Goal: Task Accomplishment & Management: Manage account settings

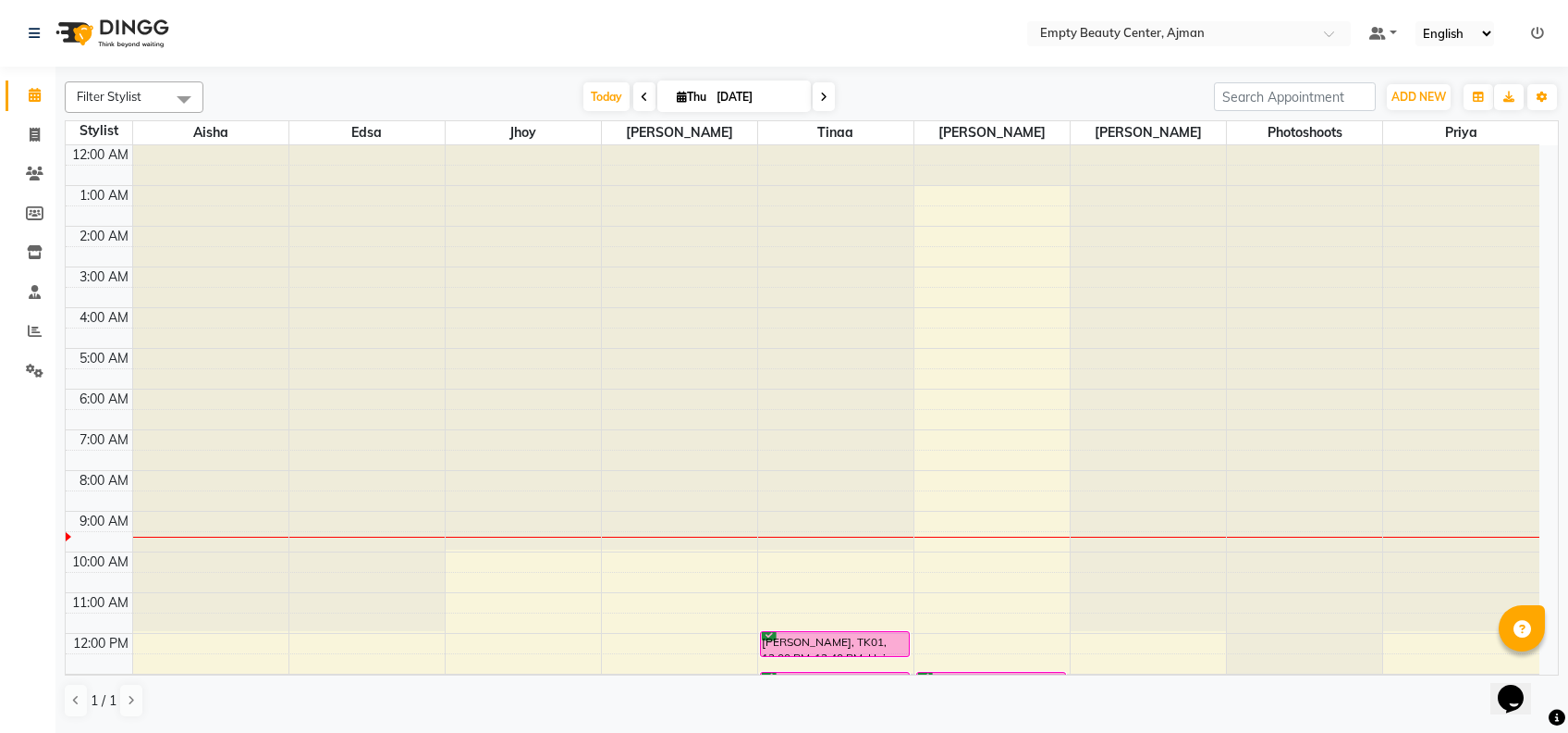
scroll to position [343, 0]
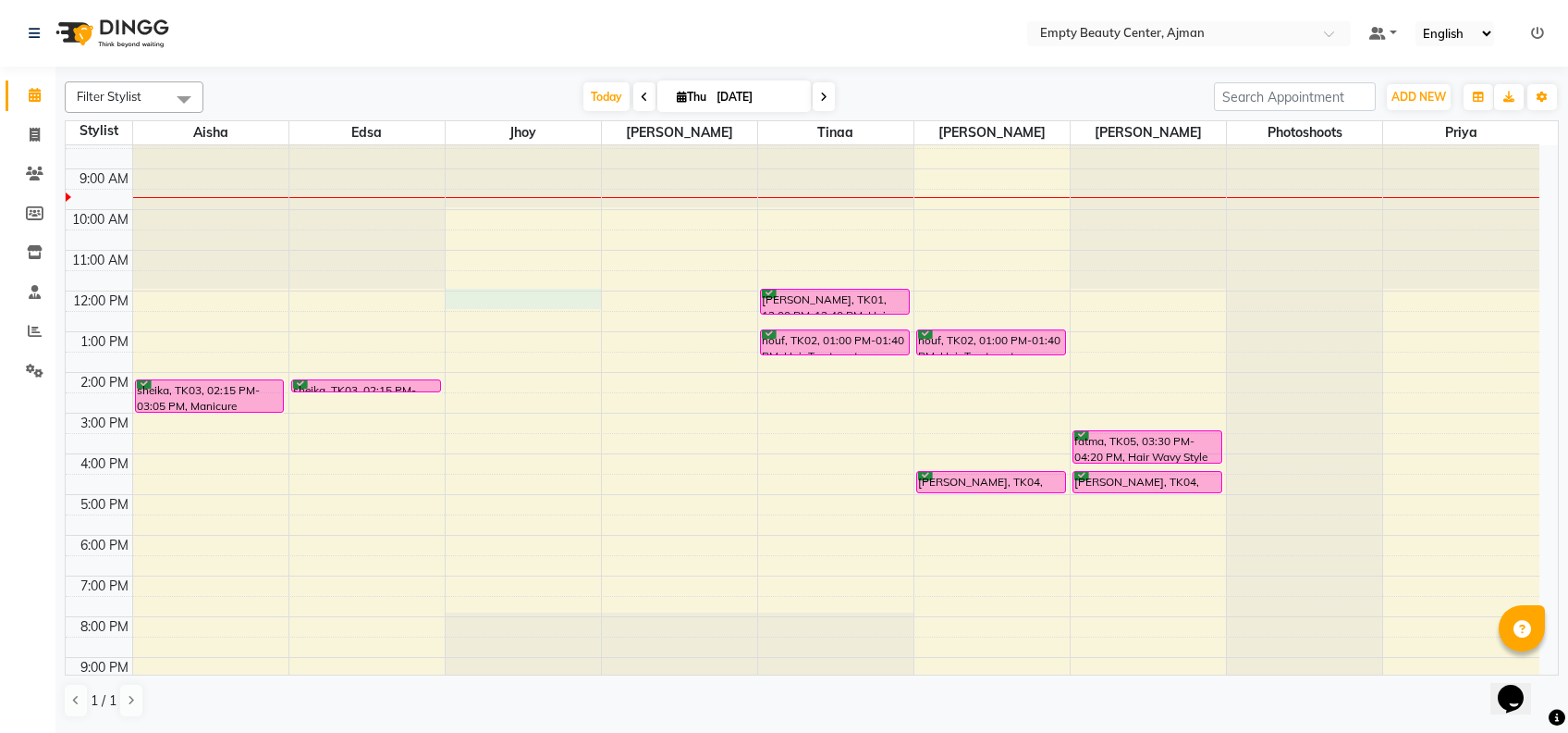
click at [489, 297] on div "12:00 AM 1:00 AM 2:00 AM 3:00 AM 4:00 AM 5:00 AM 6:00 AM 7:00 AM 8:00 AM 9:00 A…" at bounding box center [802, 291] width 1474 height 976
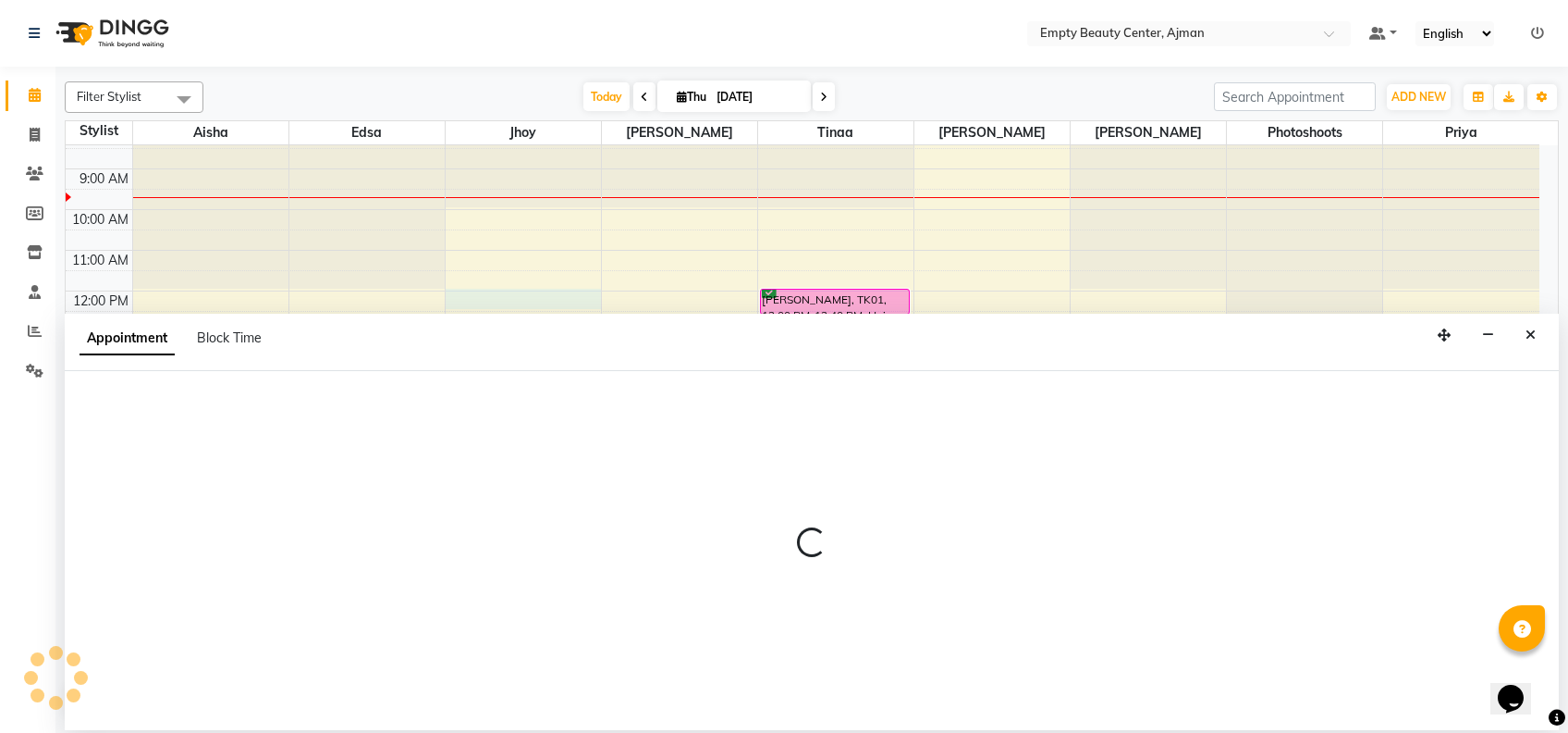
select select "43428"
select select "tentative"
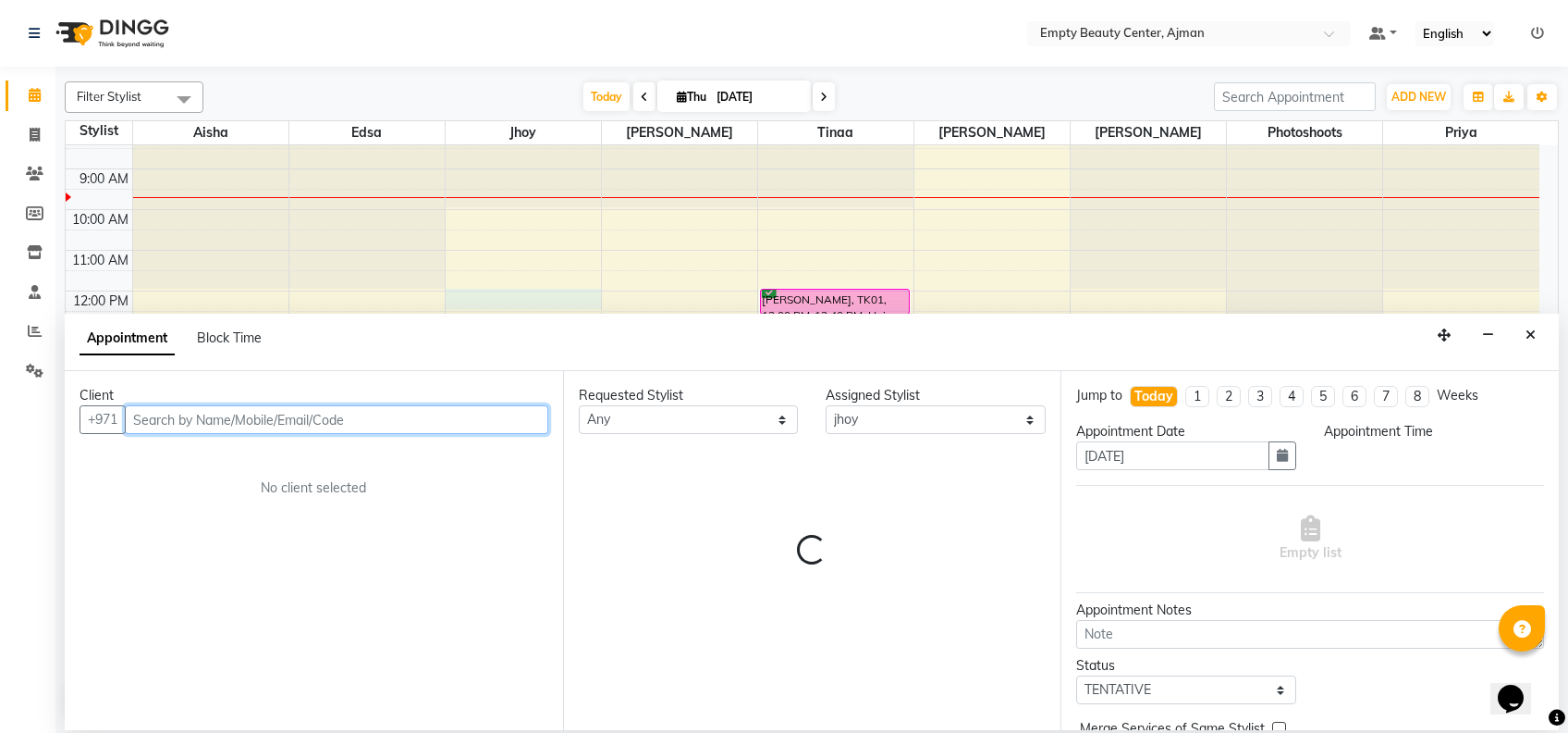
select select "720"
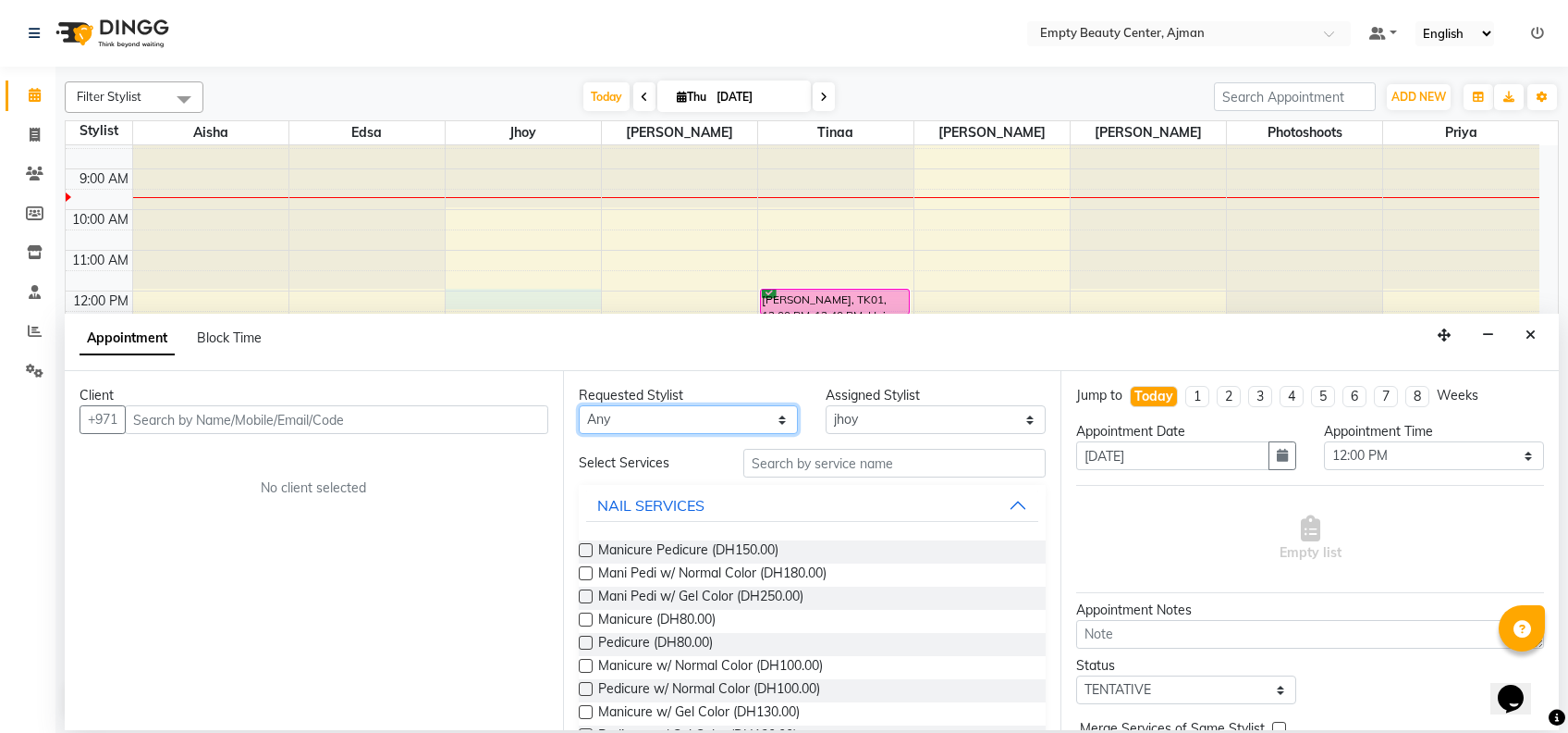
click at [751, 411] on select "Any [PERSON_NAME] Edsa jhoy [PERSON_NAME] Photoshoots Priya [PERSON_NAME] [PERS…" at bounding box center [688, 419] width 220 height 29
select select "43428"
click at [578, 405] on select "Any [PERSON_NAME] Edsa jhoy [PERSON_NAME] Photoshoots Priya [PERSON_NAME] [PERS…" at bounding box center [688, 419] width 220 height 29
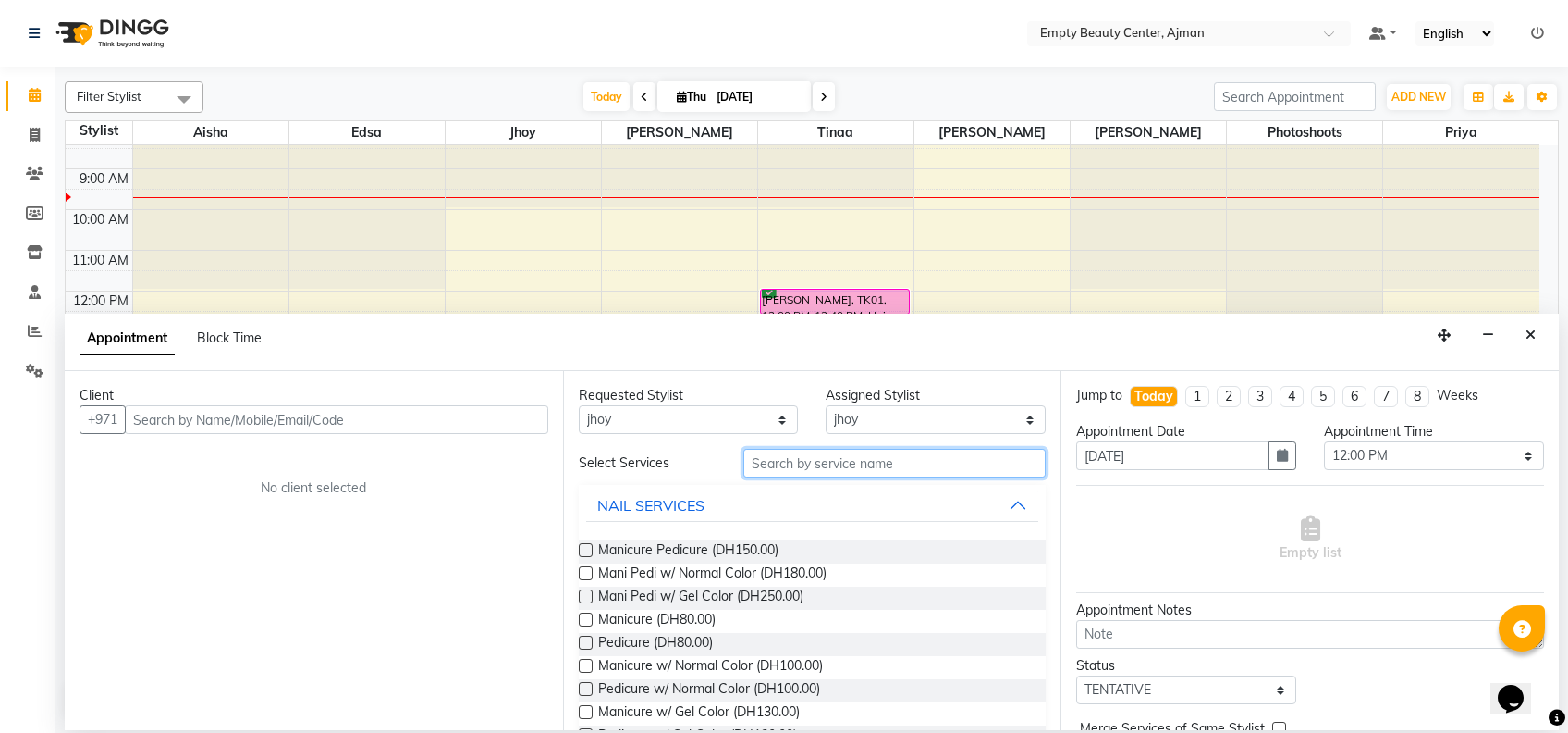
click at [826, 463] on input "text" at bounding box center [895, 462] width 303 height 29
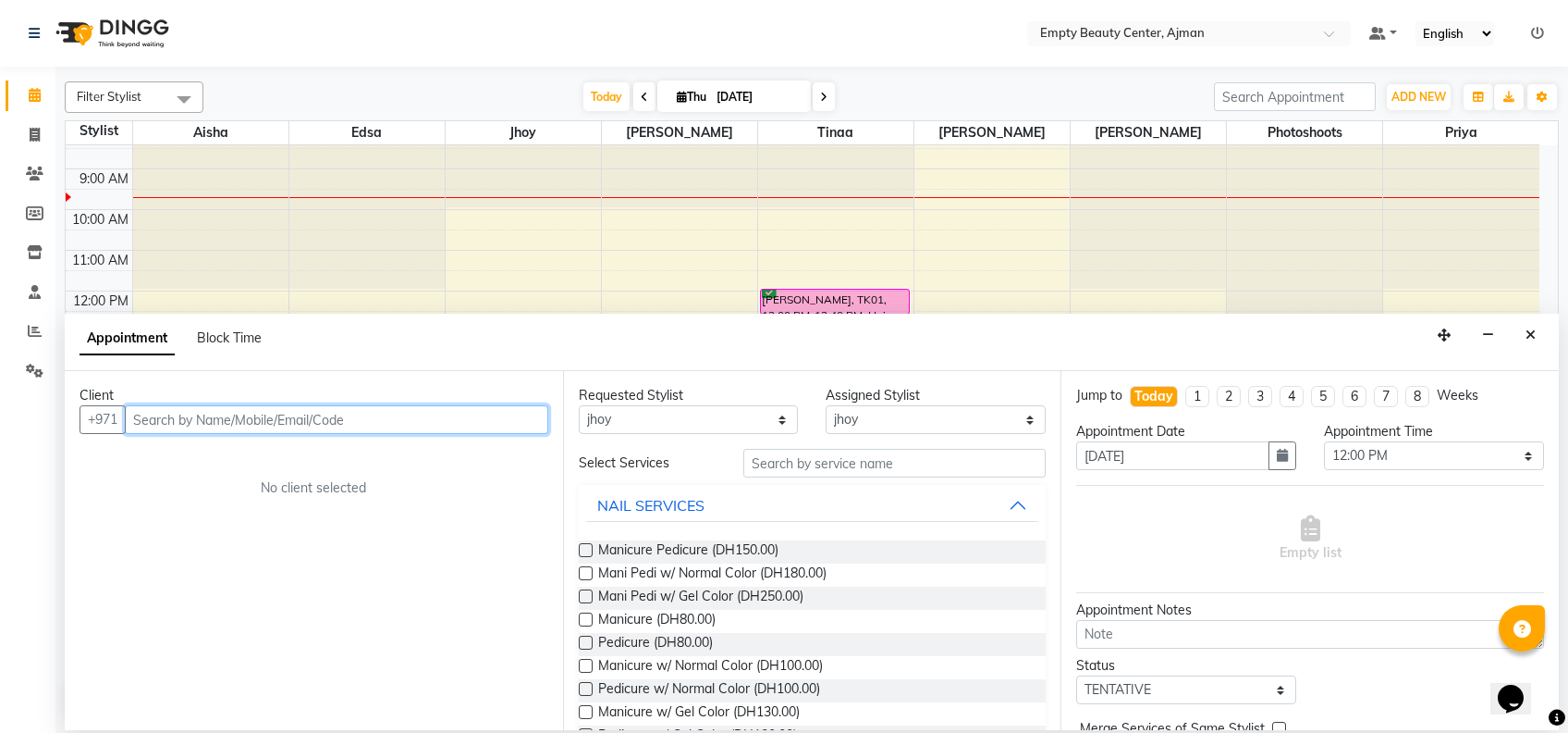
click at [339, 417] on input "text" at bounding box center [336, 419] width 423 height 29
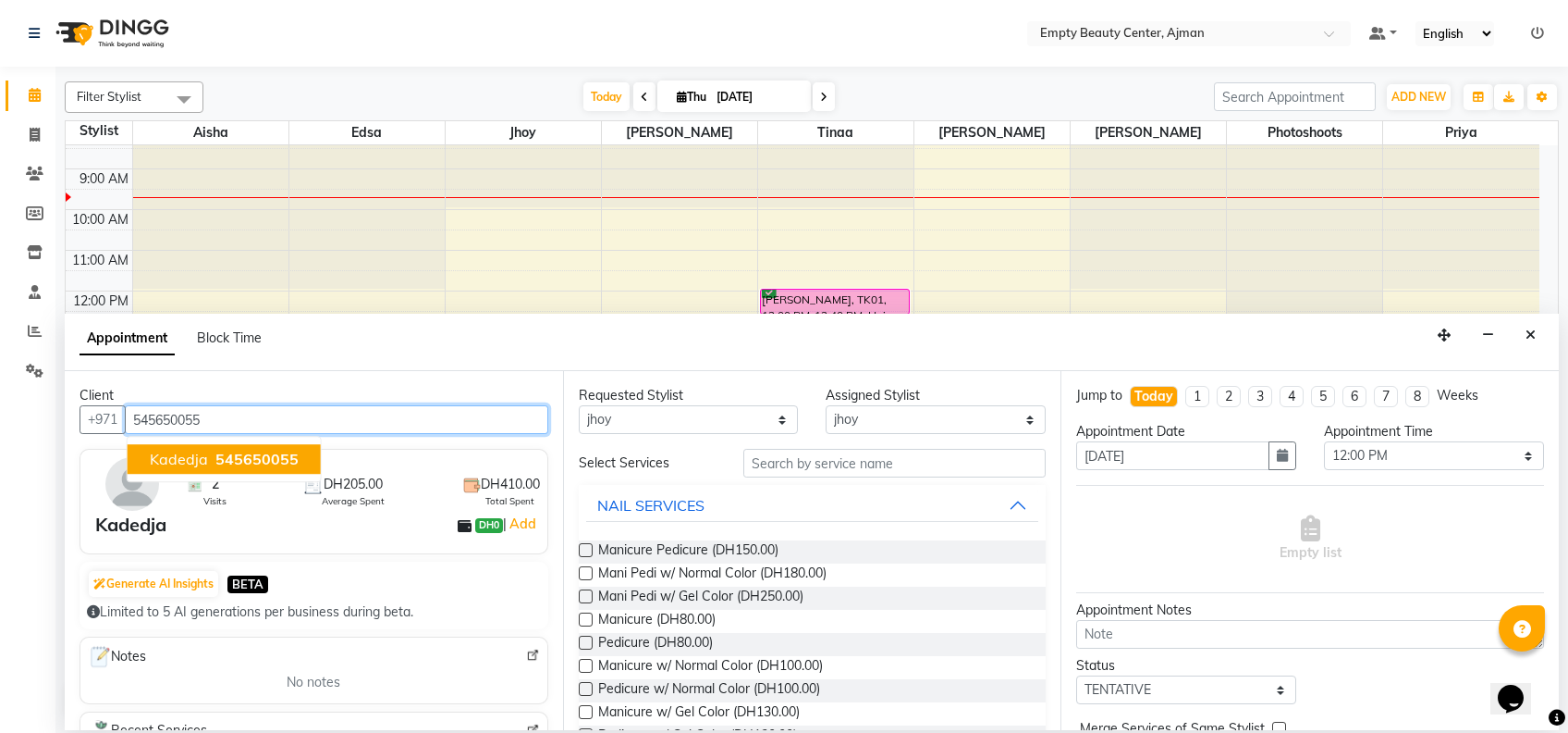
click at [267, 449] on span "545650055" at bounding box center [257, 458] width 84 height 19
type input "545650055"
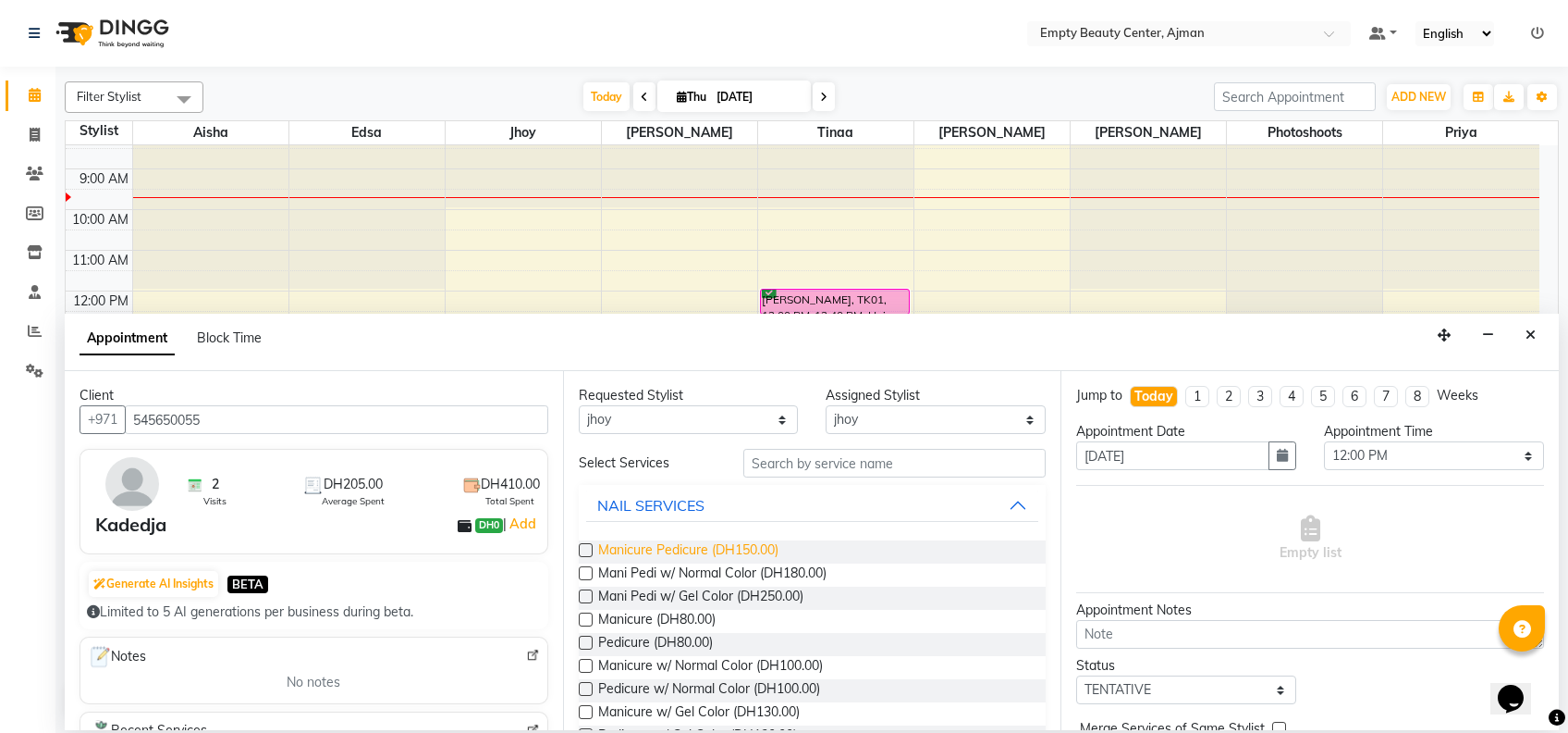
click at [719, 556] on span "Manicure Pedicure (DH150.00)" at bounding box center [688, 551] width 180 height 23
checkbox input "false"
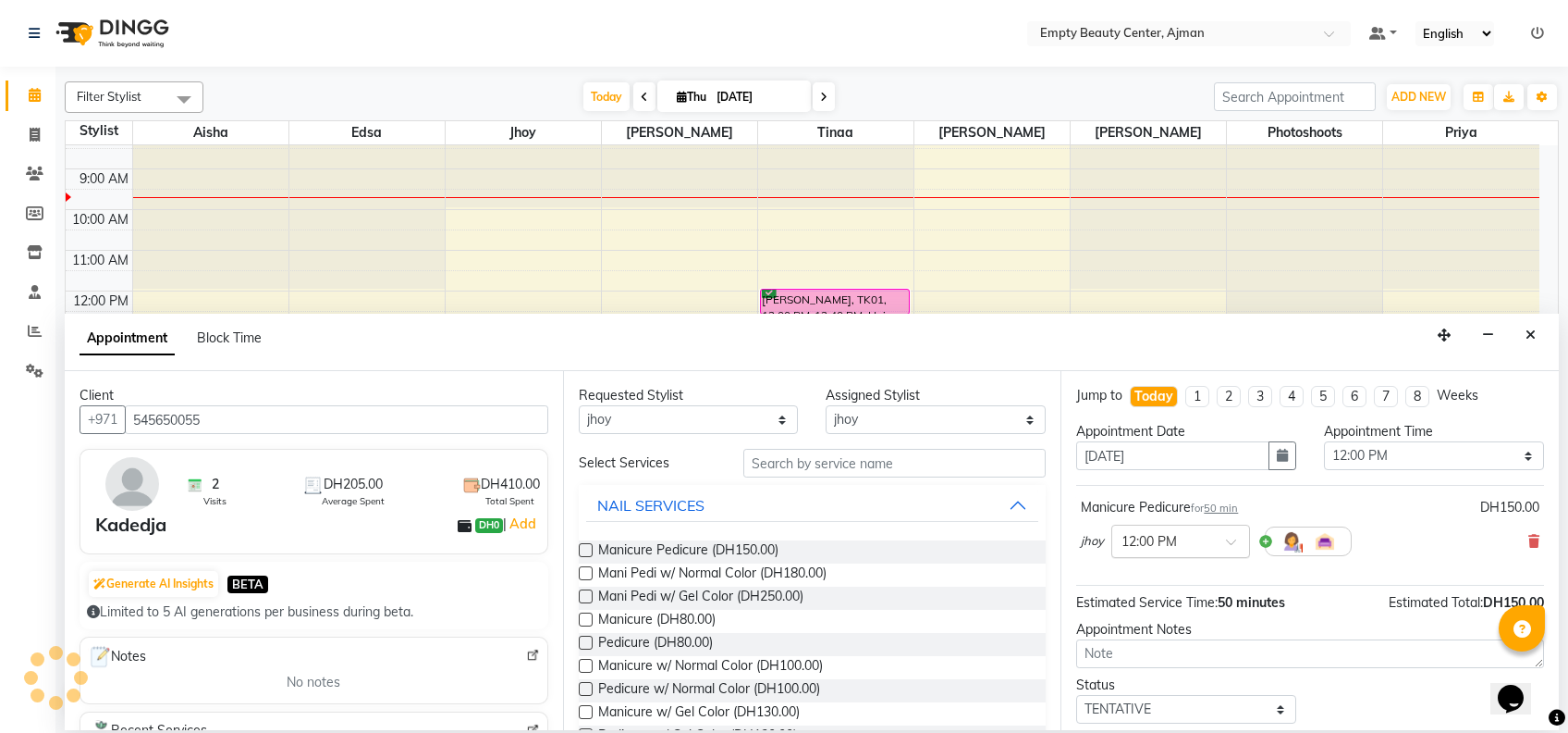
scroll to position [110, 0]
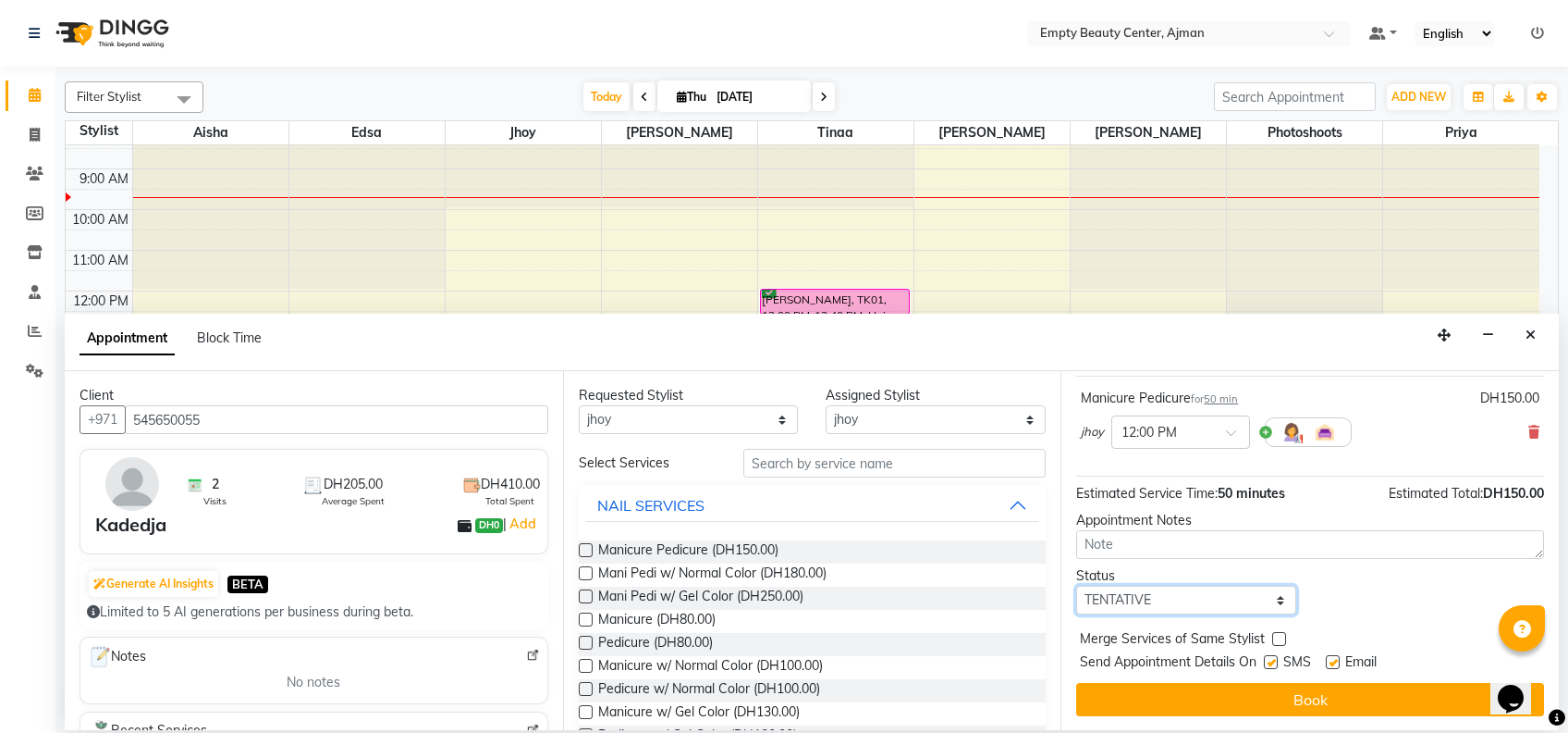
click at [1227, 596] on select "Select TENTATIVE CONFIRM CHECK-IN UPCOMING" at bounding box center [1186, 600] width 220 height 29
select select "confirm booking"
click at [1076, 586] on select "Select TENTATIVE CONFIRM CHECK-IN UPCOMING" at bounding box center [1186, 600] width 220 height 29
click at [1279, 640] on label at bounding box center [1279, 638] width 14 height 14
click at [1279, 640] on input "checkbox" at bounding box center [1278, 640] width 12 height 12
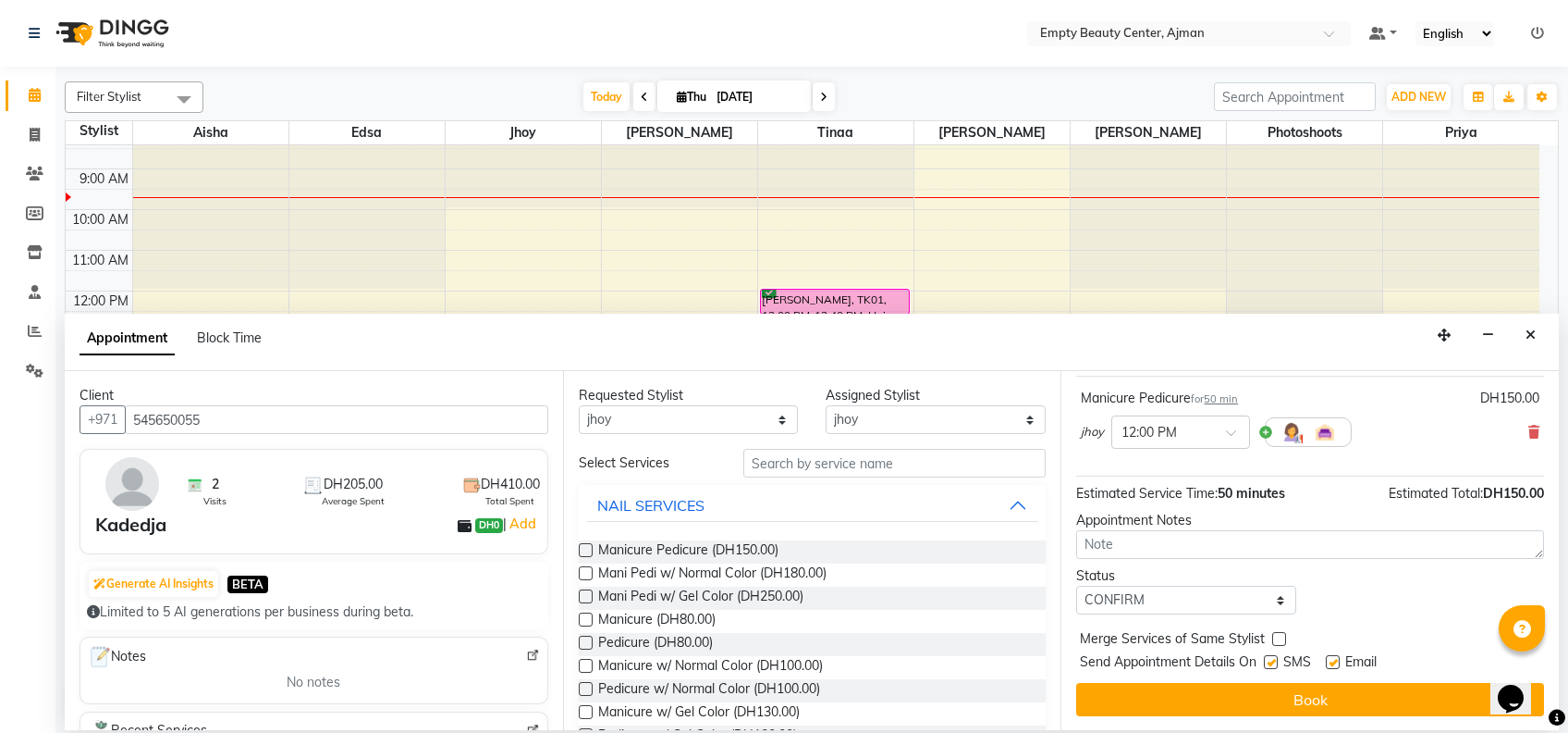
checkbox input "true"
click at [1295, 436] on img at bounding box center [1291, 432] width 22 height 22
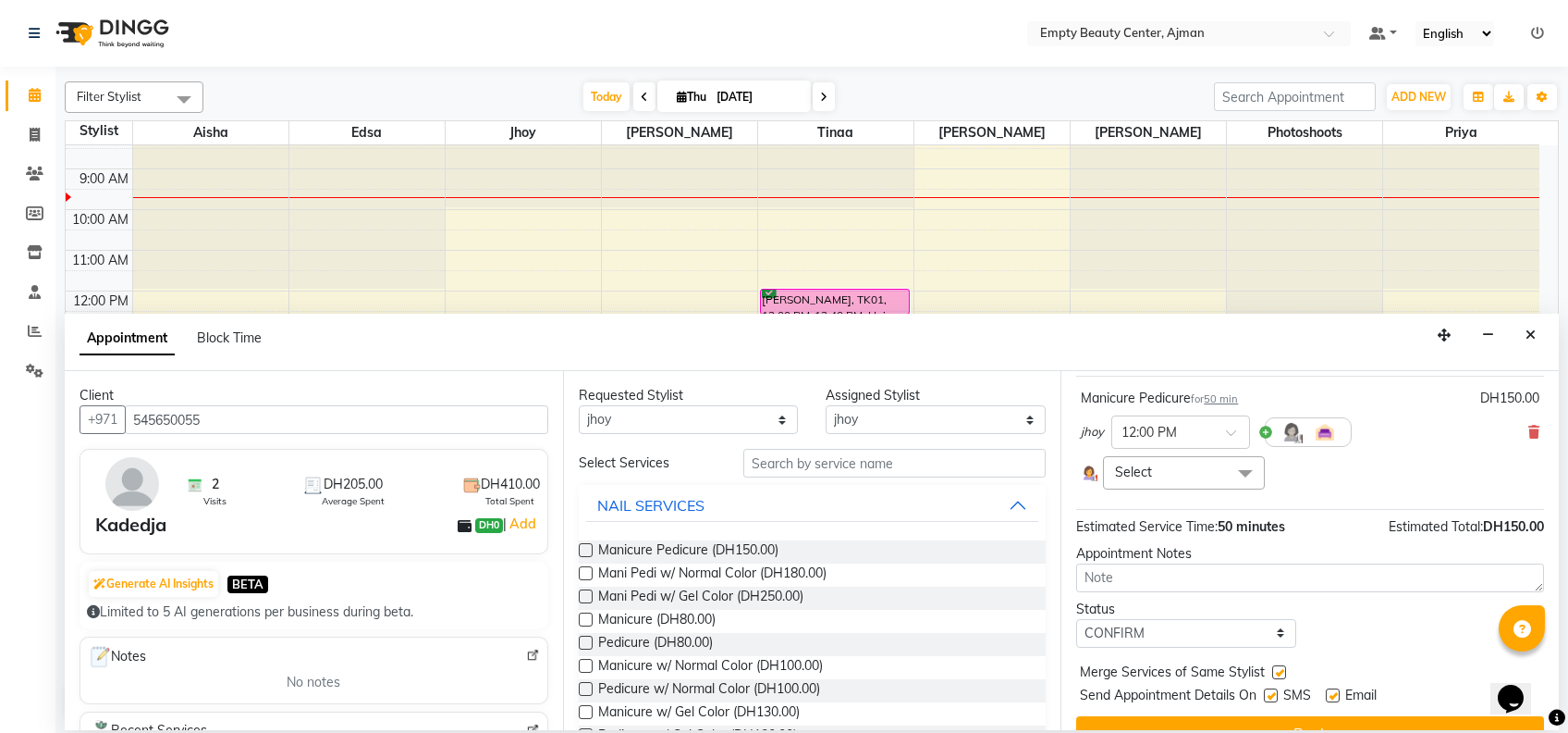
click at [1228, 464] on span at bounding box center [1245, 473] width 37 height 35
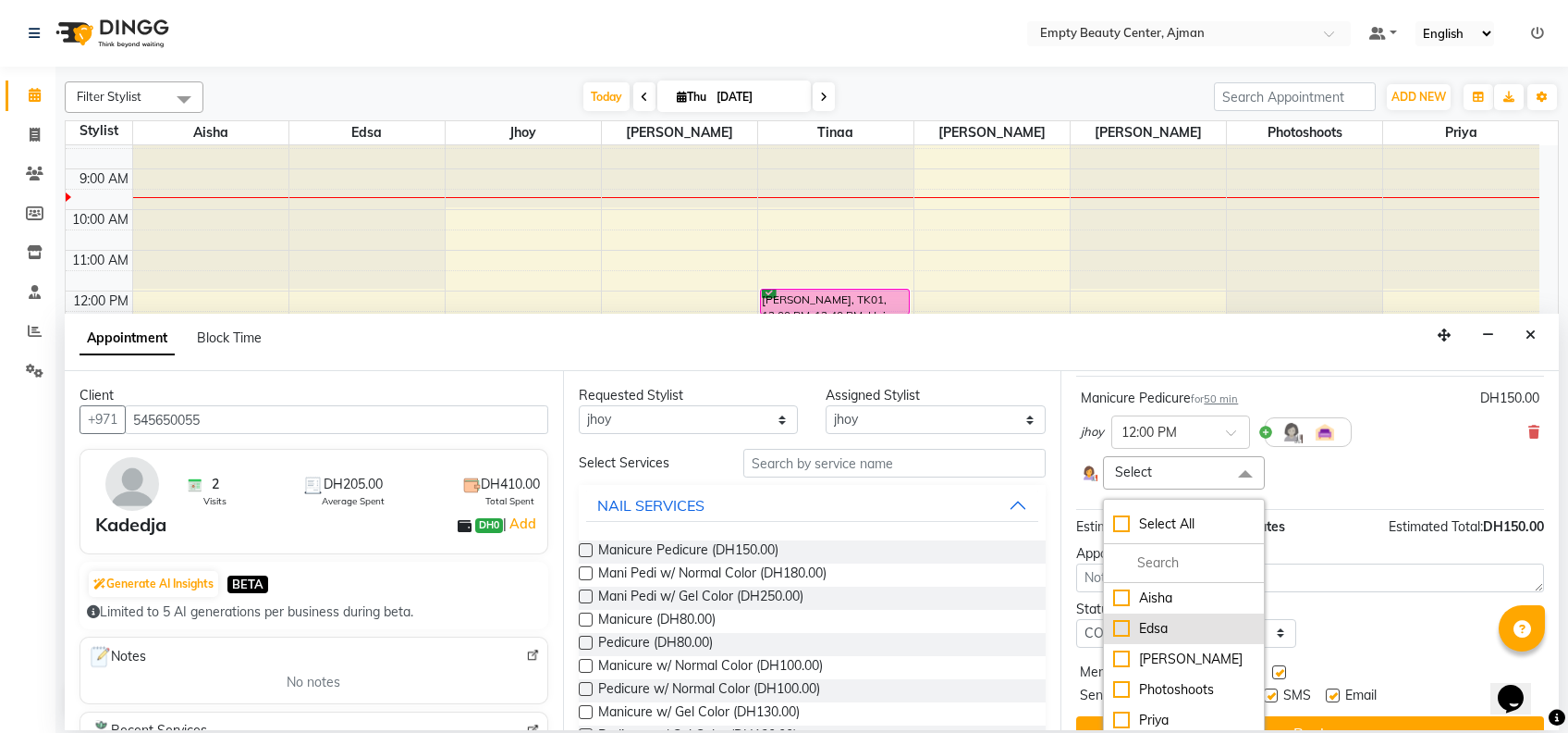
click at [1192, 636] on li "Edsa" at bounding box center [1184, 628] width 159 height 31
checkbox input "true"
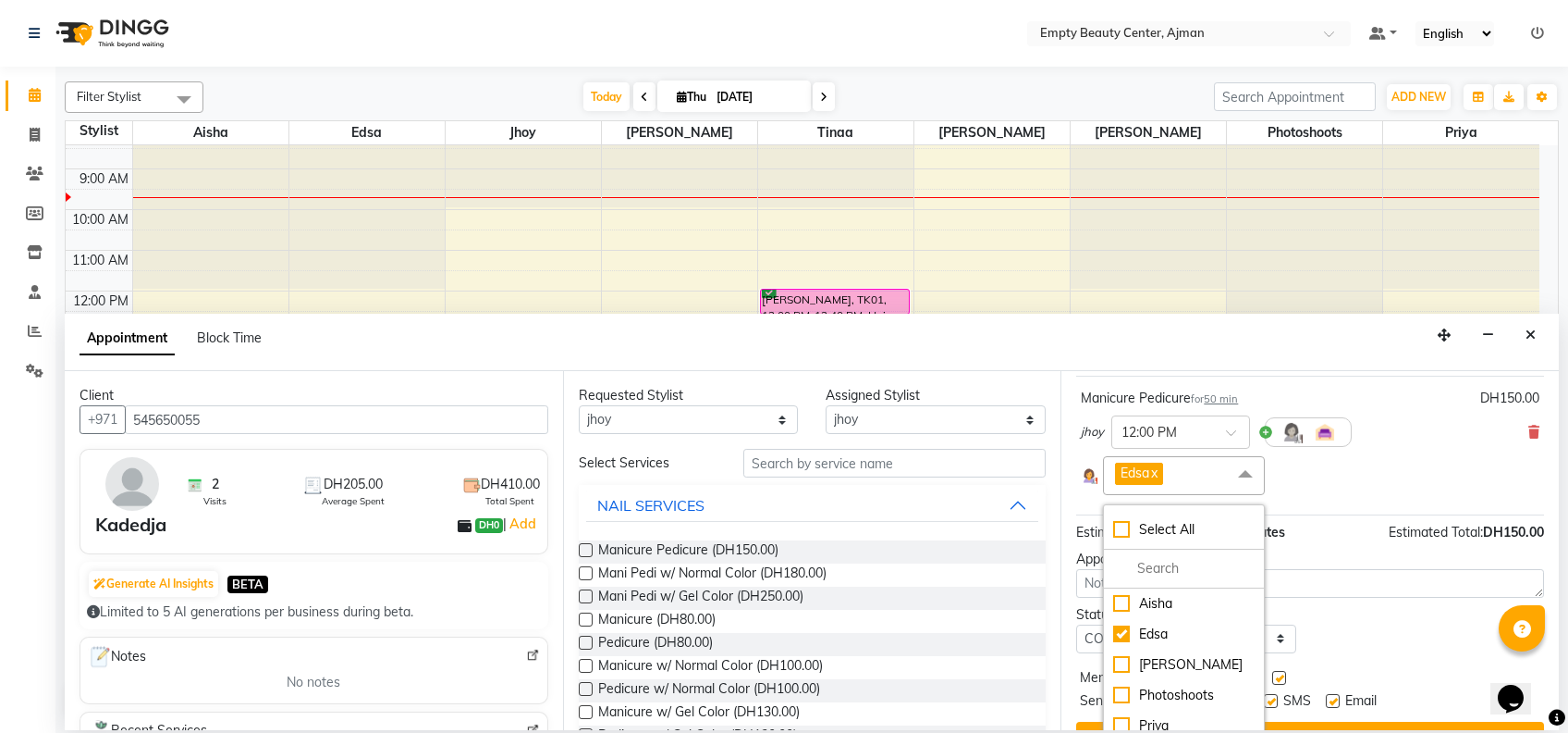
click at [1344, 630] on div "Status Select TENTATIVE CONFIRM CHECK-IN UPCOMING" at bounding box center [1310, 628] width 496 height 48
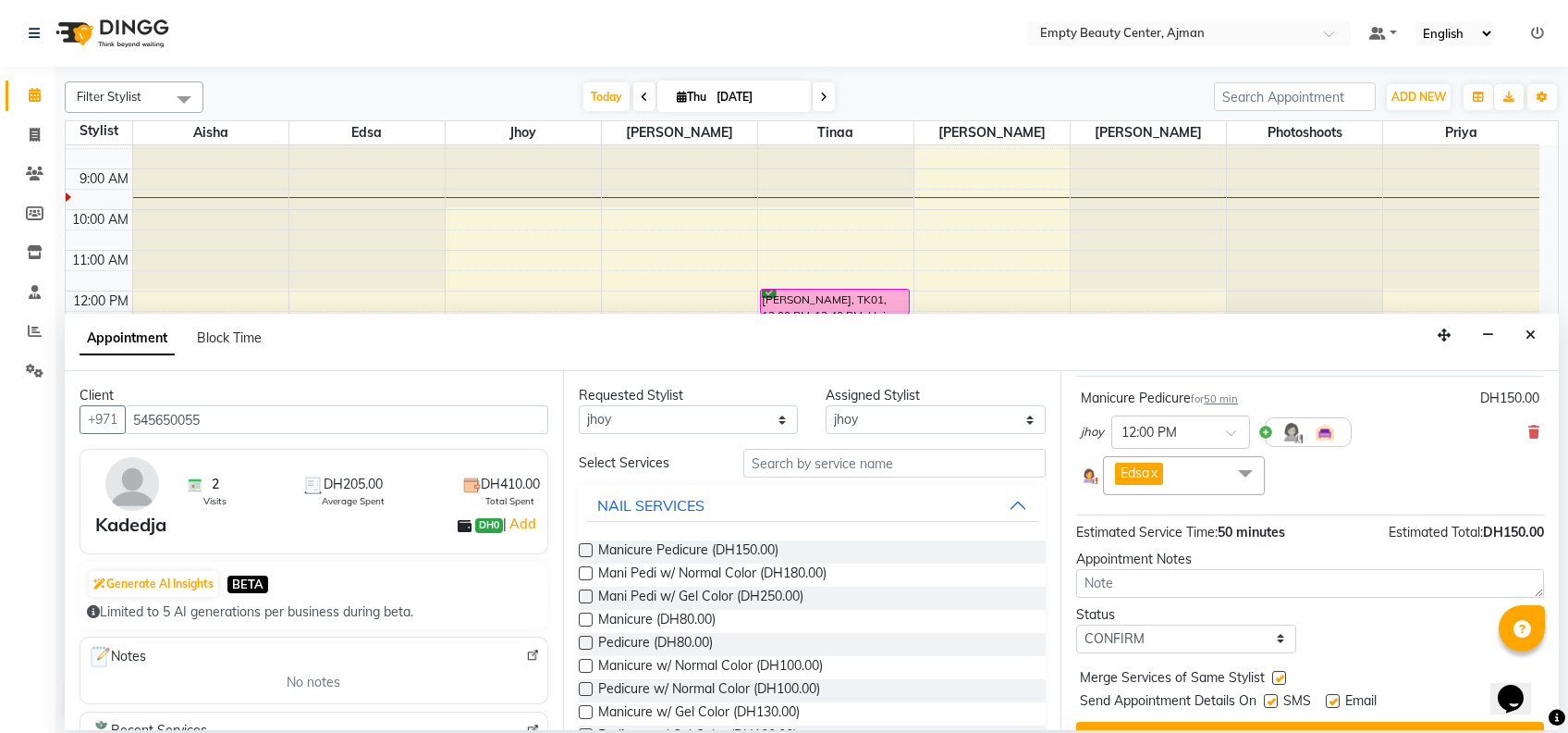
scroll to position [147, 0]
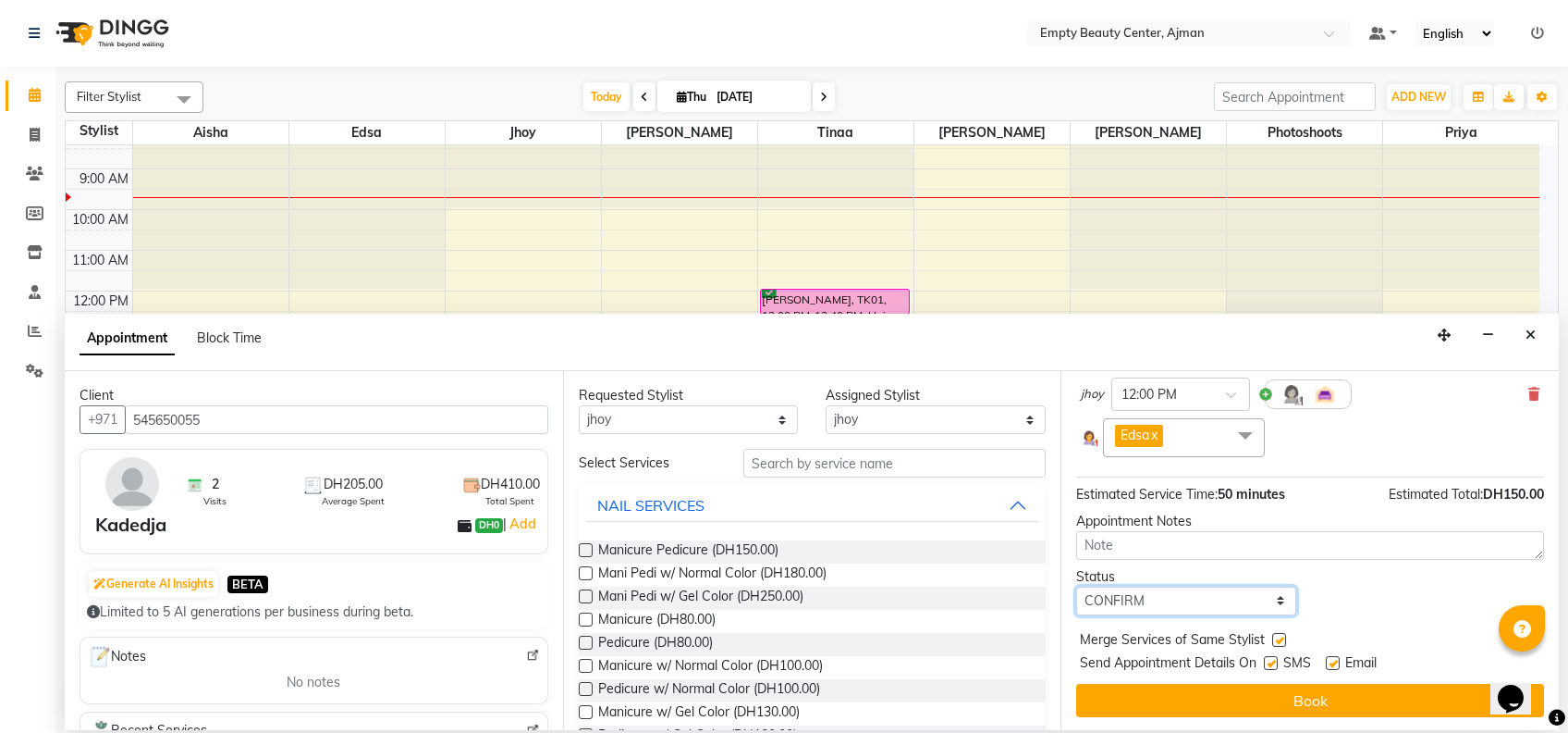
click at [1229, 606] on select "Select TENTATIVE CONFIRM CHECK-IN UPCOMING" at bounding box center [1186, 601] width 220 height 29
click at [1422, 593] on div "Status Select TENTATIVE CONFIRM CHECK-IN UPCOMING" at bounding box center [1310, 591] width 496 height 48
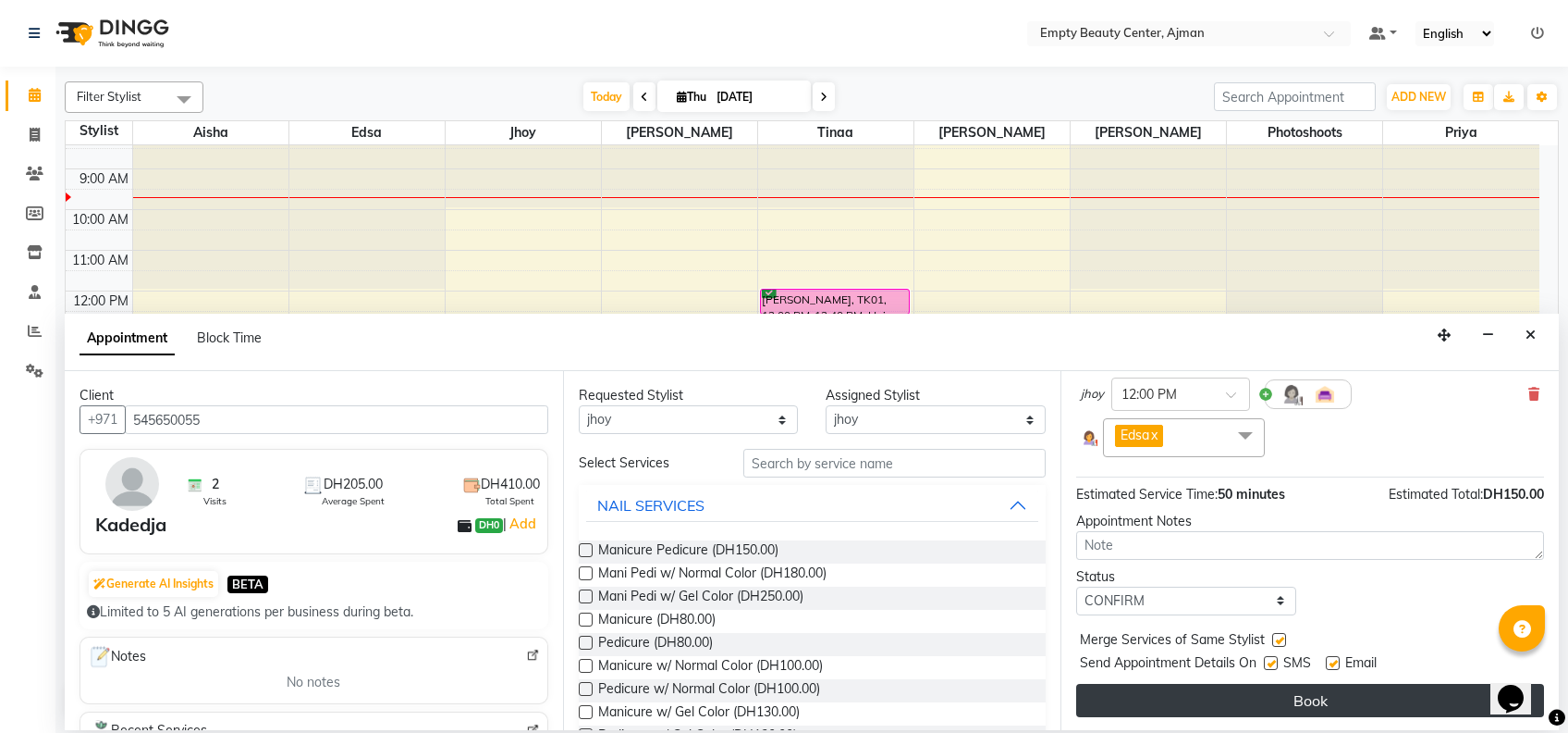
click at [1420, 696] on button "Book" at bounding box center [1310, 699] width 468 height 33
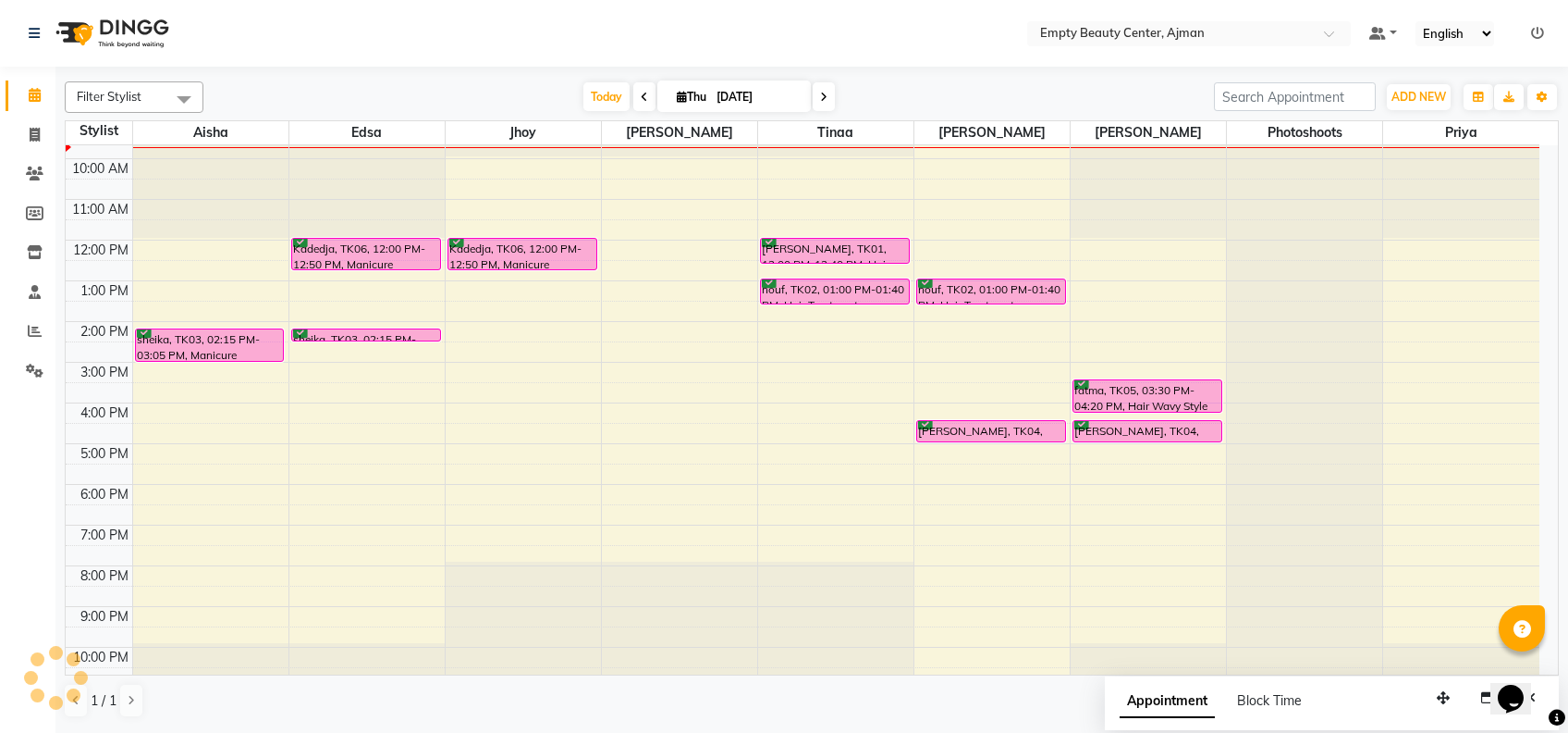
scroll to position [445, 0]
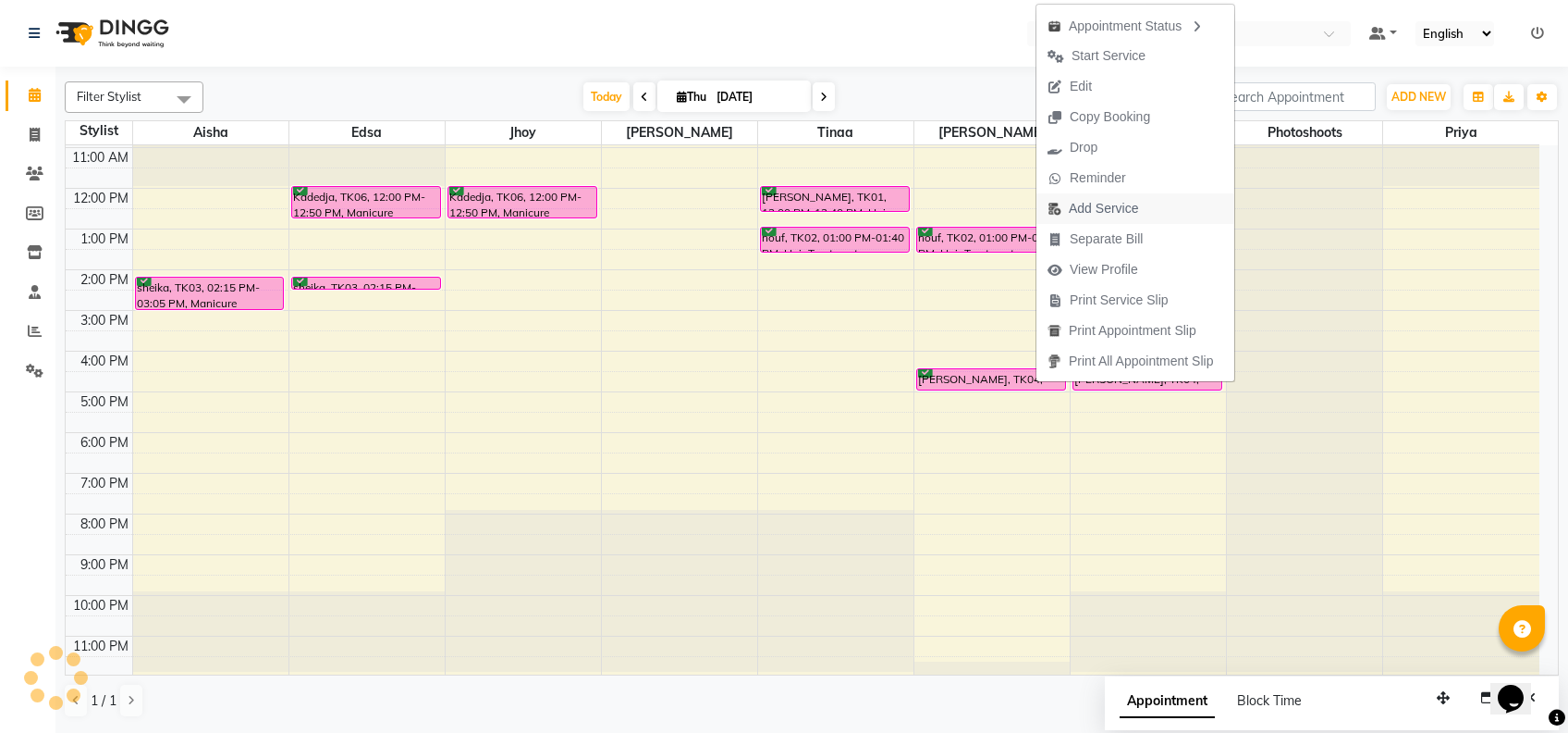
click at [1102, 207] on span "Add Service" at bounding box center [1104, 209] width 70 height 20
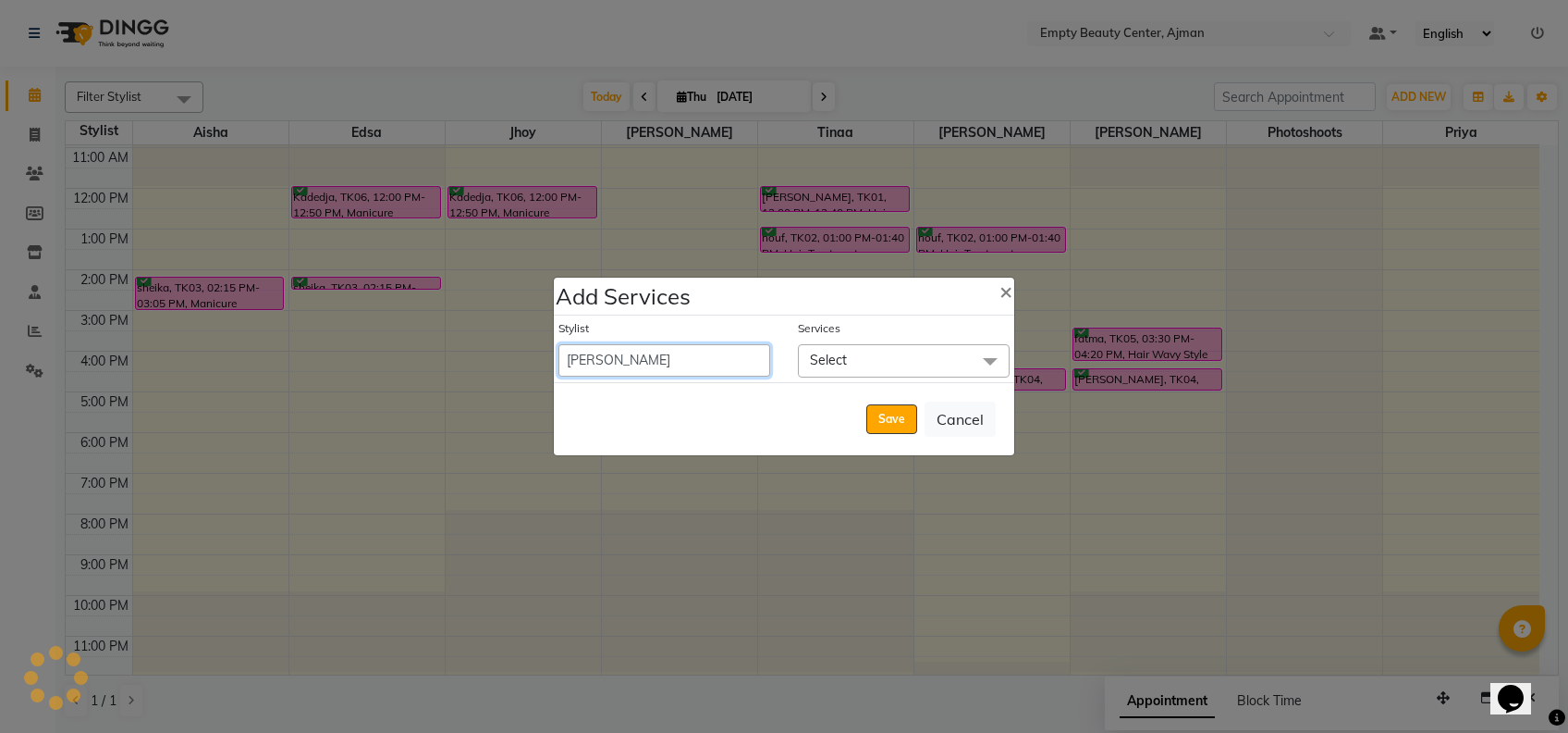
click at [681, 374] on select "[PERSON_NAME] Edsa jhoy [PERSON_NAME] Photoshoots Priya [PERSON_NAME] [PERSON_N…" at bounding box center [664, 361] width 212 height 33
select select "43428"
click at [559, 345] on select "[PERSON_NAME] Edsa jhoy [PERSON_NAME] Photoshoots Priya [PERSON_NAME] [PERSON_N…" at bounding box center [664, 361] width 212 height 33
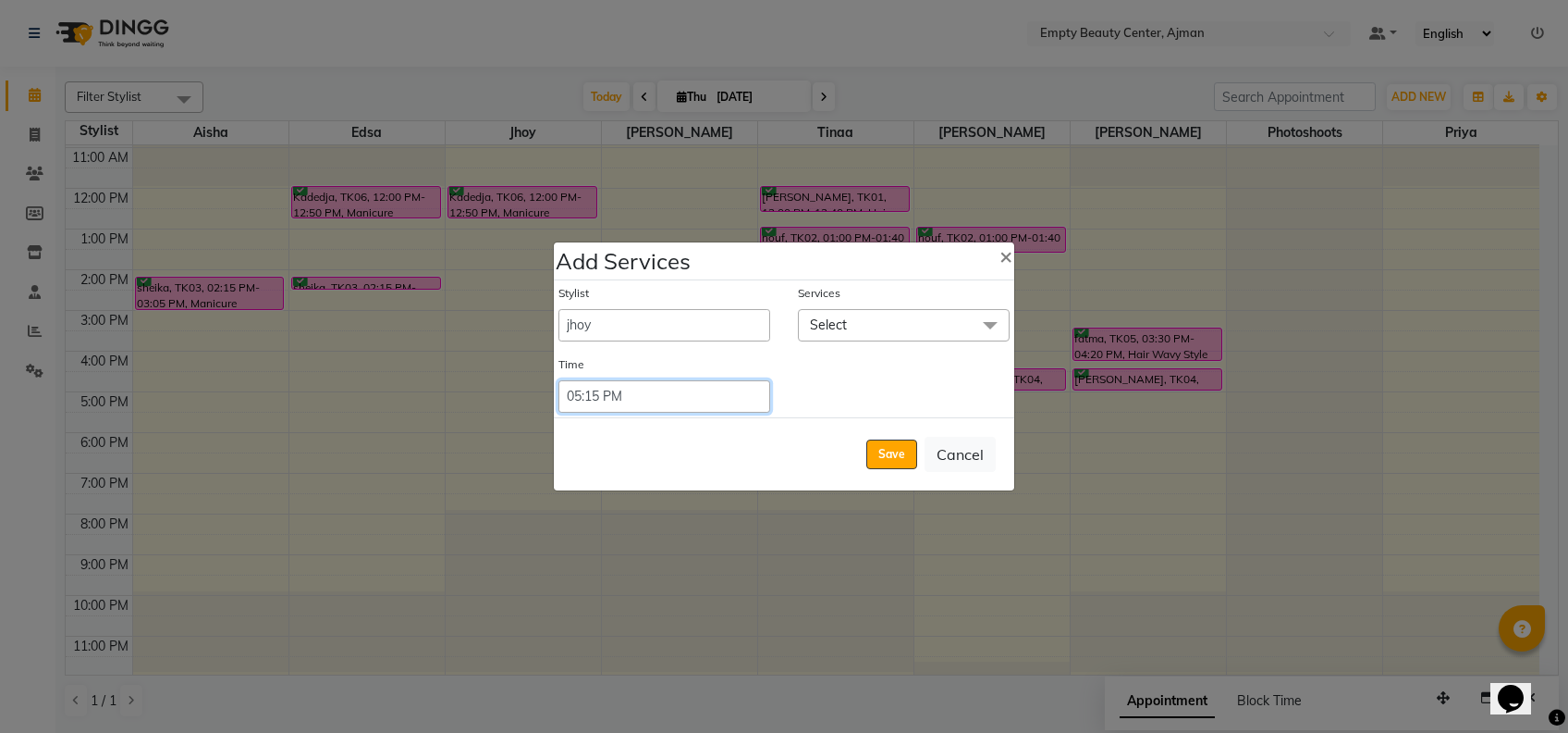
click at [669, 389] on select "Select 09:00 AM 09:15 AM 09:30 AM 09:45 AM 10:00 AM 10:15 AM 10:30 AM 10:45 AM …" at bounding box center [664, 396] width 212 height 33
click at [559, 380] on select "Select 09:00 AM 09:15 AM 09:30 AM 09:45 AM 10:00 AM 10:15 AM 10:30 AM 10:45 AM …" at bounding box center [664, 396] width 212 height 33
click at [648, 377] on div "Time" at bounding box center [664, 368] width 212 height 24
click at [651, 411] on select "Select 09:00 AM 09:15 AM 09:30 AM 09:45 AM 10:00 AM 10:15 AM 10:30 AM 10:45 AM …" at bounding box center [664, 396] width 212 height 33
select select "990"
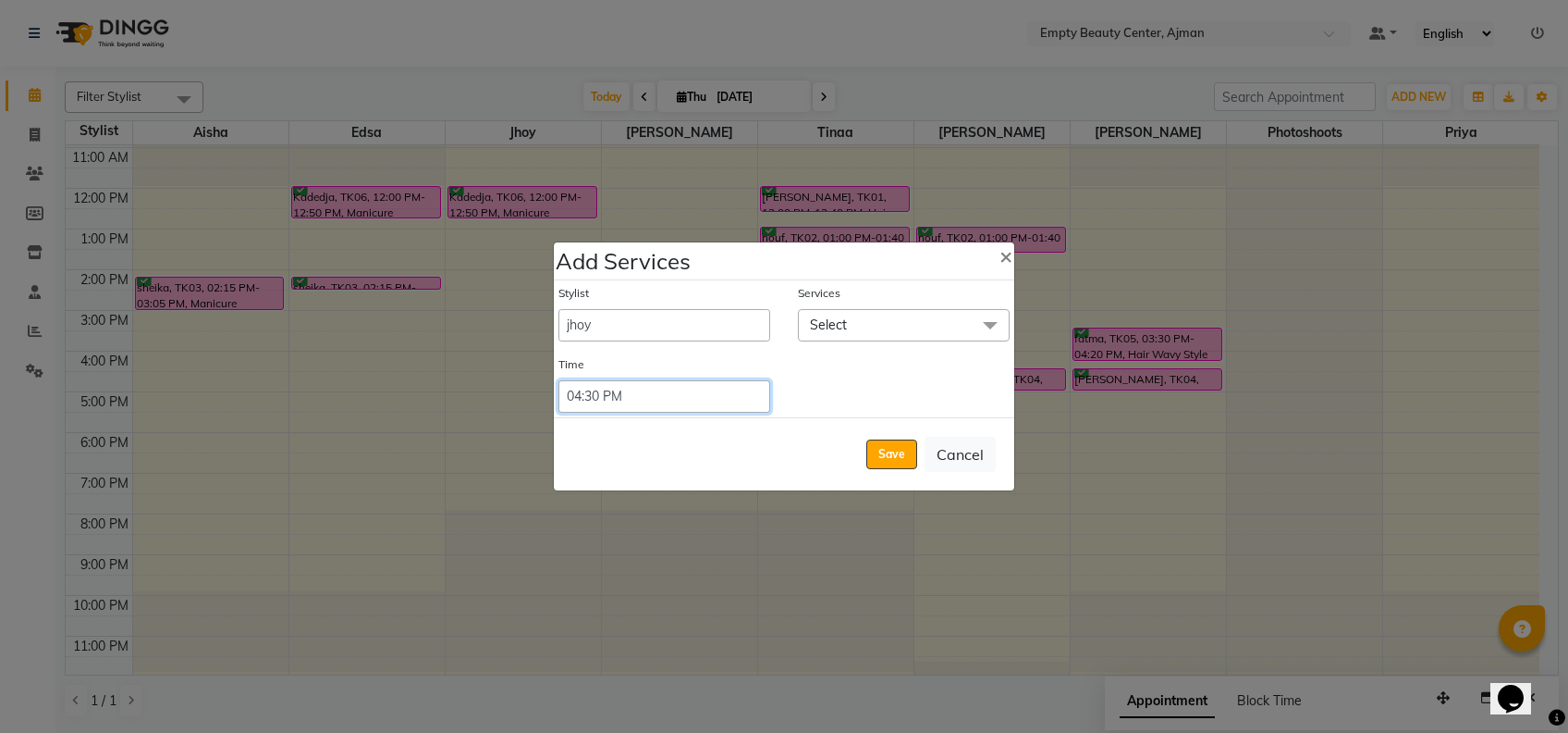
click at [559, 380] on select "Select 09:00 AM 09:15 AM 09:30 AM 09:45 AM 10:00 AM 10:15 AM 10:30 AM 10:45 AM …" at bounding box center [664, 396] width 212 height 33
click at [885, 448] on button "Save" at bounding box center [891, 454] width 51 height 30
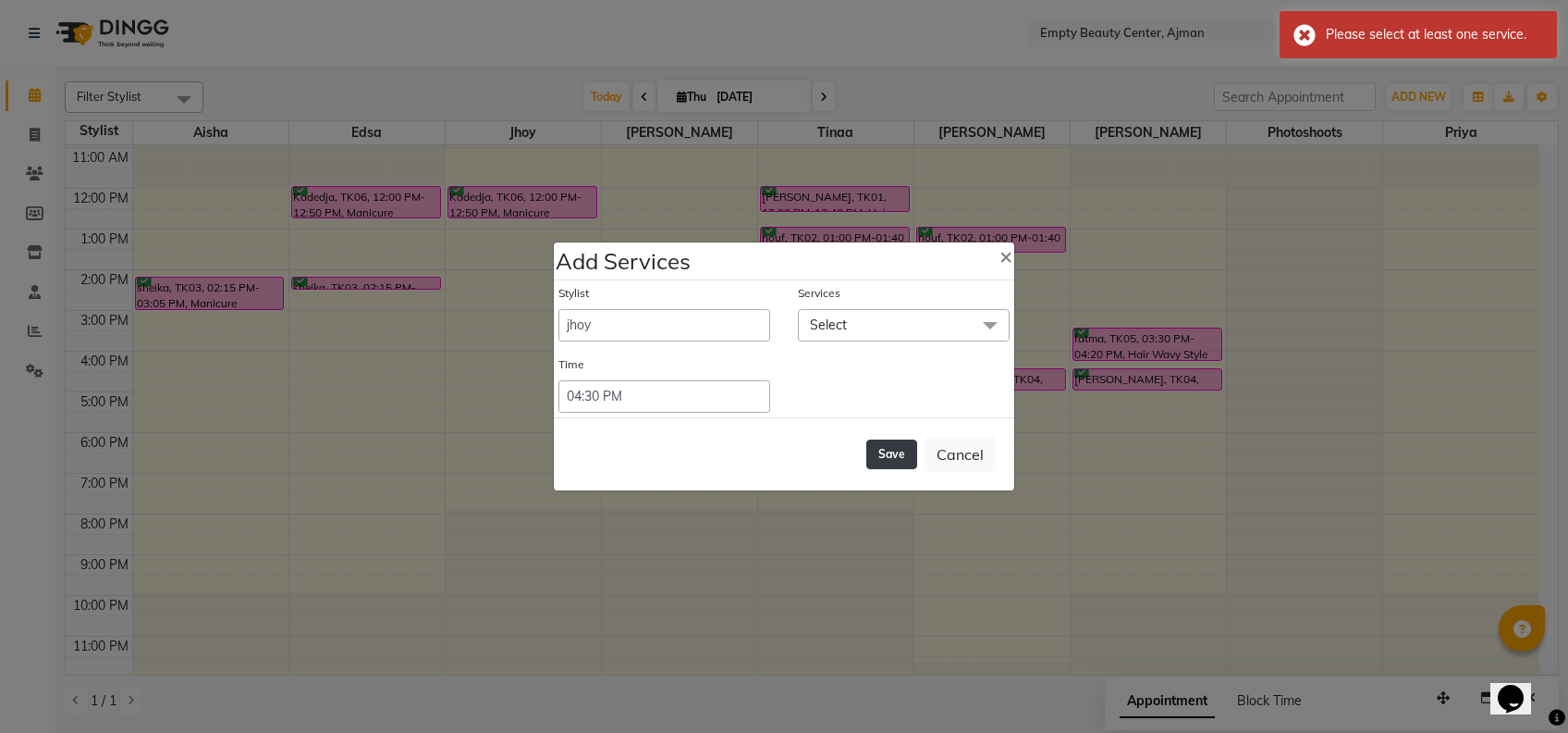
click at [885, 448] on button "Save" at bounding box center [891, 454] width 51 height 30
click at [879, 311] on span "Select" at bounding box center [904, 325] width 212 height 33
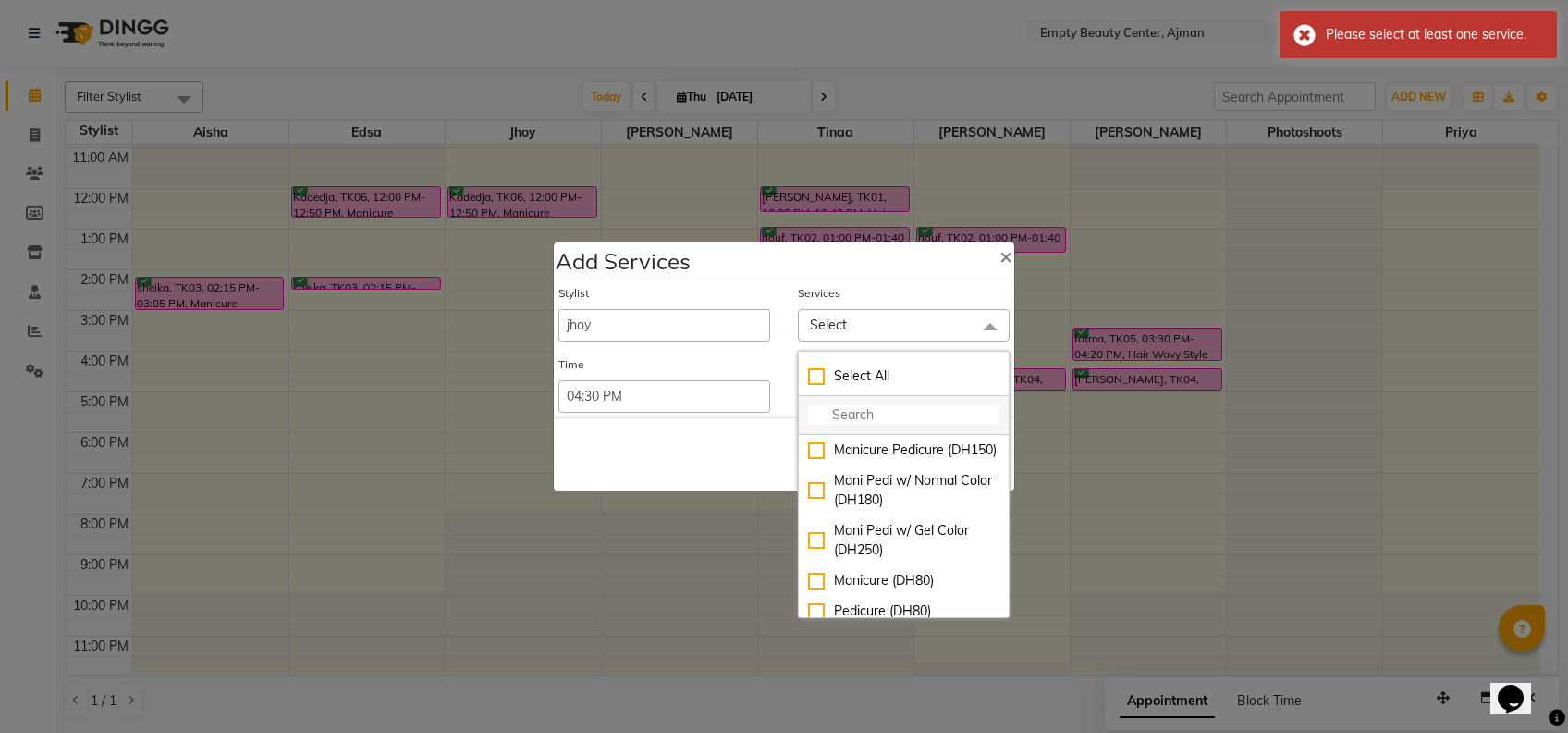
click at [858, 421] on input "multiselect-search" at bounding box center [904, 415] width 191 height 20
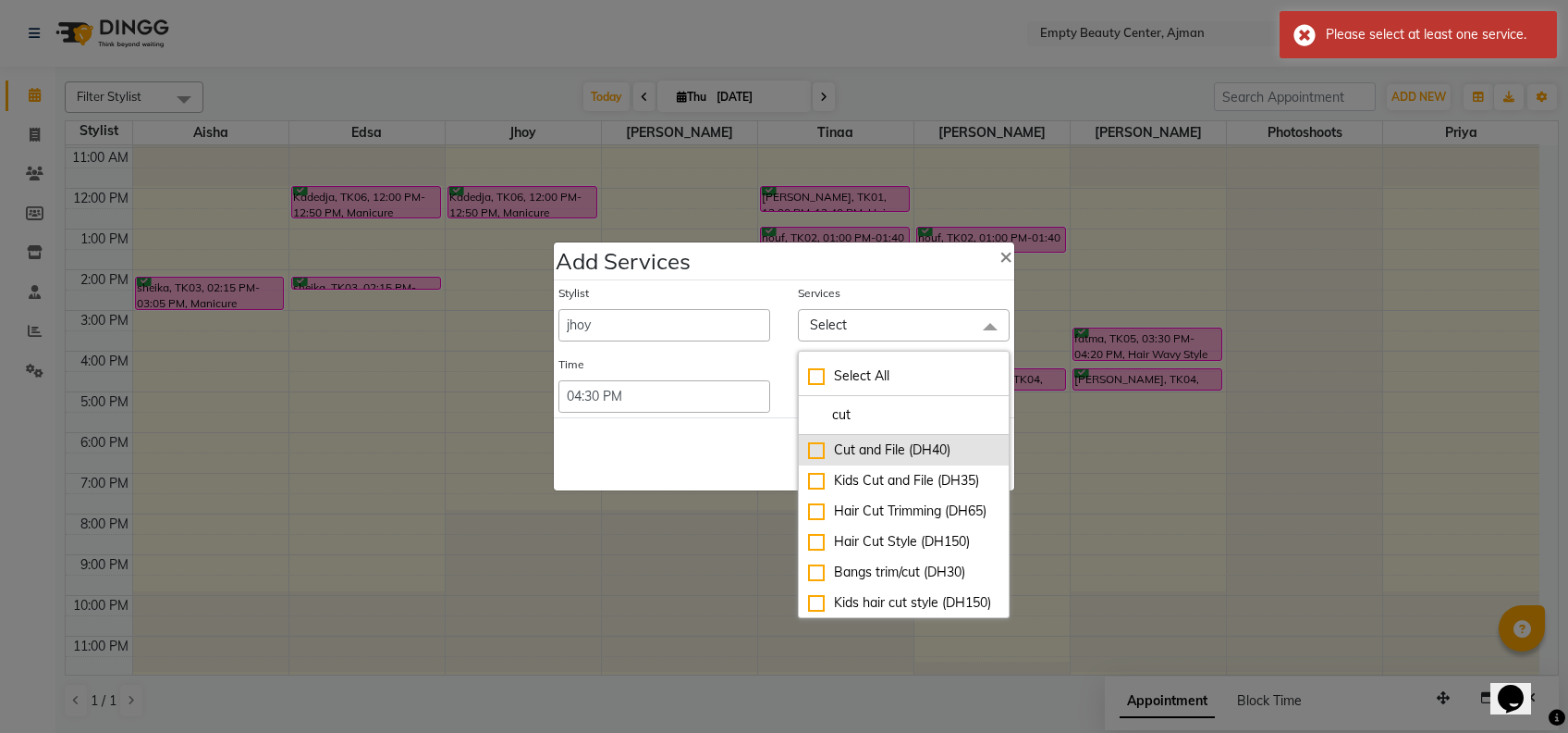
type input "cut"
click at [881, 441] on div "Cut and File (DH40)" at bounding box center [904, 450] width 191 height 20
checkbox input "true"
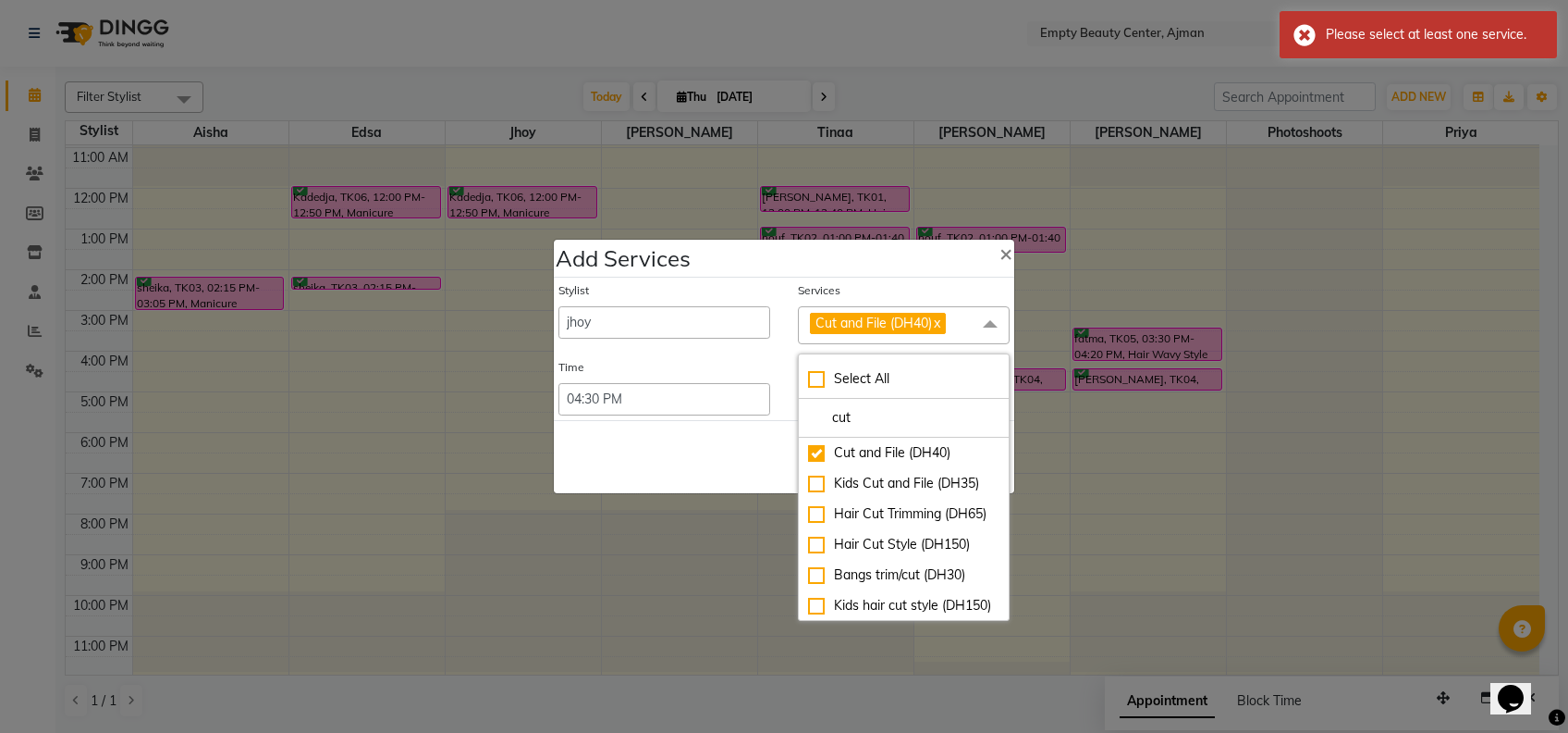
click at [722, 471] on div "Save Cancel" at bounding box center [784, 456] width 461 height 73
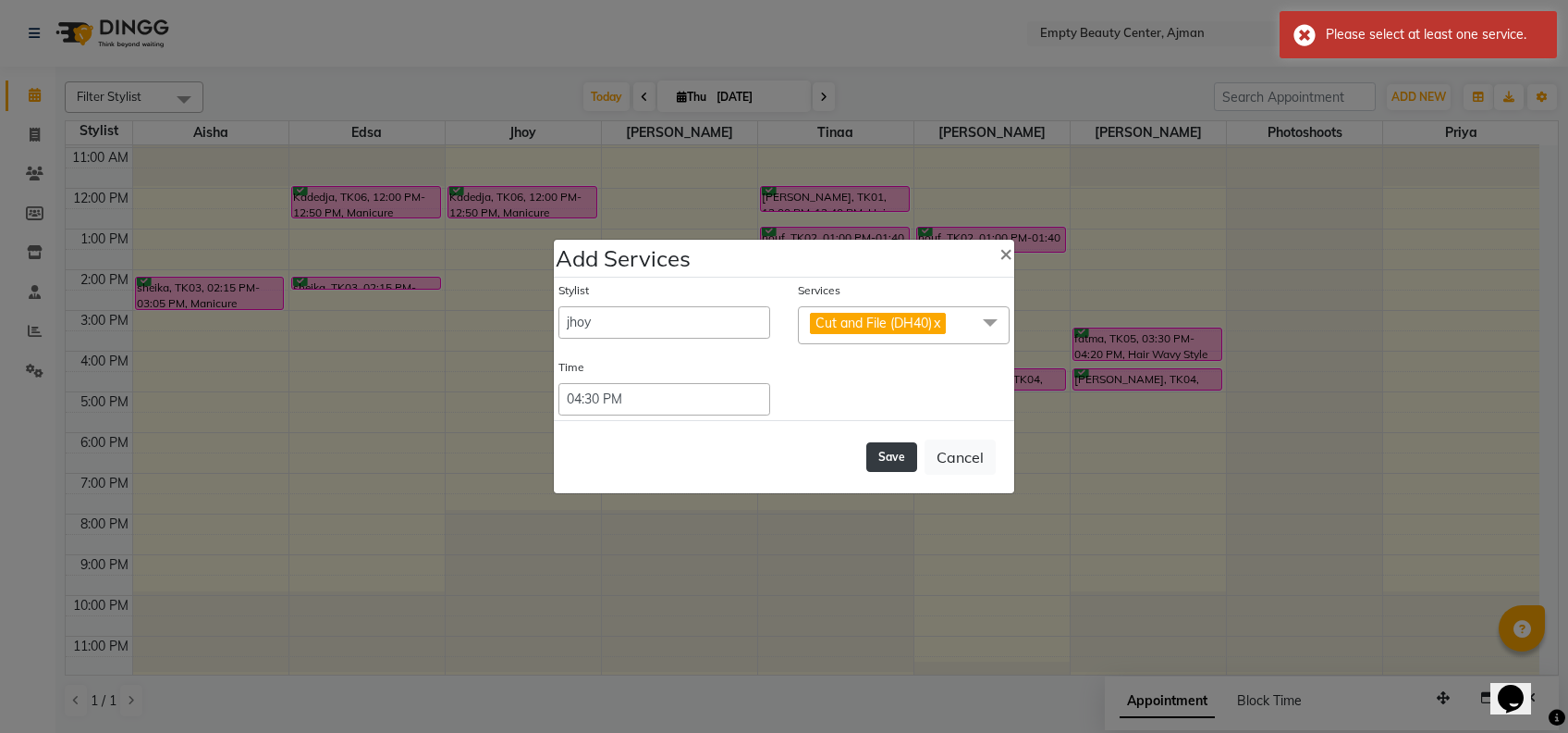
click at [904, 468] on button "Save" at bounding box center [891, 457] width 51 height 30
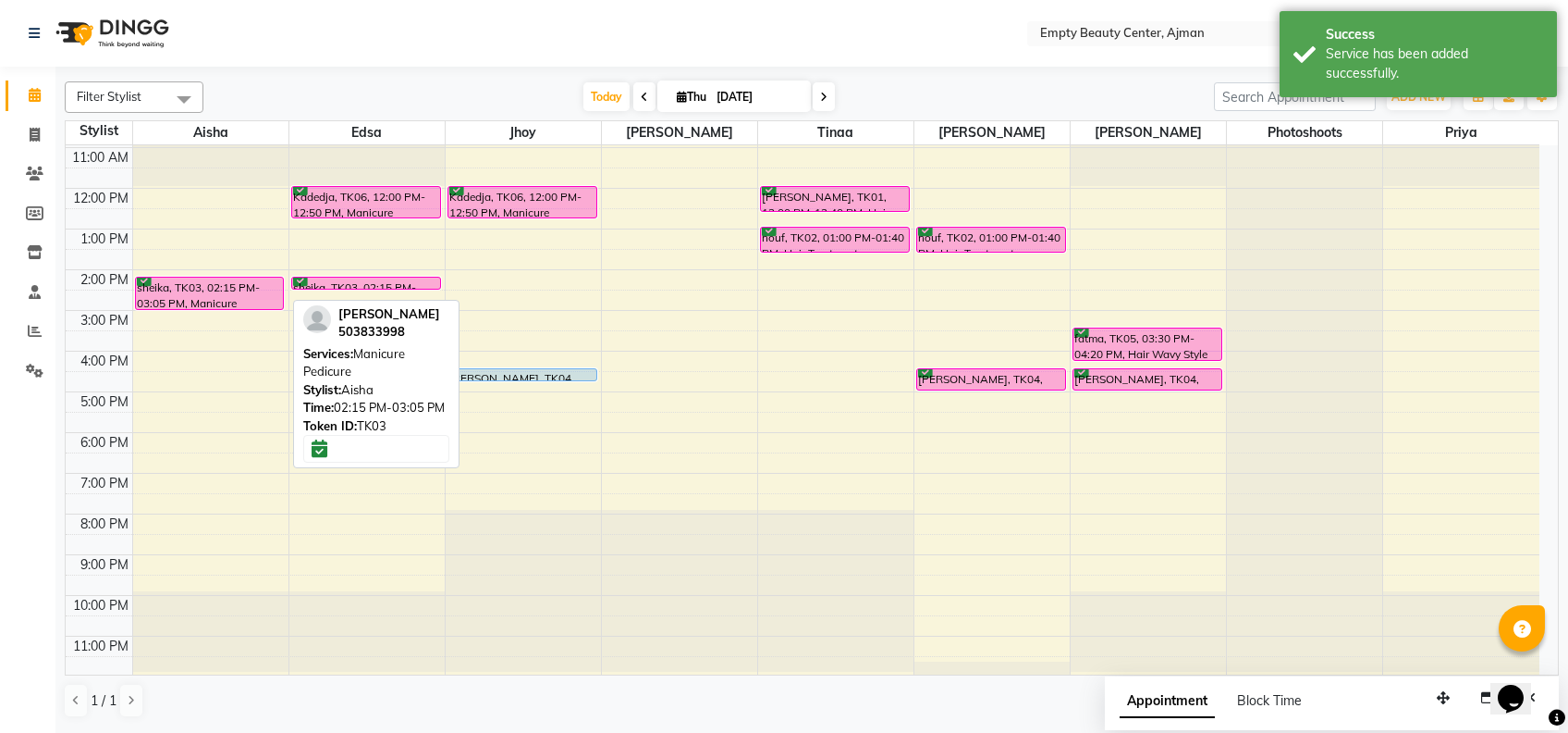
click at [231, 295] on div "sheika, TK03, 02:15 PM-03:05 PM, Manicure Pedicure" at bounding box center [210, 294] width 148 height 32
select select "6"
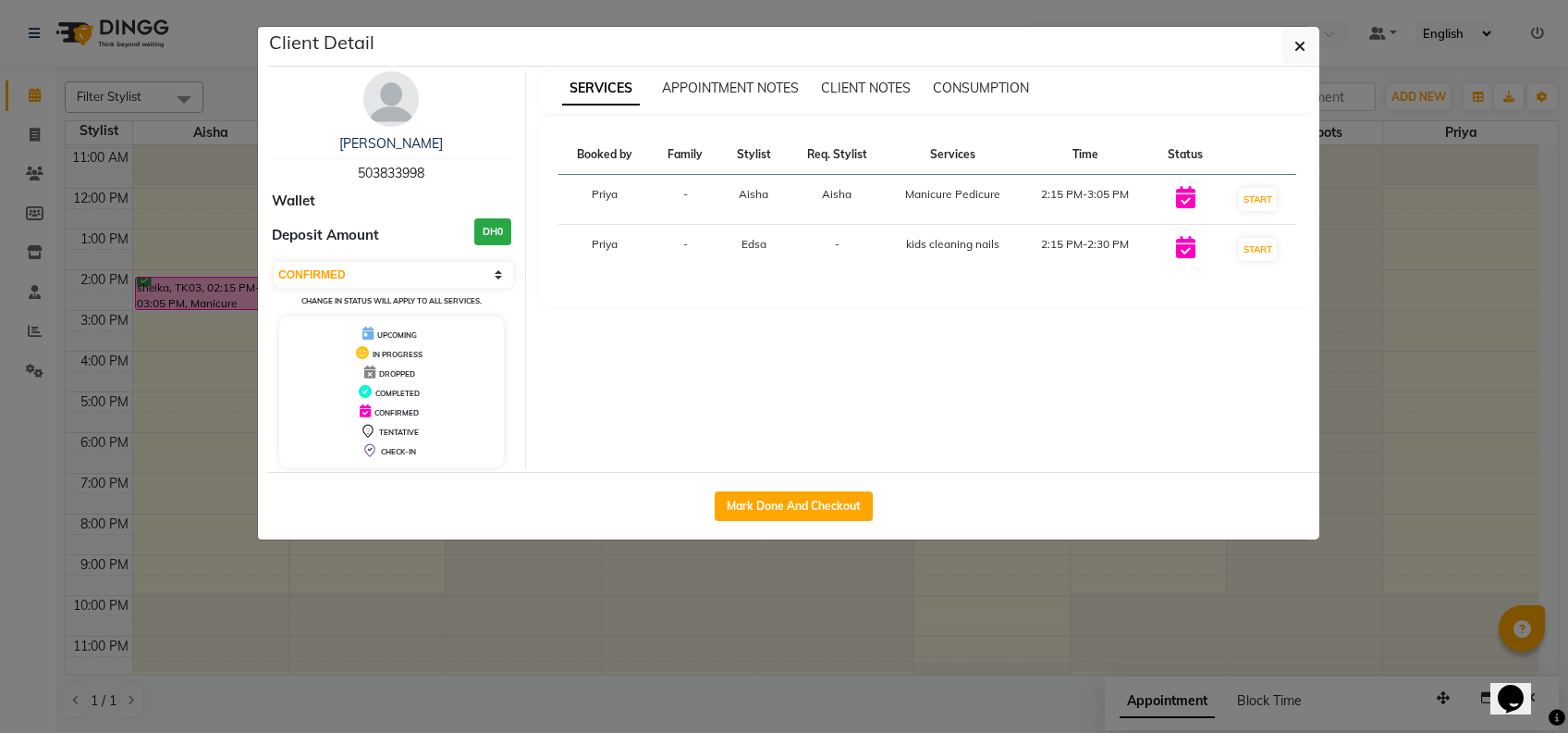
click at [291, 297] on div "Select IN SERVICE CONFIRMED TENTATIVE CHECK IN MARK DONE DROPPED UPCOMING Chang…" at bounding box center [391, 284] width 240 height 49
click at [243, 243] on ngb-modal-window "Client Detail sheika 503833998 Wallet Deposit Amount DH0 Select IN SERVICE CONF…" at bounding box center [784, 366] width 1568 height 733
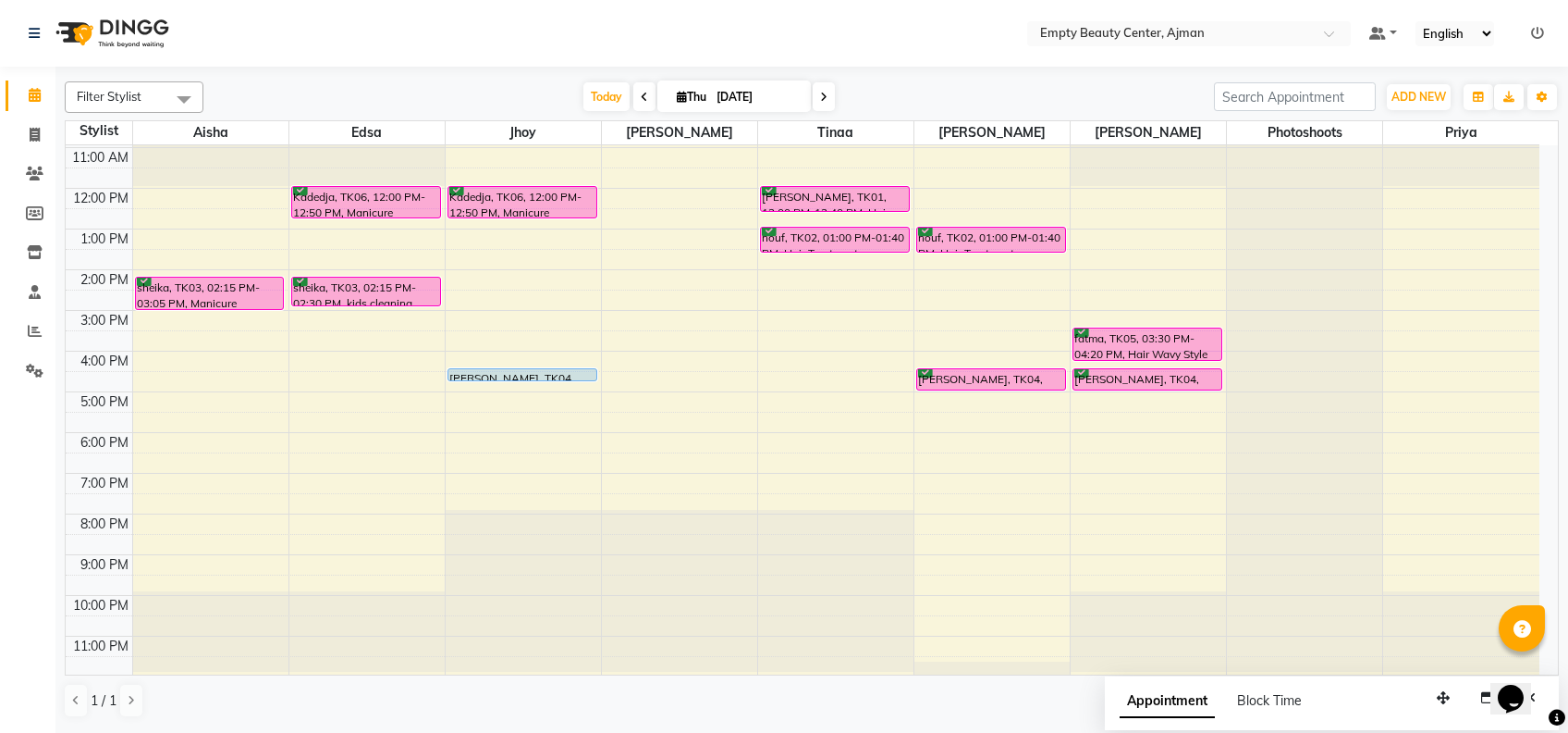
drag, startPoint x: 344, startPoint y: 290, endPoint x: 355, endPoint y: 312, distance: 24.6
click at [355, 312] on div "12:00 AM 1:00 AM 2:00 AM 3:00 AM 4:00 AM 5:00 AM 6:00 AM 7:00 AM 8:00 AM 9:00 A…" at bounding box center [802, 188] width 1474 height 976
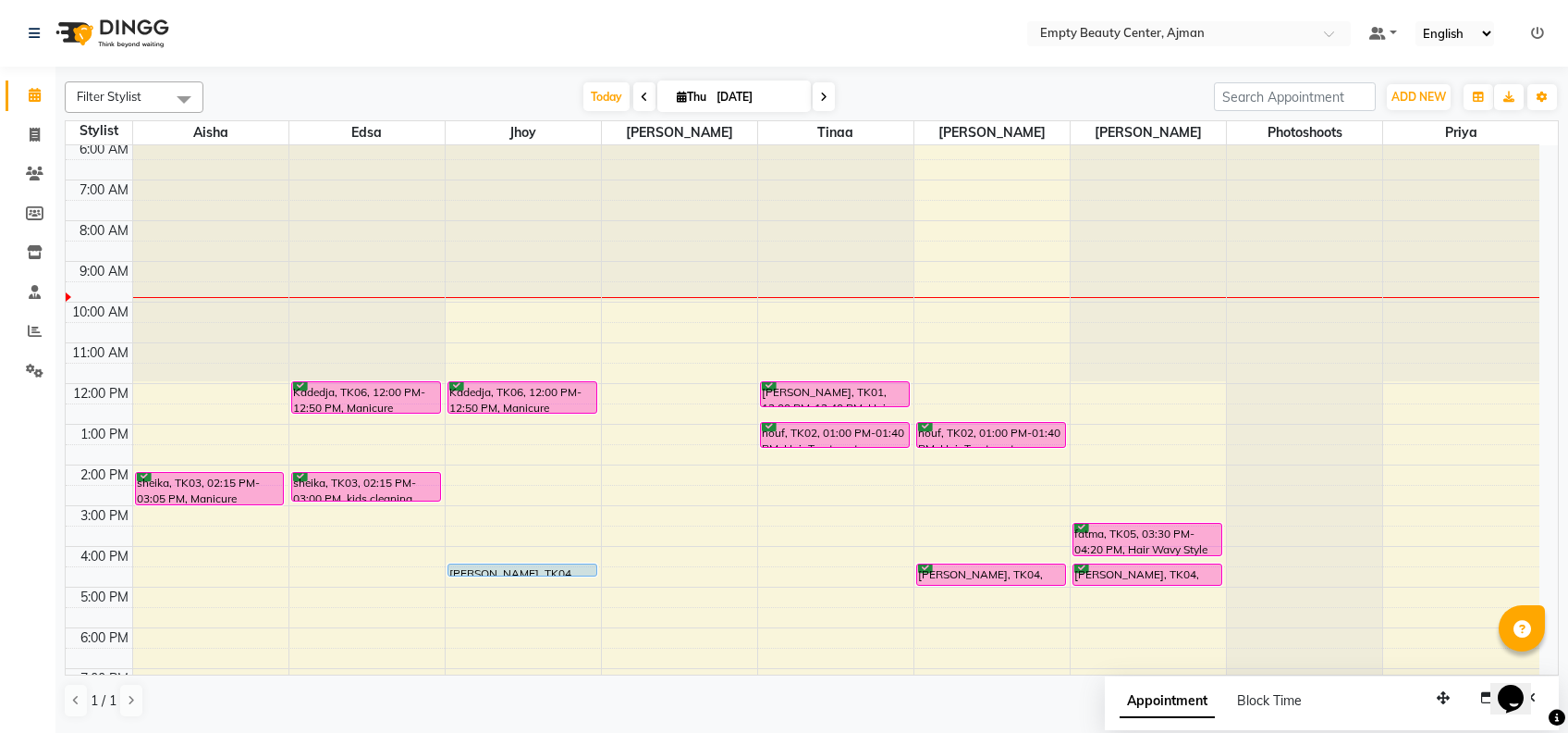
scroll to position [263, 0]
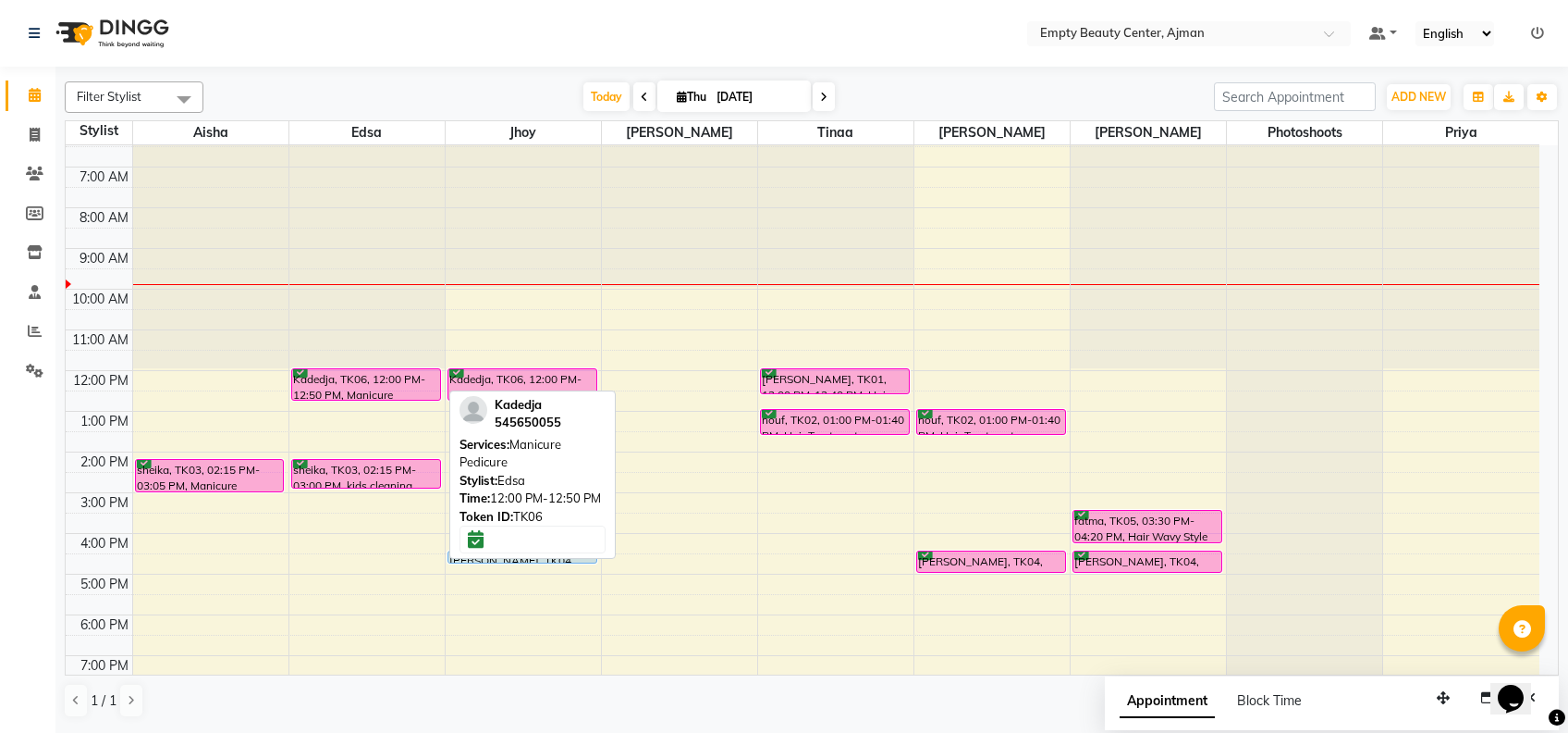
click at [398, 370] on div "Kadedja, TK06, 12:00 PM-12:50 PM, Manicure Pedicure" at bounding box center [366, 384] width 148 height 31
select select "6"
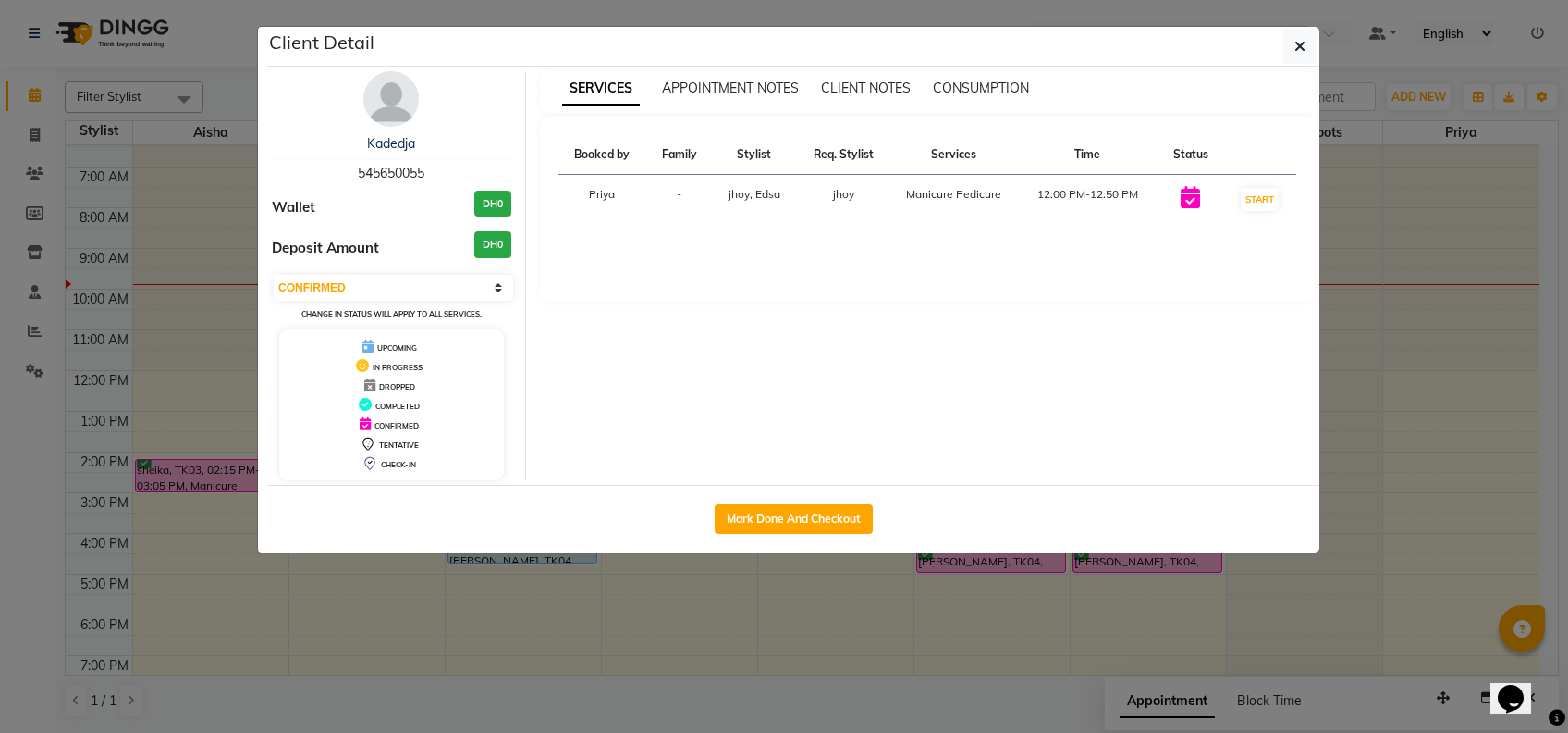
click at [399, 666] on ngb-modal-window "Client Detail Kadedja 545650055 Wallet DH0 Deposit Amount DH0 Select IN SERVICE…" at bounding box center [784, 366] width 1568 height 733
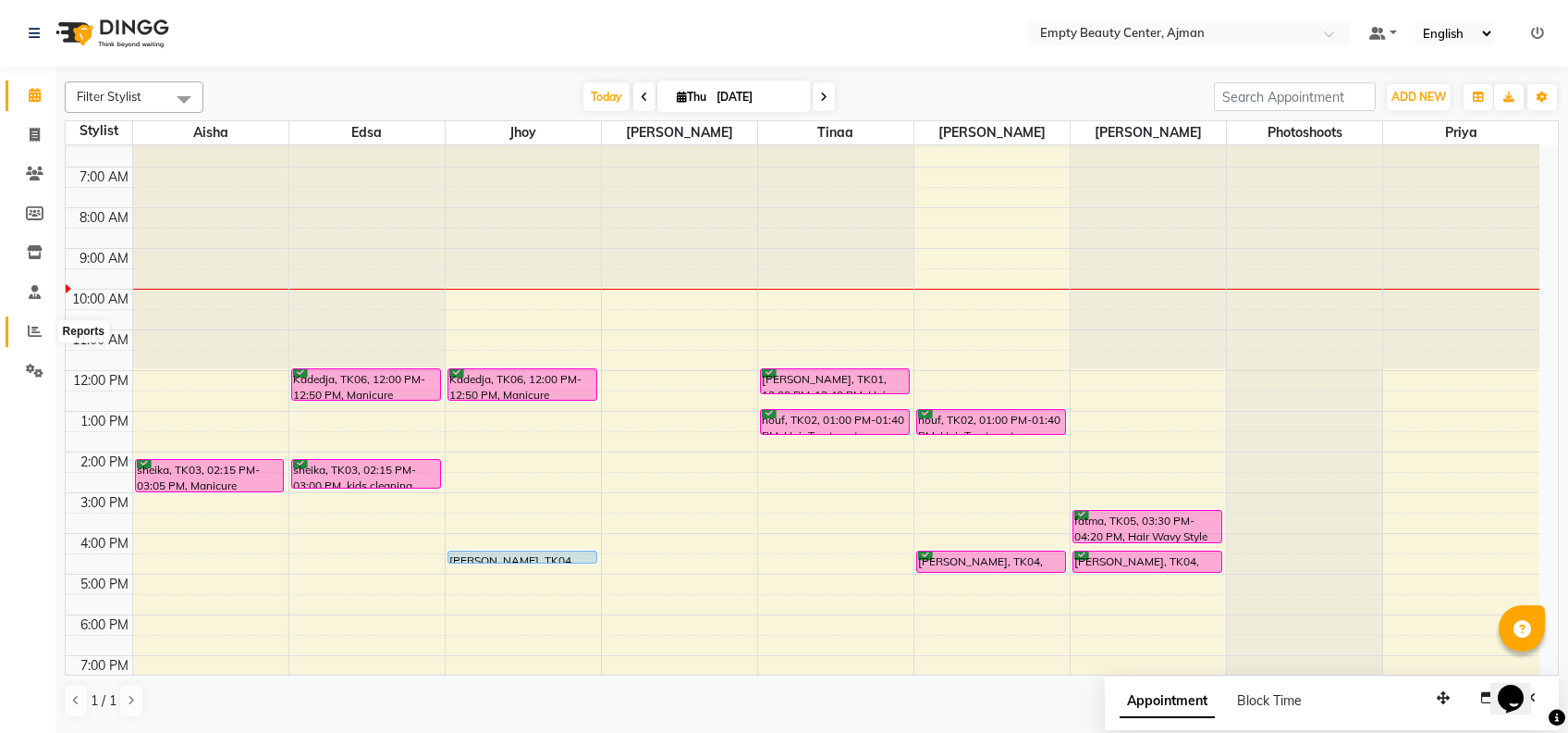
click at [46, 333] on span at bounding box center [35, 331] width 33 height 21
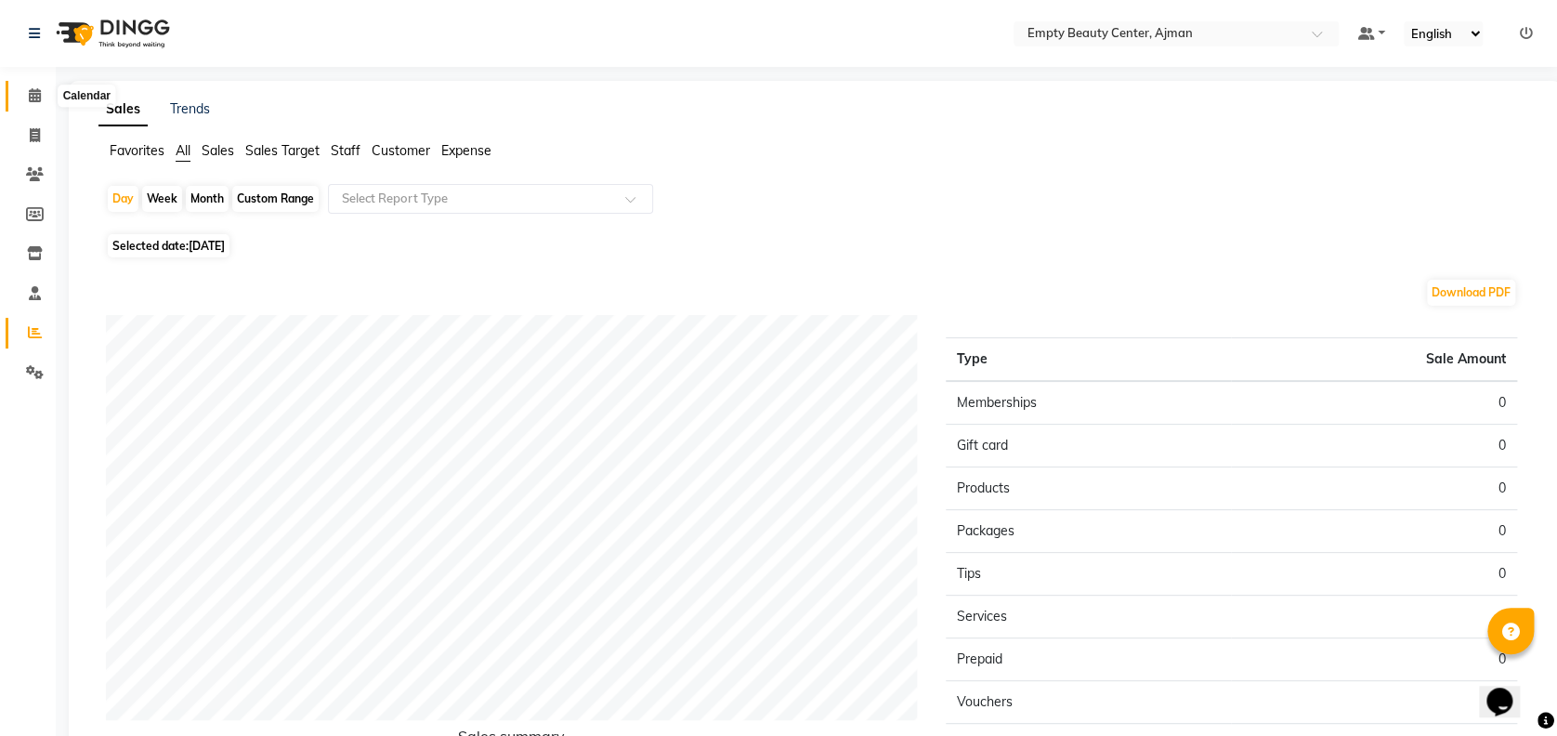
click at [31, 102] on icon at bounding box center [35, 95] width 12 height 14
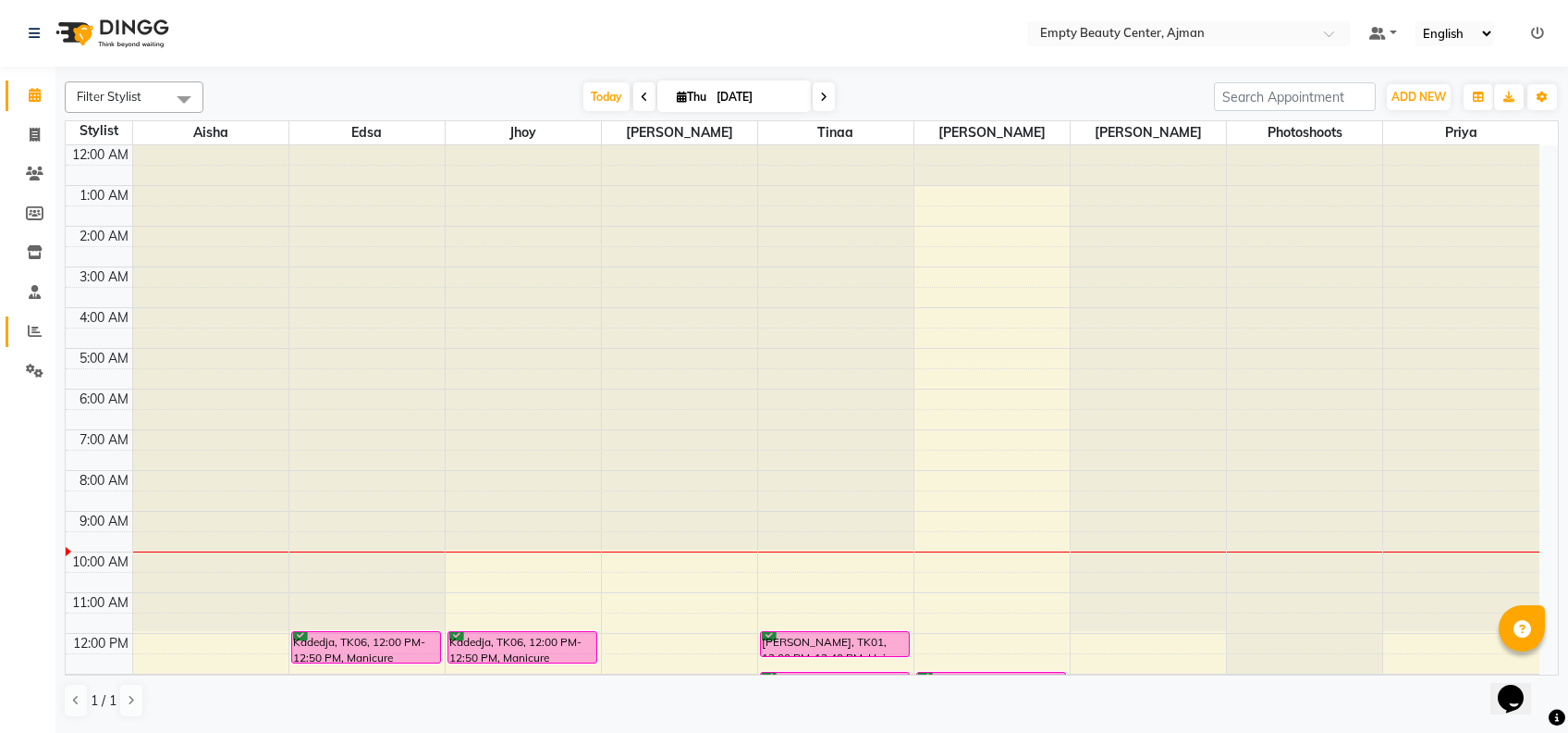
click at [21, 321] on span at bounding box center [35, 331] width 33 height 21
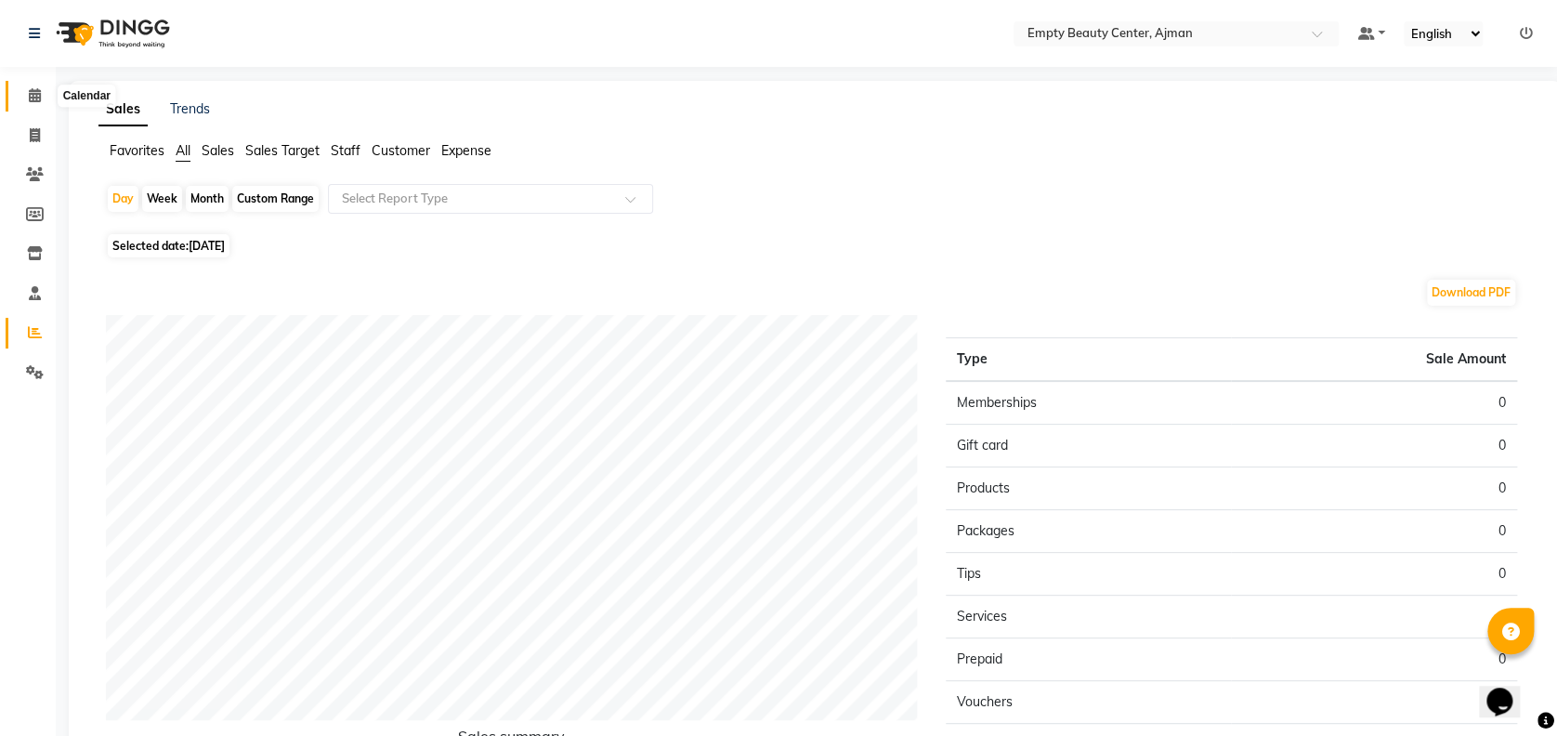
click at [33, 89] on icon at bounding box center [35, 95] width 12 height 14
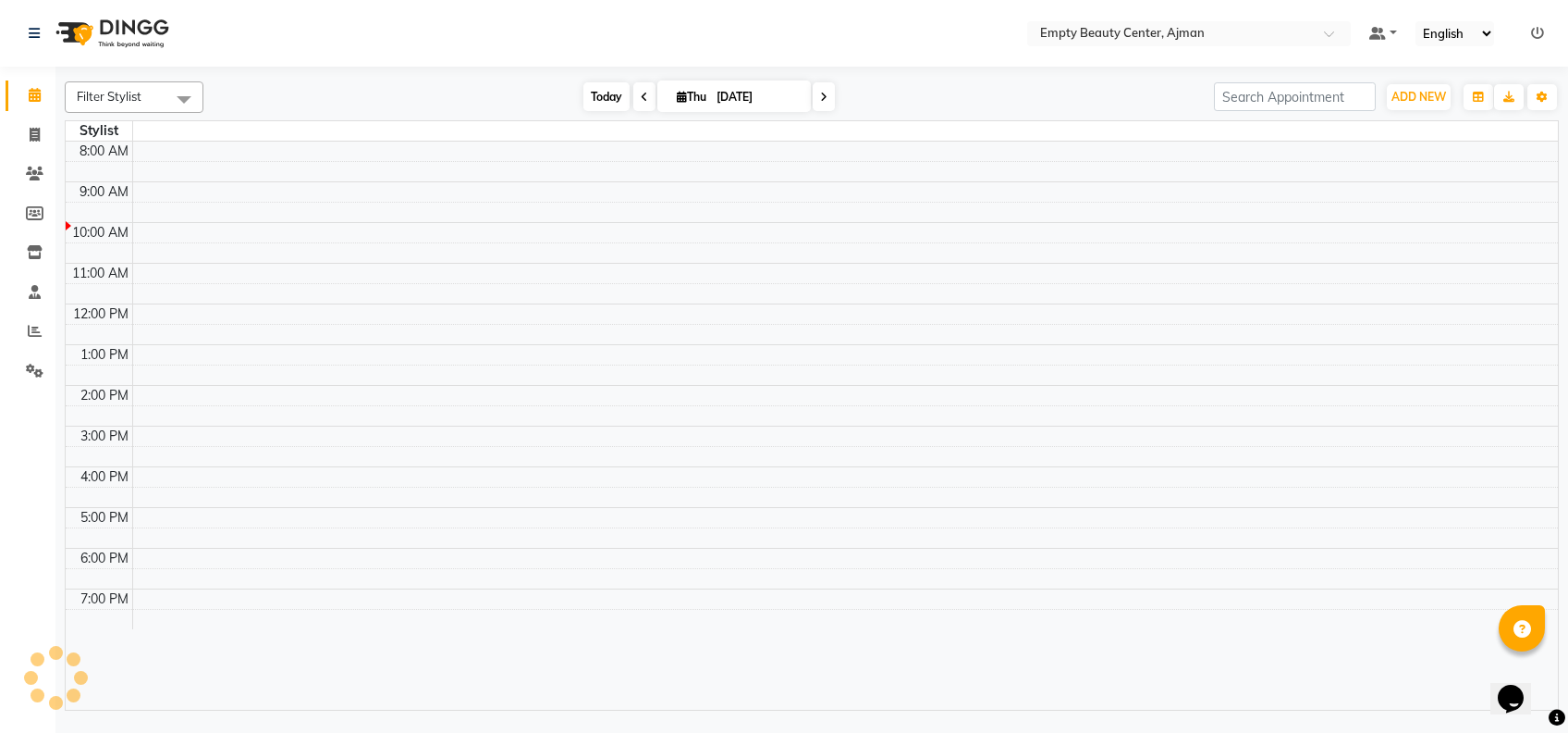
click at [597, 98] on span "Today" at bounding box center [606, 97] width 46 height 29
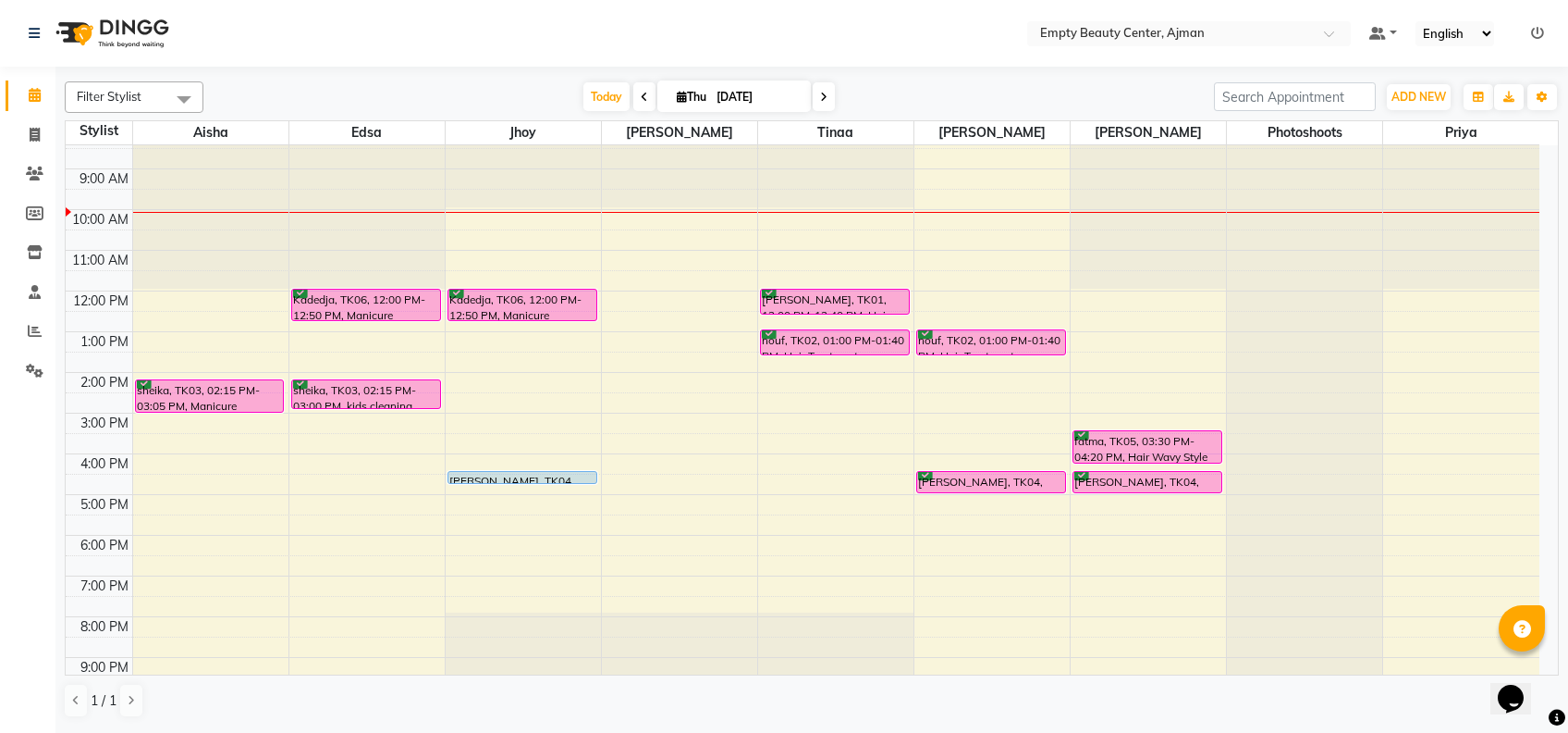
scroll to position [353, 0]
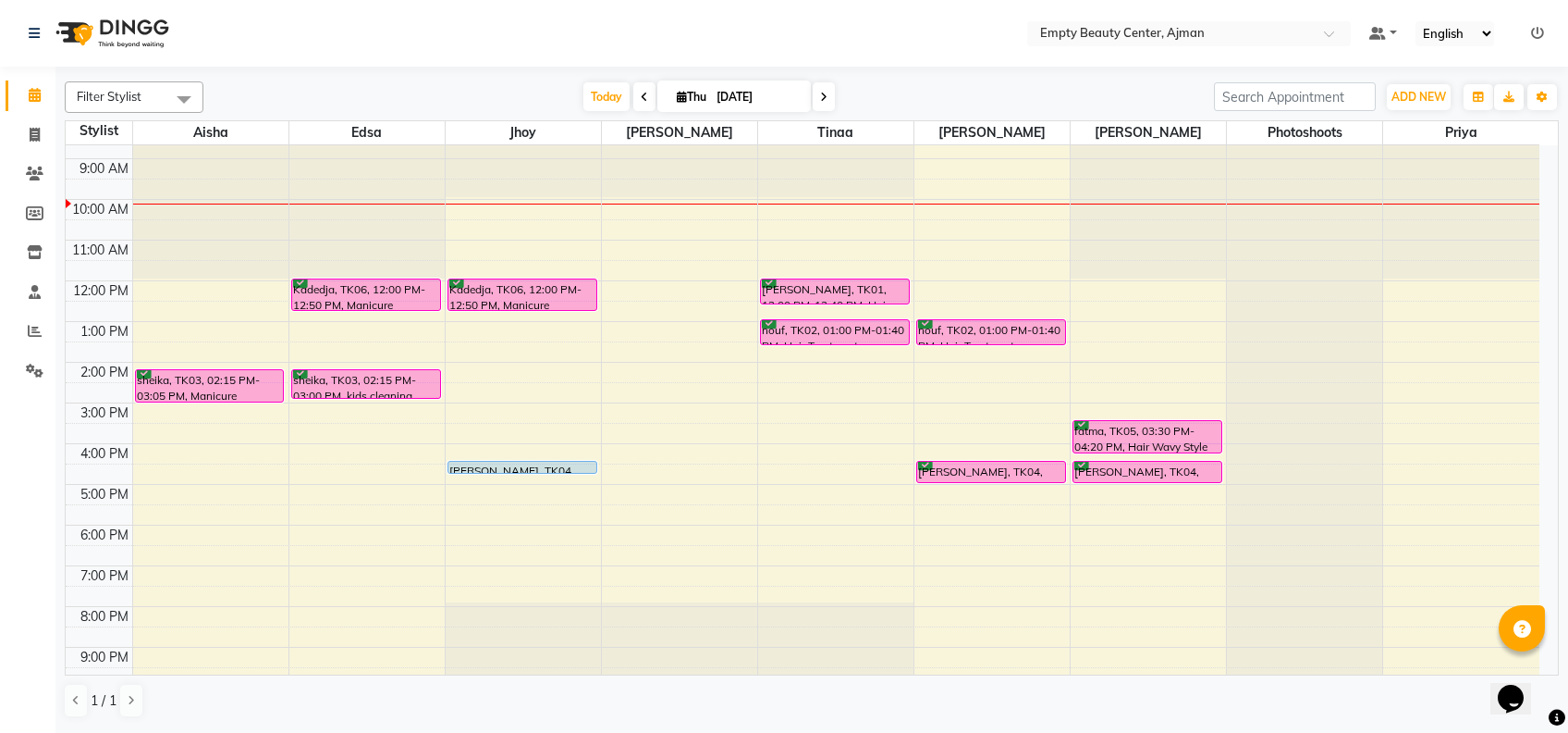
click at [839, 102] on div "[DATE] [DATE]" at bounding box center [709, 98] width 993 height 28
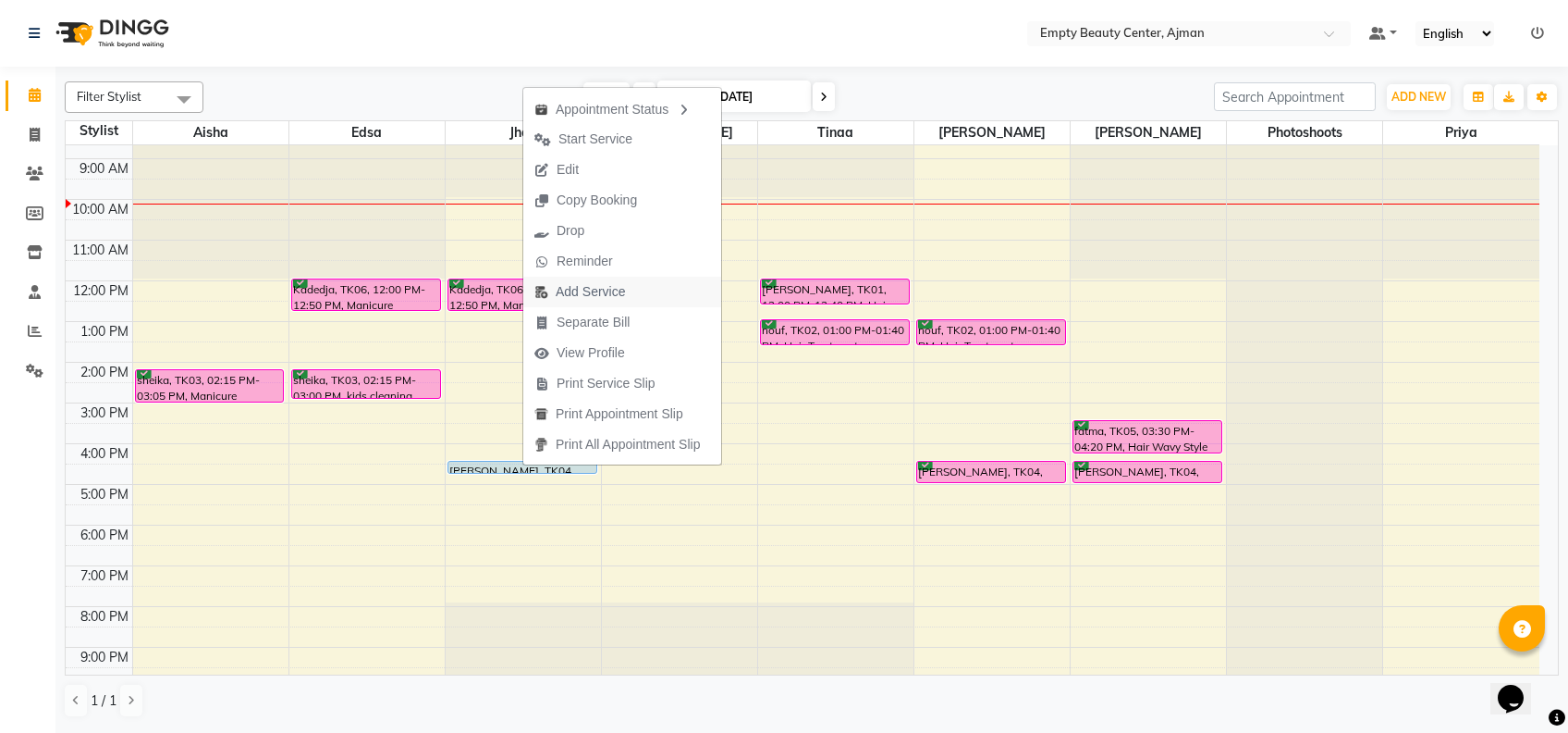
click at [614, 293] on span "Add Service" at bounding box center [590, 292] width 70 height 20
select select "43428"
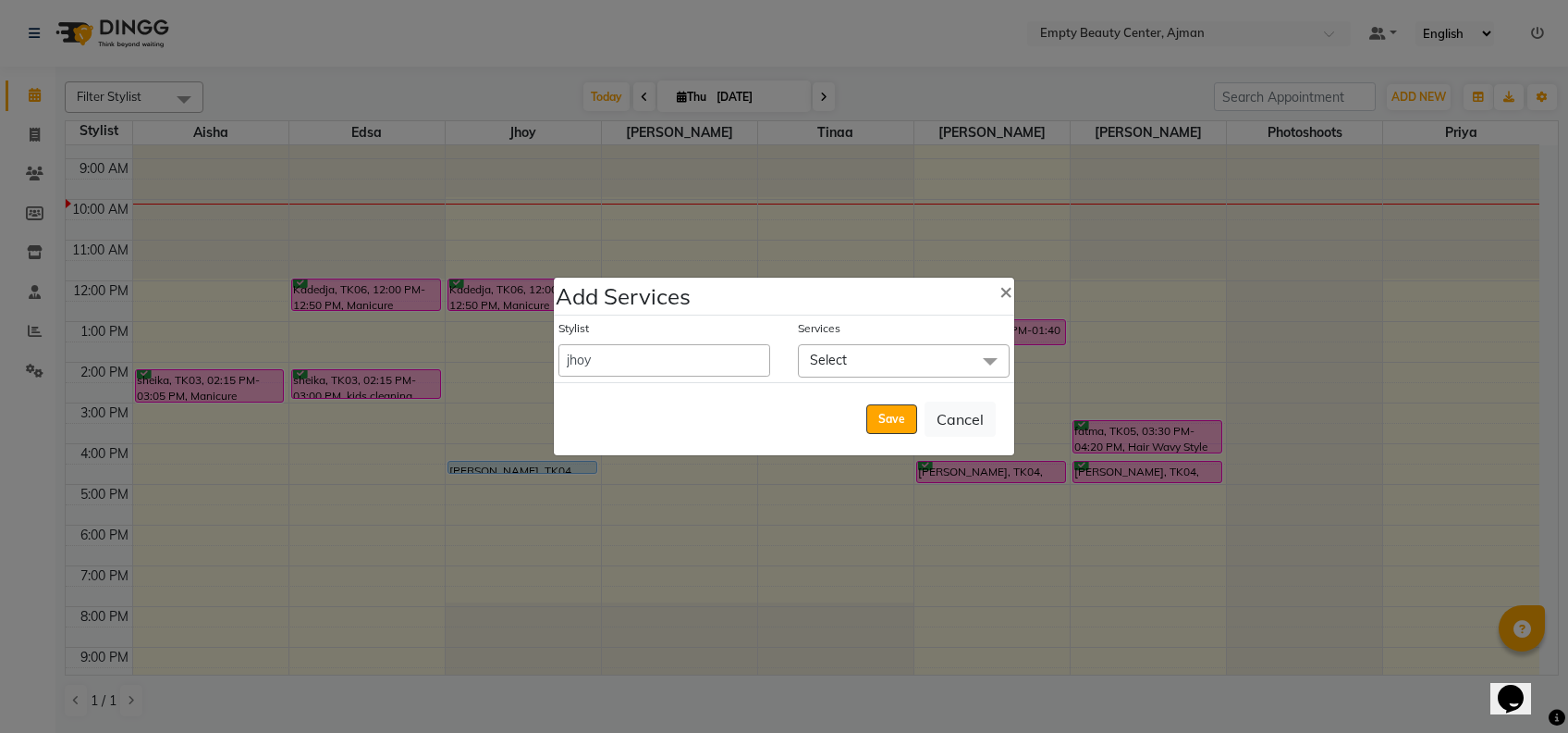
click at [960, 363] on span "Select" at bounding box center [904, 361] width 212 height 33
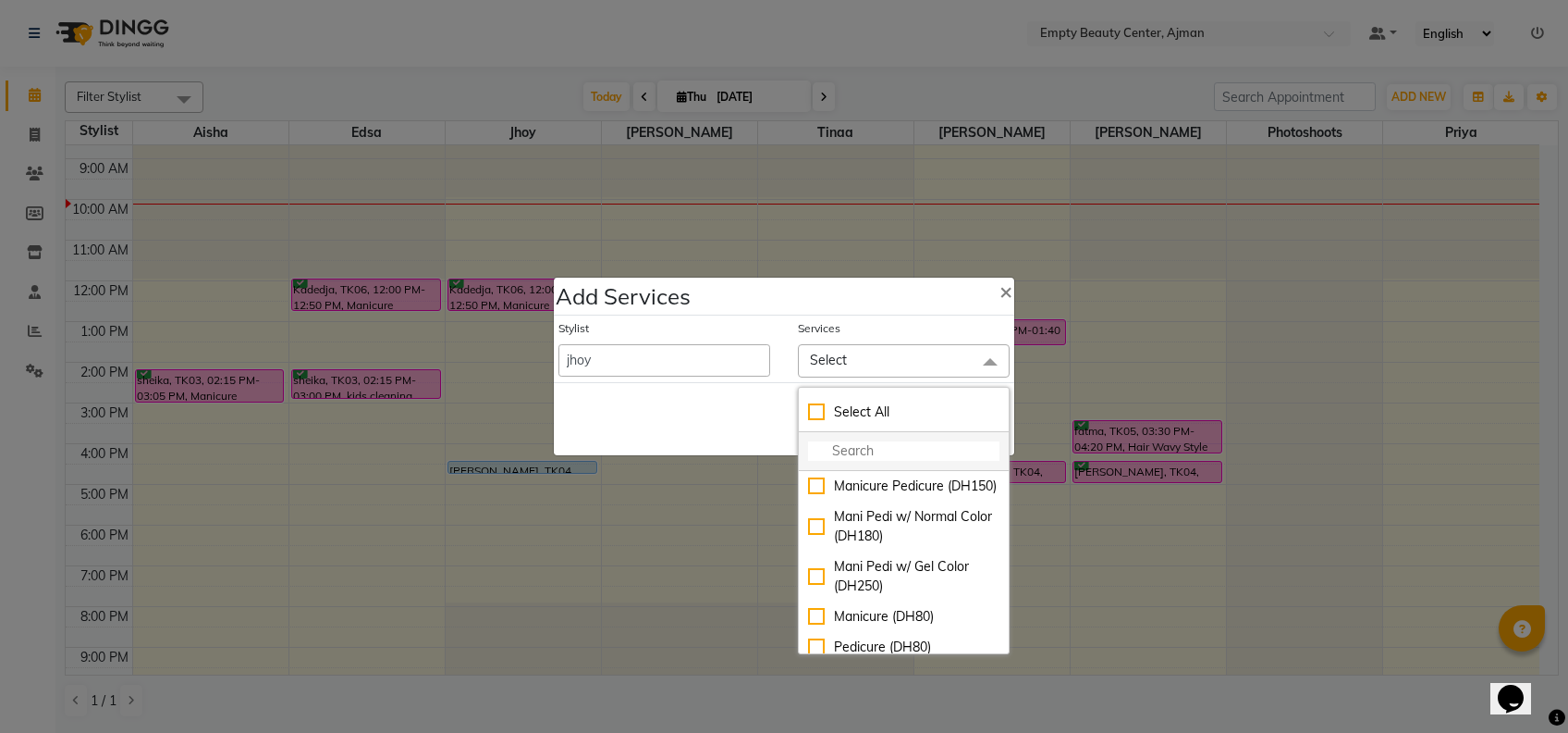
click at [844, 441] on input "multiselect-search" at bounding box center [904, 451] width 191 height 20
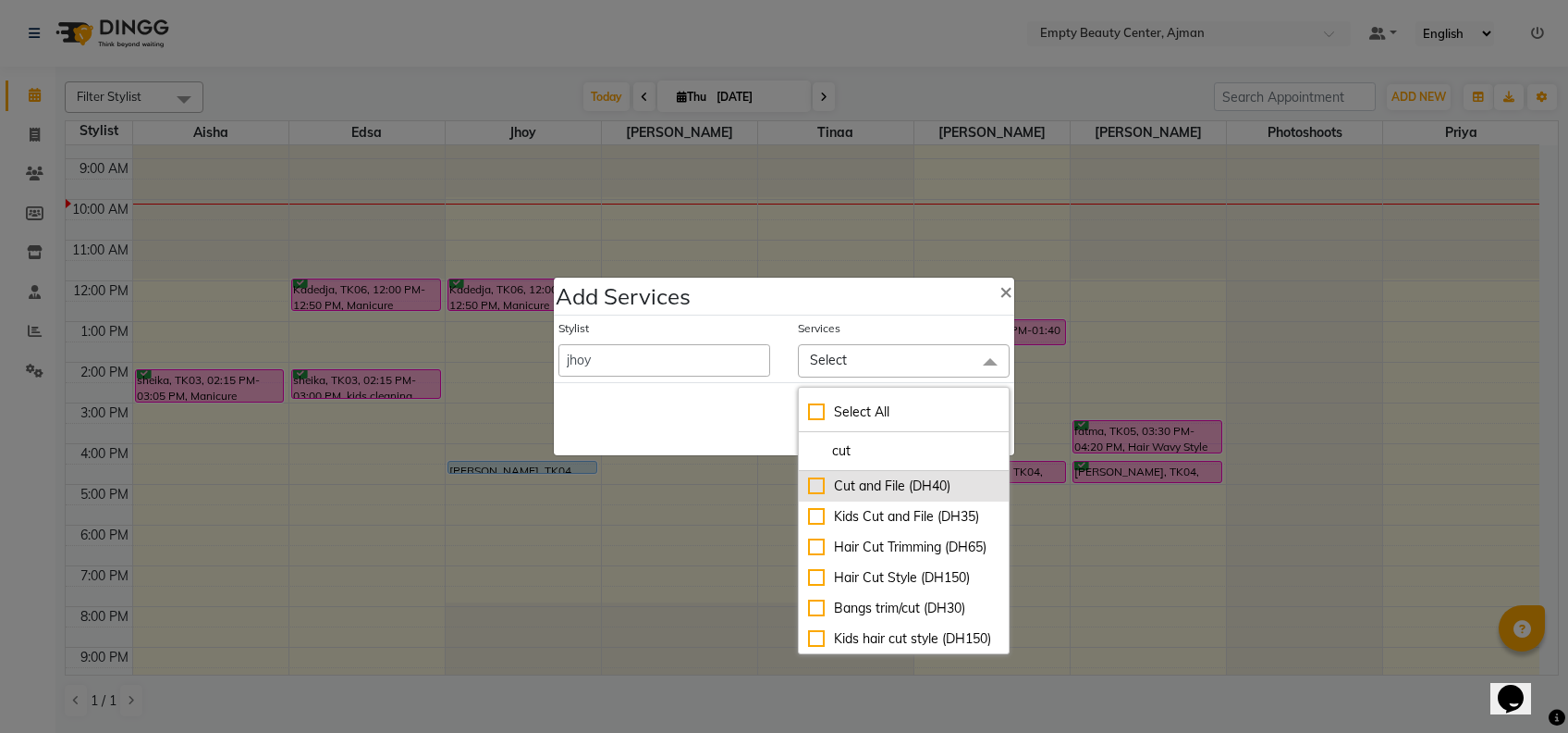
type input "cut"
click at [877, 474] on li "Cut and File (DH40)" at bounding box center [904, 486] width 210 height 31
checkbox input "true"
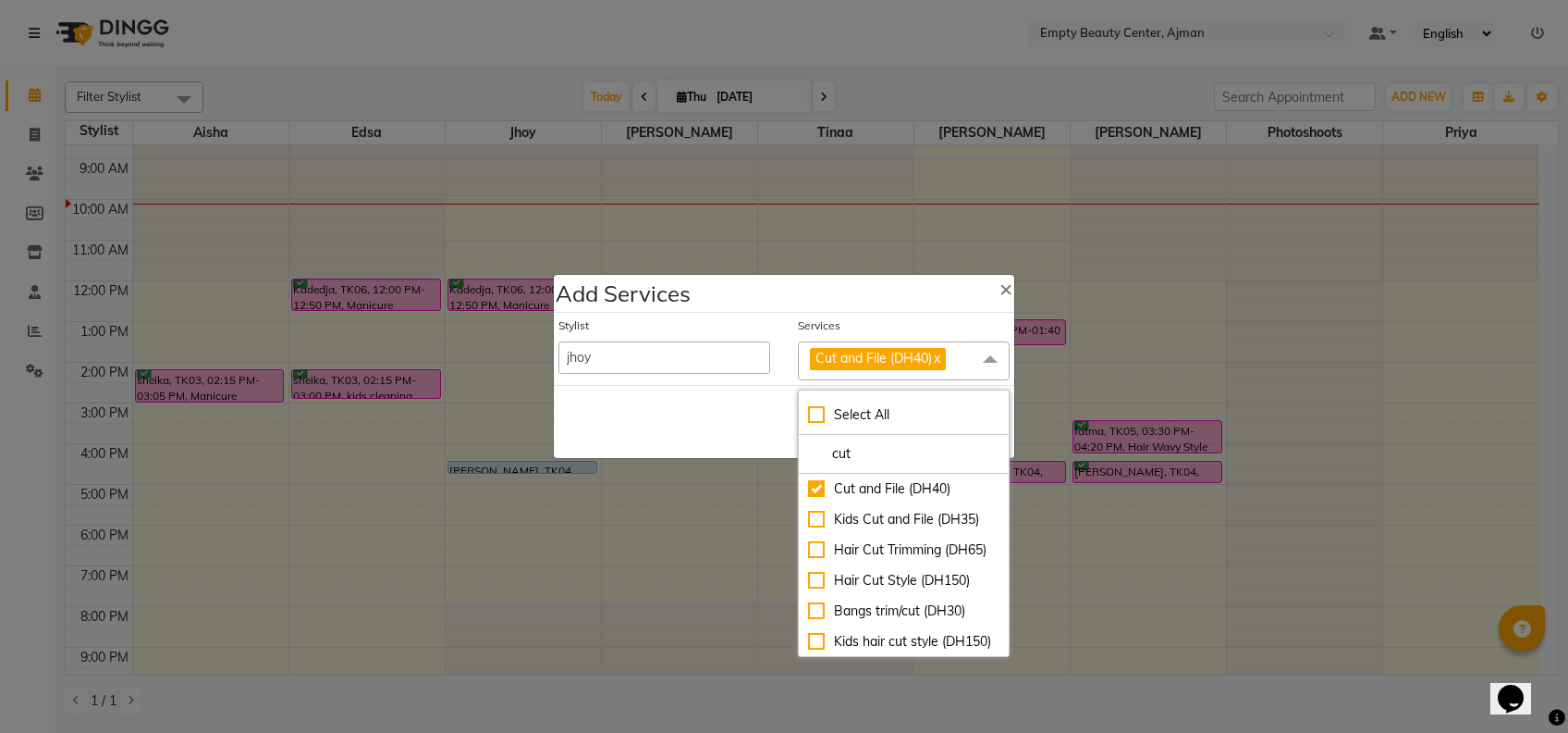
click at [741, 448] on div "Save Cancel" at bounding box center [784, 420] width 461 height 73
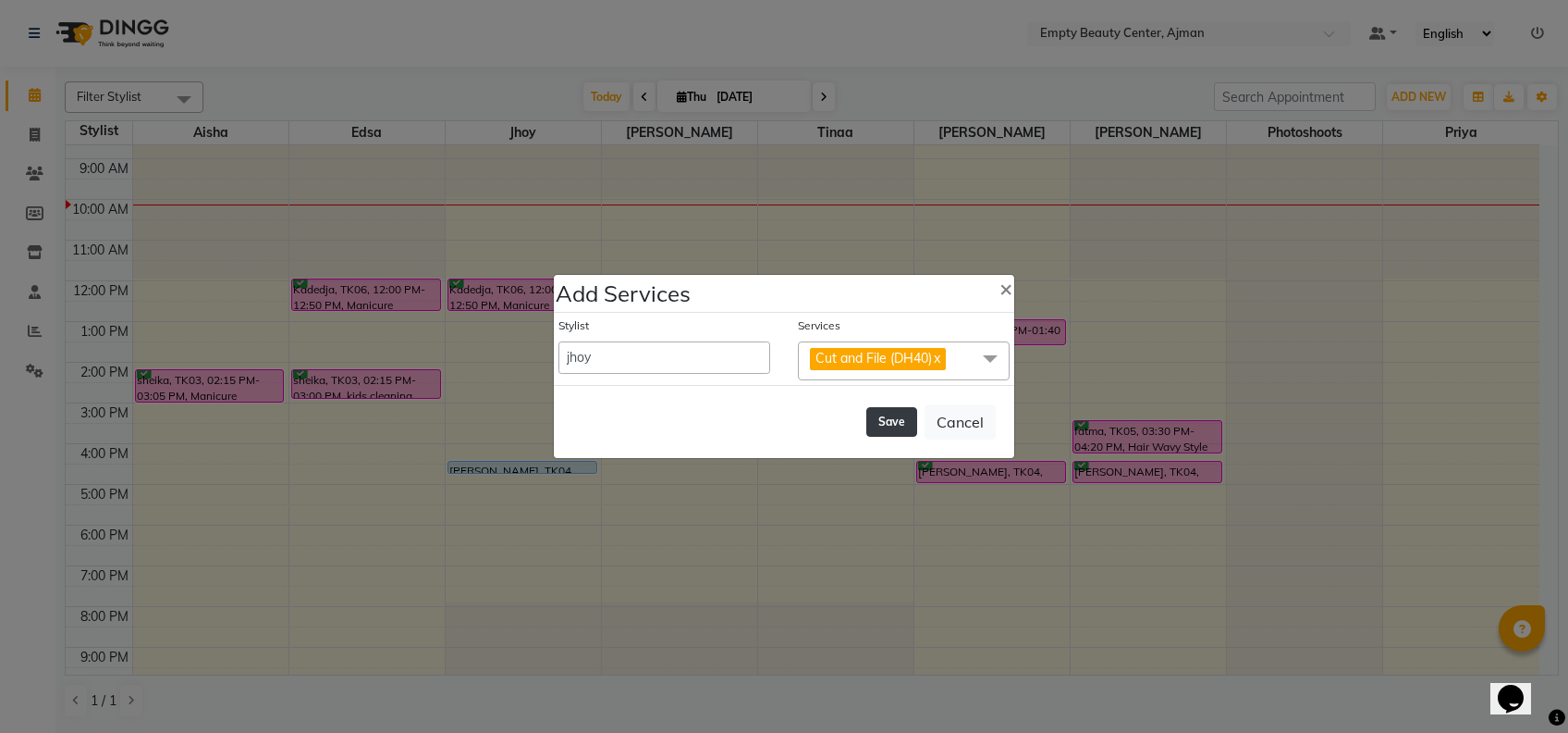
click at [889, 414] on button "Save" at bounding box center [891, 422] width 51 height 30
select select "41790"
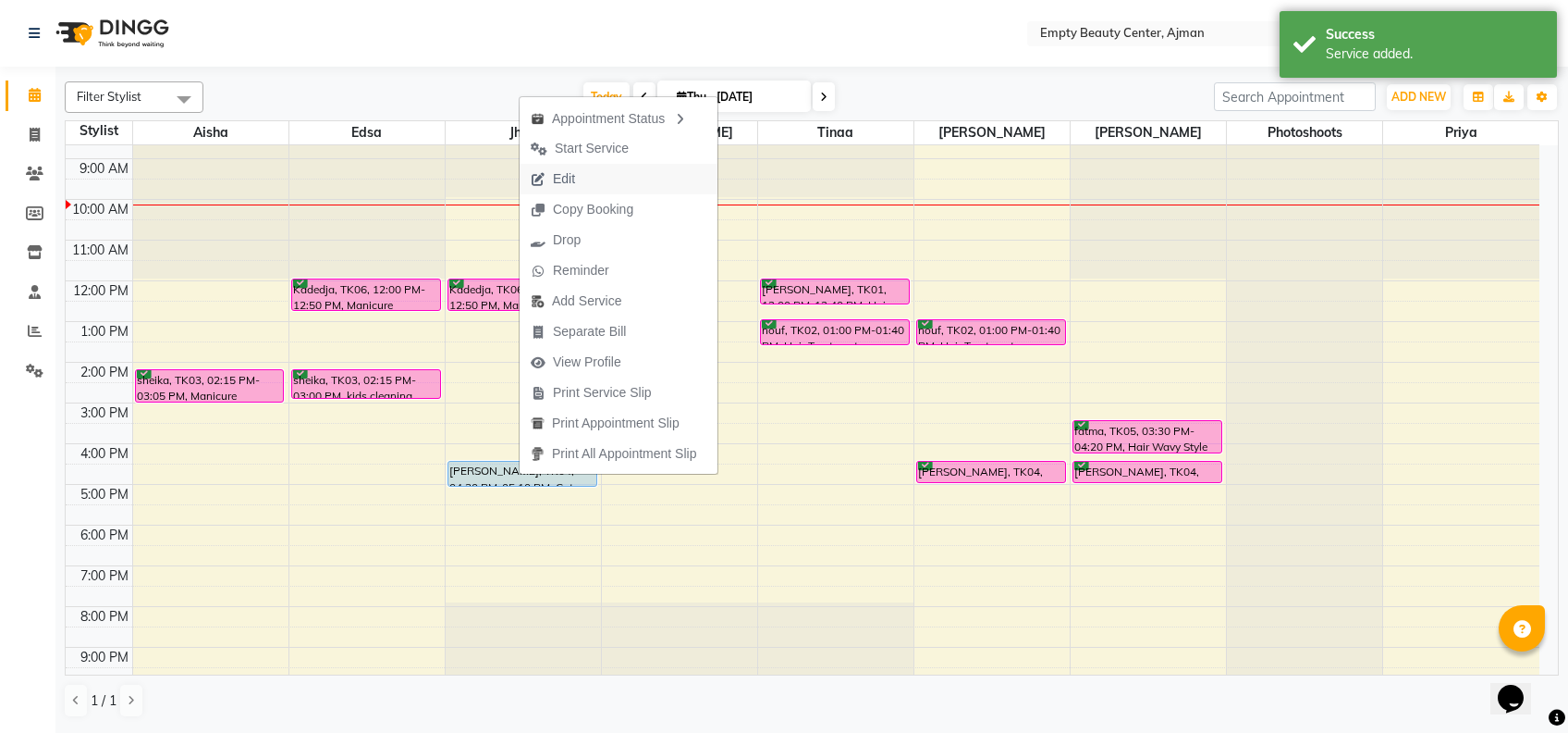
click at [582, 182] on span "Edit" at bounding box center [553, 178] width 67 height 31
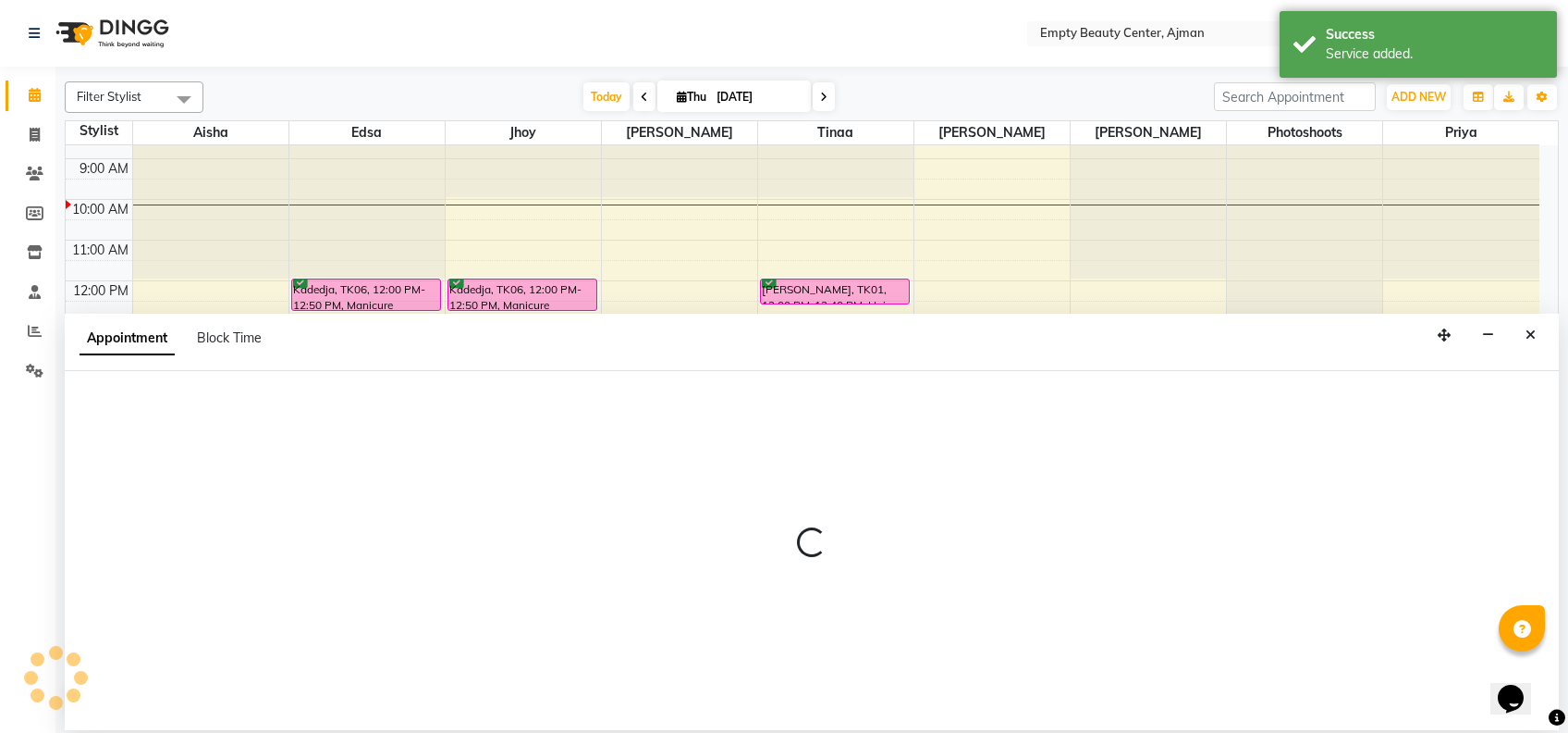
select select "tentative"
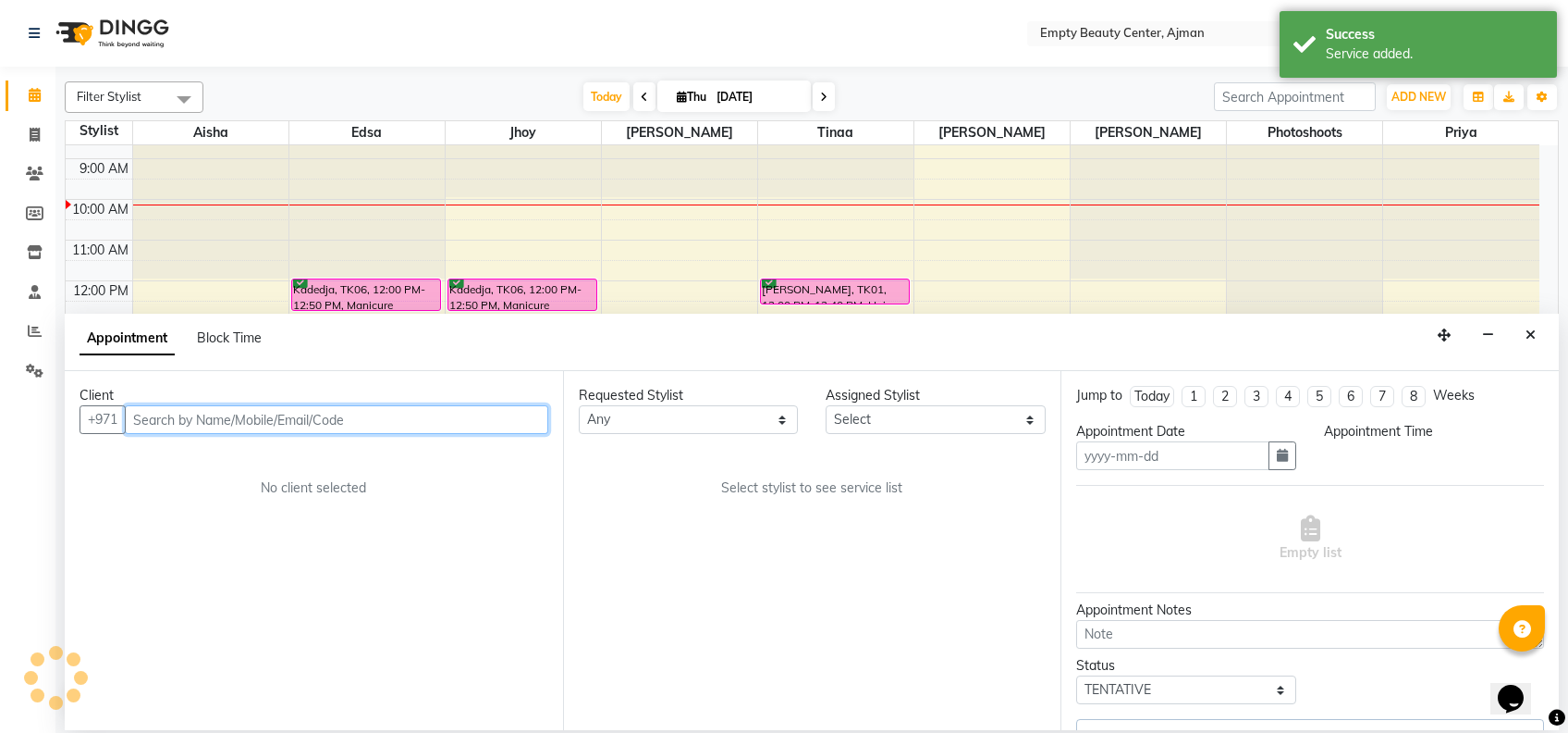
type input "[DATE]"
select select "confirm booking"
select select "990"
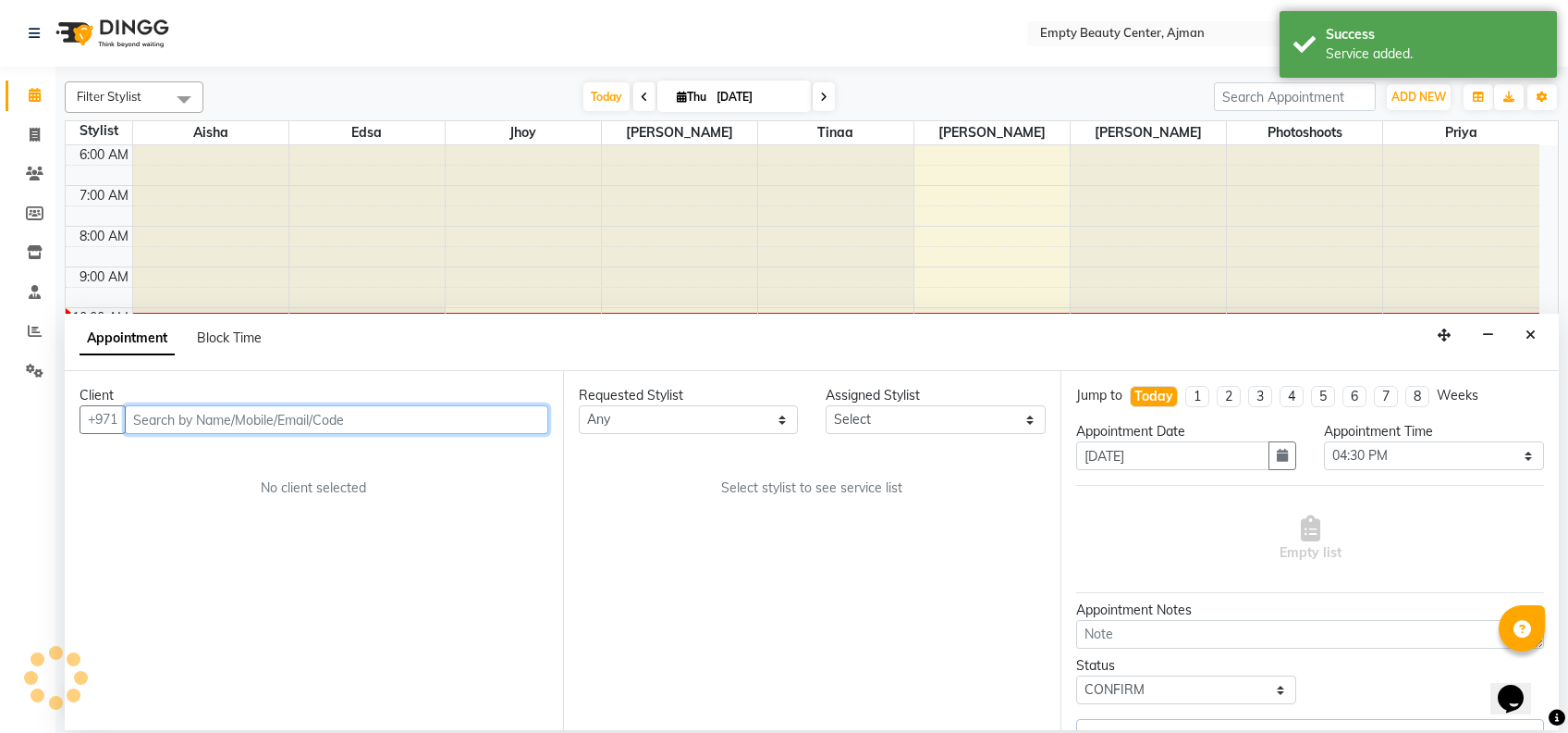
select select "57154"
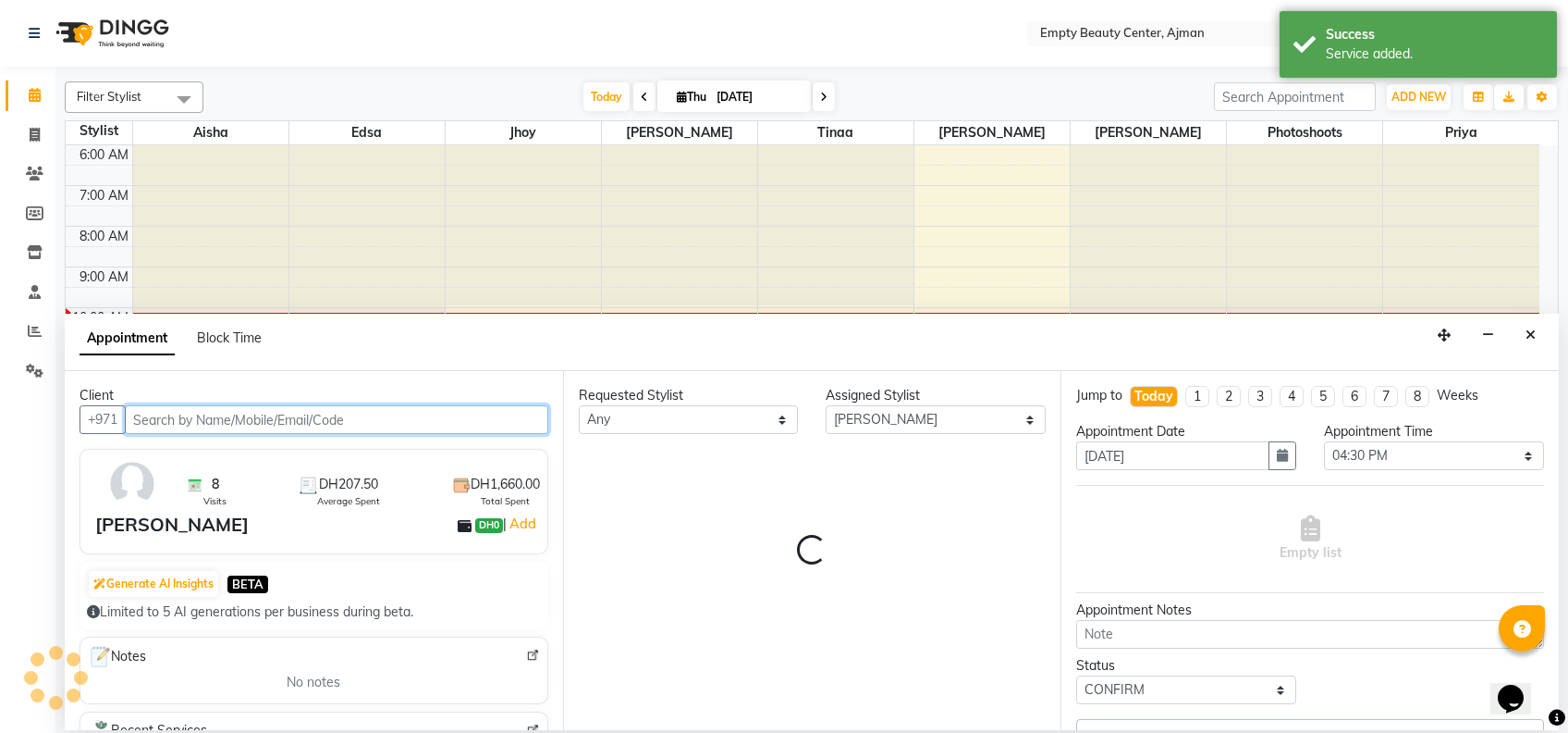
scroll to position [406, 0]
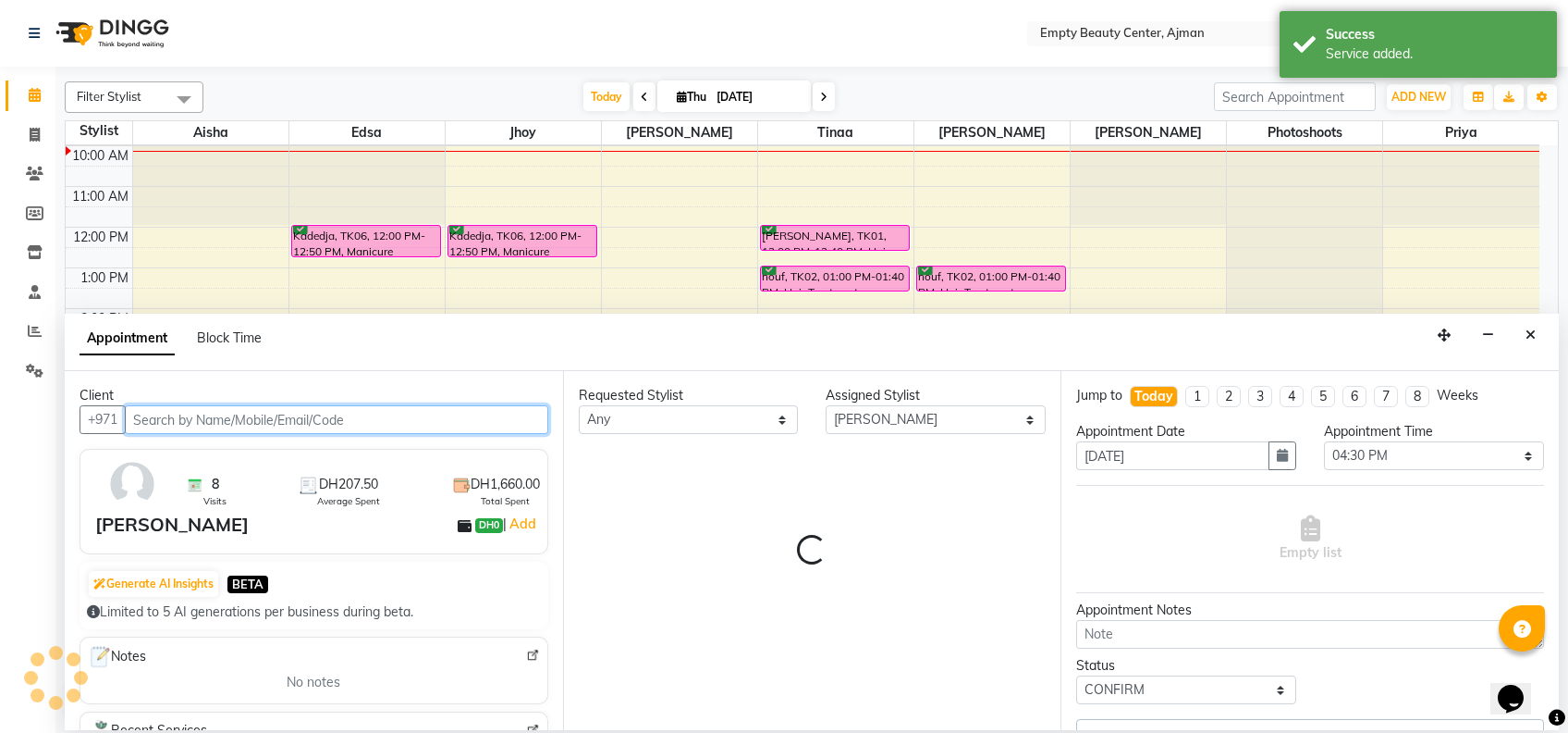
select select "1181"
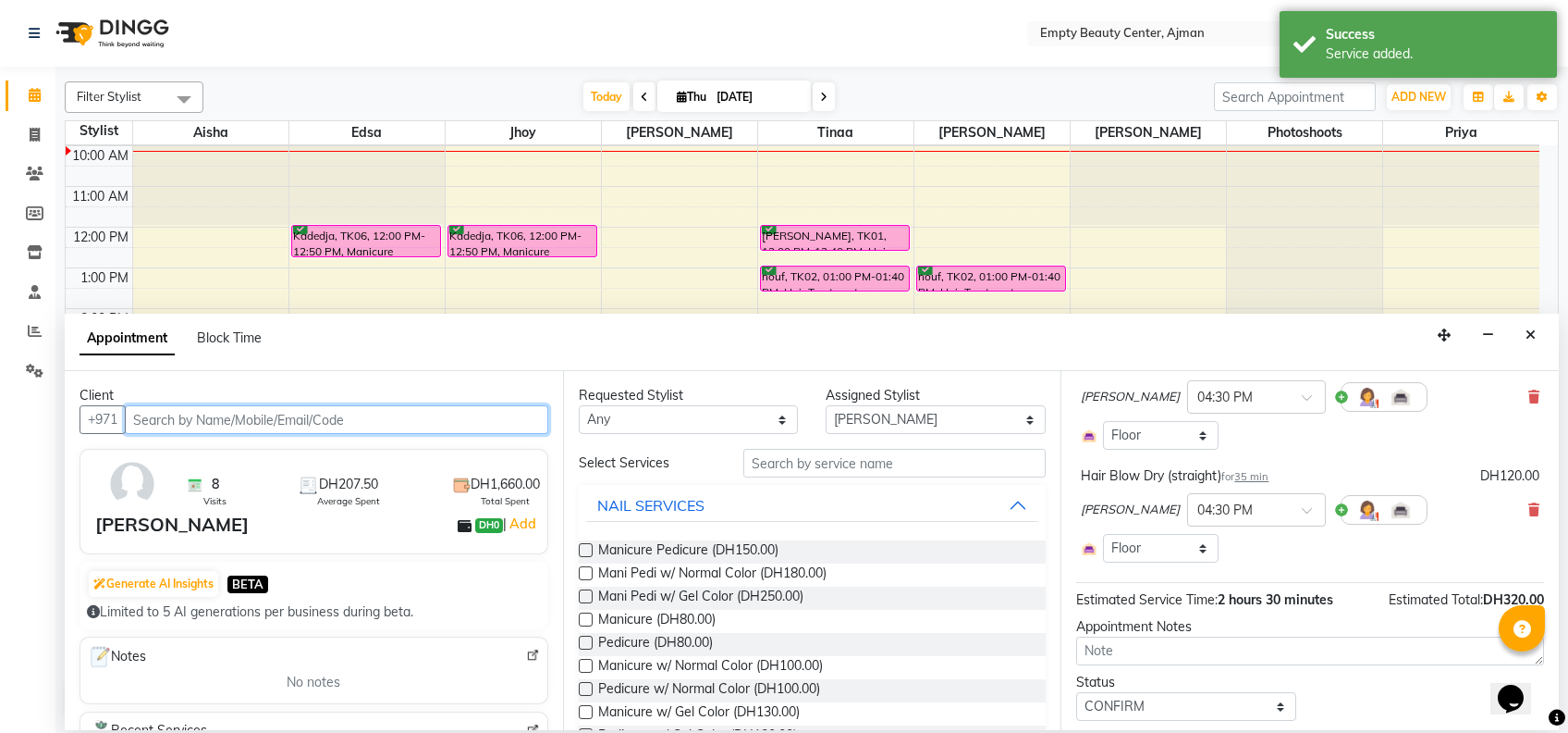
scroll to position [0, 0]
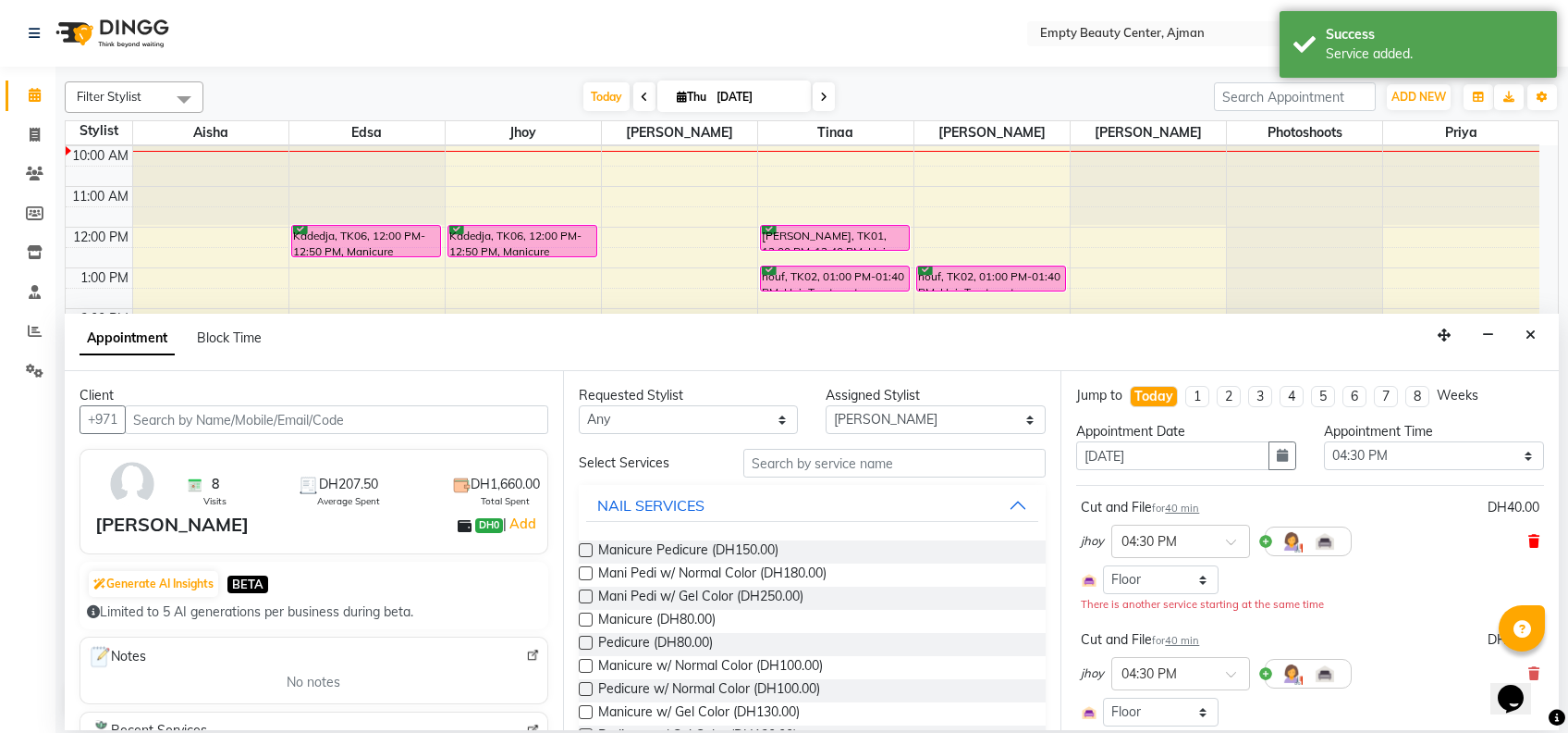
click at [1528, 539] on icon at bounding box center [1533, 541] width 11 height 13
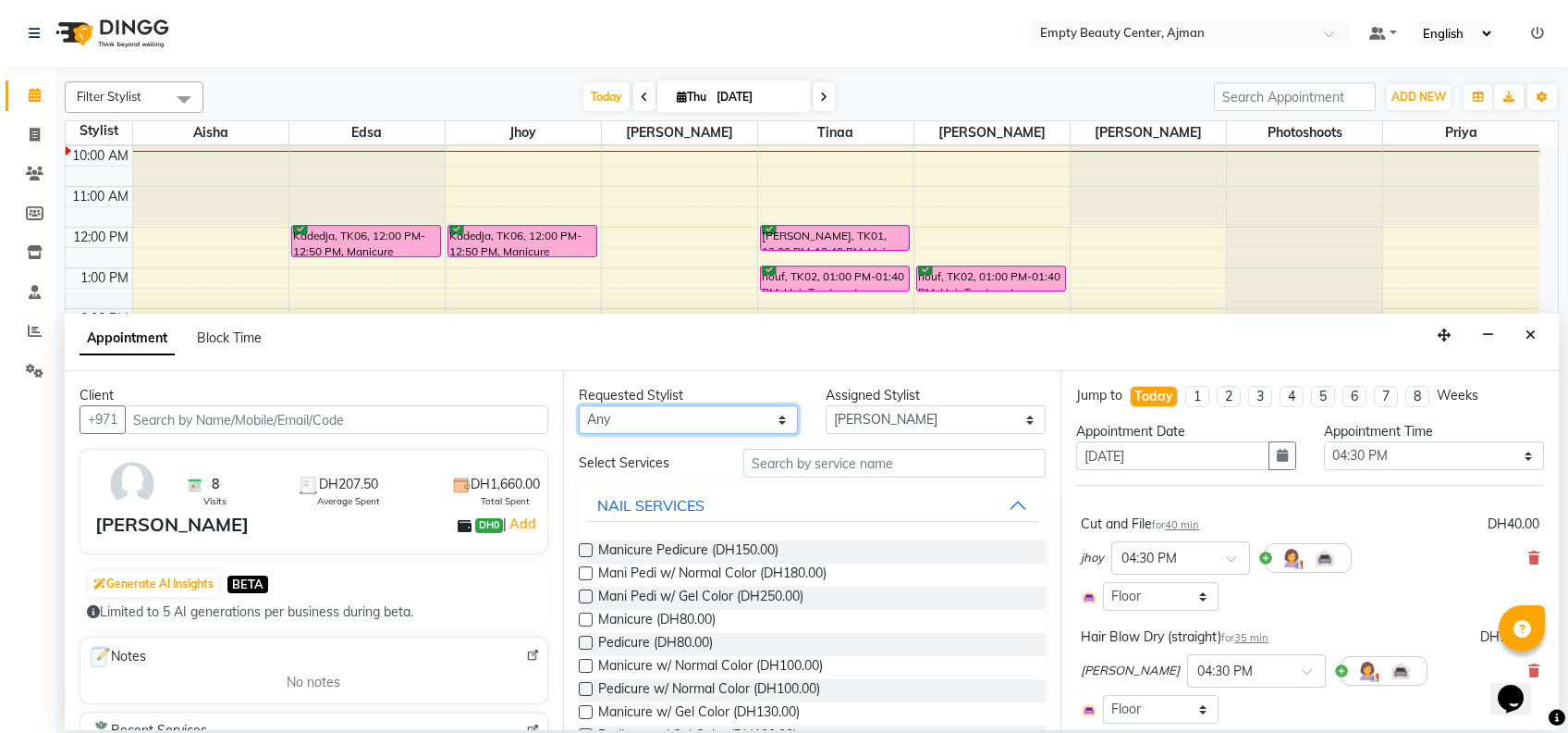
click at [714, 419] on select "Any [PERSON_NAME] Edsa jhoy [PERSON_NAME] Photoshoots Priya [PERSON_NAME] [PERS…" at bounding box center [688, 419] width 220 height 29
select select "26290"
click at [578, 405] on select "Any [PERSON_NAME] Edsa jhoy [PERSON_NAME] Photoshoots Priya [PERSON_NAME] [PERS…" at bounding box center [688, 419] width 220 height 29
select select "26290"
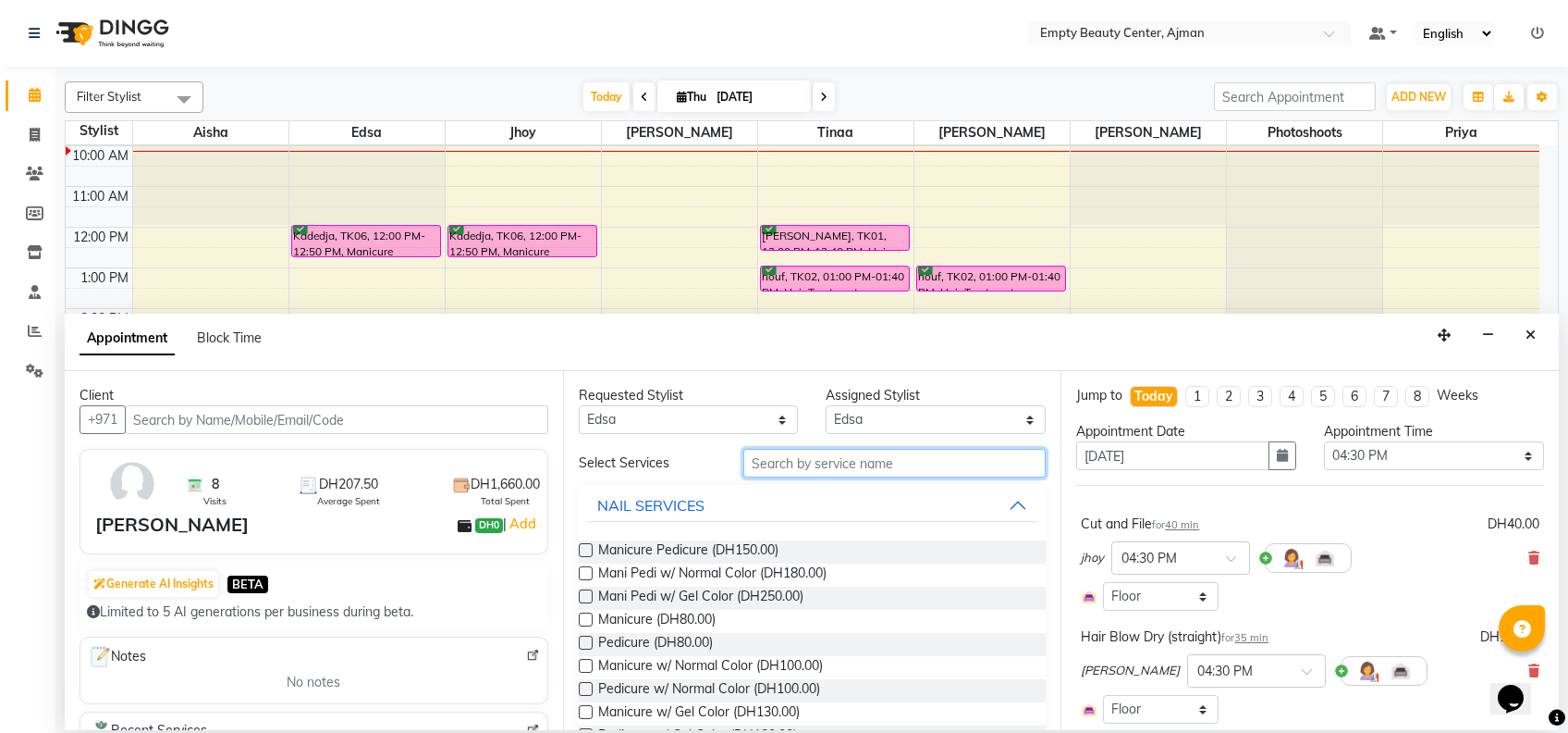
click at [815, 470] on input "text" at bounding box center [895, 462] width 303 height 29
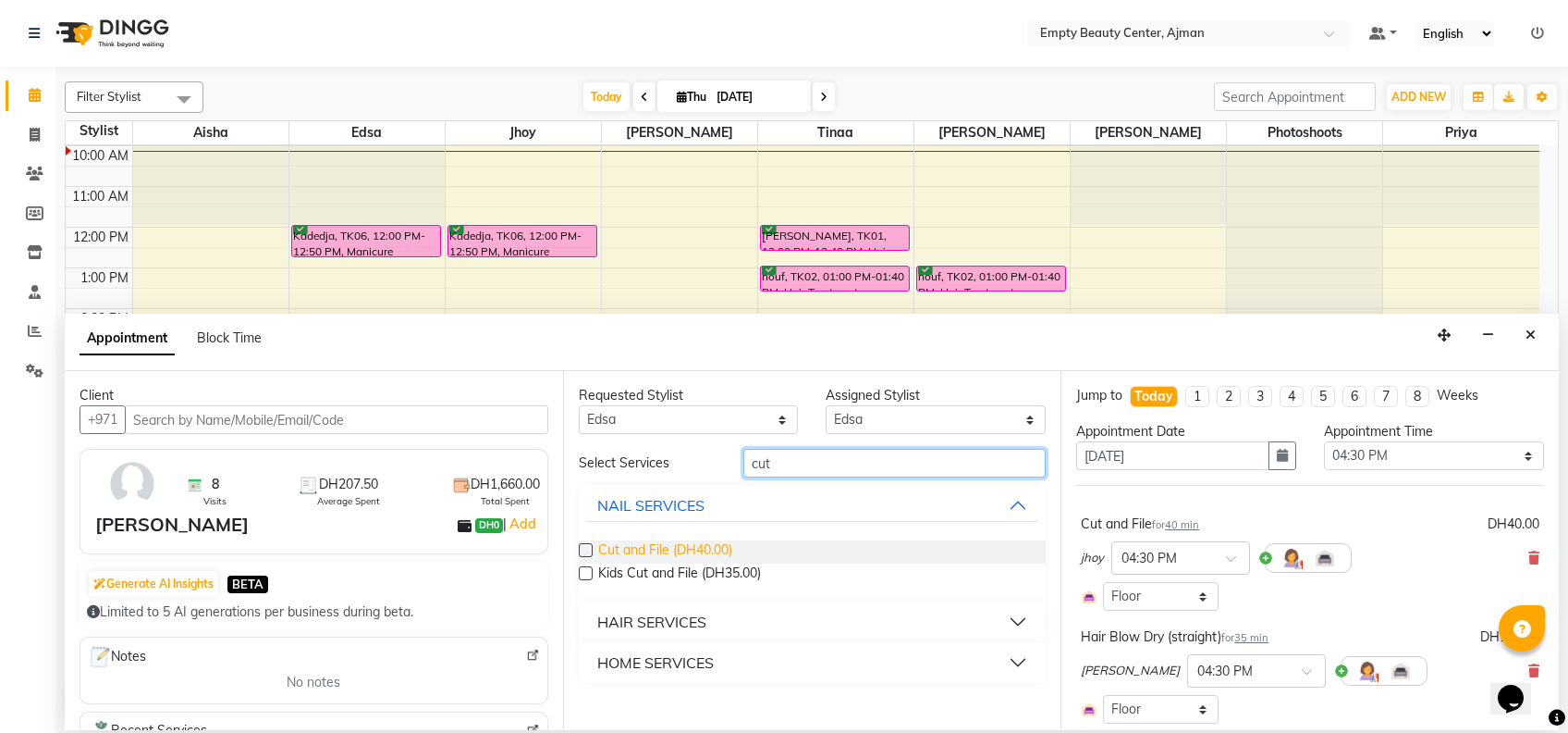
type input "cut"
click at [689, 548] on span "Cut and File (DH40.00)" at bounding box center [665, 551] width 134 height 23
checkbox input "false"
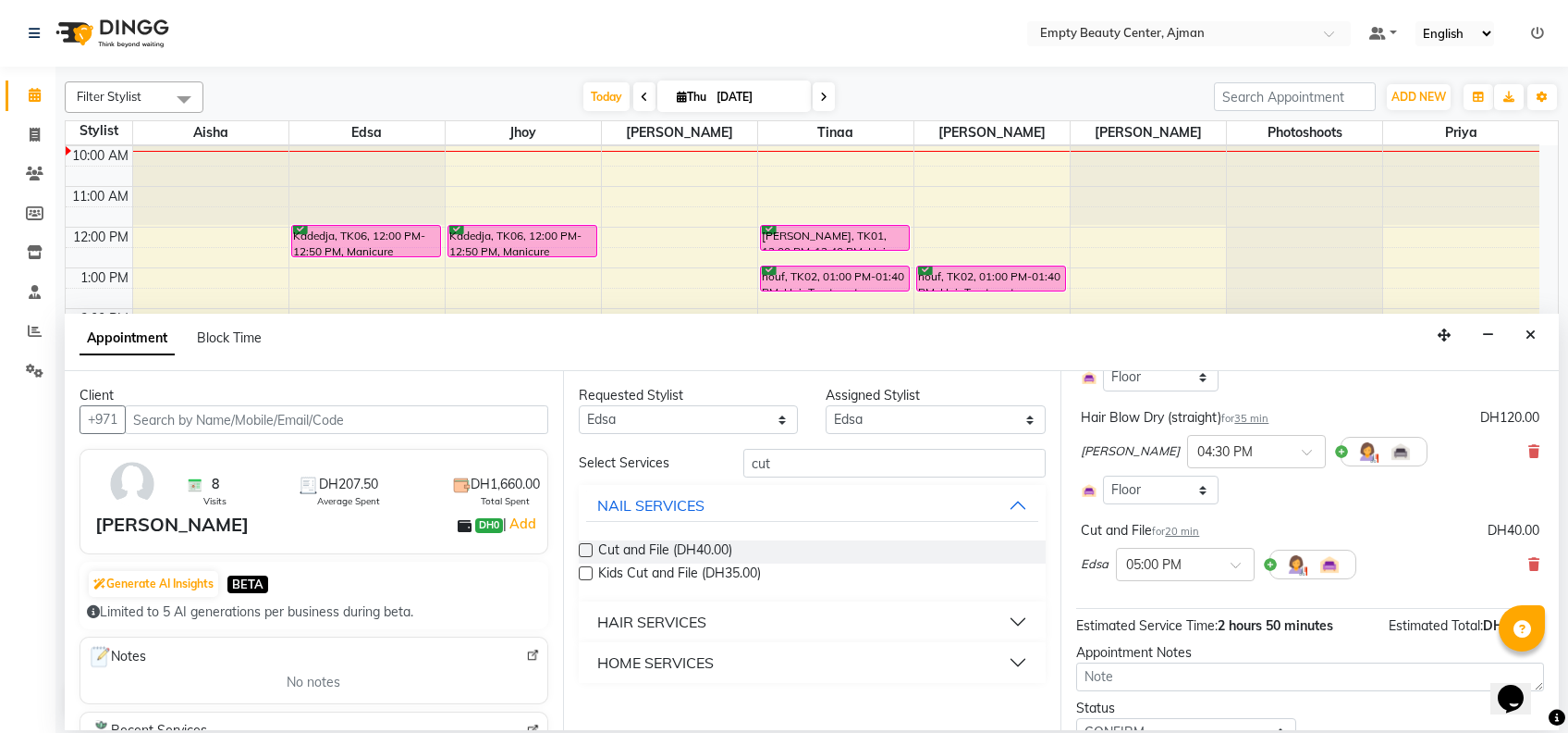
scroll to position [333, 0]
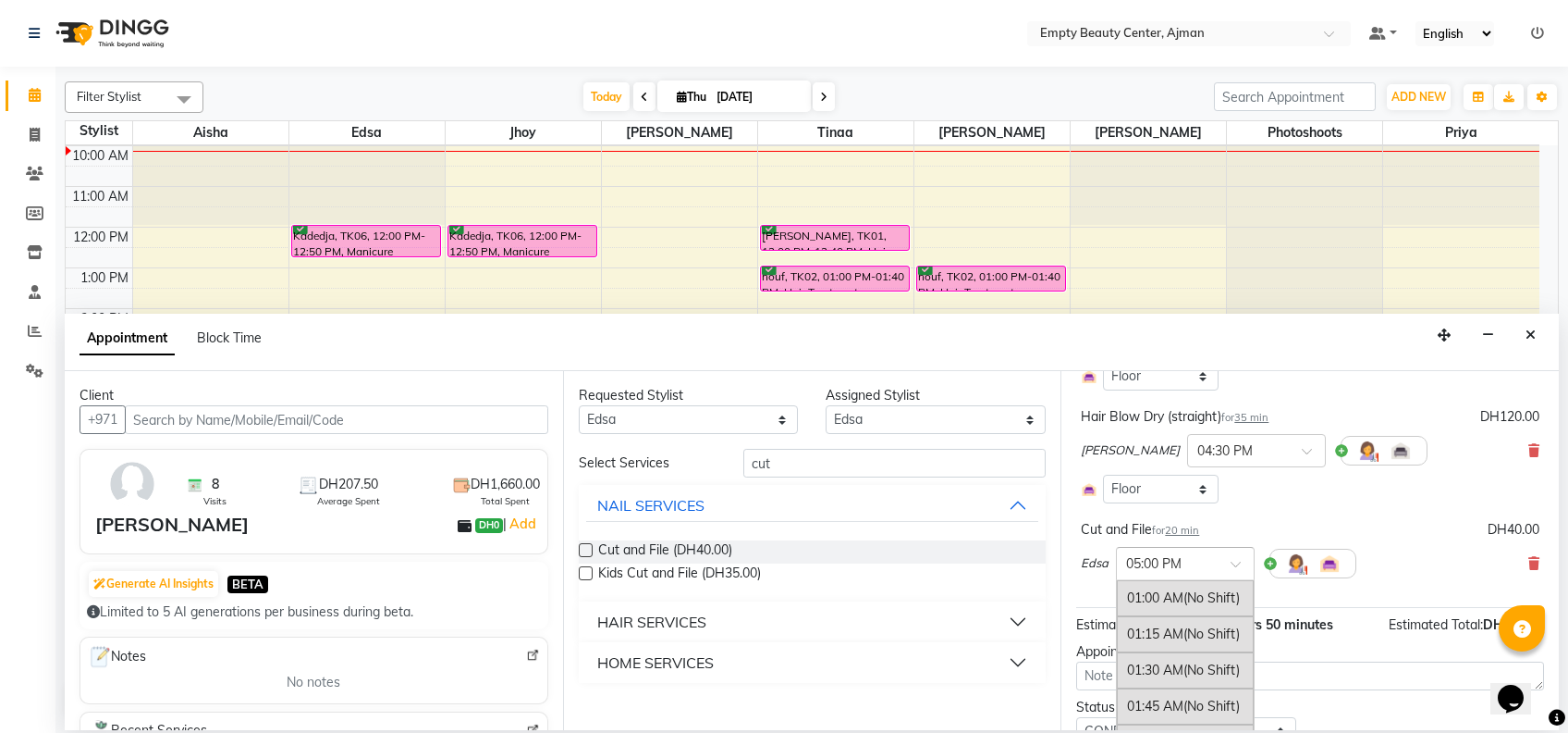
click at [1181, 557] on input "text" at bounding box center [1167, 563] width 82 height 20
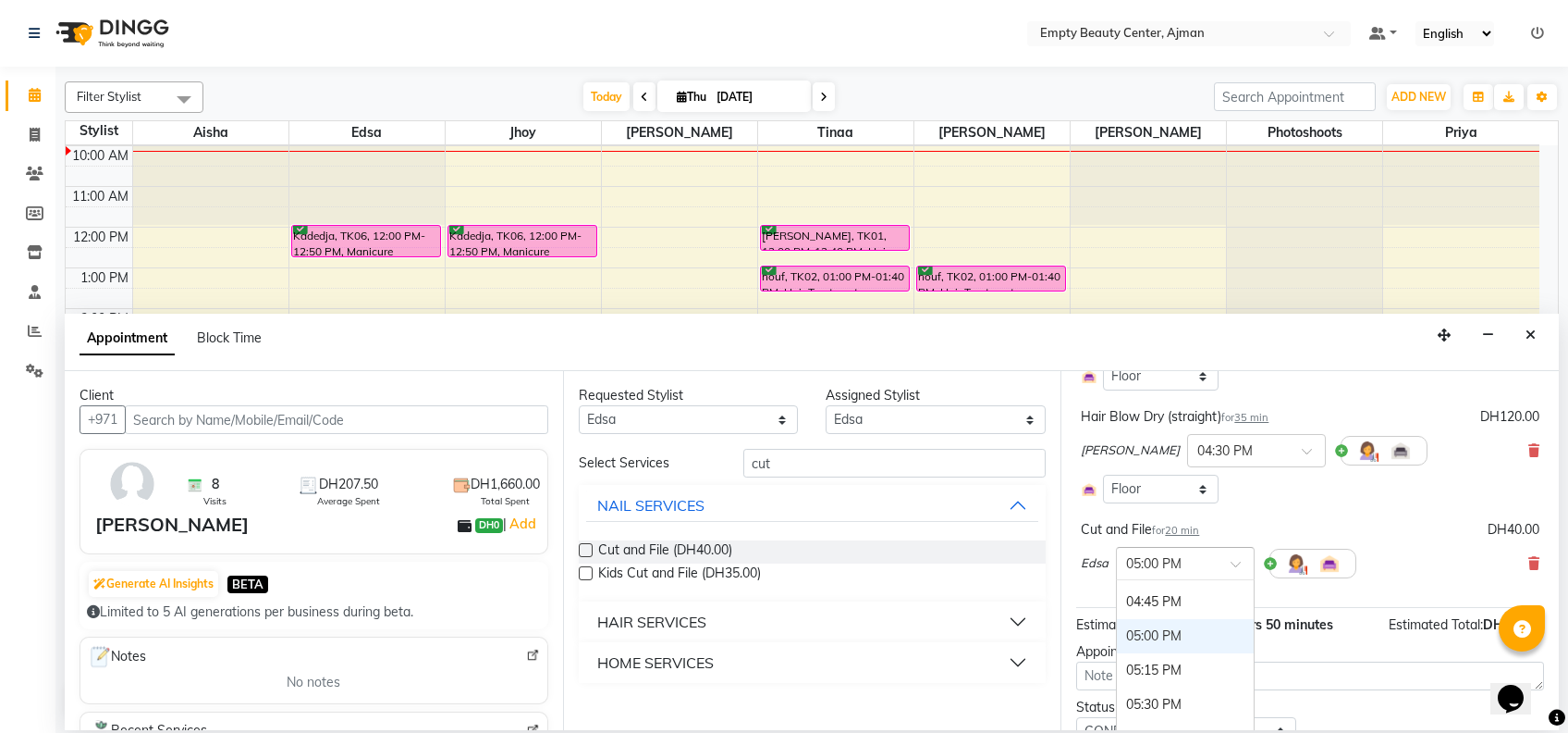
scroll to position [2152, 0]
click at [1139, 637] on div "04:30 PM" at bounding box center [1185, 654] width 136 height 34
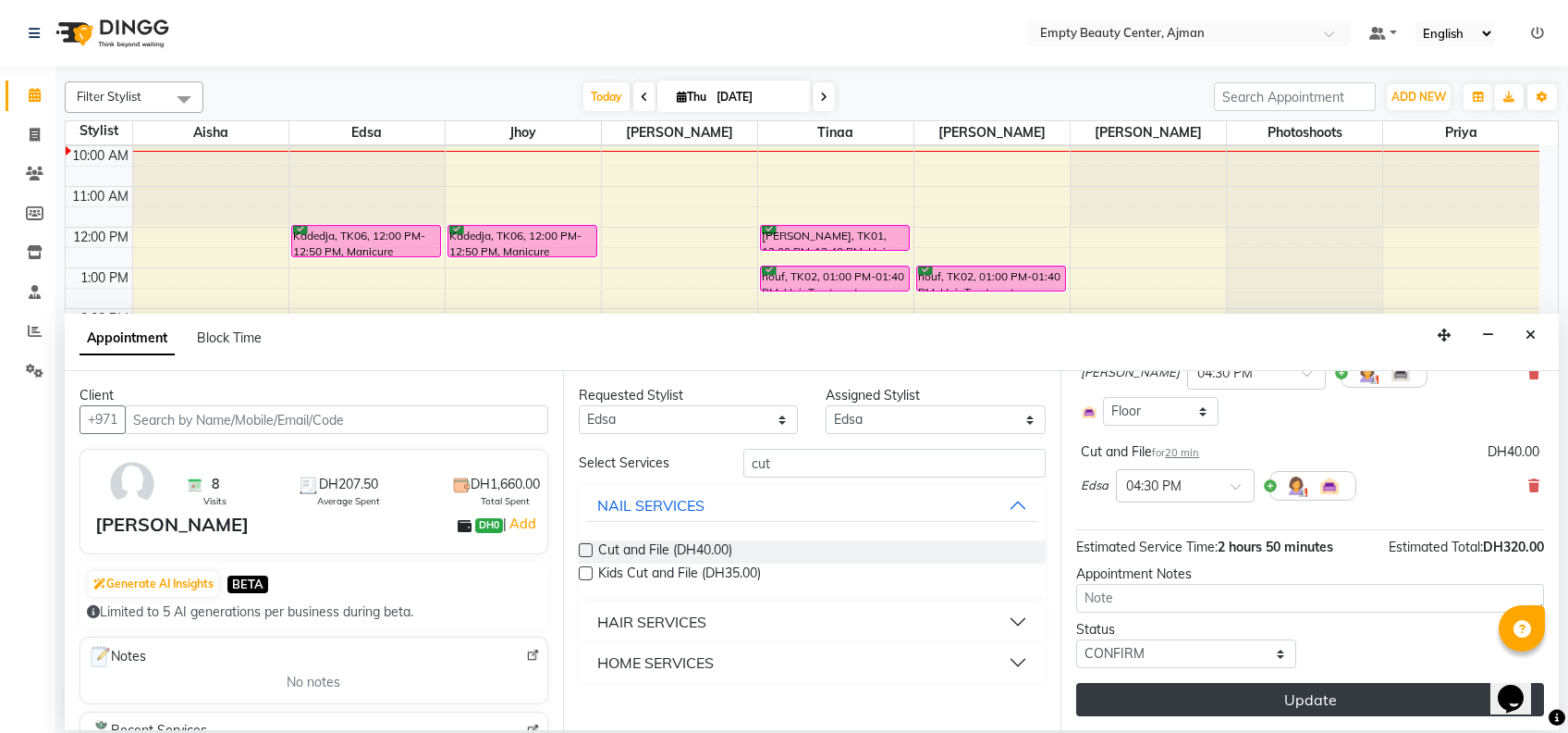
click at [1270, 699] on button "Update" at bounding box center [1310, 698] width 468 height 33
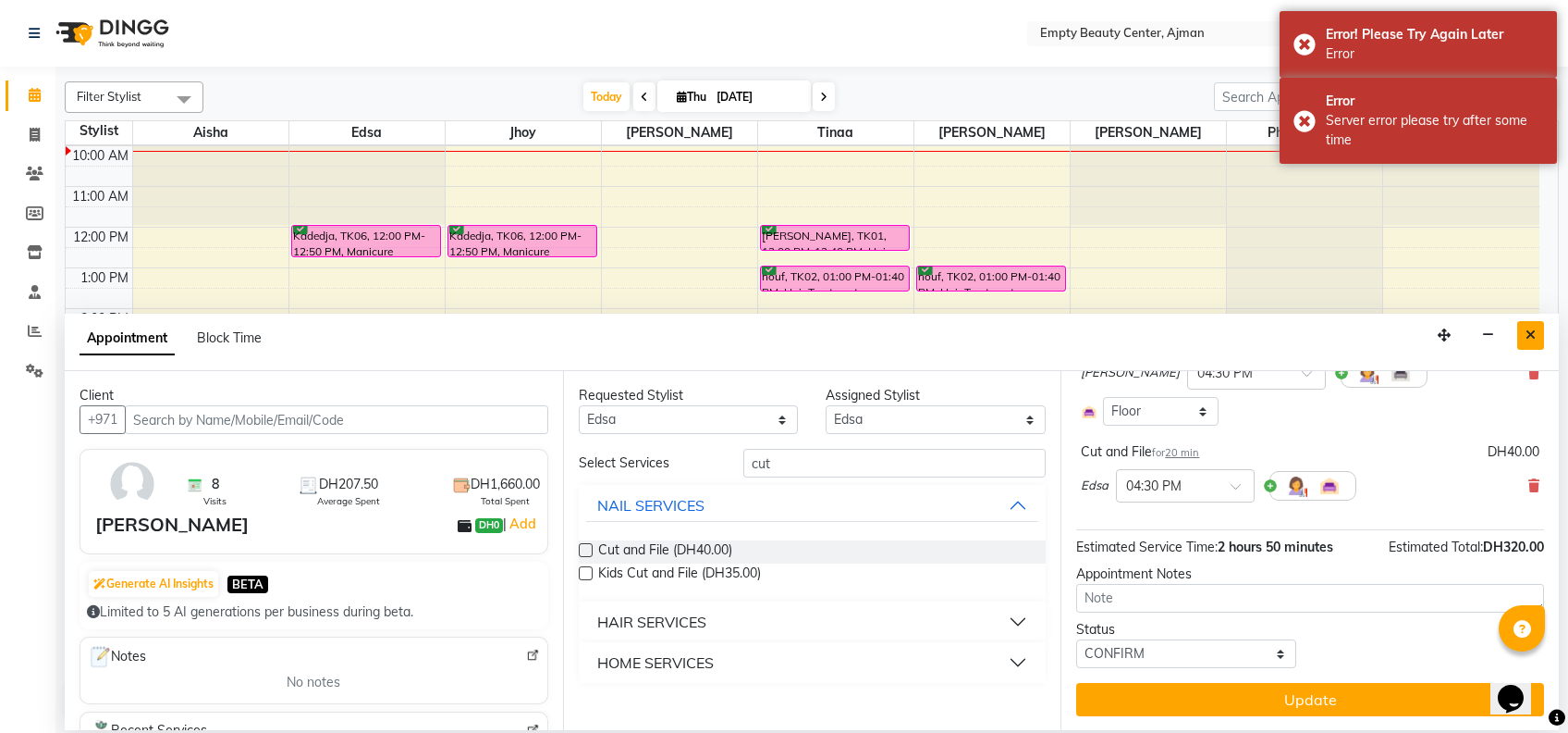
click at [1537, 339] on button "Close" at bounding box center [1530, 335] width 27 height 29
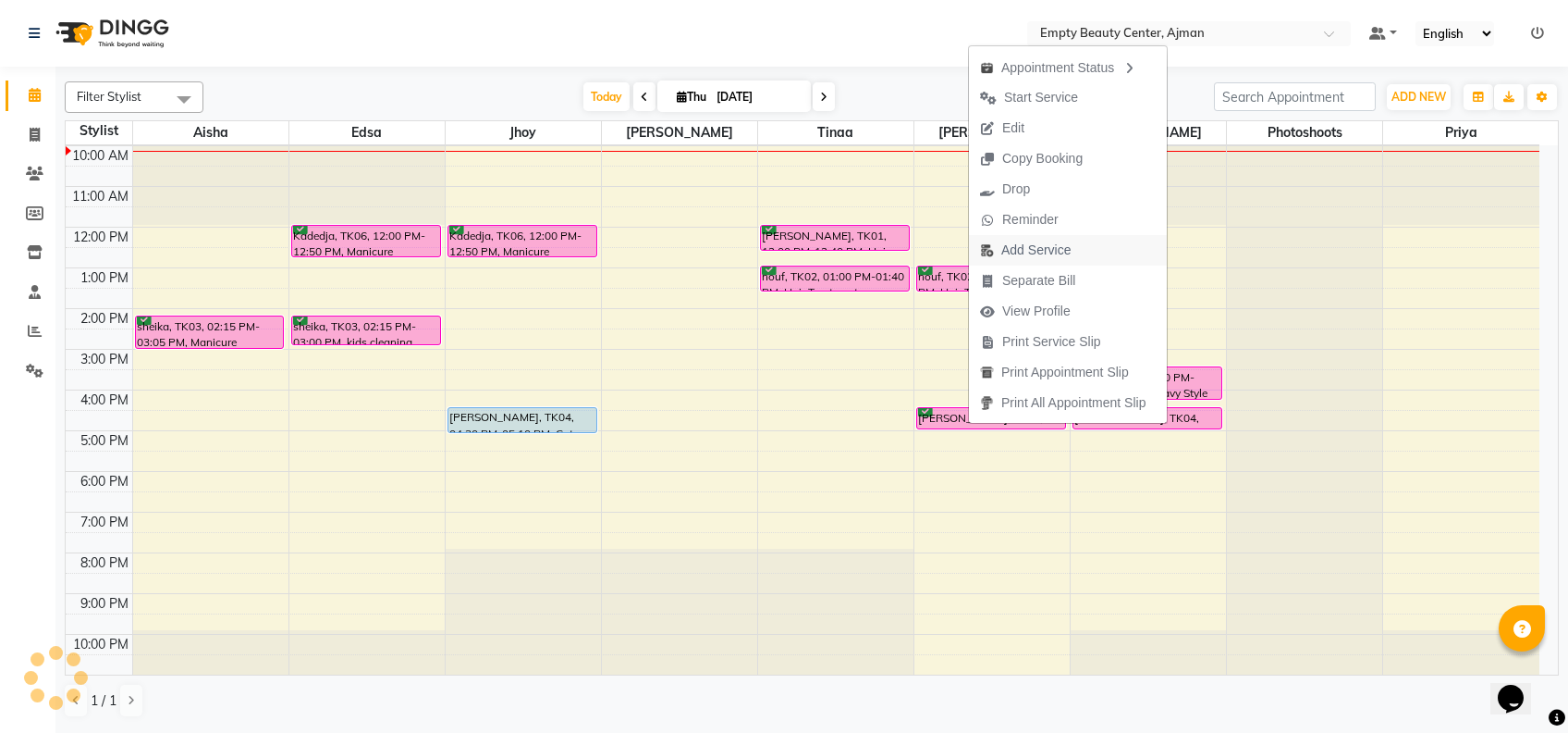
click at [1053, 244] on span "Add Service" at bounding box center [1036, 251] width 70 height 20
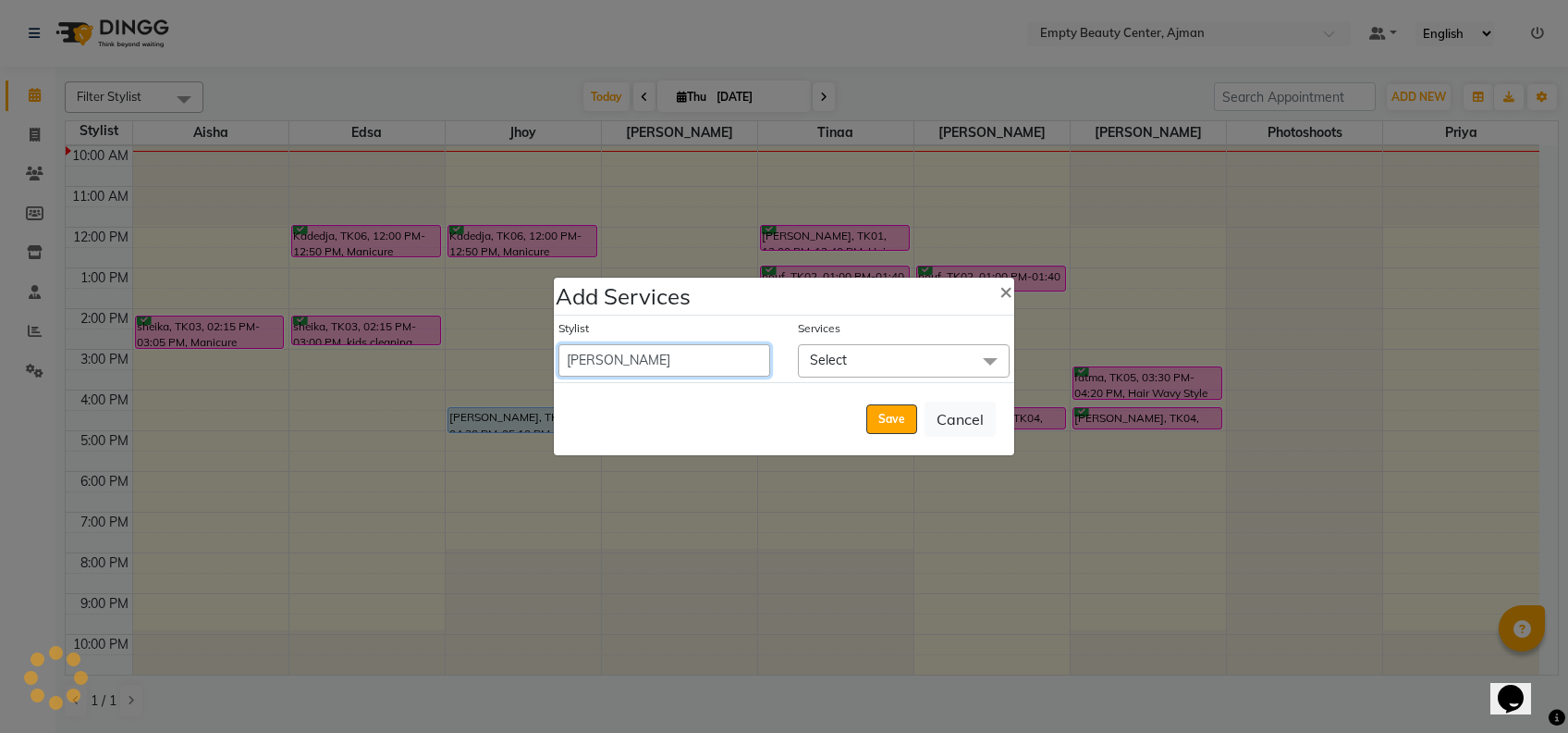
click at [643, 360] on select "[PERSON_NAME] Edsa jhoy [PERSON_NAME] Photoshoots Priya [PERSON_NAME] [PERSON_N…" at bounding box center [664, 361] width 212 height 33
select select "26290"
click at [559, 345] on select "[PERSON_NAME] Edsa jhoy [PERSON_NAME] Photoshoots Priya [PERSON_NAME] [PERSON_N…" at bounding box center [664, 361] width 212 height 33
select select "1035"
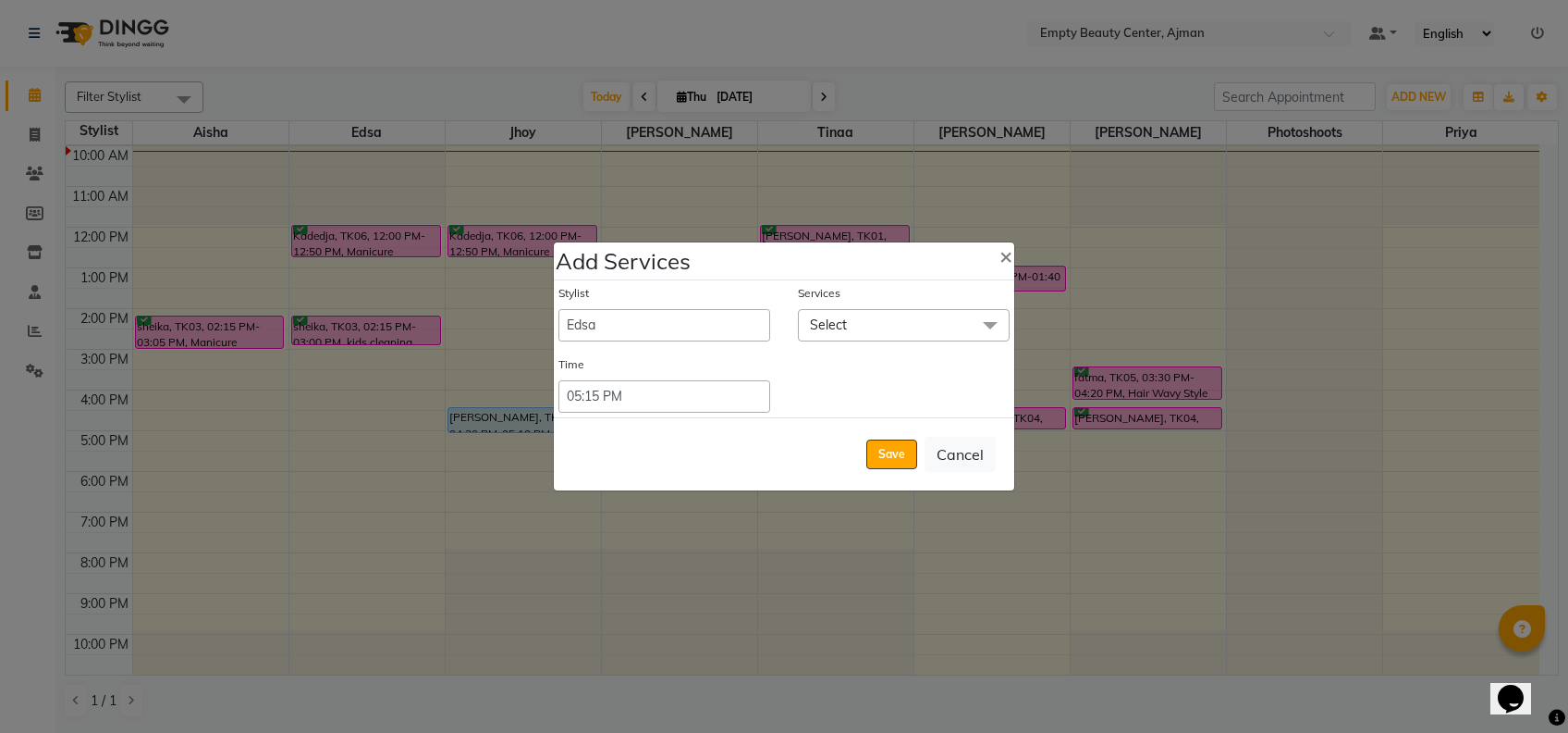
click at [861, 332] on span "Select" at bounding box center [904, 325] width 212 height 33
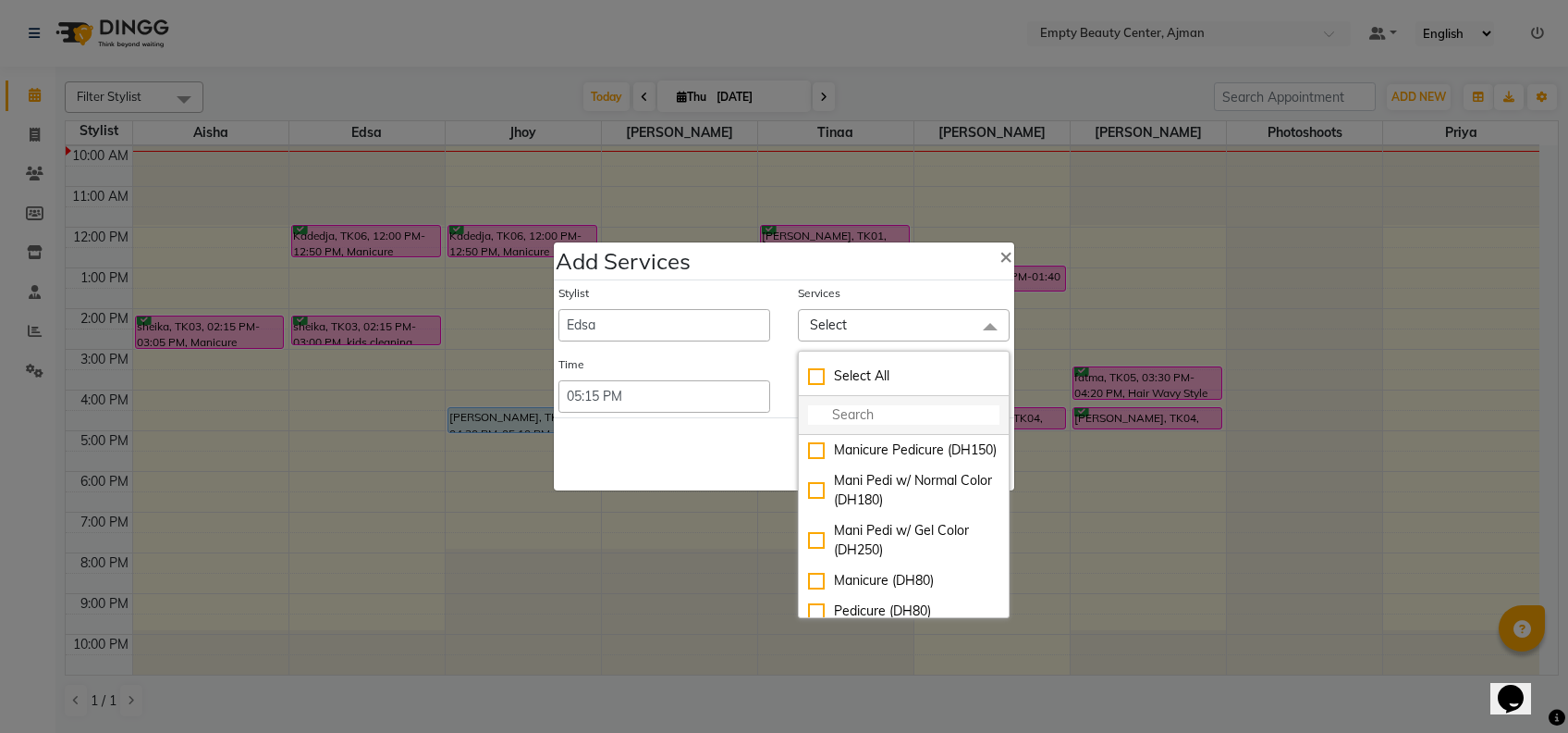
click at [888, 407] on input "multiselect-search" at bounding box center [904, 415] width 191 height 20
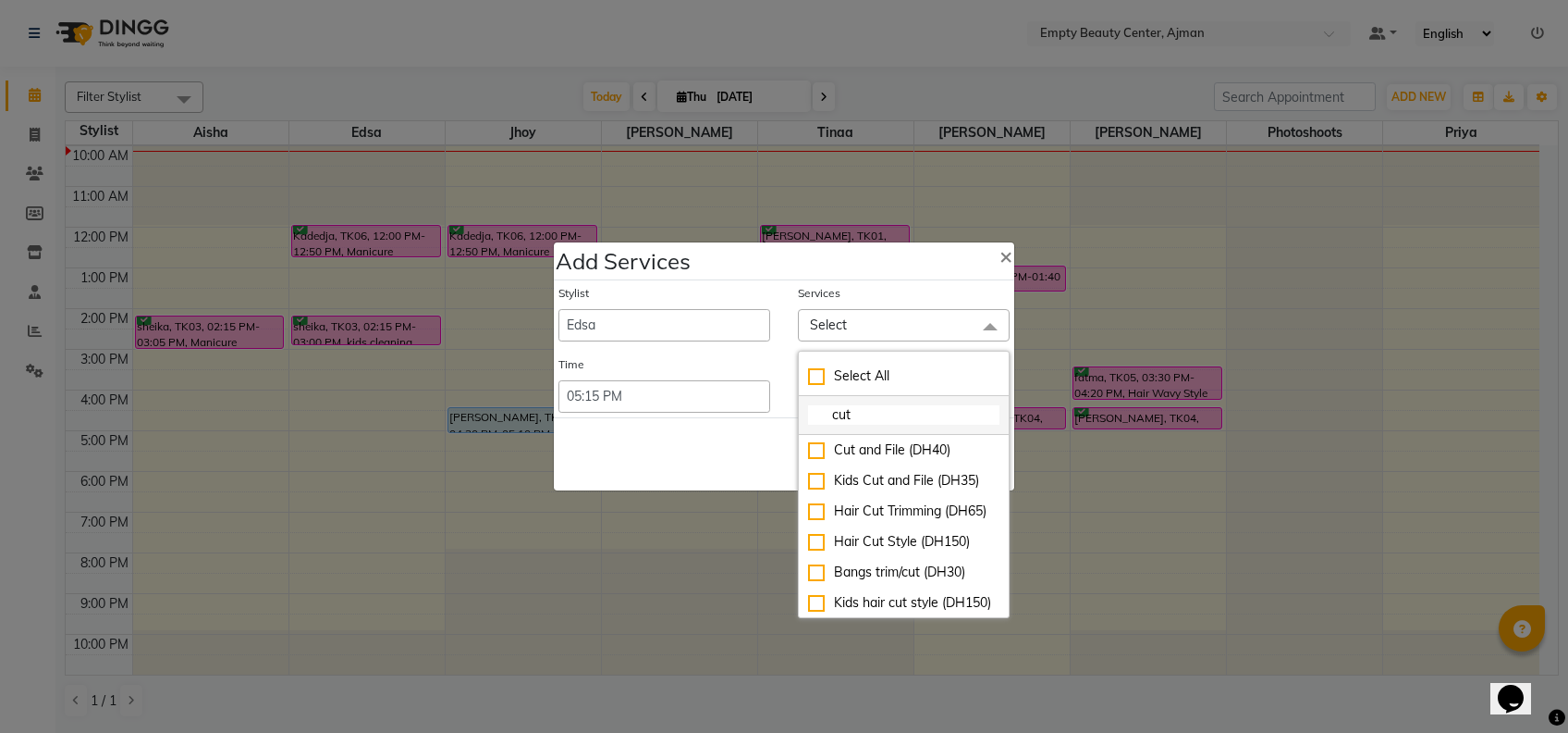
type input "cut"
click at [895, 433] on li "cut" at bounding box center [904, 415] width 210 height 39
click at [904, 443] on div "Cut and File (DH40)" at bounding box center [904, 450] width 191 height 20
checkbox input "true"
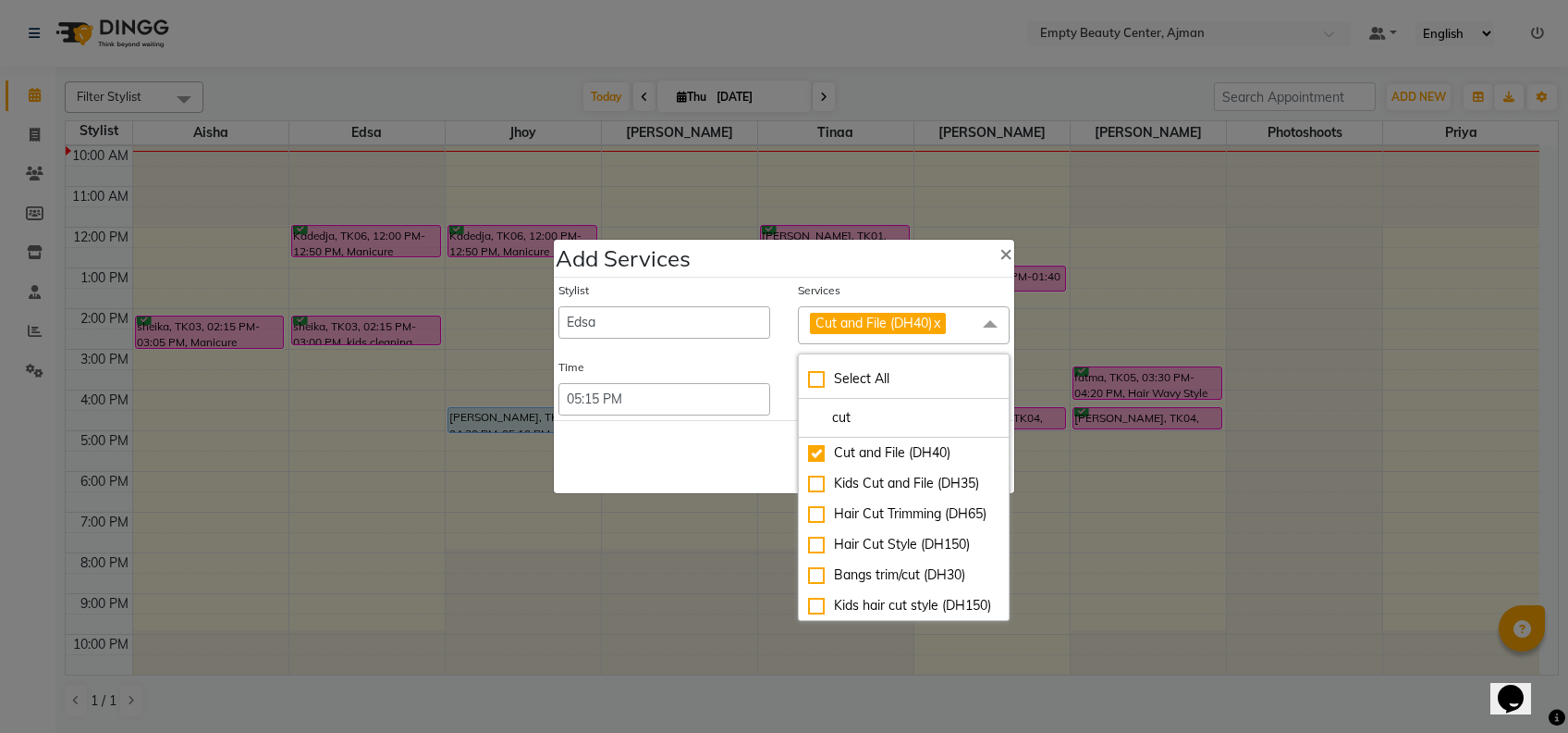
click at [757, 464] on div "Save Cancel" at bounding box center [784, 456] width 461 height 73
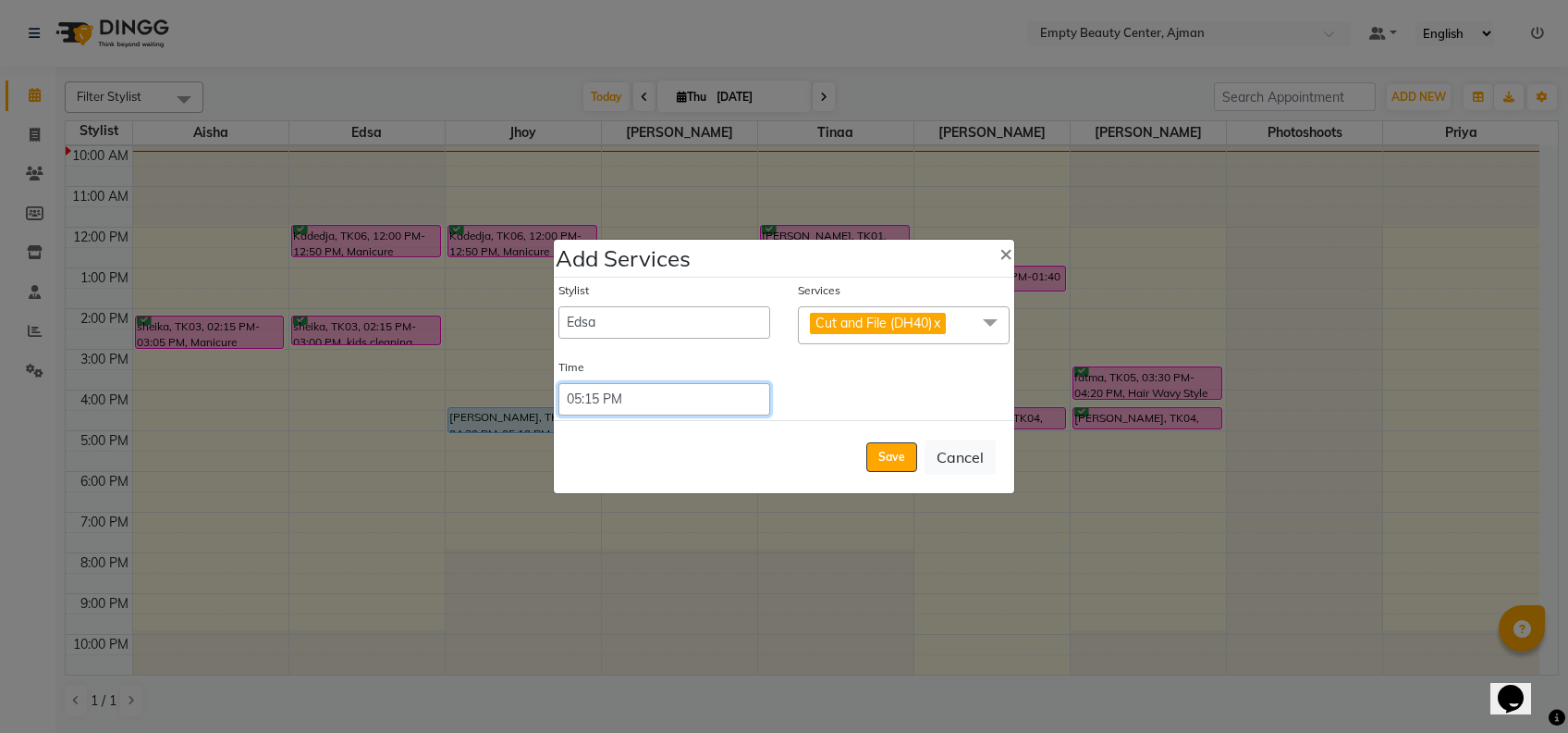
click at [705, 391] on select "Select 09:00 AM 09:15 AM 09:30 AM 09:45 AM 10:00 AM 10:15 AM 10:30 AM 10:45 AM …" at bounding box center [664, 399] width 212 height 33
select select "990"
click at [559, 383] on select "Select 09:00 AM 09:15 AM 09:30 AM 09:45 AM 10:00 AM 10:15 AM 10:30 AM 10:45 AM …" at bounding box center [664, 399] width 212 height 33
click at [885, 444] on button "Save" at bounding box center [891, 457] width 51 height 30
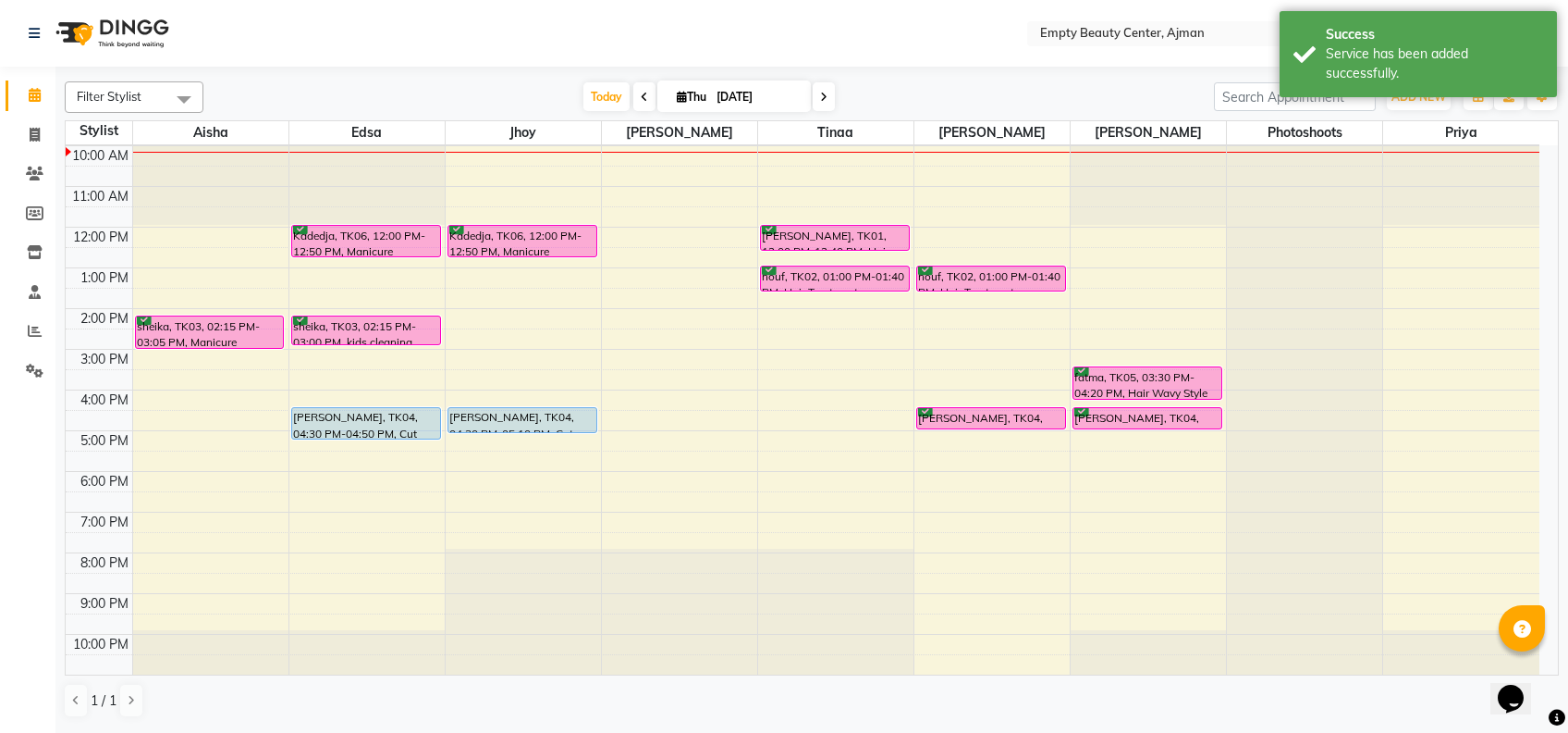
drag, startPoint x: 385, startPoint y: 418, endPoint x: 392, endPoint y: 435, distance: 18.4
click at [392, 435] on div "Kadedja, TK06, 12:00 PM-12:50 PM, Manicure Pedicure sheika, TK03, 02:15 PM-03:0…" at bounding box center [367, 227] width 155 height 976
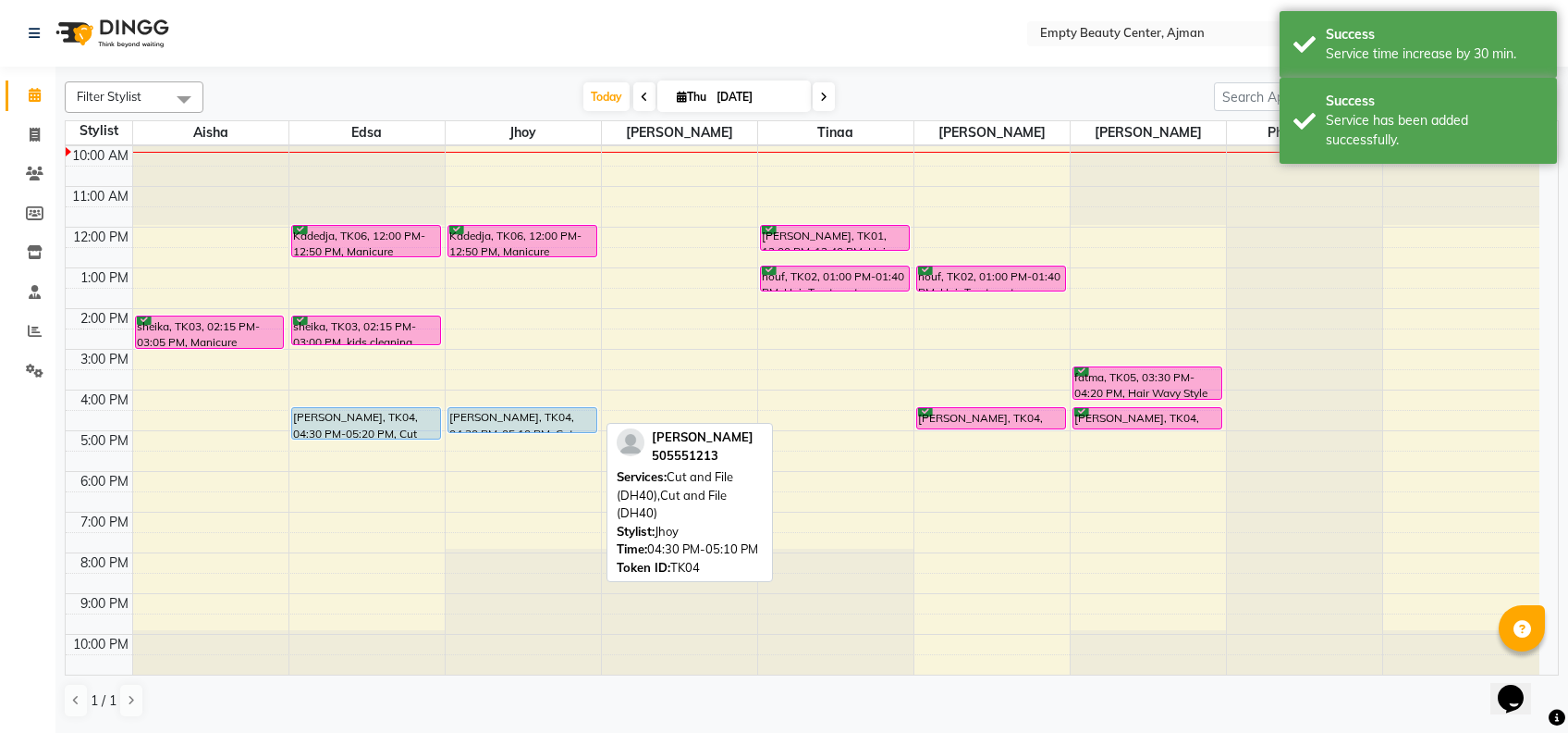
click at [479, 417] on div "[PERSON_NAME], TK04, 04:30 PM-05:10 PM, Cut and File (DH40),Cut and File (DH40)" at bounding box center [522, 420] width 148 height 24
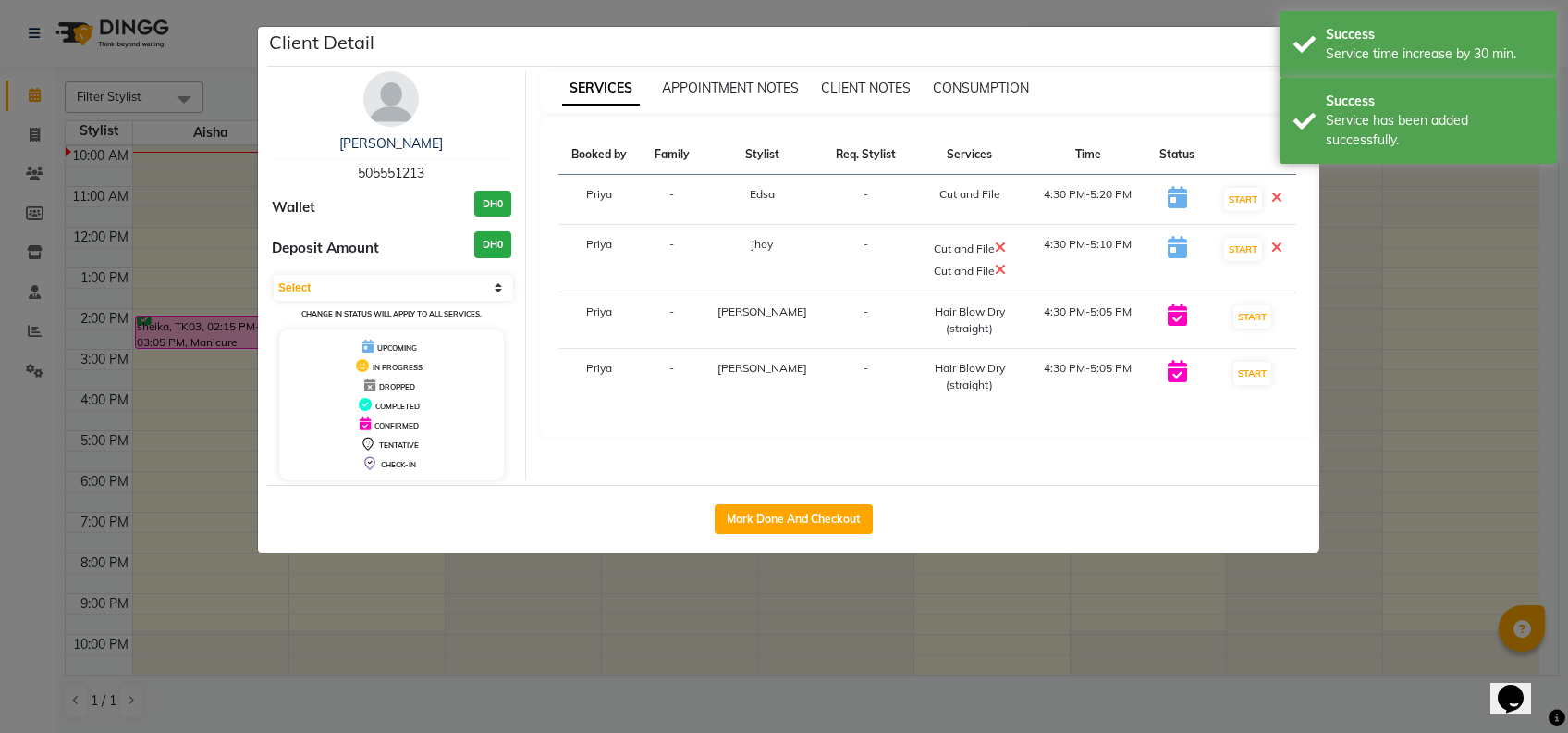
click at [995, 269] on icon at bounding box center [1000, 269] width 11 height 15
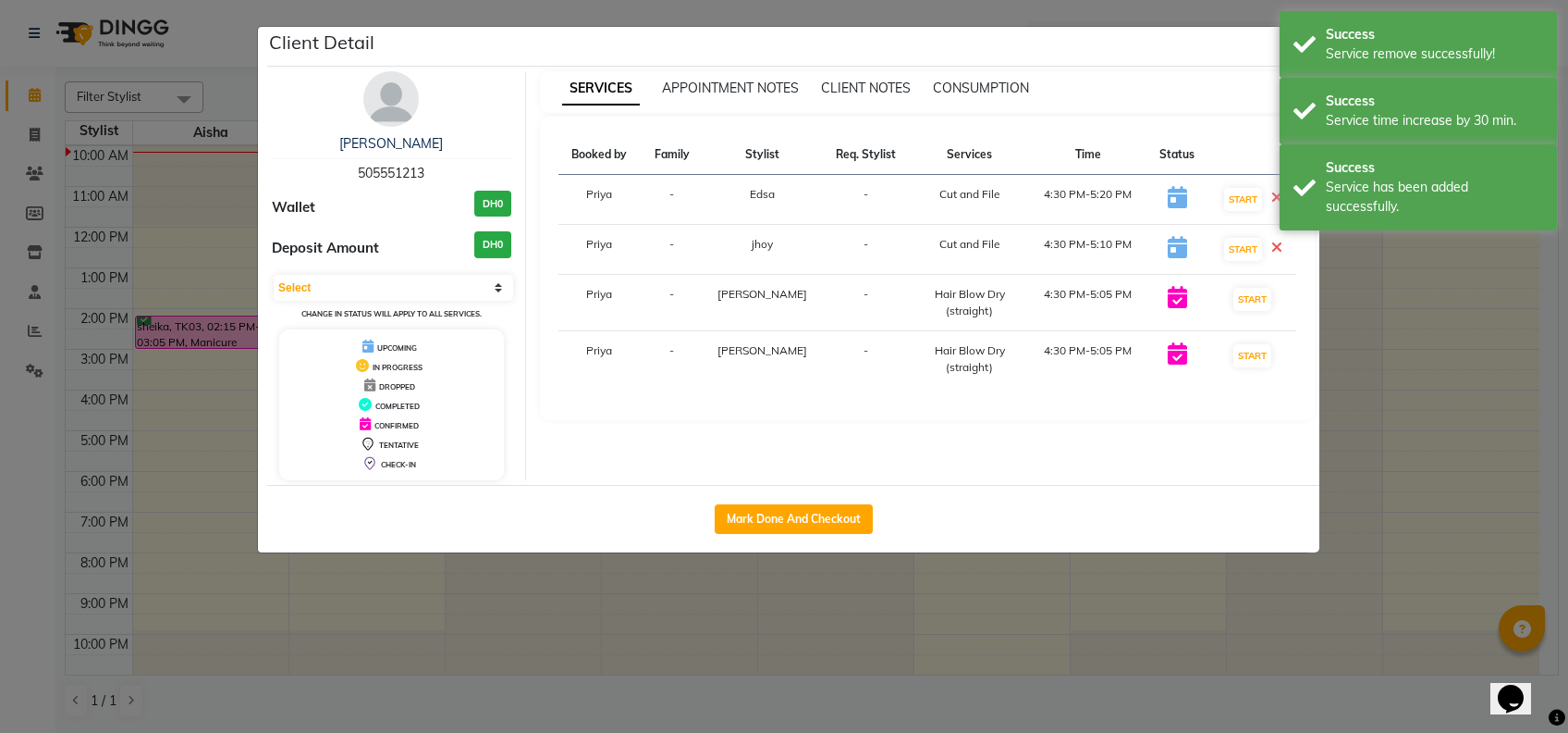
click at [1017, 567] on ngb-modal-window "Client Detail [PERSON_NAME] 505551213 Wallet DH0 Deposit Amount DH0 Select IN S…" at bounding box center [784, 366] width 1568 height 733
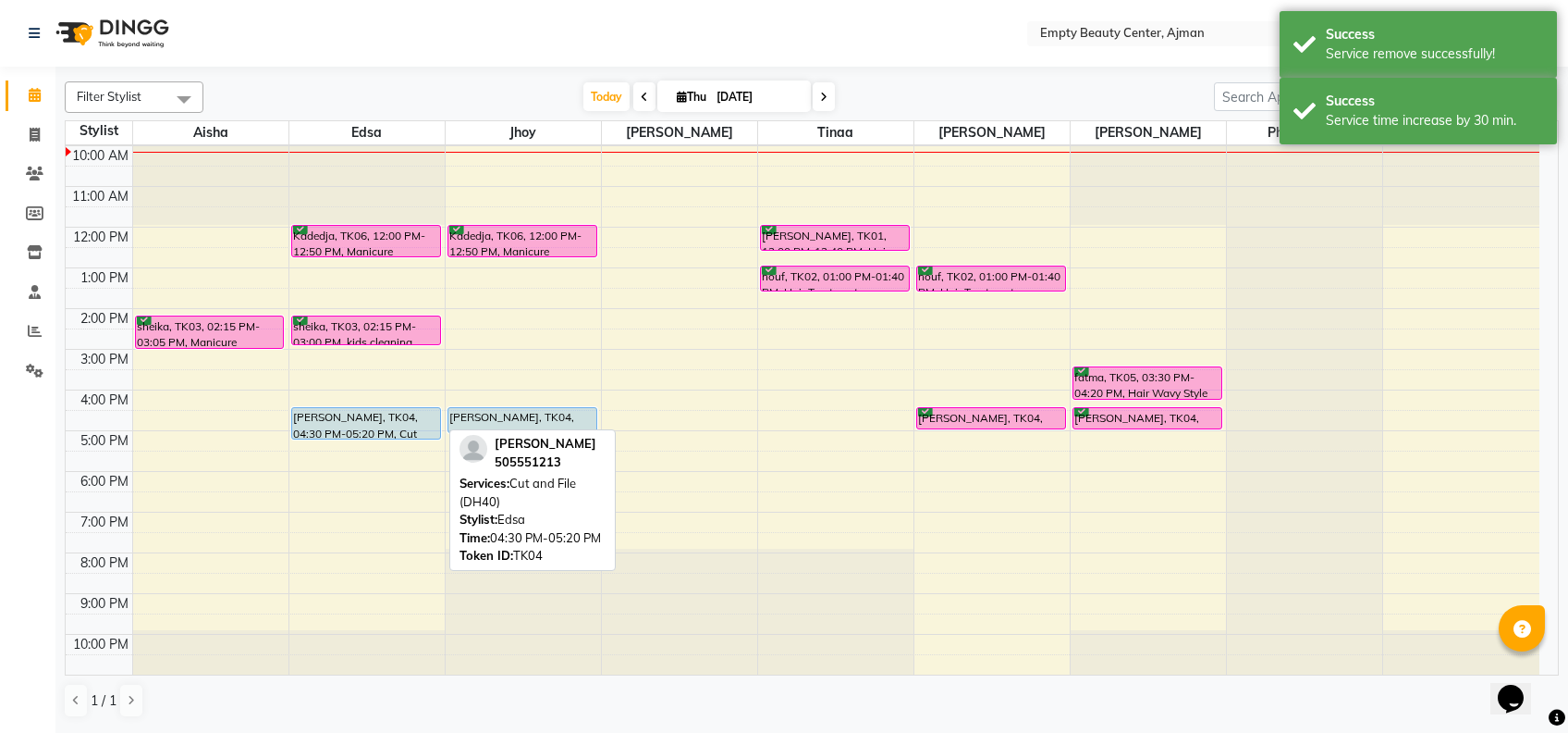
click at [357, 430] on div "Kadedja, TK06, 12:00 PM-12:50 PM, Manicure Pedicure sheika, TK03, 02:15 PM-03:0…" at bounding box center [367, 227] width 155 height 976
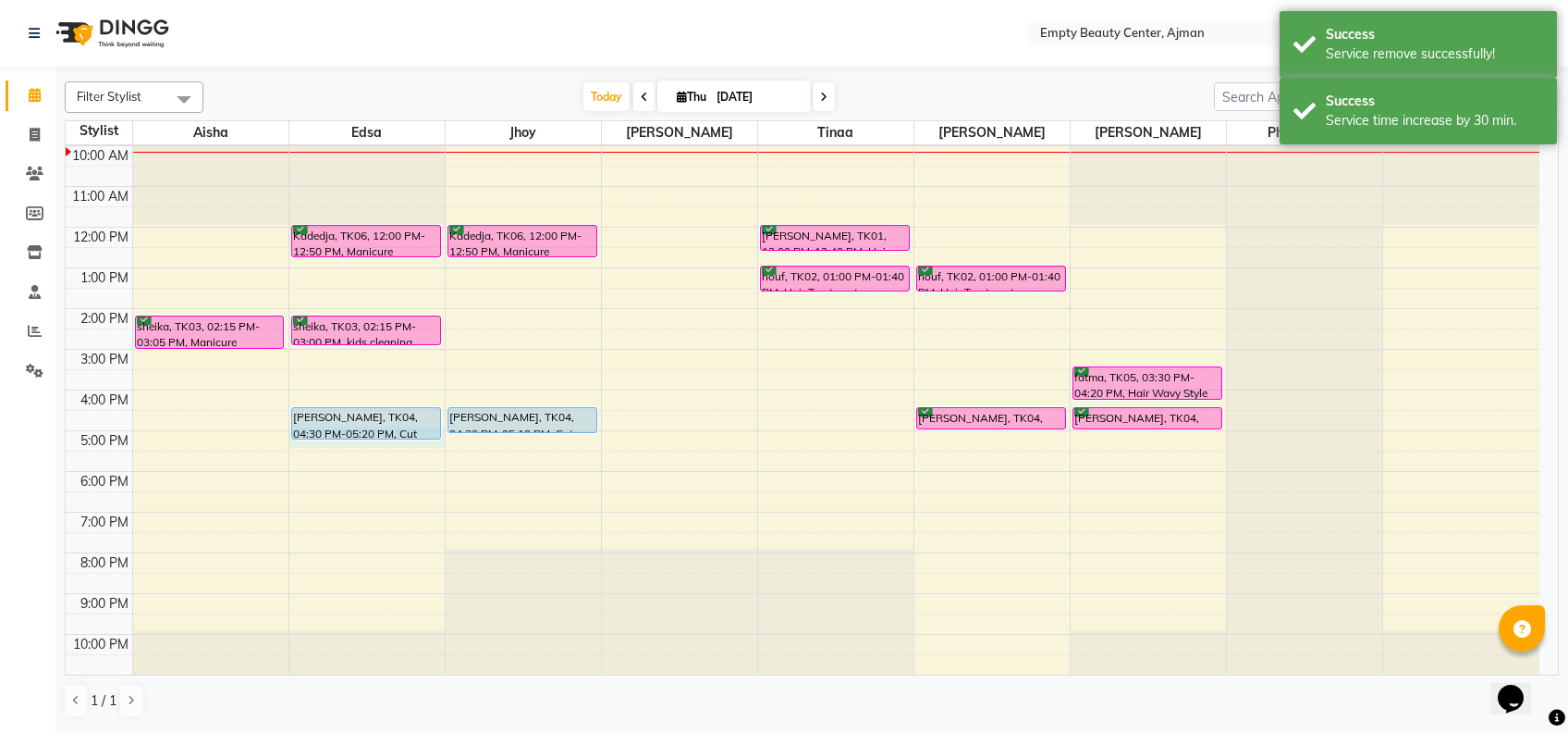
click at [370, 441] on div "12:00 AM 1:00 AM 2:00 AM 3:00 AM 4:00 AM 5:00 AM 6:00 AM 7:00 AM 8:00 AM 9:00 A…" at bounding box center [802, 227] width 1474 height 976
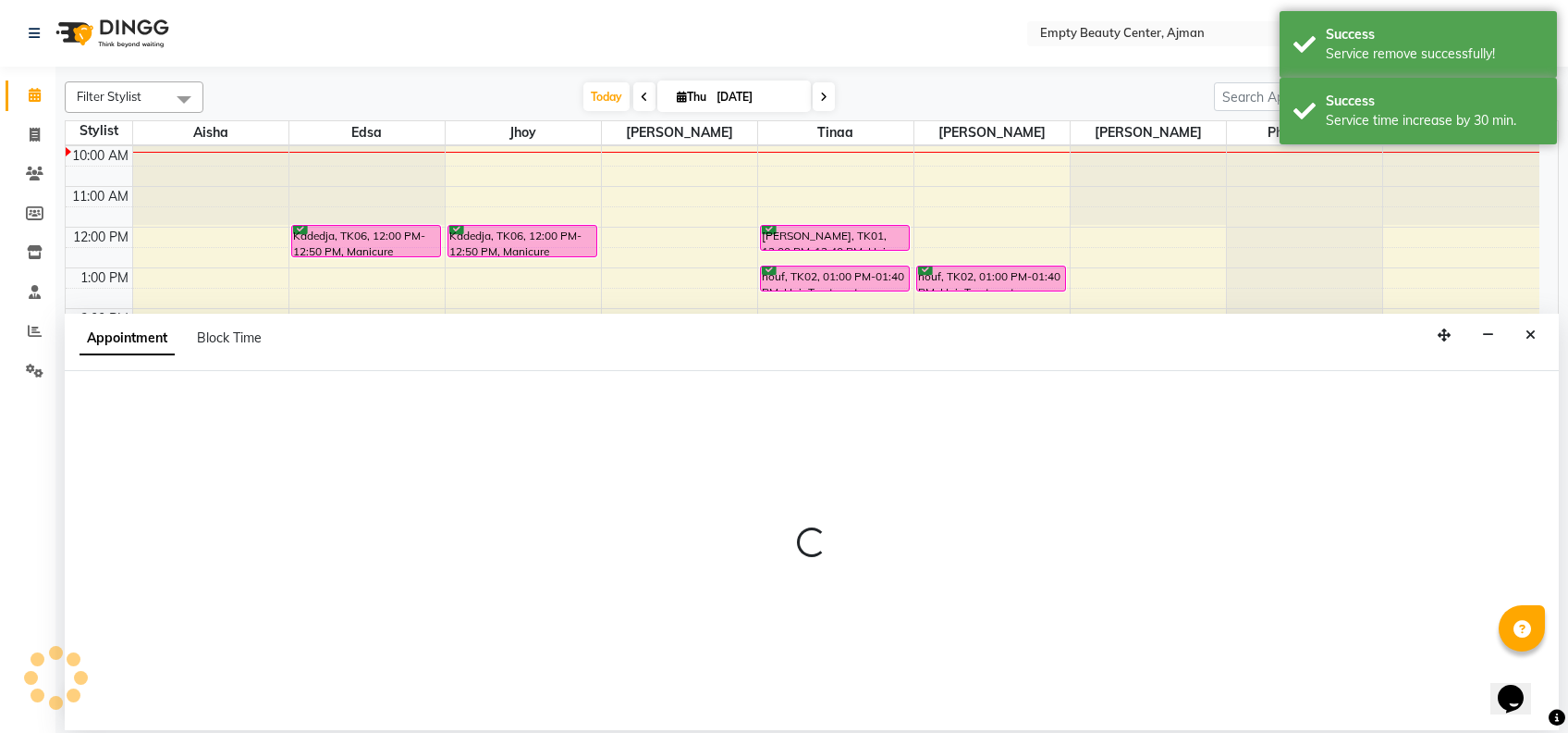
select select "26290"
select select "1020"
select select "tentative"
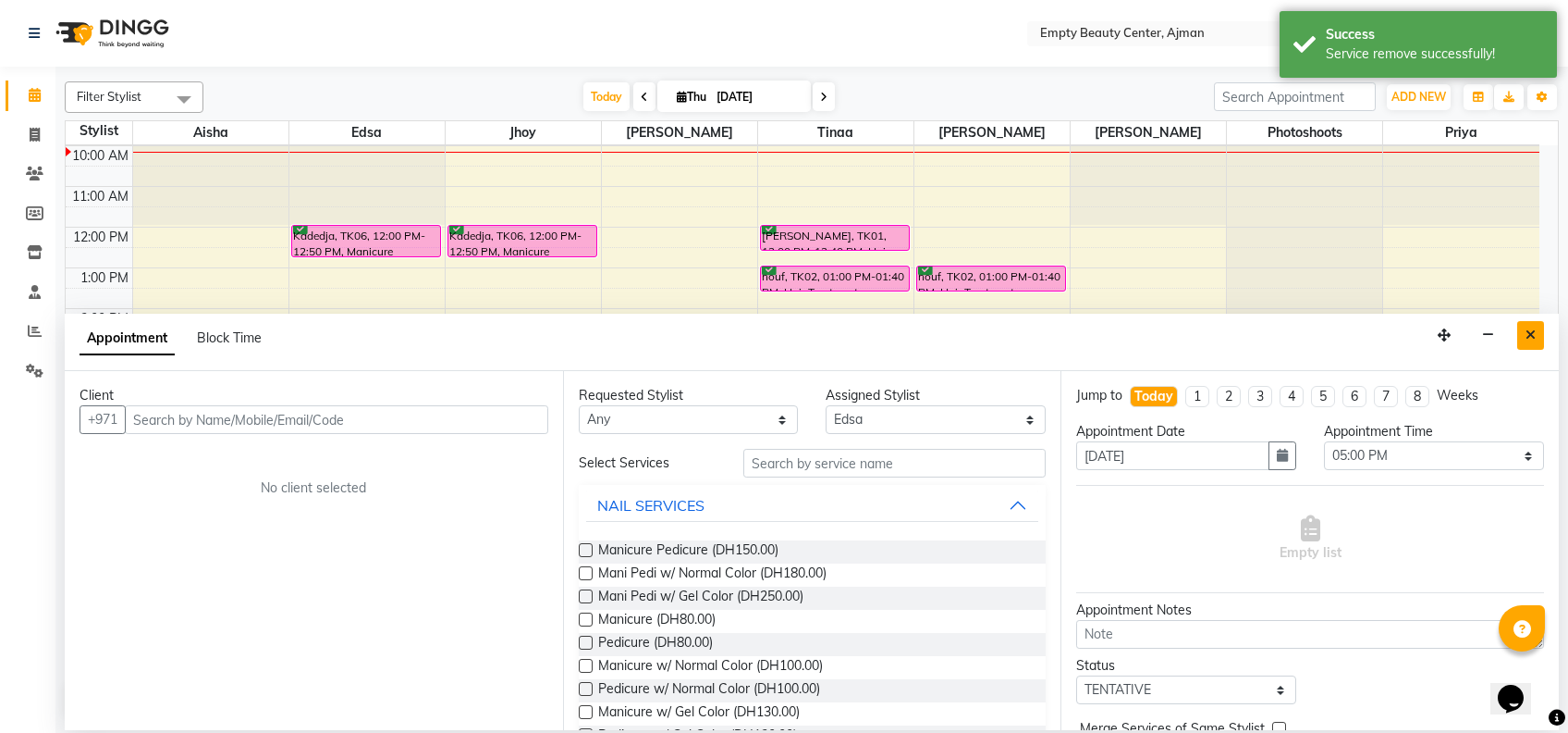
drag, startPoint x: 1545, startPoint y: 337, endPoint x: 1532, endPoint y: 338, distance: 13.0
click at [1532, 338] on div "Appointment Block Time" at bounding box center [811, 343] width 1494 height 58
click at [1532, 338] on icon "Close" at bounding box center [1531, 335] width 10 height 13
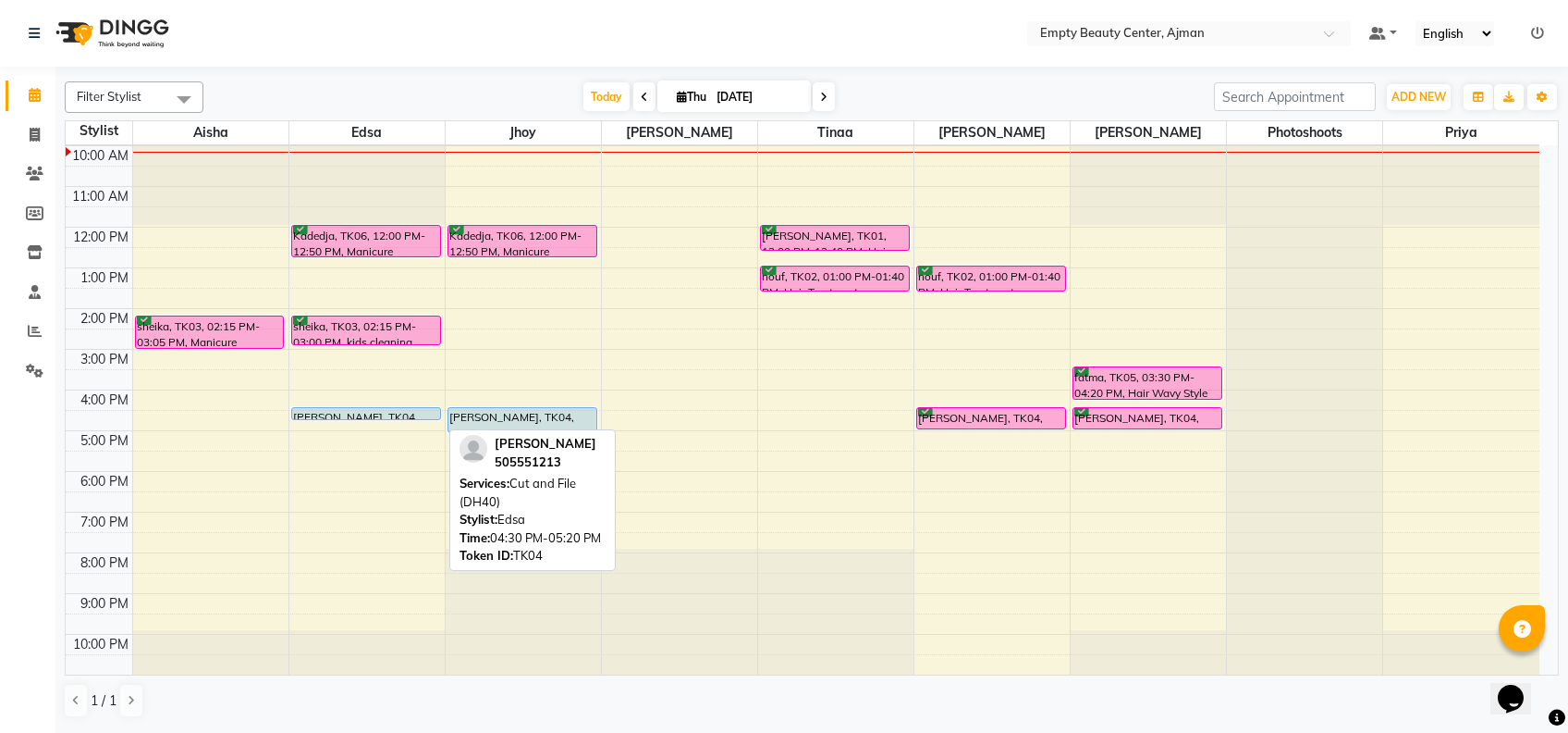
drag, startPoint x: 313, startPoint y: 437, endPoint x: 306, endPoint y: 425, distance: 13.9
click at [306, 425] on div "12:00 AM 1:00 AM 2:00 AM 3:00 AM 4:00 AM 5:00 AM 6:00 AM 7:00 AM 8:00 AM 9:00 A…" at bounding box center [802, 227] width 1474 height 976
click at [71, 585] on td at bounding box center [99, 583] width 67 height 20
drag, startPoint x: 0, startPoint y: 548, endPoint x: 468, endPoint y: 83, distance: 659.7
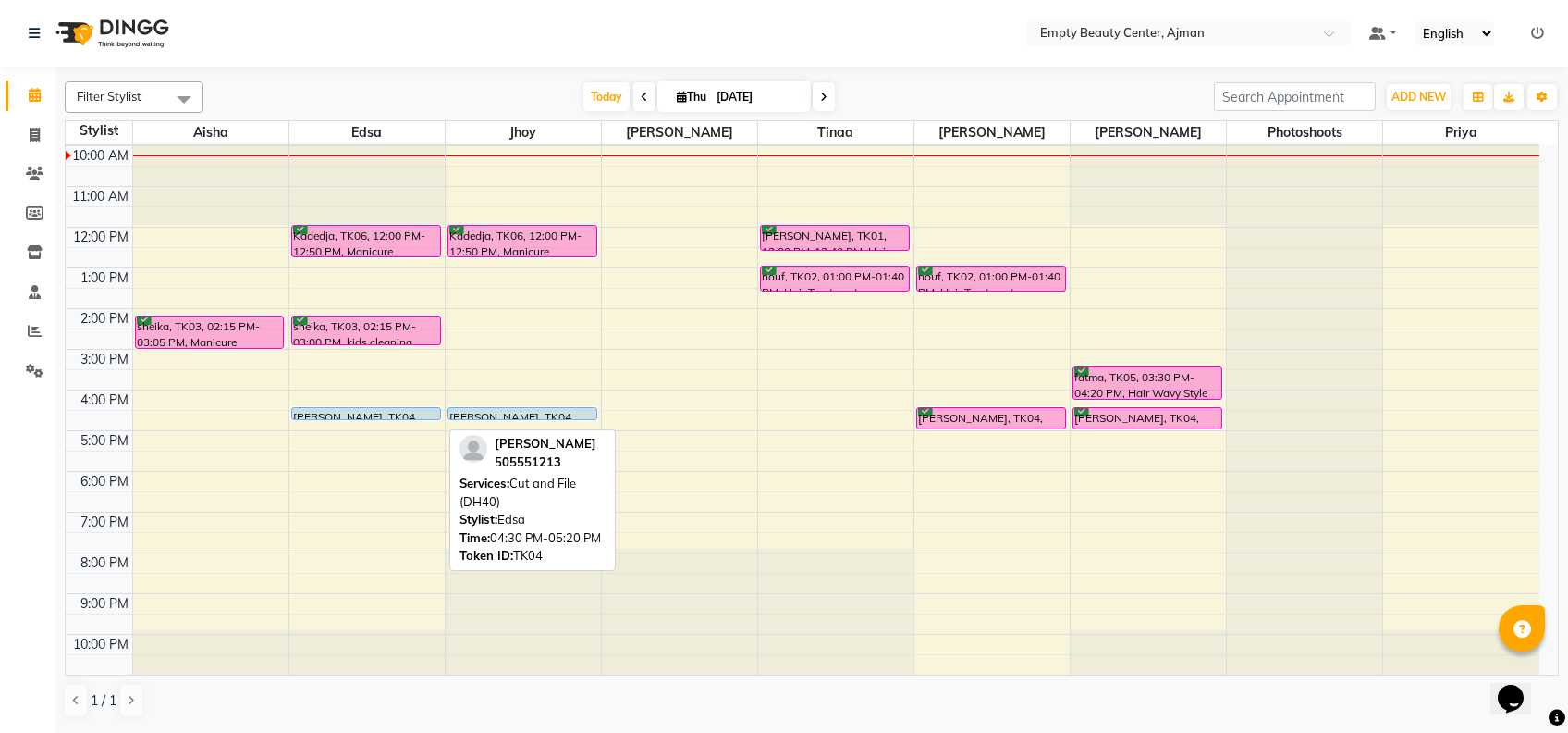
click at [468, 83] on div "Filter Stylist Select All Aisha Edsa jhoy [PERSON_NAME] [PERSON_NAME] Photoshoo…" at bounding box center [811, 98] width 1494 height 32
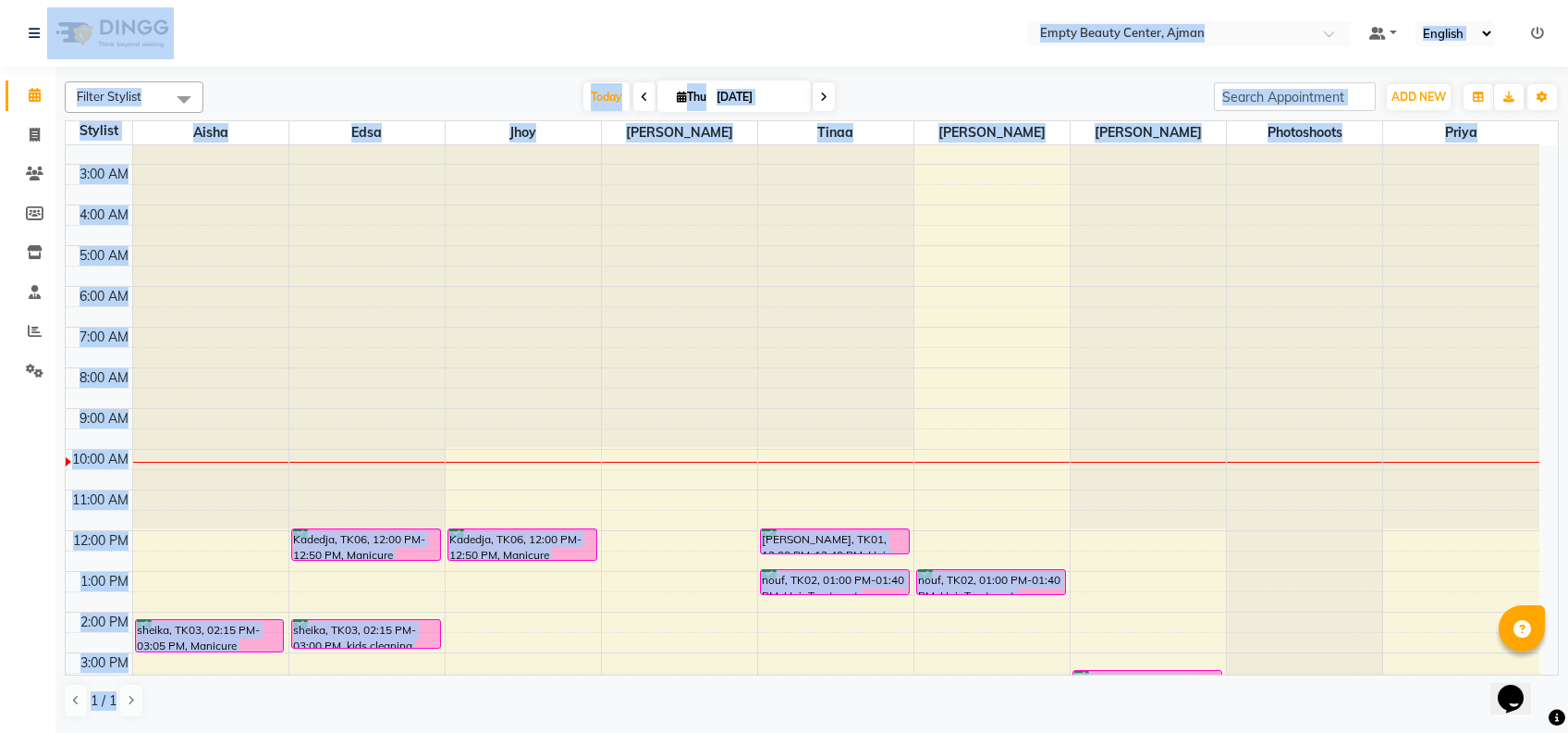
scroll to position [0, 0]
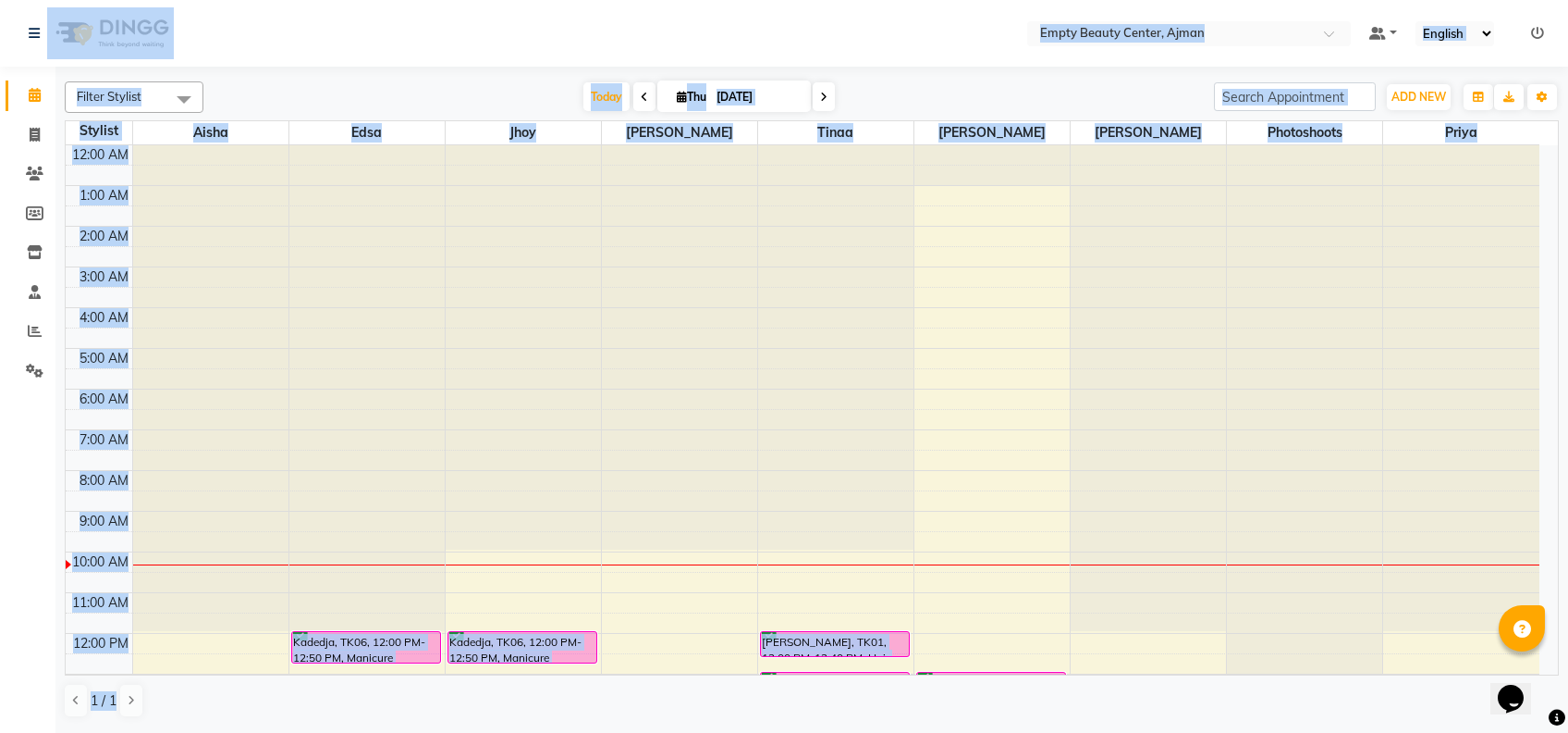
drag, startPoint x: 519, startPoint y: 692, endPoint x: 80, endPoint y: -12, distance: 829.7
click at [80, 0] on html "Select Location × Empty Beauty Center, Ajman Default Panel My Panel English ENG…" at bounding box center [784, 366] width 1568 height 733
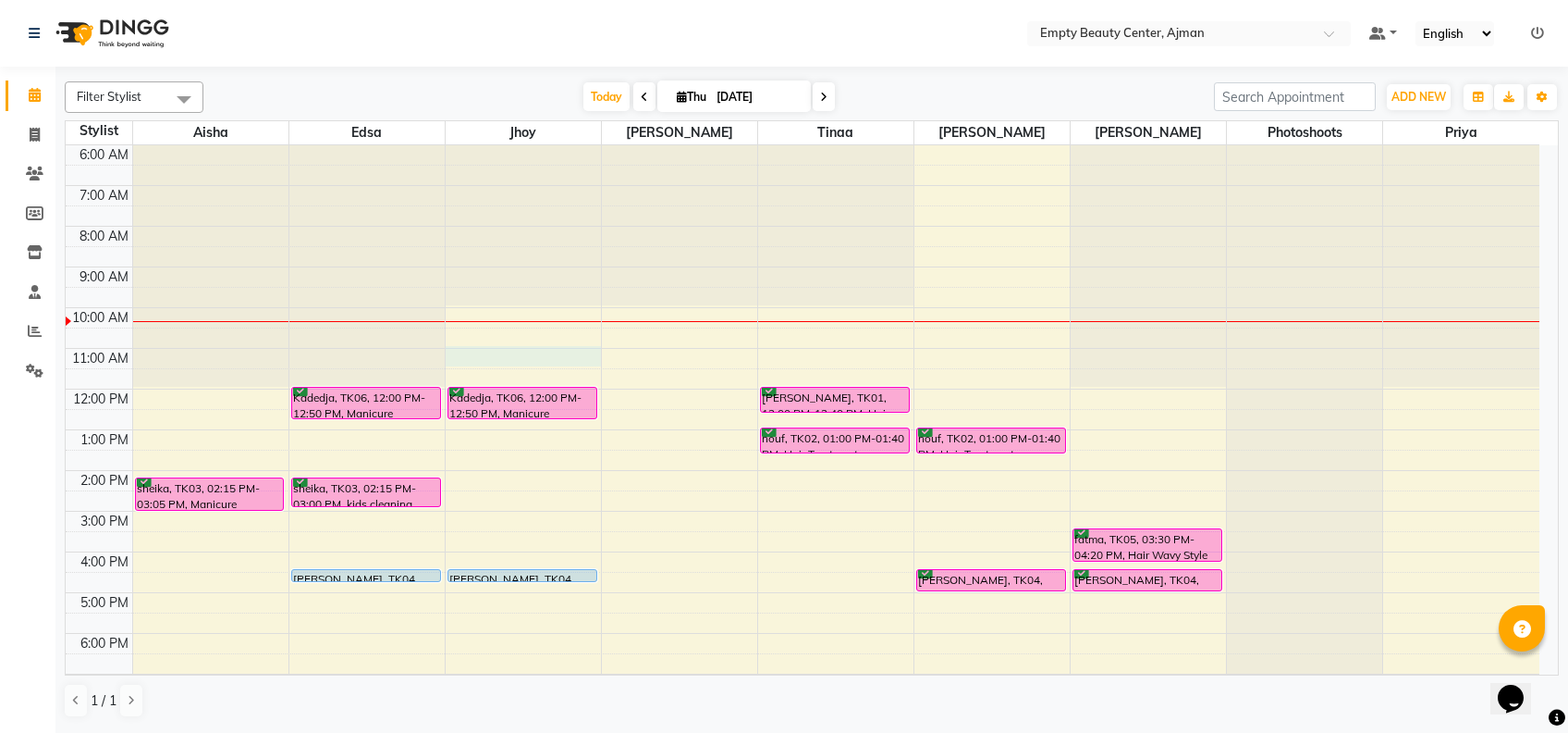
click at [515, 358] on div "12:00 AM 1:00 AM 2:00 AM 3:00 AM 4:00 AM 5:00 AM 6:00 AM 7:00 AM 8:00 AM 9:00 A…" at bounding box center [802, 389] width 1474 height 976
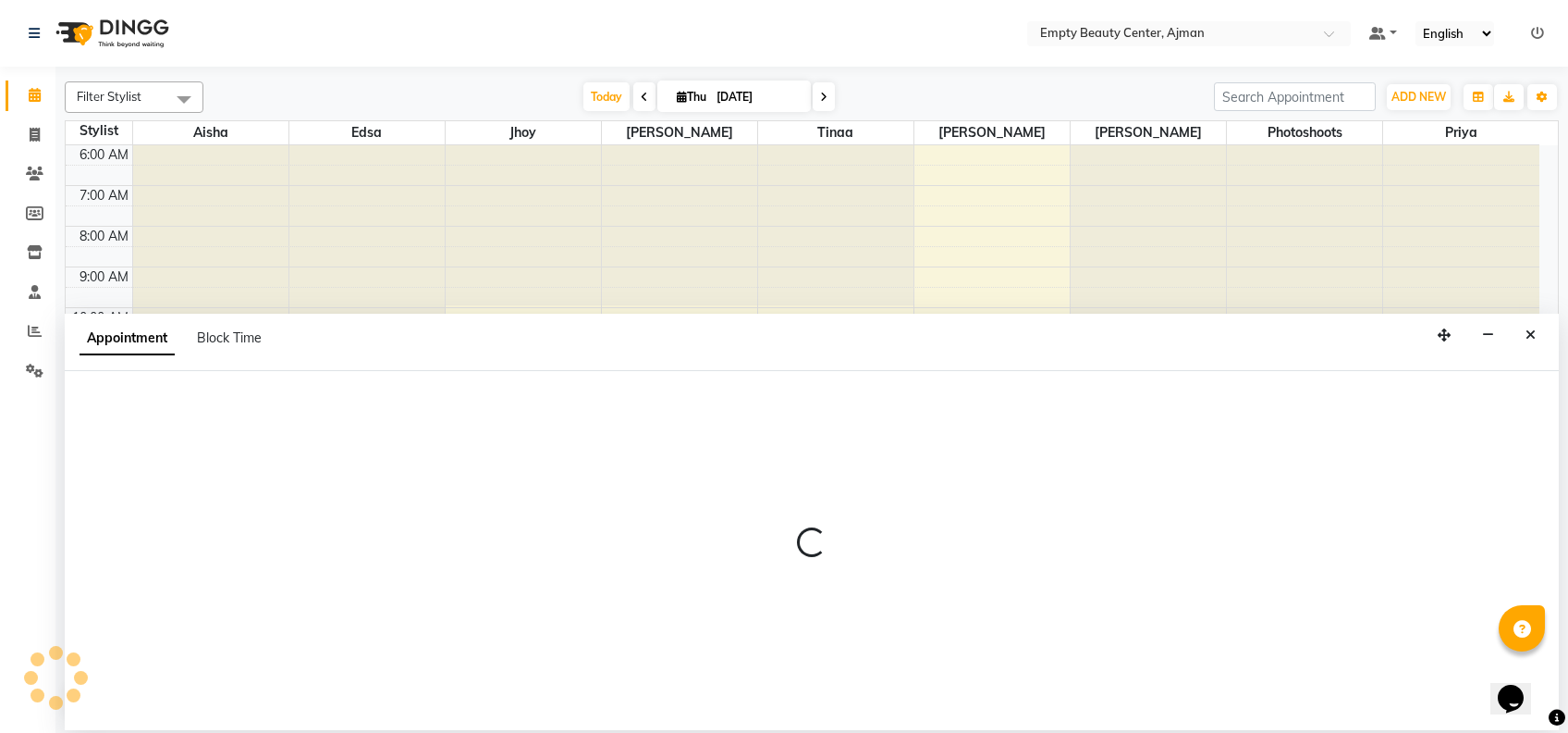
select select "43428"
select select "660"
select select "tentative"
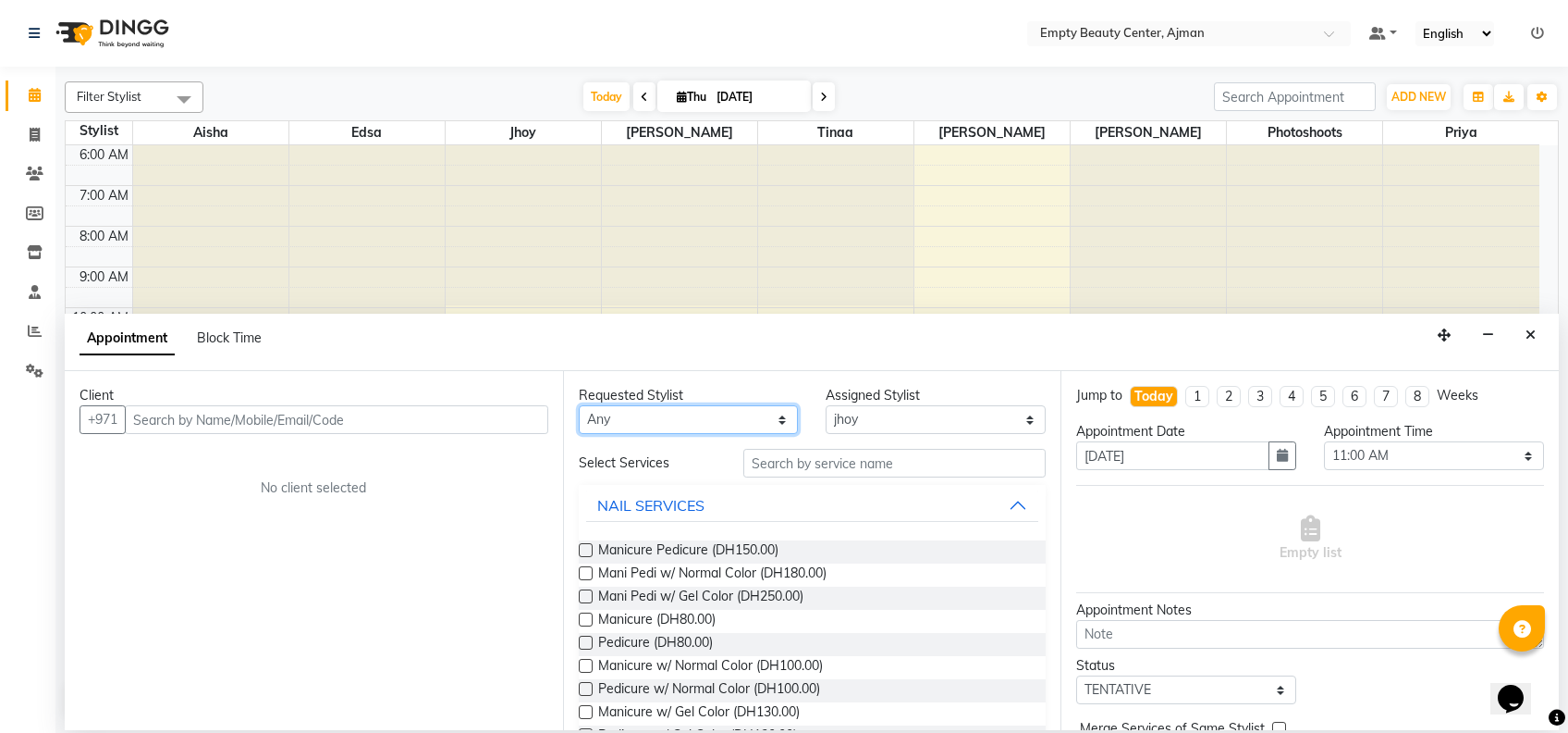
click at [695, 425] on select "Any [PERSON_NAME] Edsa jhoy [PERSON_NAME] Photoshoots Priya [PERSON_NAME] [PERS…" at bounding box center [688, 419] width 220 height 29
select select "43428"
click at [578, 405] on select "Any [PERSON_NAME] Edsa jhoy [PERSON_NAME] Photoshoots Priya [PERSON_NAME] [PERS…" at bounding box center [688, 419] width 220 height 29
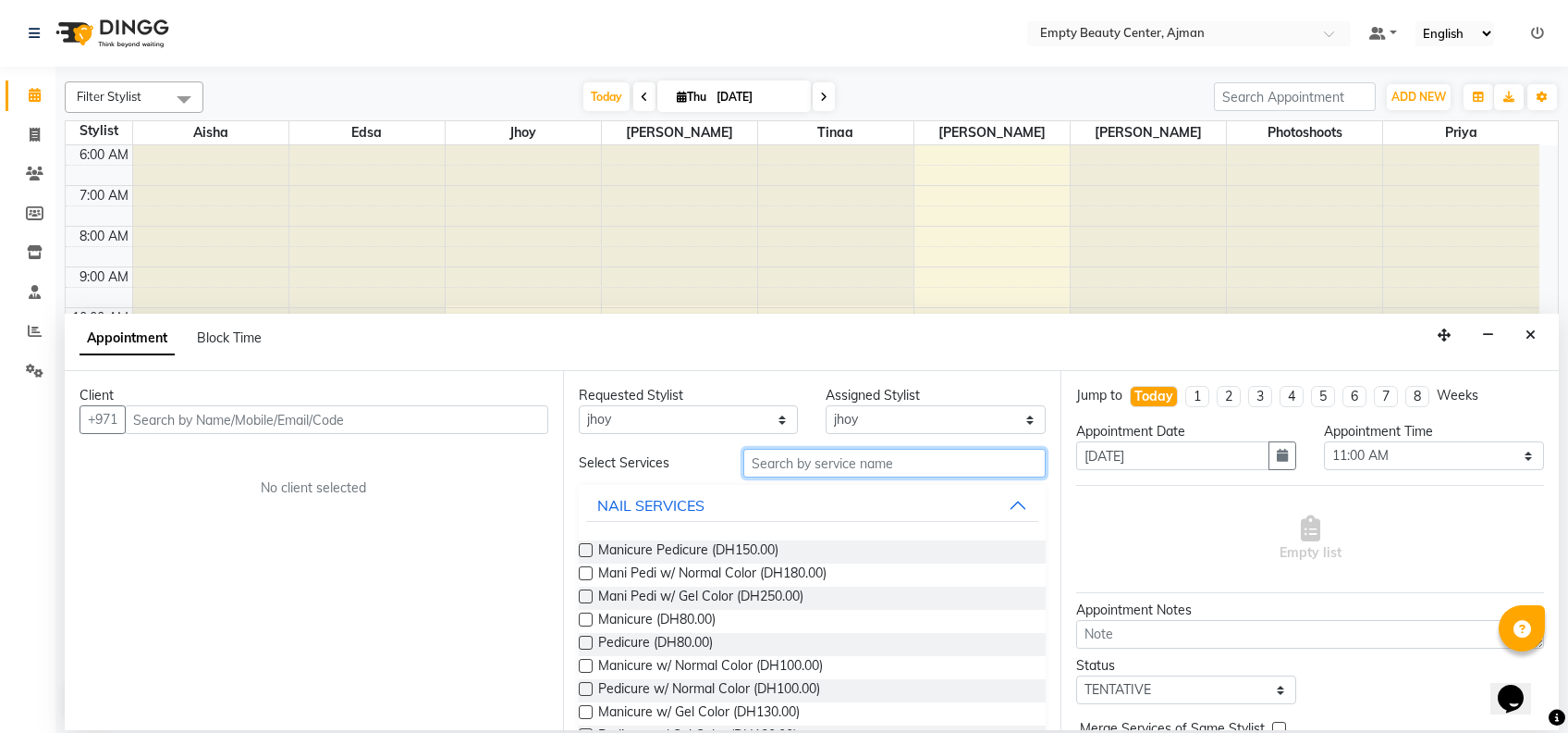
click at [833, 468] on input "text" at bounding box center [895, 462] width 303 height 29
click at [754, 555] on span "Manicure Pedicure (DH150.00)" at bounding box center [688, 551] width 180 height 23
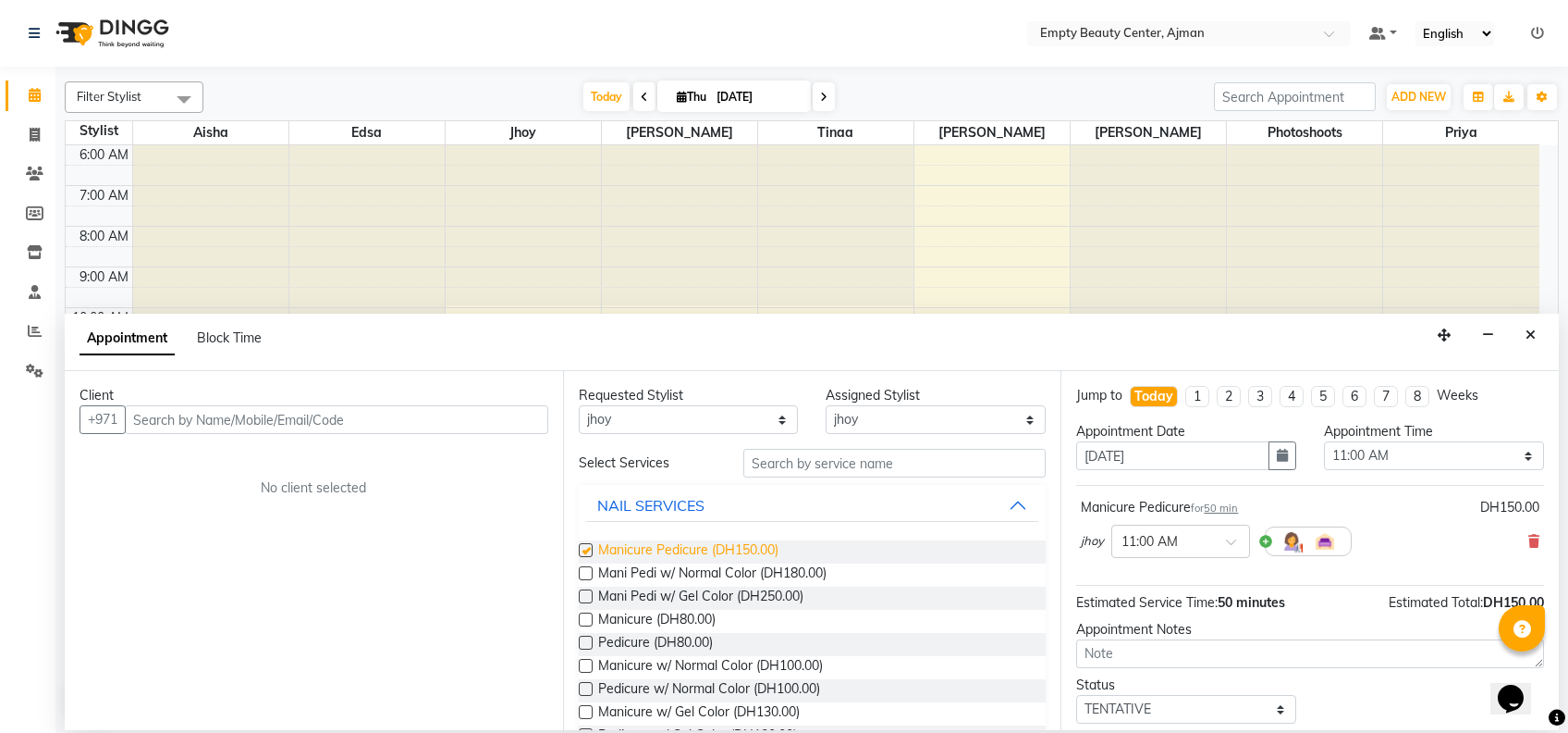
checkbox input "false"
click at [755, 423] on select "Any [PERSON_NAME] Edsa jhoy [PERSON_NAME] Photoshoots Priya [PERSON_NAME] [PERS…" at bounding box center [688, 419] width 220 height 29
select select "18086"
click at [578, 405] on select "Any [PERSON_NAME] Edsa jhoy [PERSON_NAME] Photoshoots Priya [PERSON_NAME] [PERS…" at bounding box center [688, 419] width 220 height 29
select select "18086"
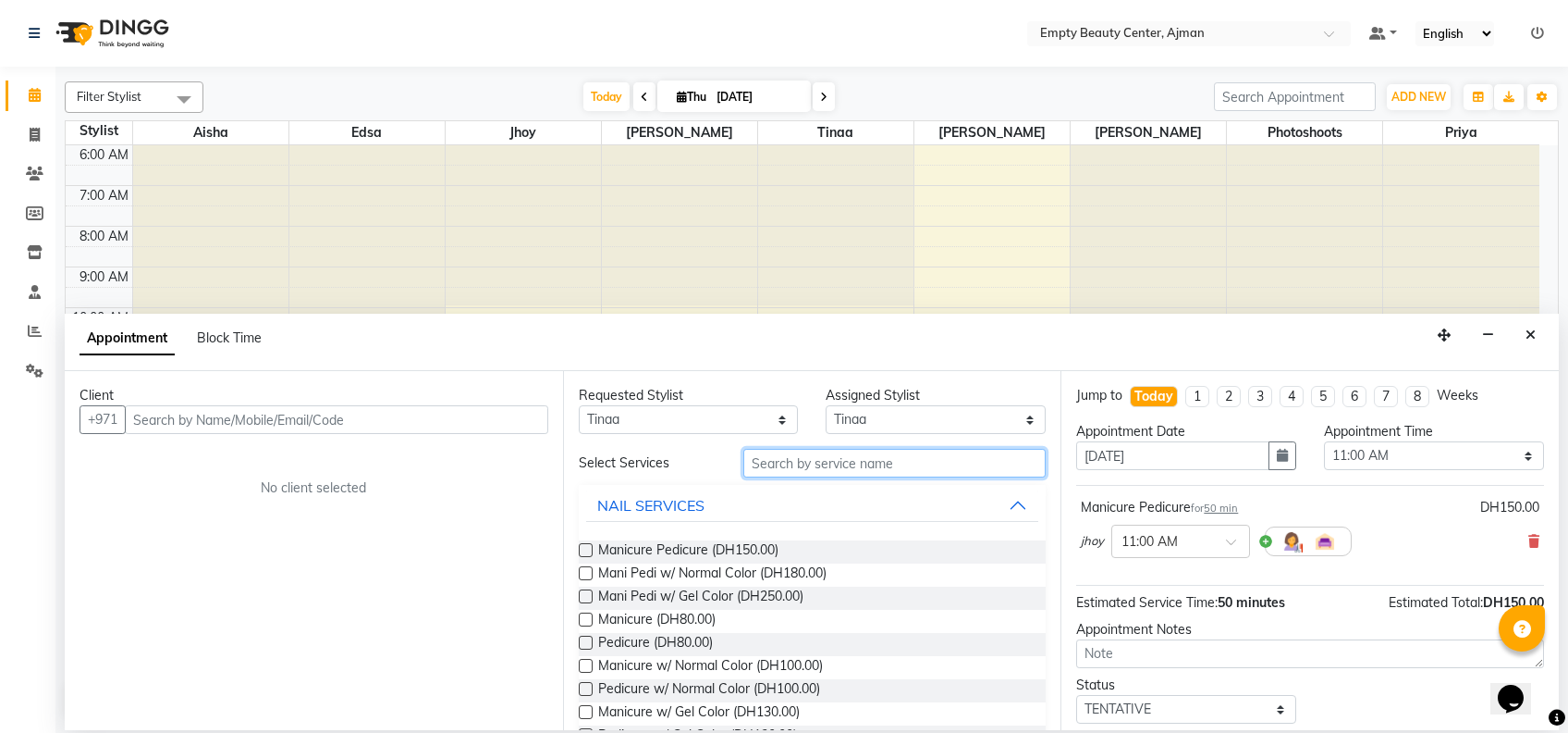
click at [829, 448] on input "text" at bounding box center [895, 462] width 303 height 29
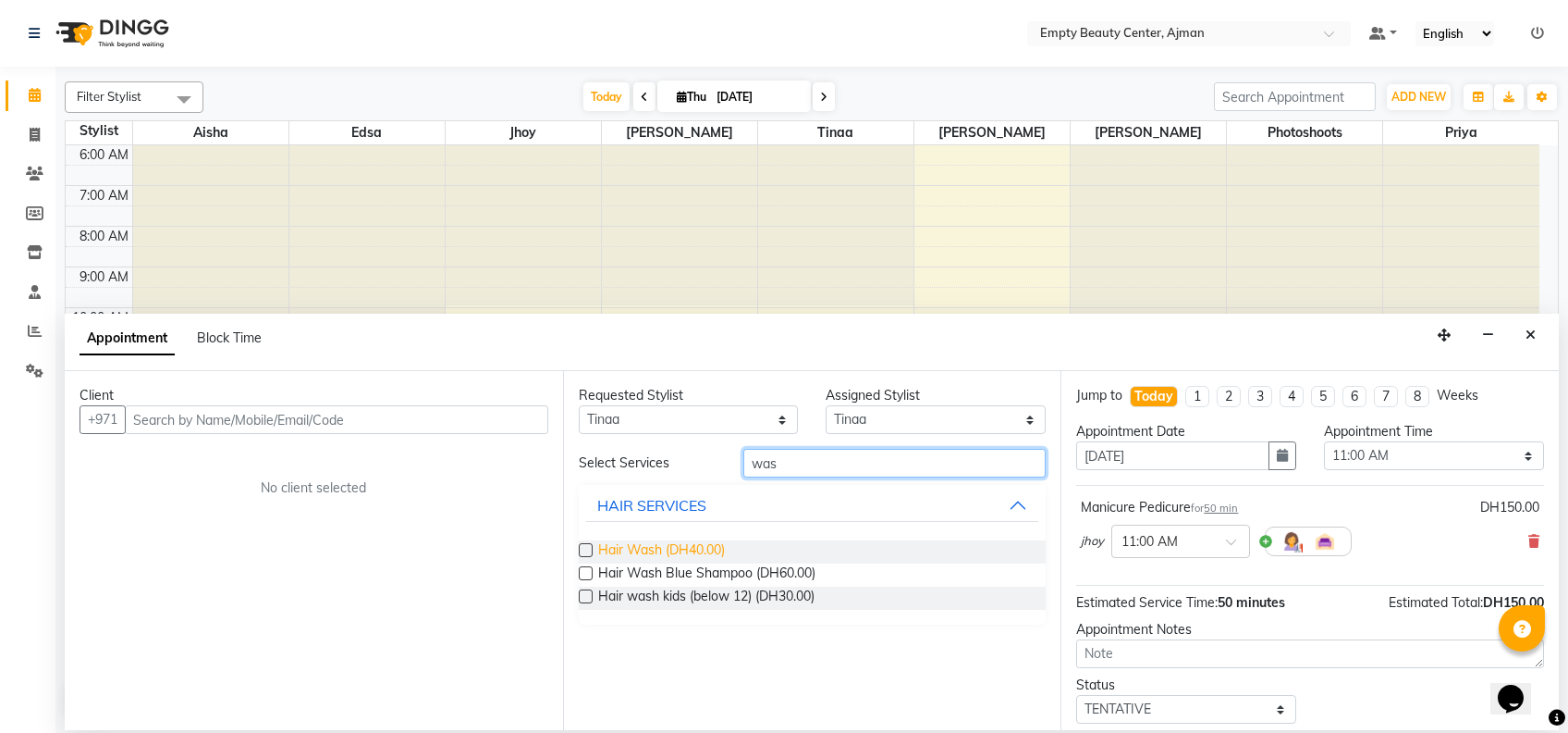
type input "was"
click at [691, 548] on span "Hair Wash (DH40.00)" at bounding box center [661, 551] width 126 height 23
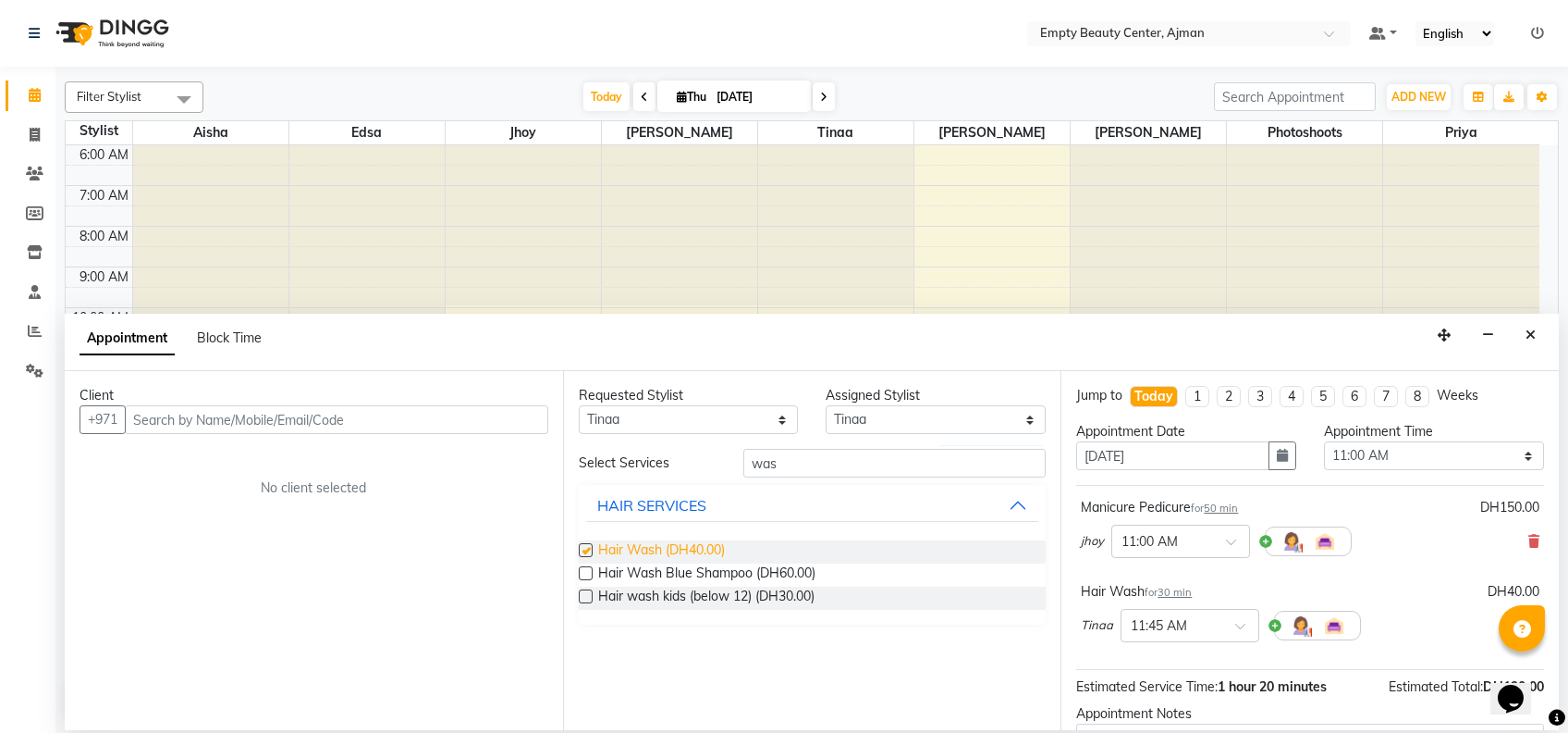
checkbox input "false"
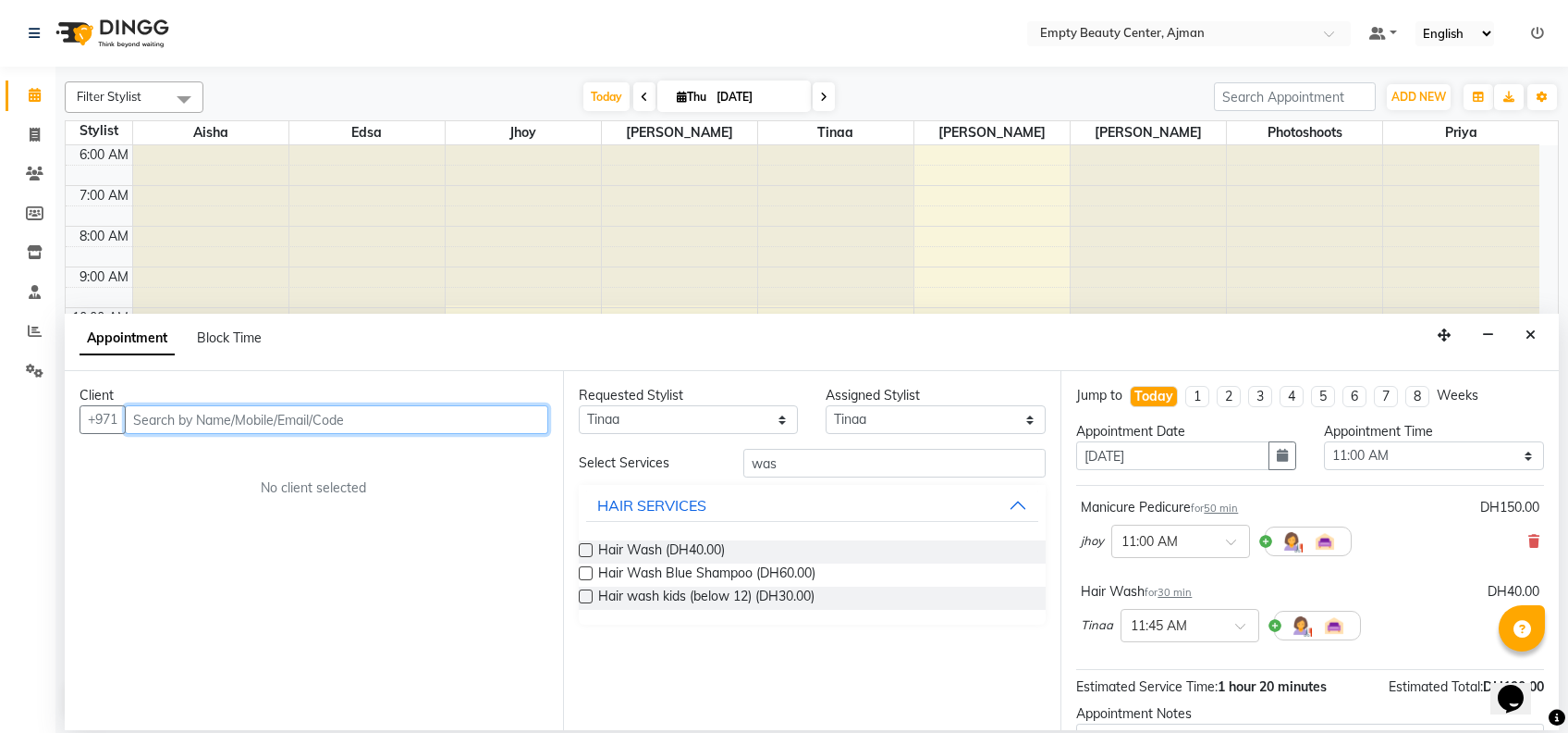
click at [324, 422] on input "text" at bounding box center [336, 419] width 423 height 29
type input "563100073"
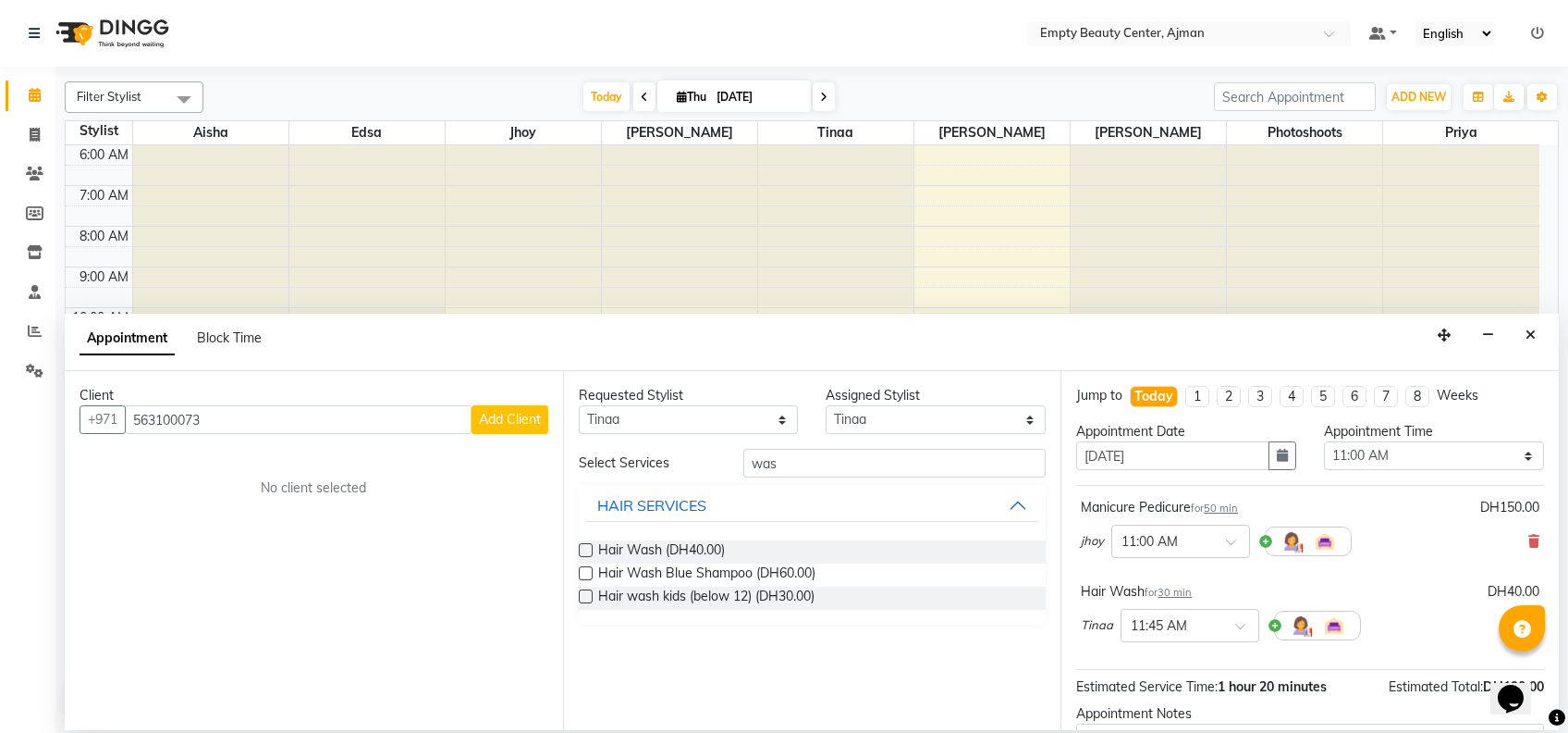
click at [536, 424] on span "Add Client" at bounding box center [510, 418] width 62 height 17
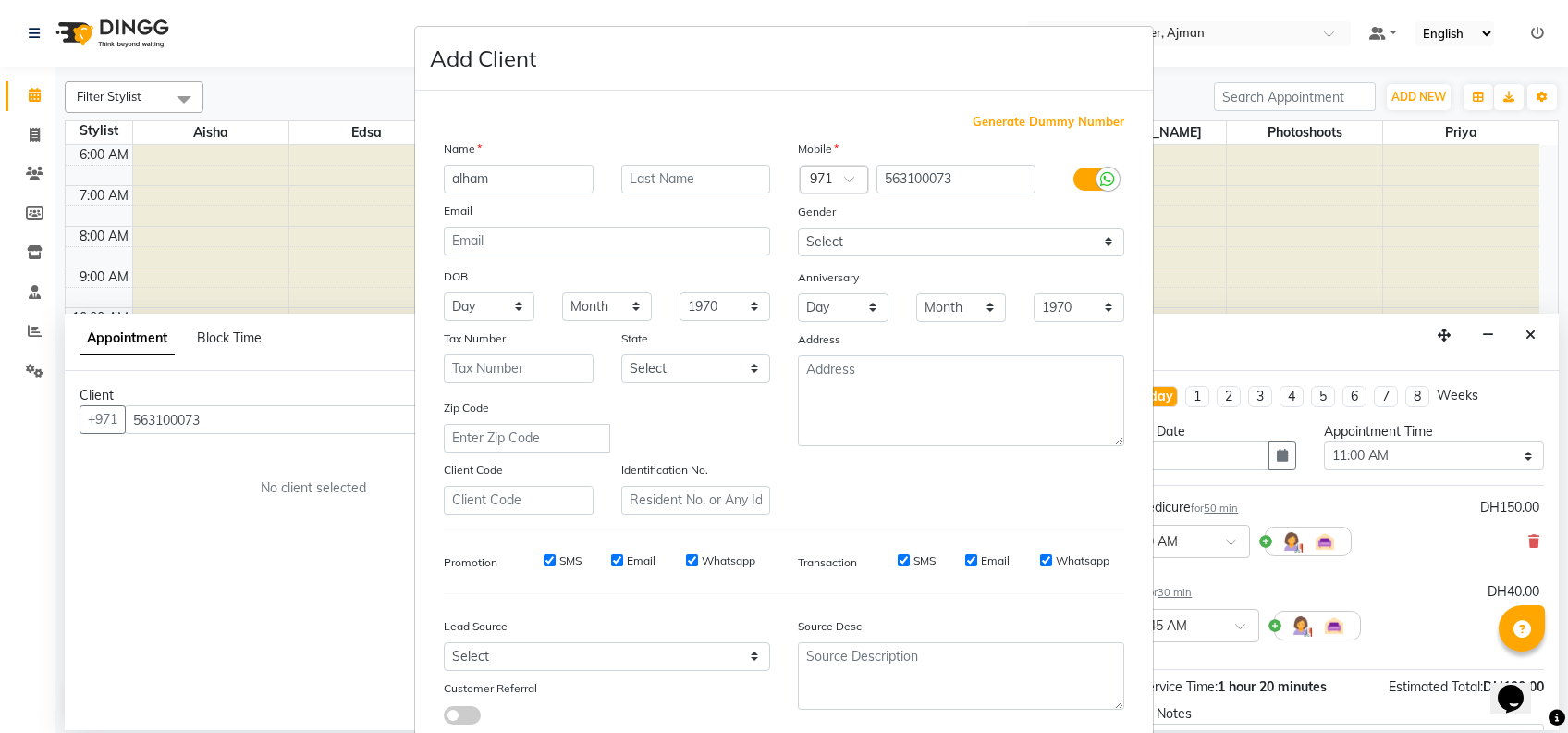
type input "alham"
click at [958, 241] on select "Select Male Female Other Prefer Not To Say" at bounding box center [962, 241] width 327 height 29
select select "female"
click at [798, 227] on select "Select Male Female Other Prefer Not To Say" at bounding box center [962, 241] width 327 height 29
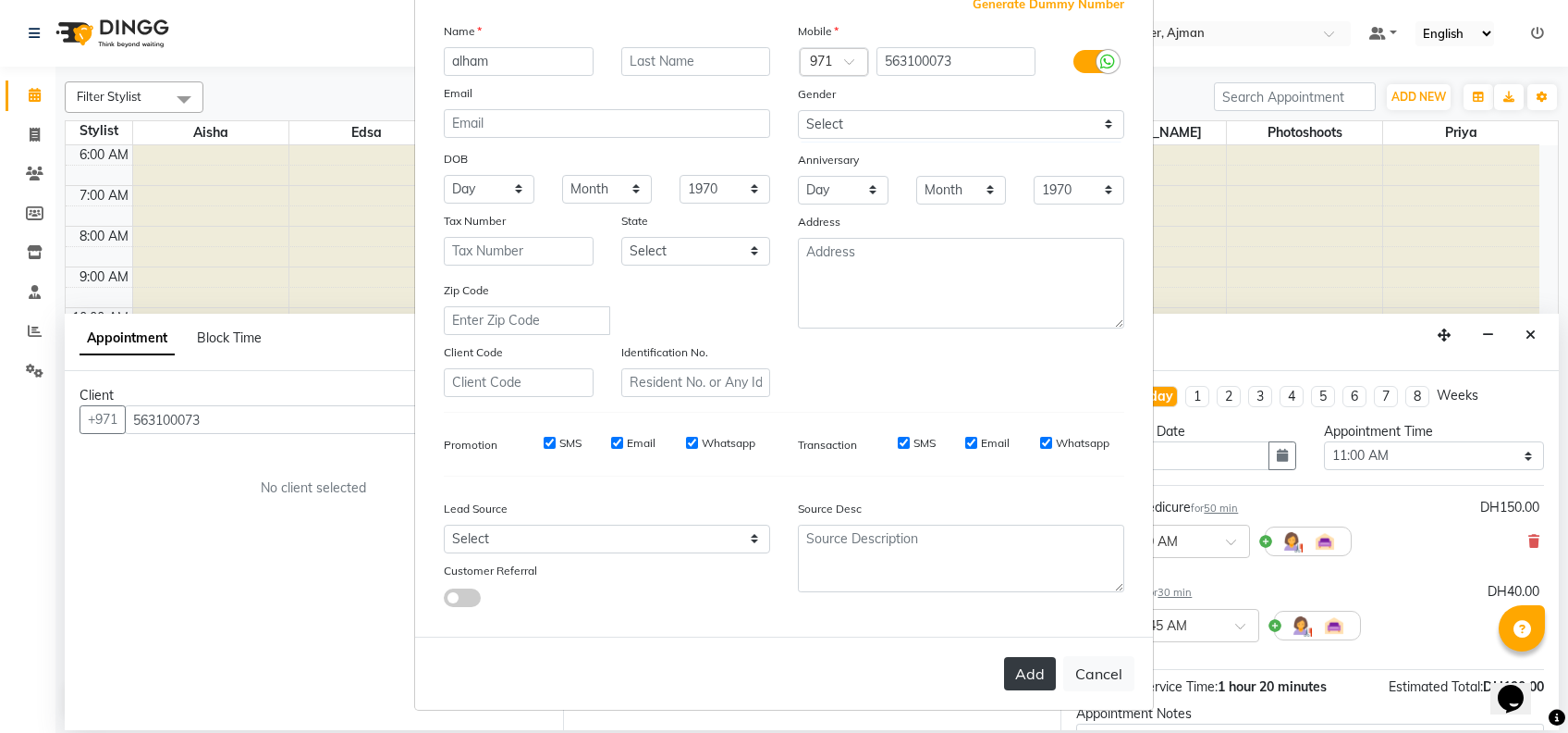
click at [1015, 669] on button "Add" at bounding box center [1030, 672] width 52 height 33
select select
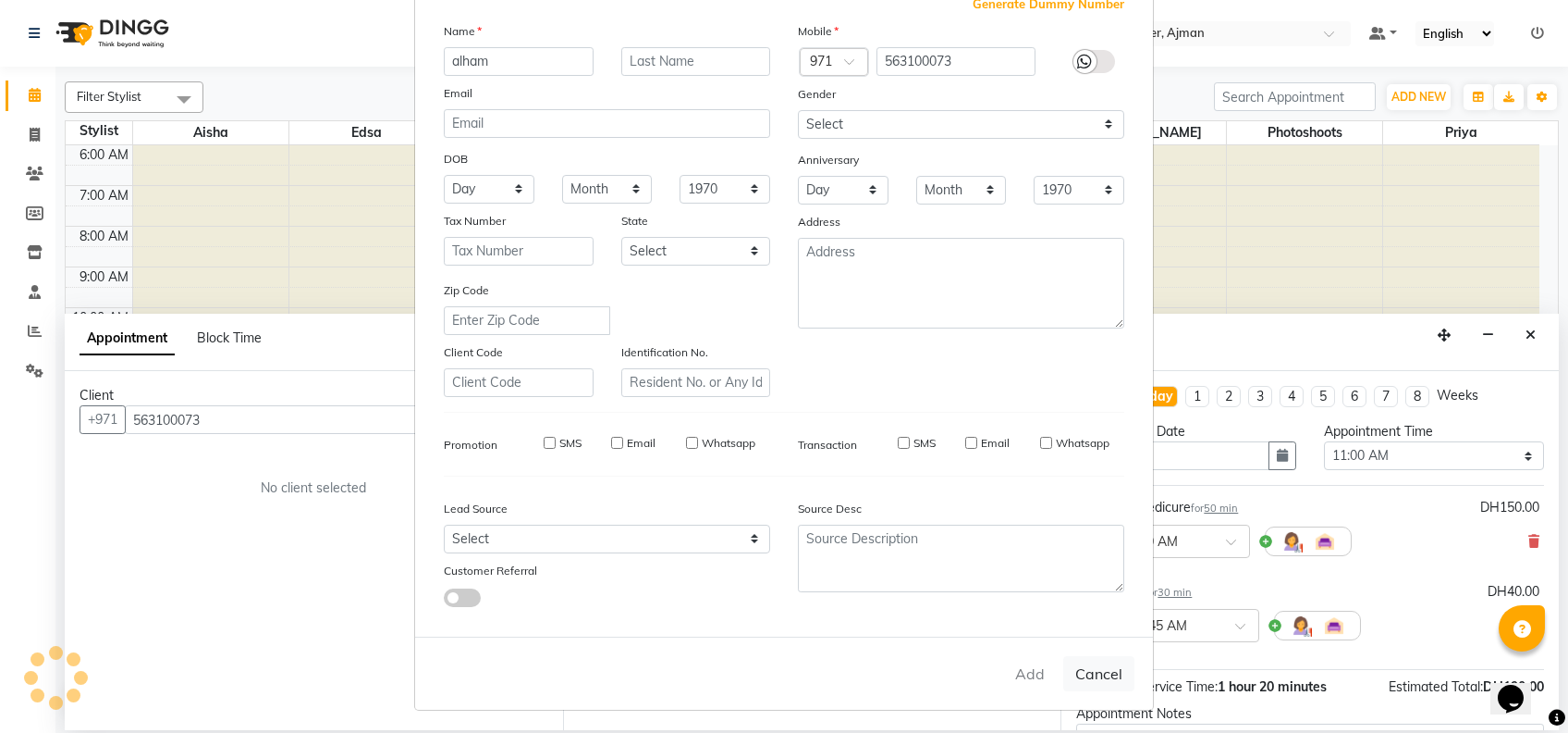
select select
checkbox input "false"
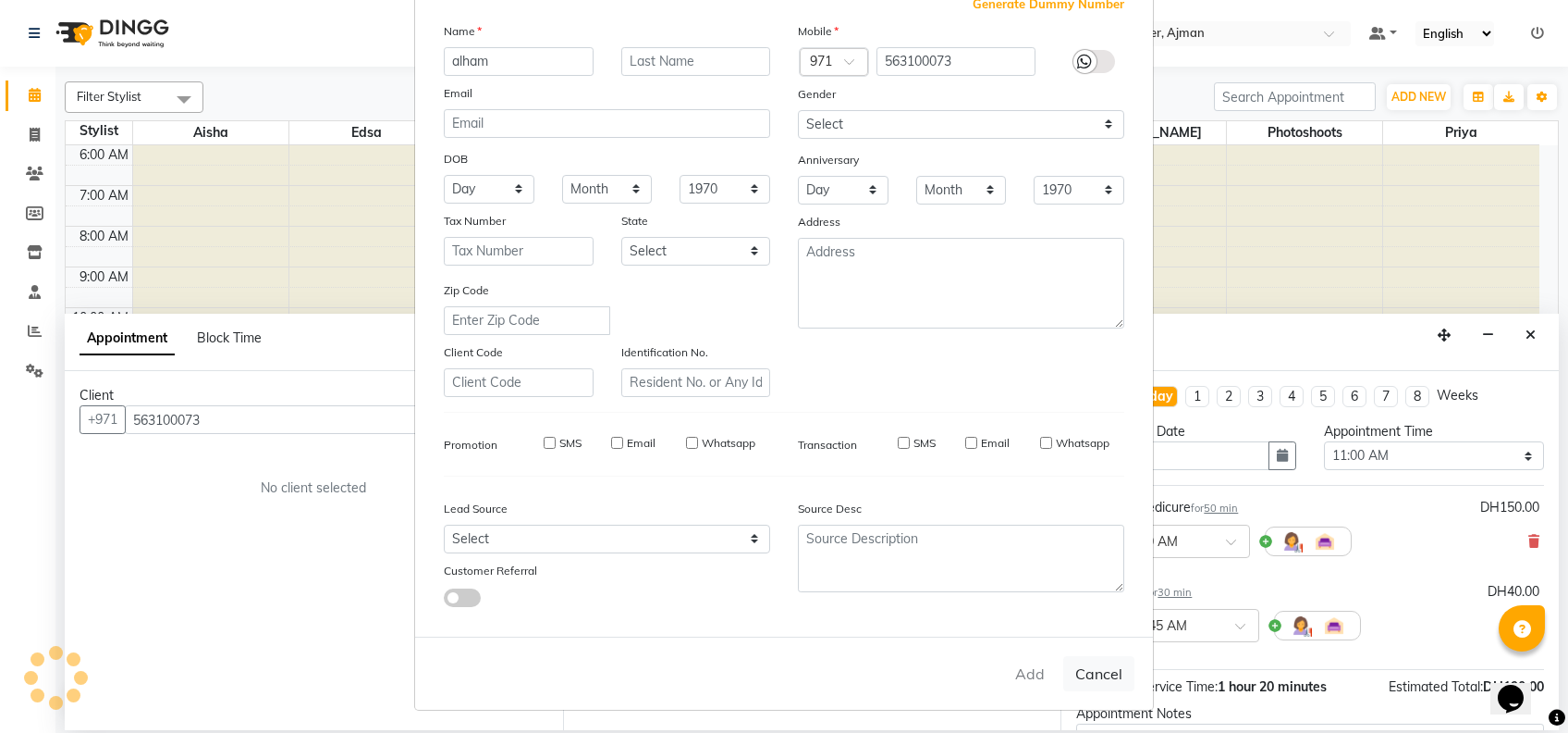
checkbox input "false"
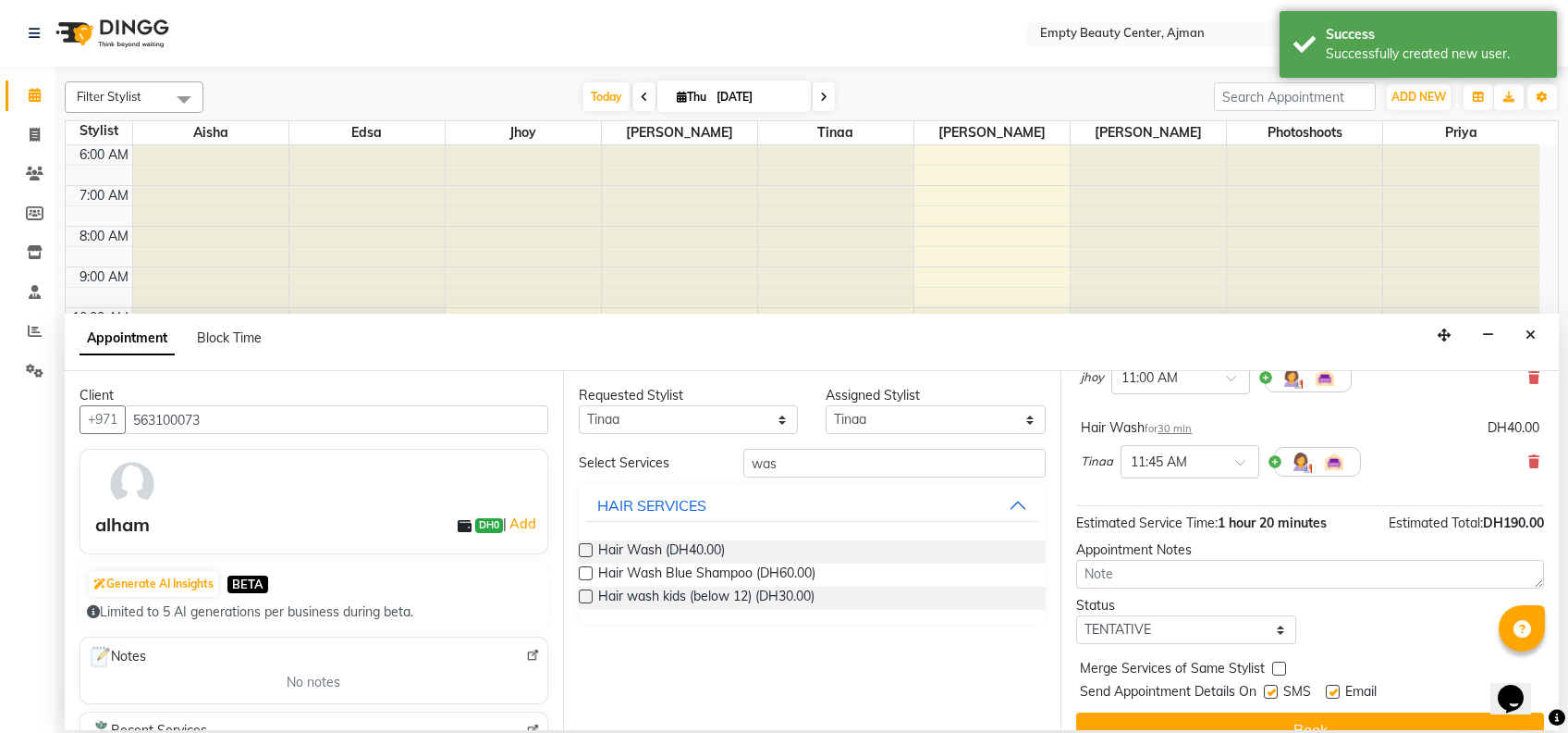
scroll to position [167, 0]
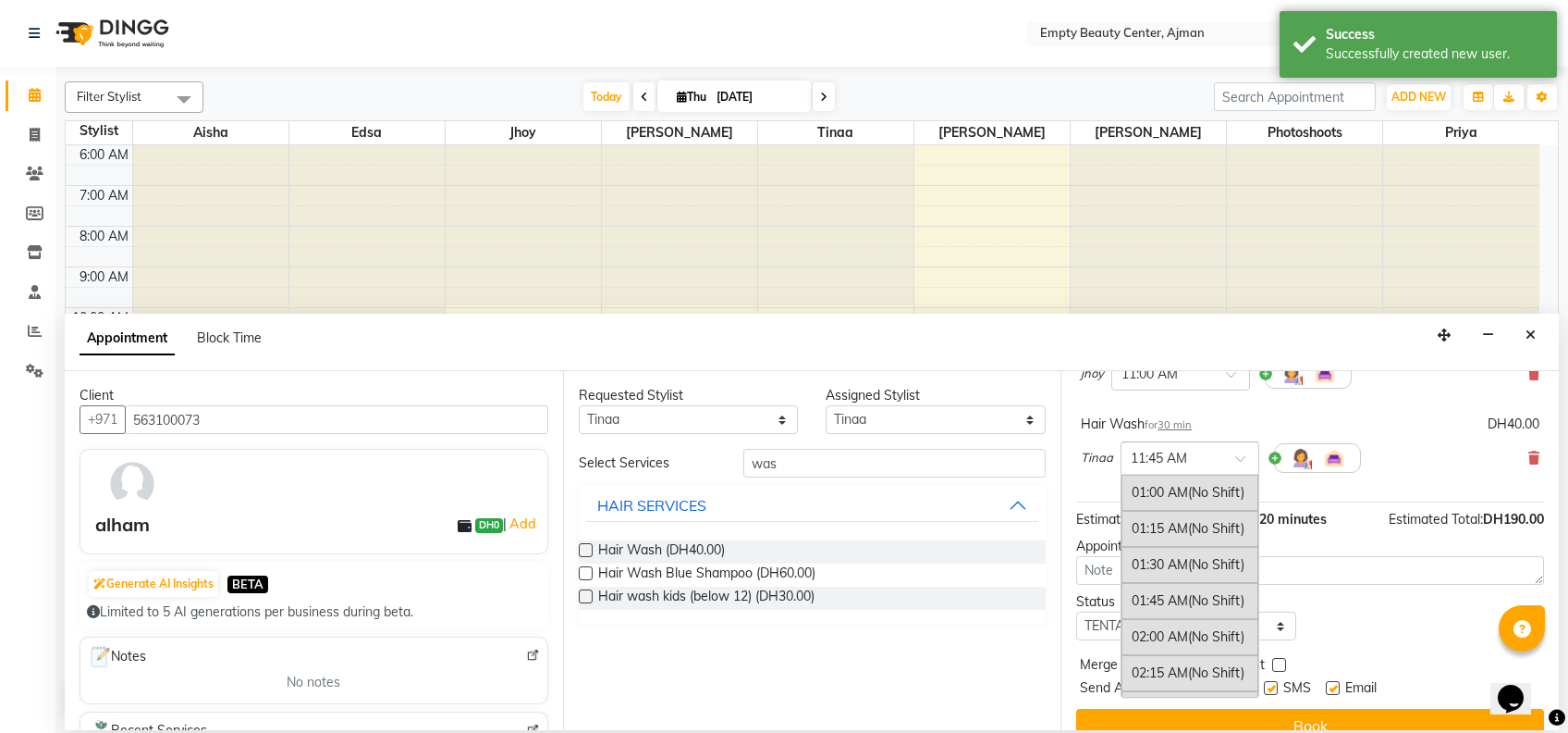
click at [1192, 465] on div "× 11:45 AM" at bounding box center [1176, 458] width 109 height 20
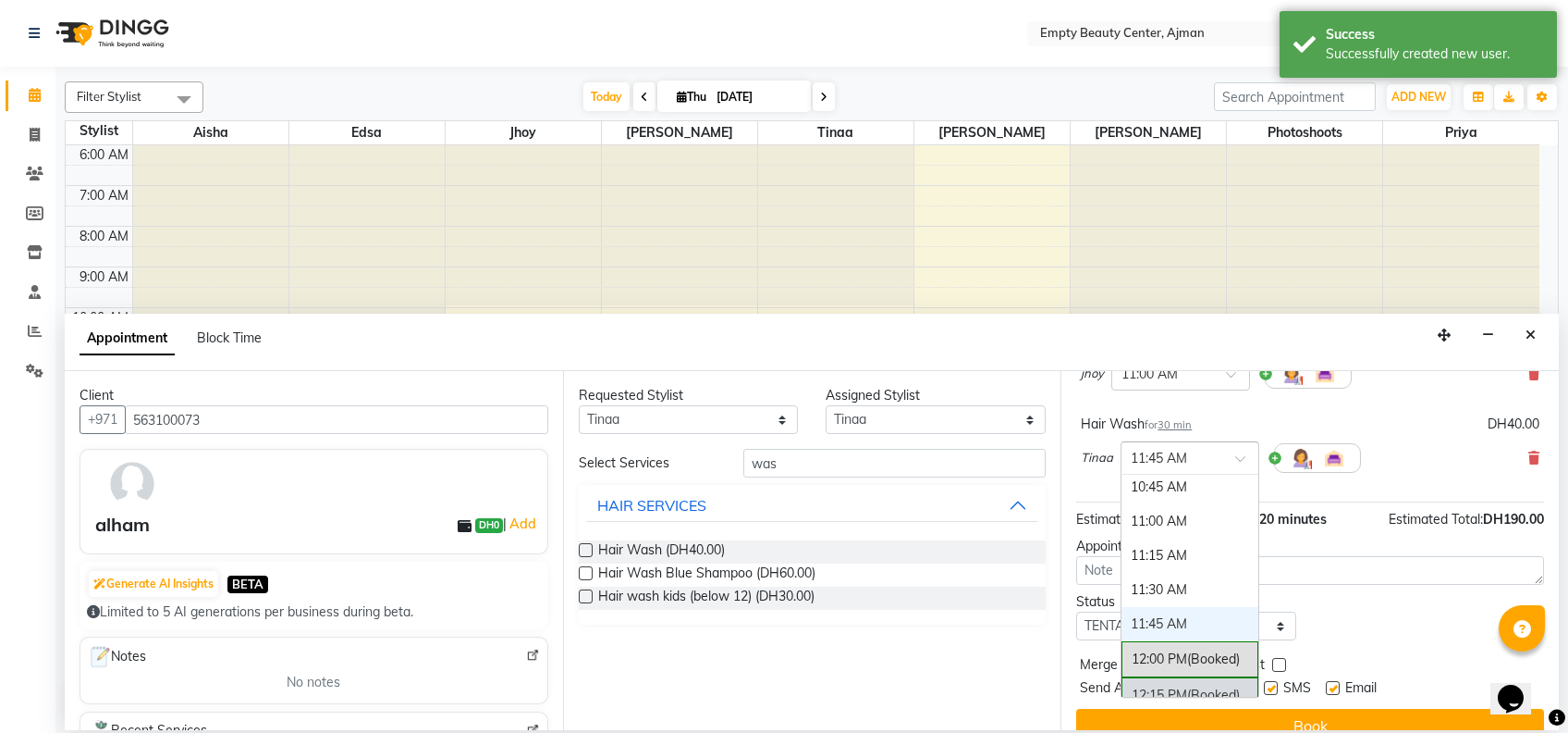
scroll to position [1390, 0]
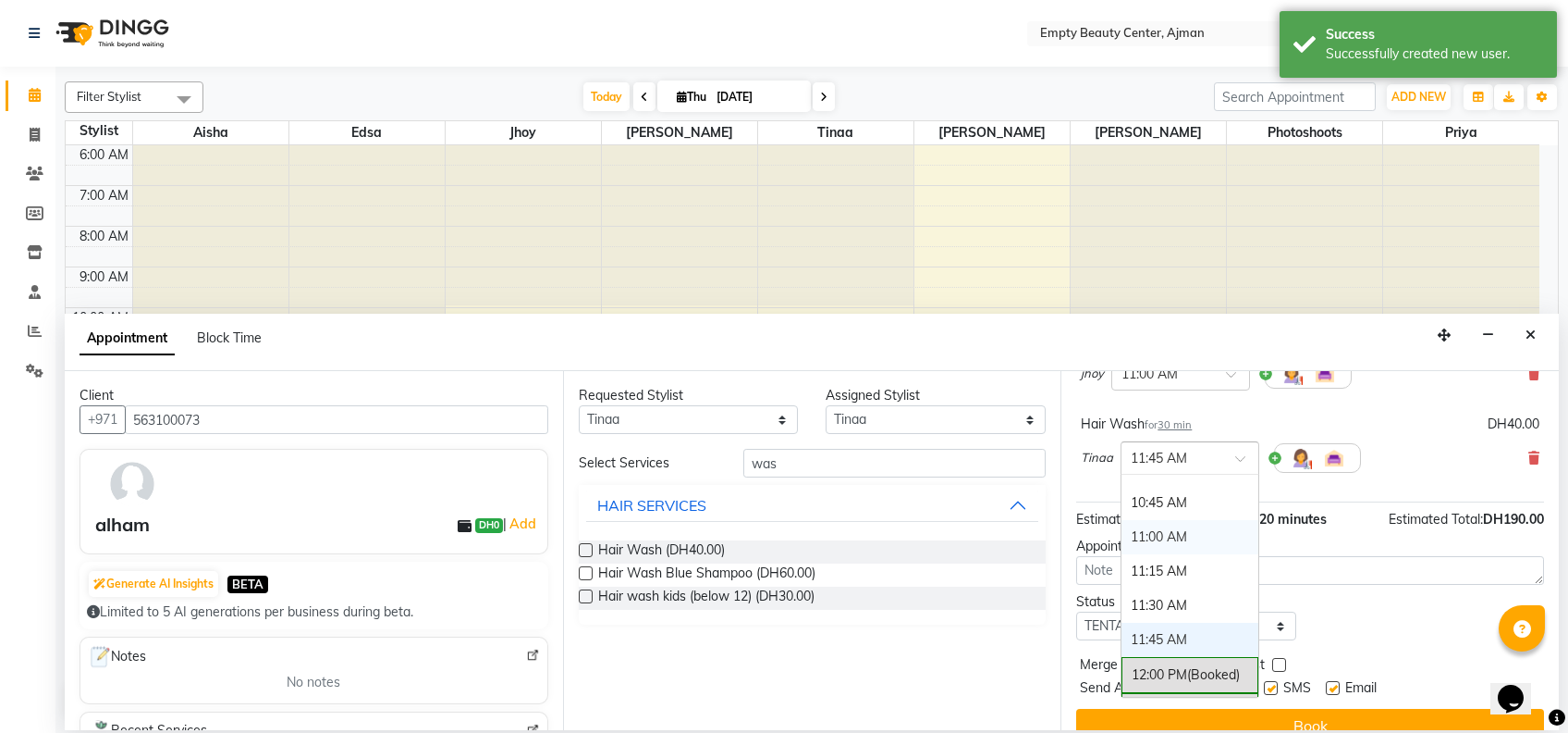
click at [1191, 520] on div "11:00 AM" at bounding box center [1190, 537] width 136 height 34
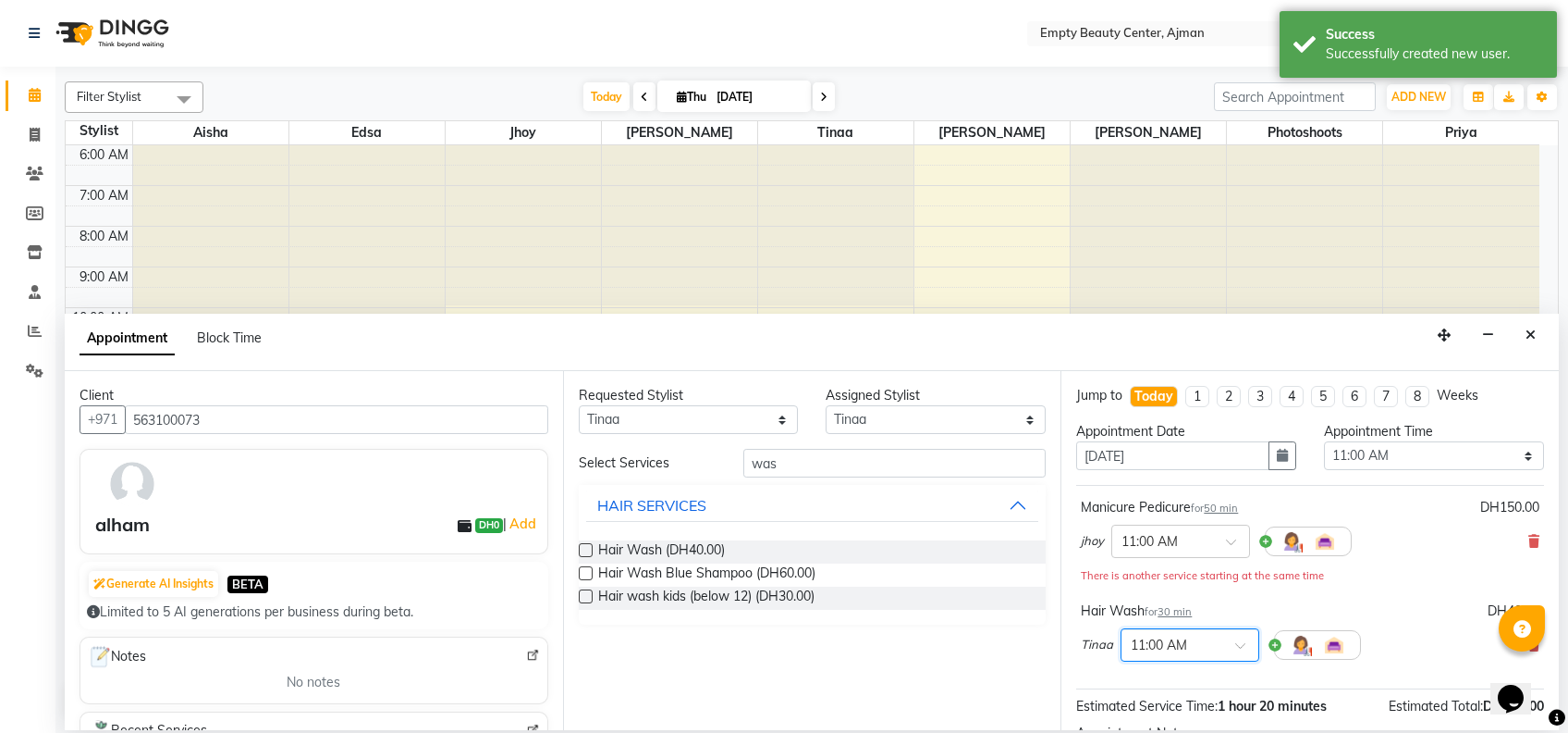
scroll to position [213, 0]
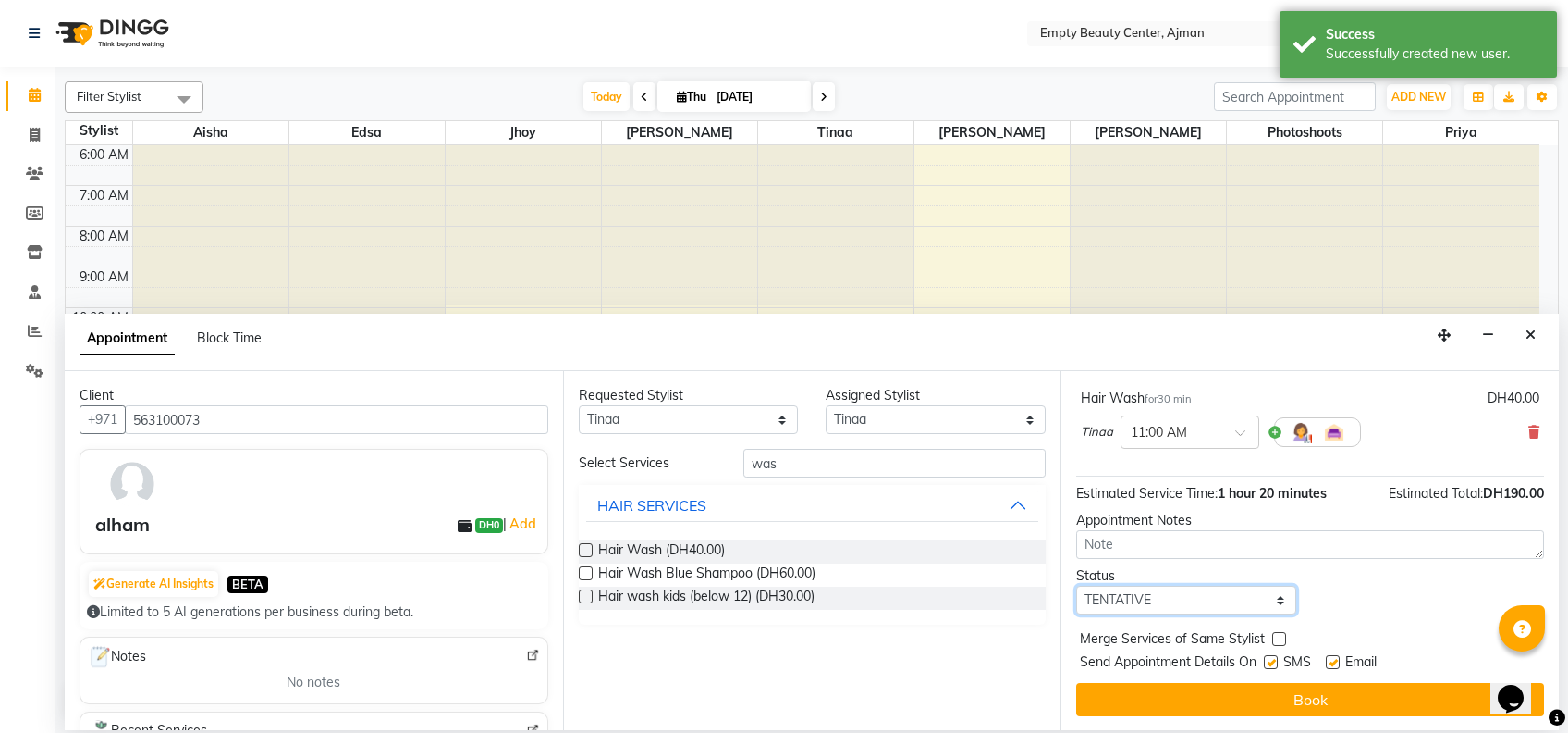
click at [1231, 594] on select "Select TENTATIVE CONFIRM CHECK-IN UPCOMING" at bounding box center [1186, 600] width 220 height 29
select select "confirm booking"
click at [1076, 586] on select "Select TENTATIVE CONFIRM CHECK-IN UPCOMING" at bounding box center [1186, 600] width 220 height 29
click at [1282, 636] on label at bounding box center [1279, 638] width 14 height 14
click at [1282, 636] on input "checkbox" at bounding box center [1278, 640] width 12 height 12
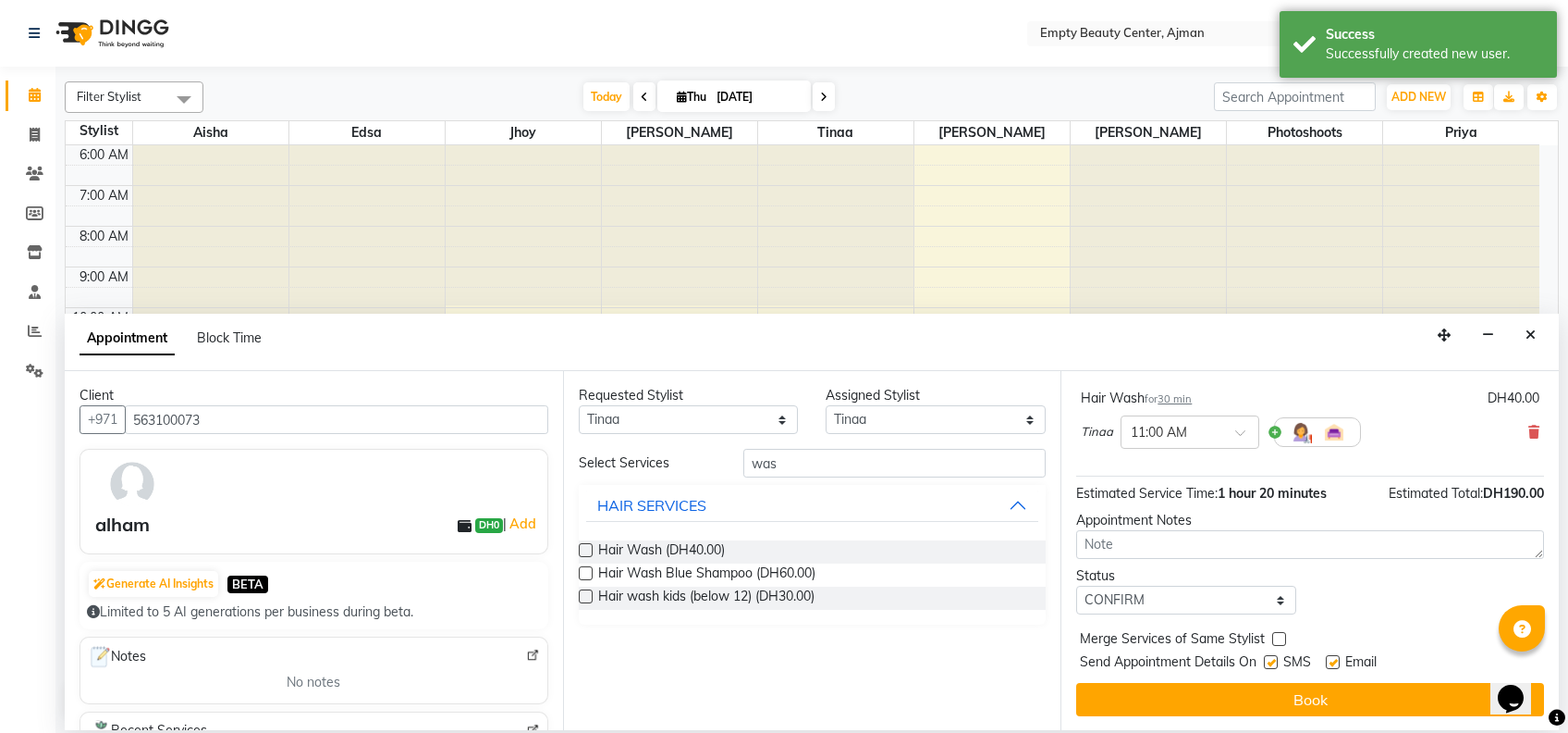
checkbox input "true"
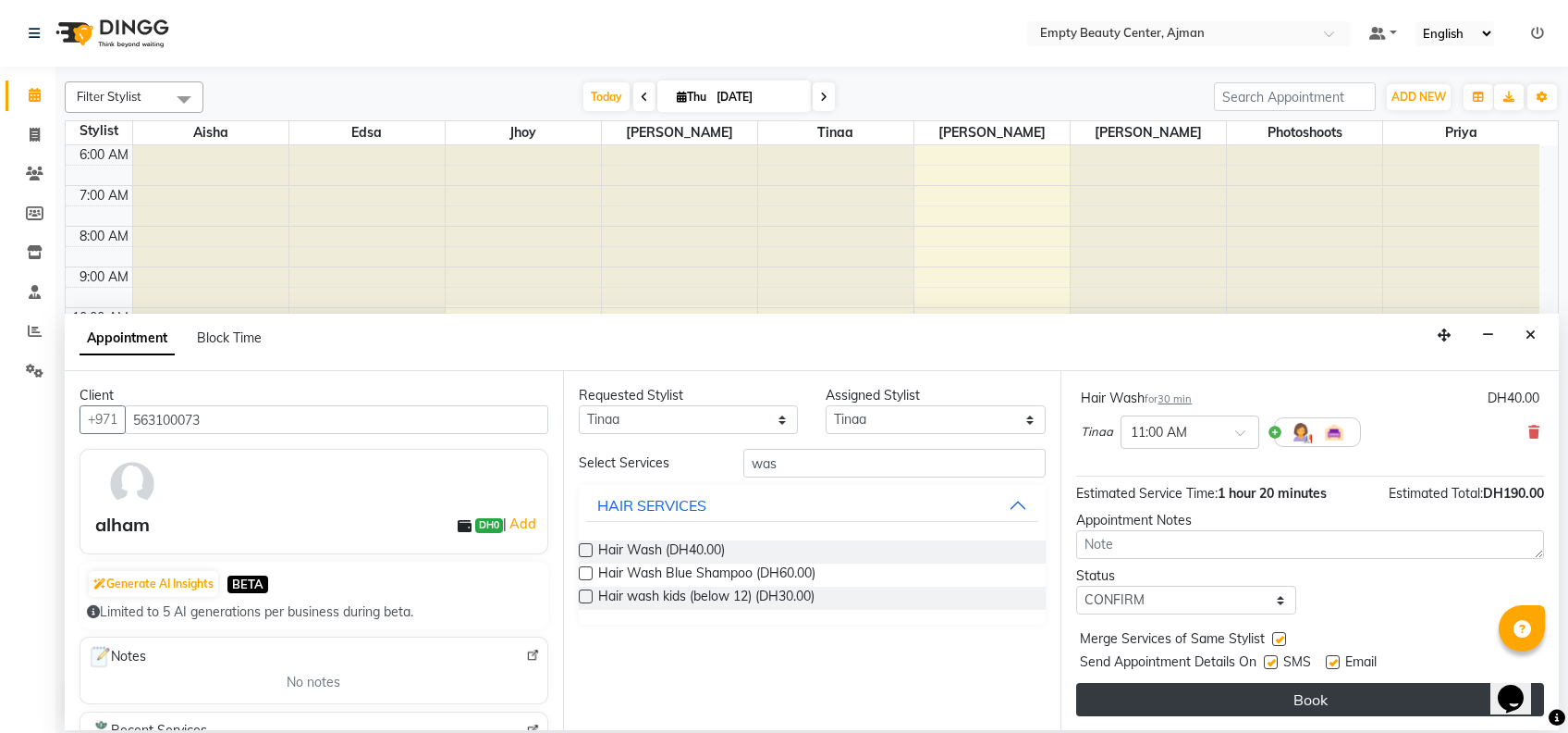
click at [1265, 696] on button "Book" at bounding box center [1310, 698] width 468 height 33
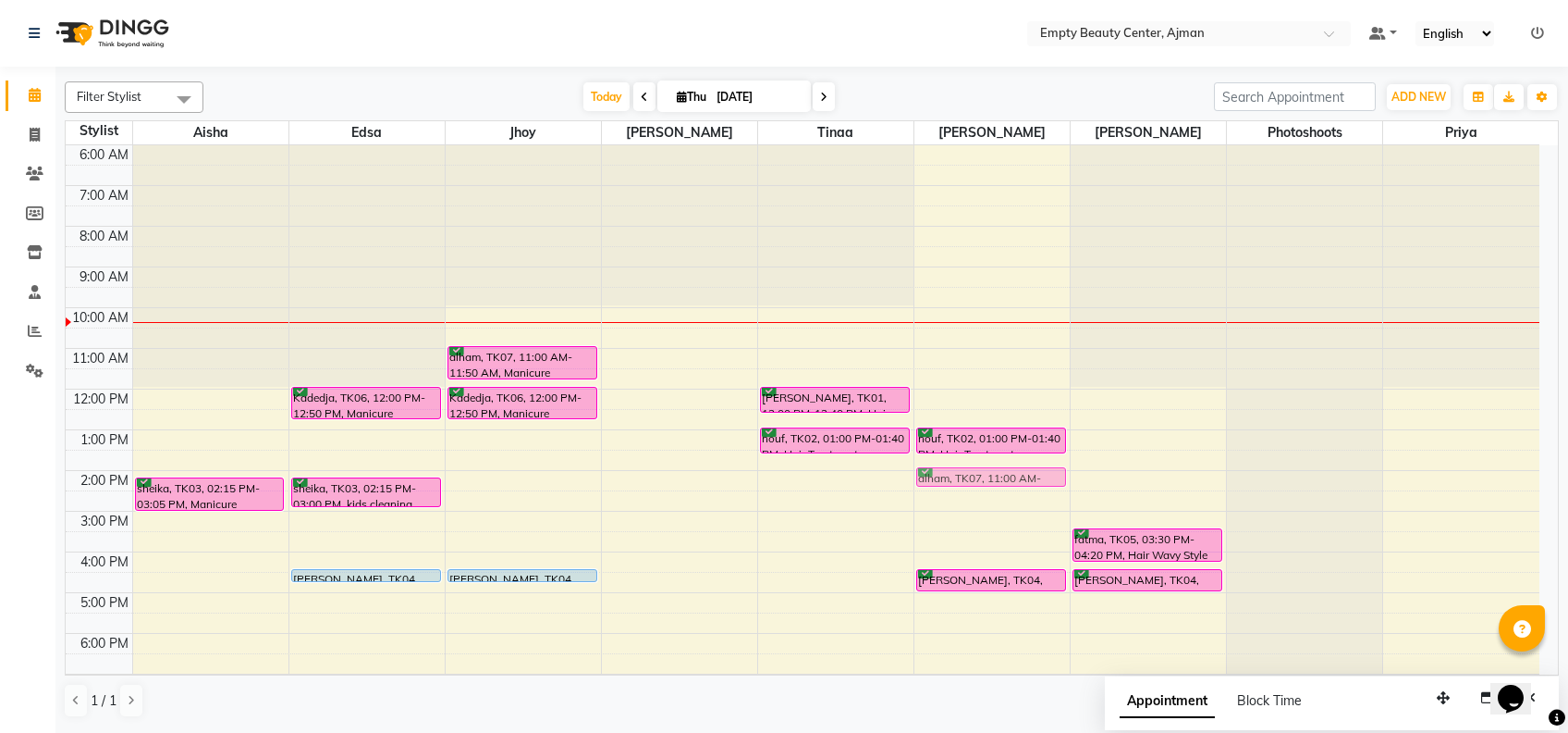
drag, startPoint x: 818, startPoint y: 347, endPoint x: 916, endPoint y: 462, distance: 151.1
click at [916, 462] on div "12:00 AM 1:00 AM 2:00 AM 3:00 AM 4:00 AM 5:00 AM 6:00 AM 7:00 AM 8:00 AM 9:00 A…" at bounding box center [802, 389] width 1474 height 976
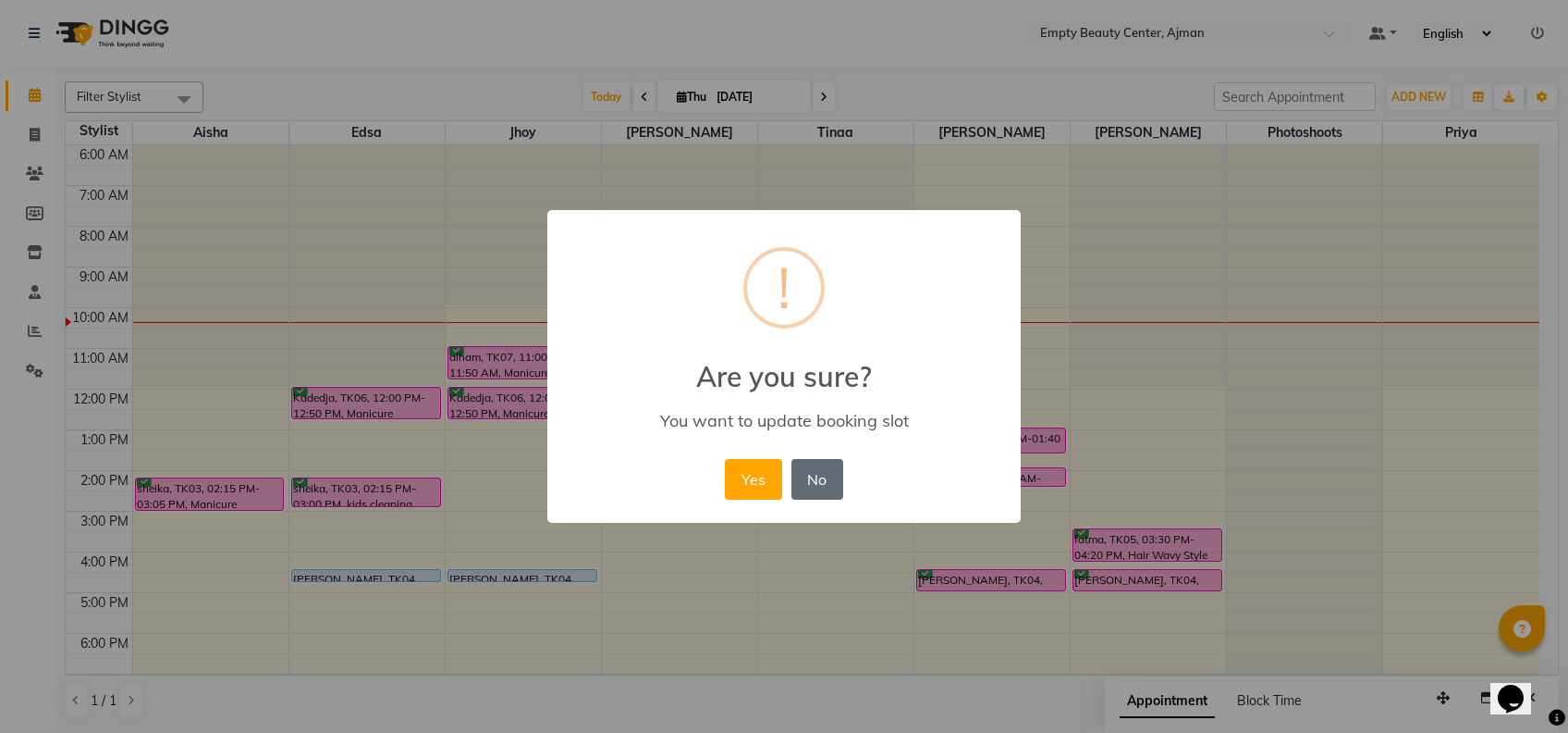
click at [834, 496] on button "No" at bounding box center [817, 479] width 52 height 41
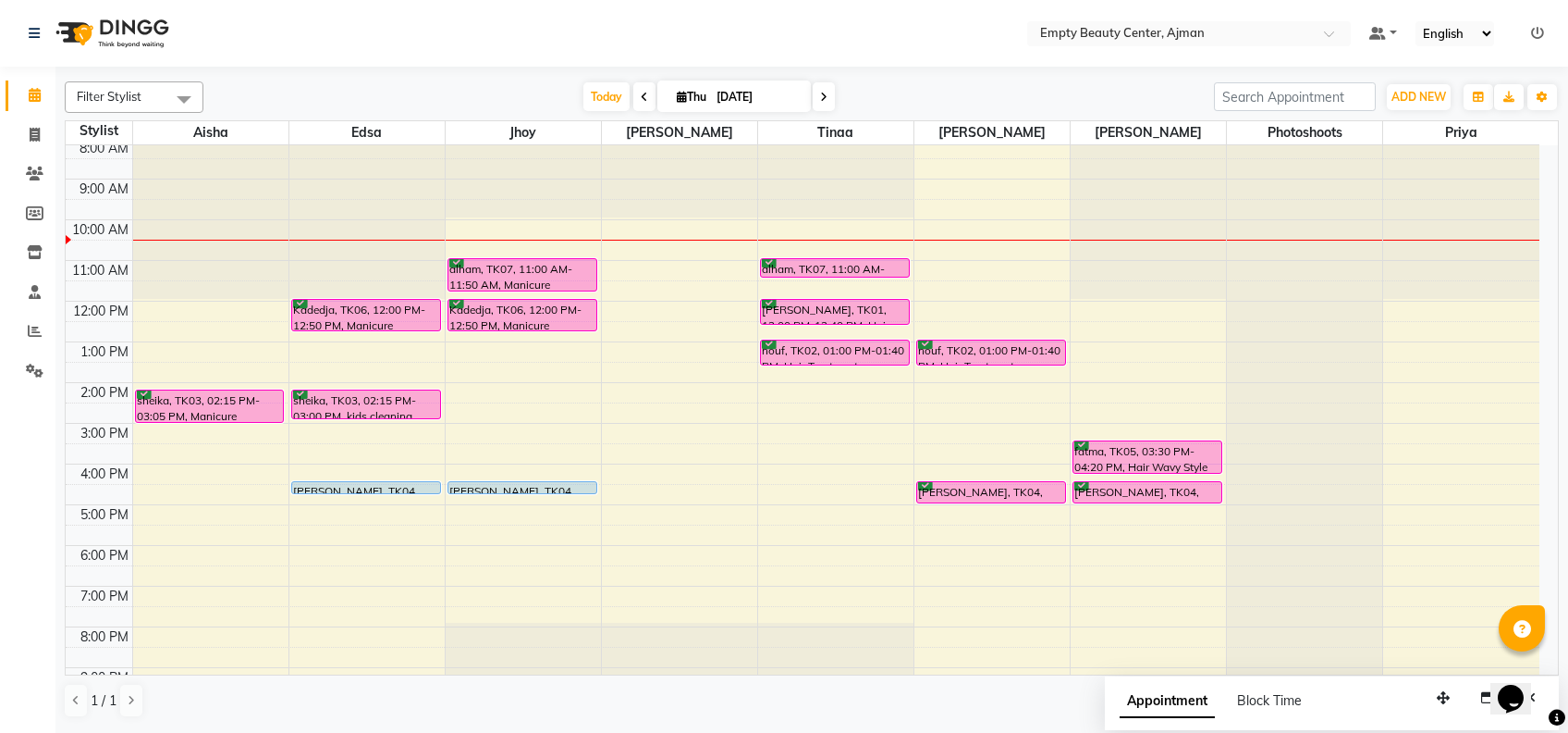
scroll to position [335, 0]
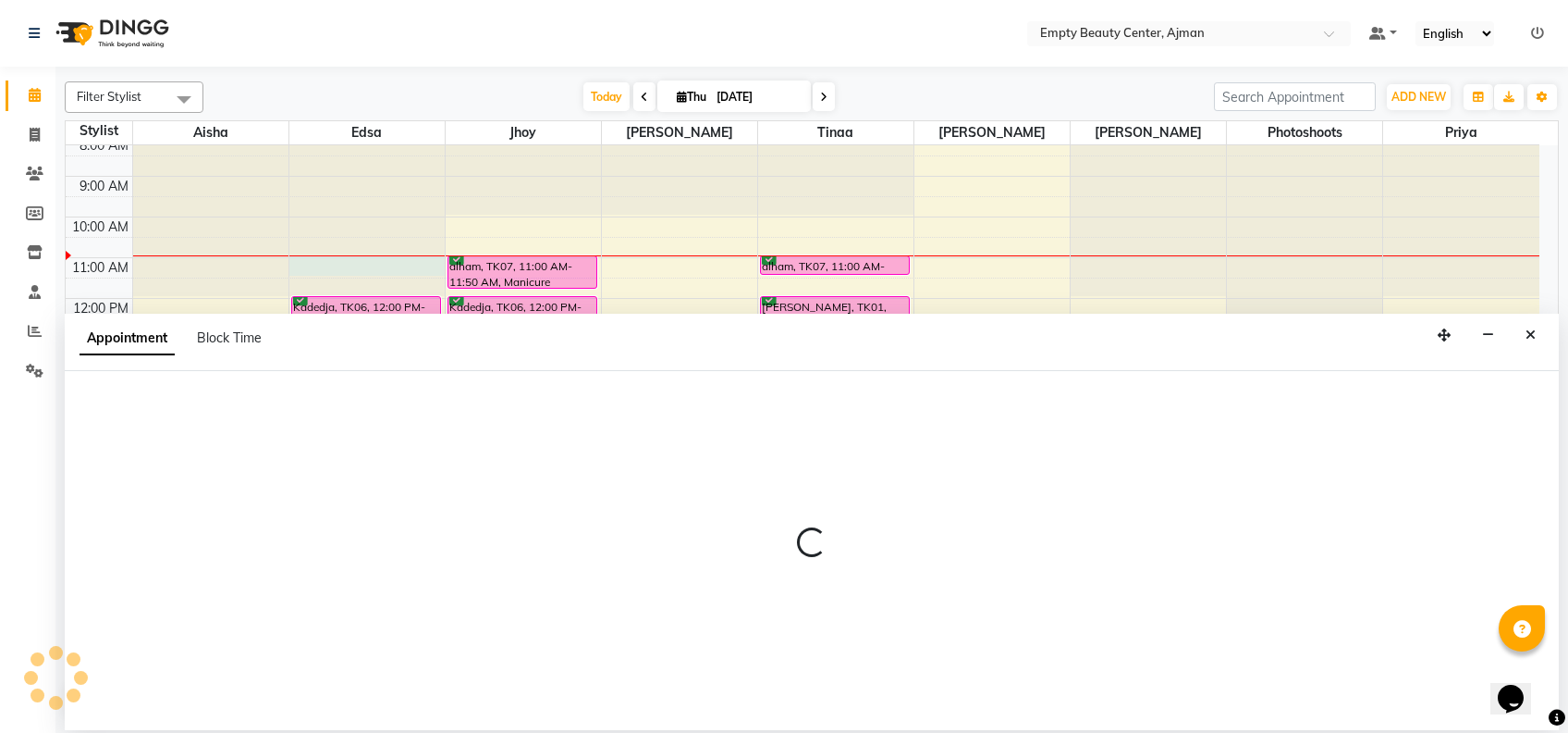
drag, startPoint x: 364, startPoint y: 261, endPoint x: 1566, endPoint y: 304, distance: 1202.8
select select "26290"
select select "660"
select select "tentative"
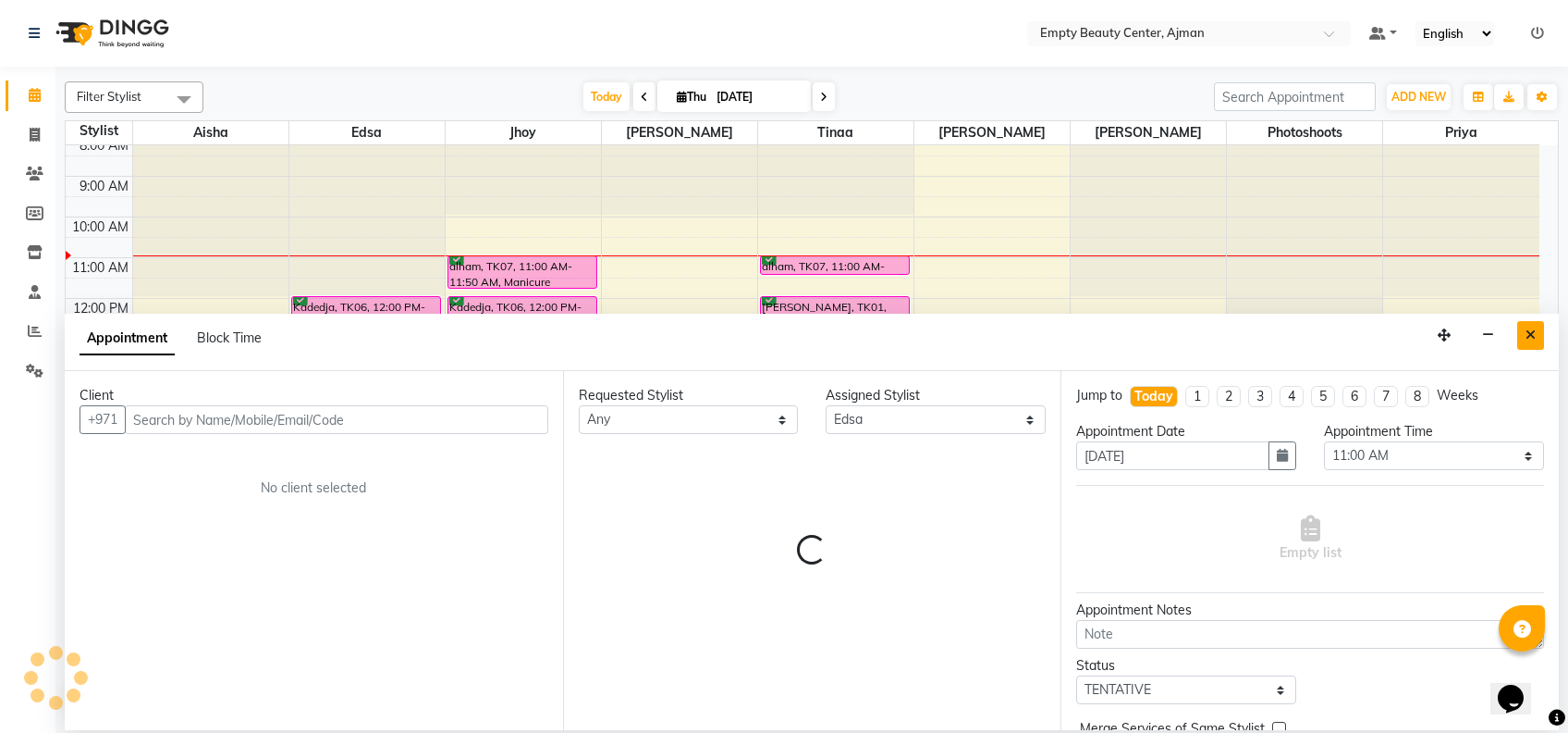
click at [1537, 328] on button "Close" at bounding box center [1530, 335] width 27 height 29
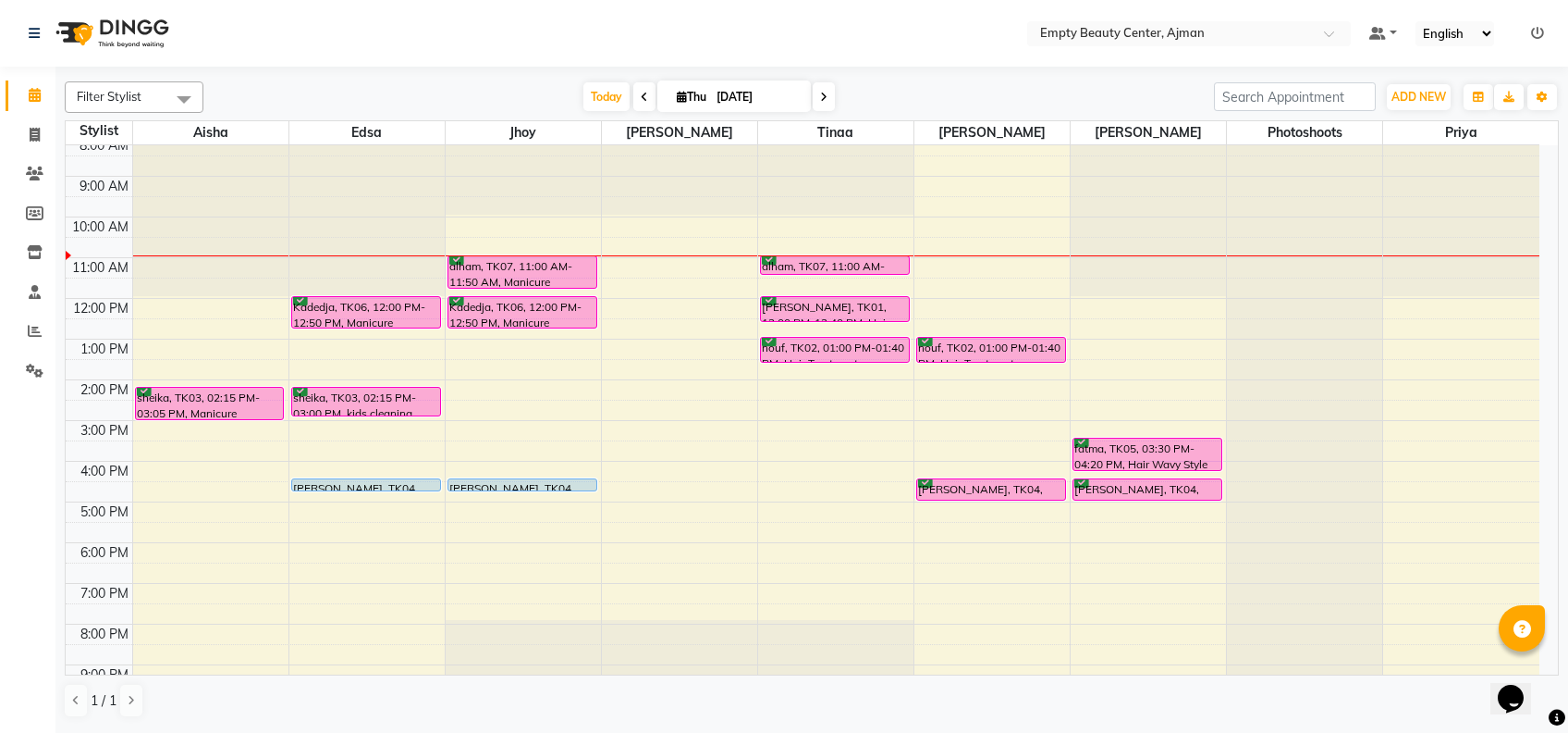
click at [19, 149] on li "Invoice" at bounding box center [28, 135] width 56 height 40
click at [52, 126] on li "Invoice" at bounding box center [28, 135] width 56 height 40
click at [43, 131] on span at bounding box center [35, 134] width 33 height 21
select select "service"
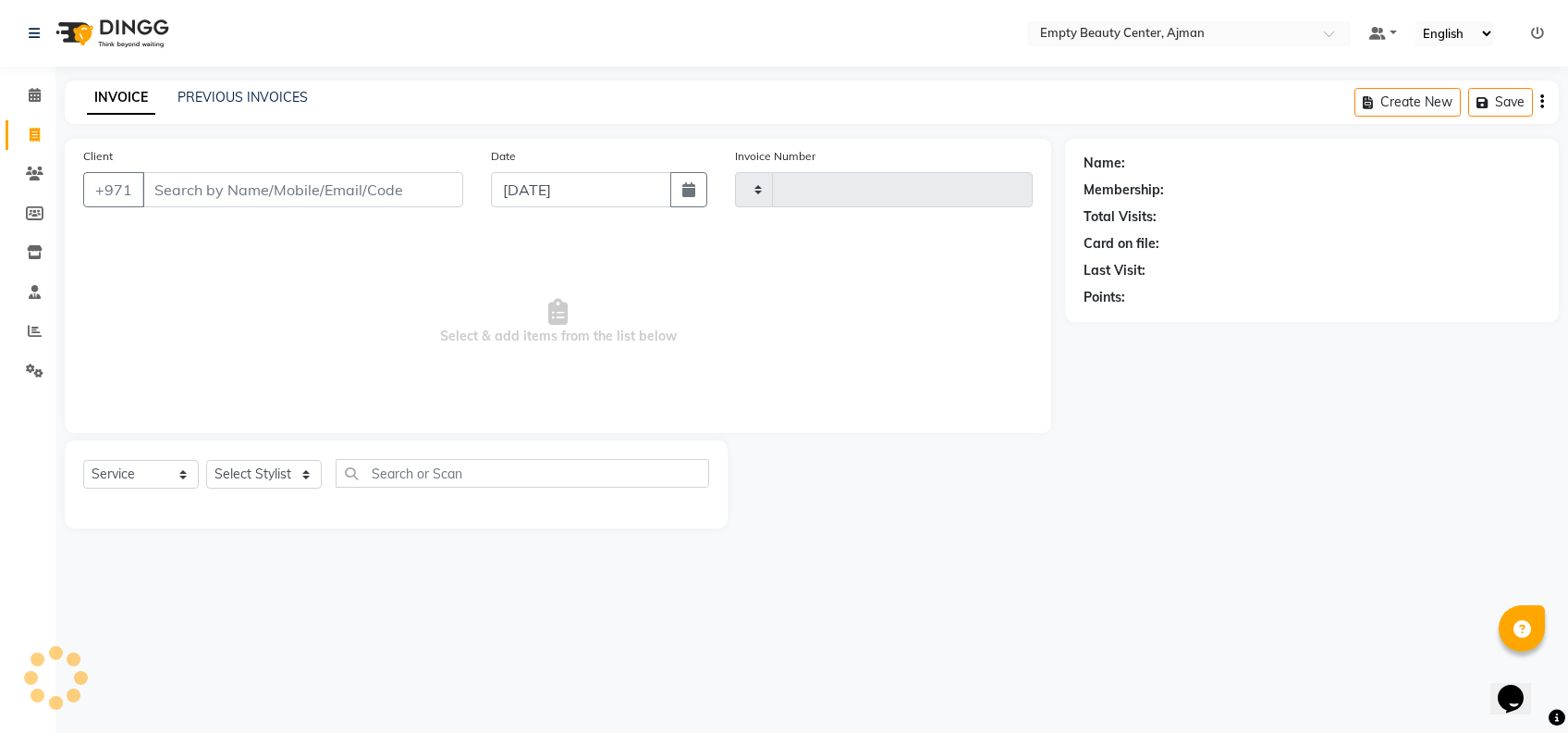
type input "2214"
select select "769"
click at [293, 204] on input "Client" at bounding box center [303, 189] width 321 height 35
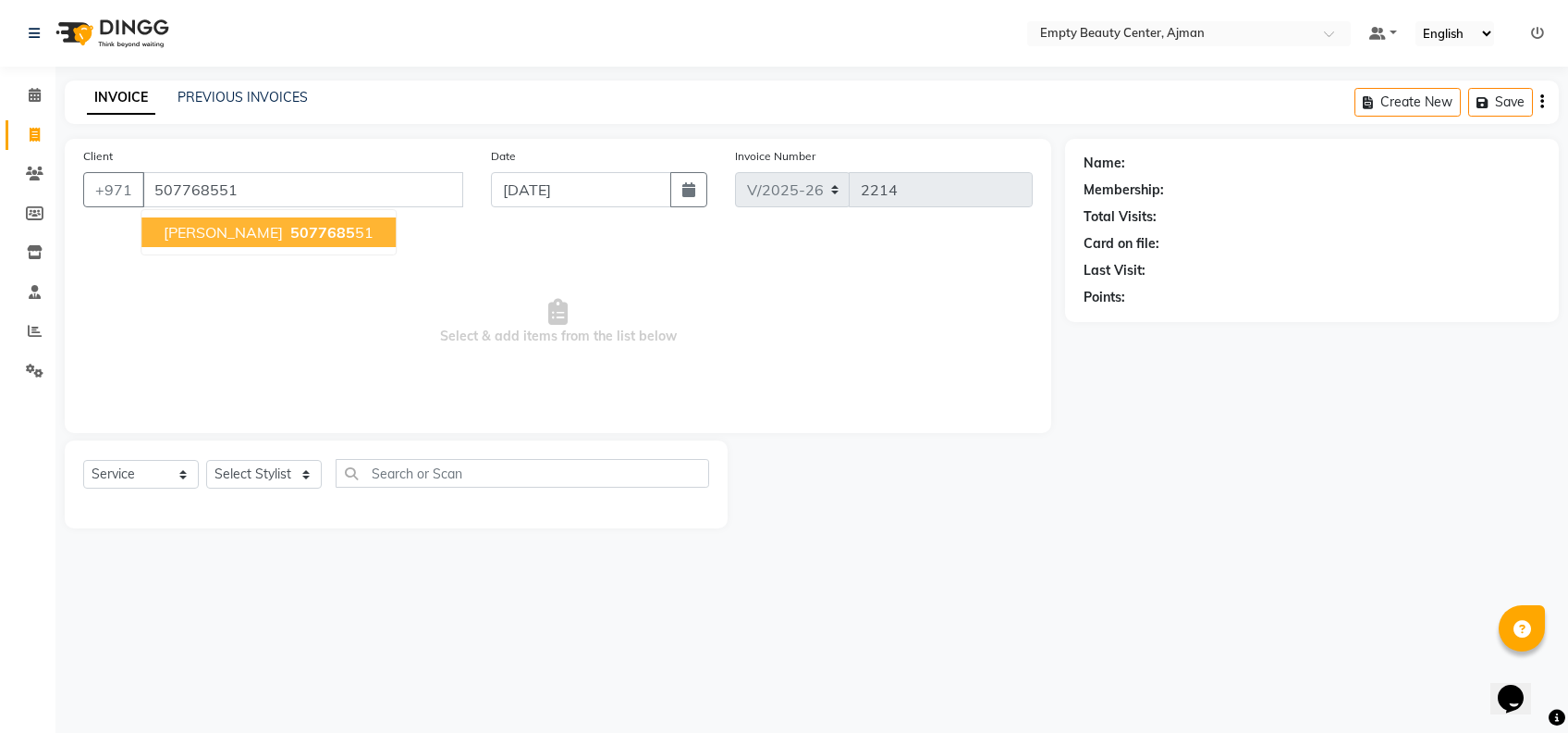
type input "507768551"
click at [312, 231] on button "mariam 5077685 51" at bounding box center [268, 232] width 254 height 30
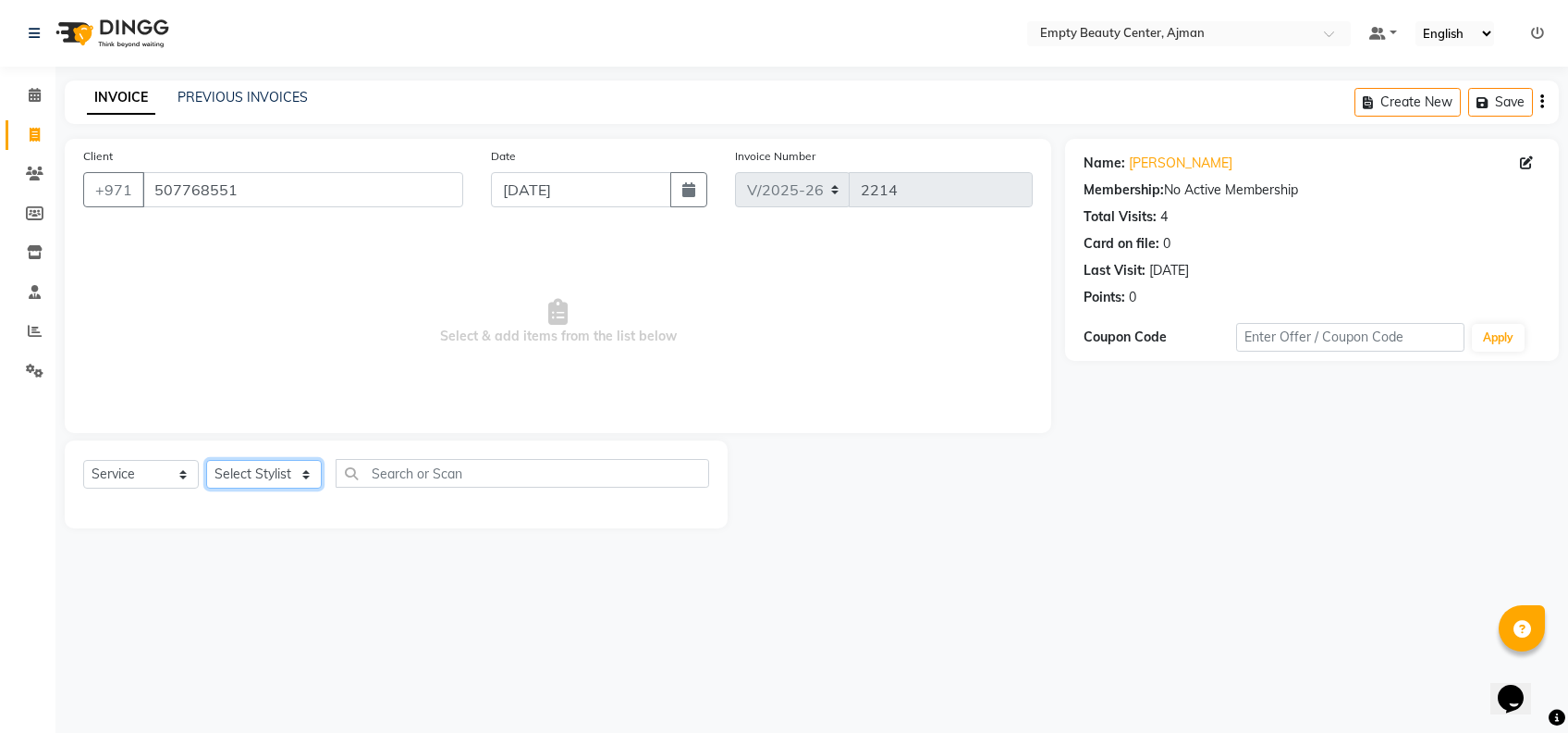
drag, startPoint x: 267, startPoint y: 482, endPoint x: 262, endPoint y: 234, distance: 248.1
click at [262, 234] on div "Client +971 507768551 Date 04-09-2025 Invoice Number V/2025 V/2025-26 2214 Sele…" at bounding box center [558, 333] width 1014 height 389
select select "43428"
click at [206, 460] on select "Select Stylist Aisha Edsa jhoy Meaza Photoshoots Priya Sanket Gowda Shiela Tina…" at bounding box center [264, 474] width 115 height 29
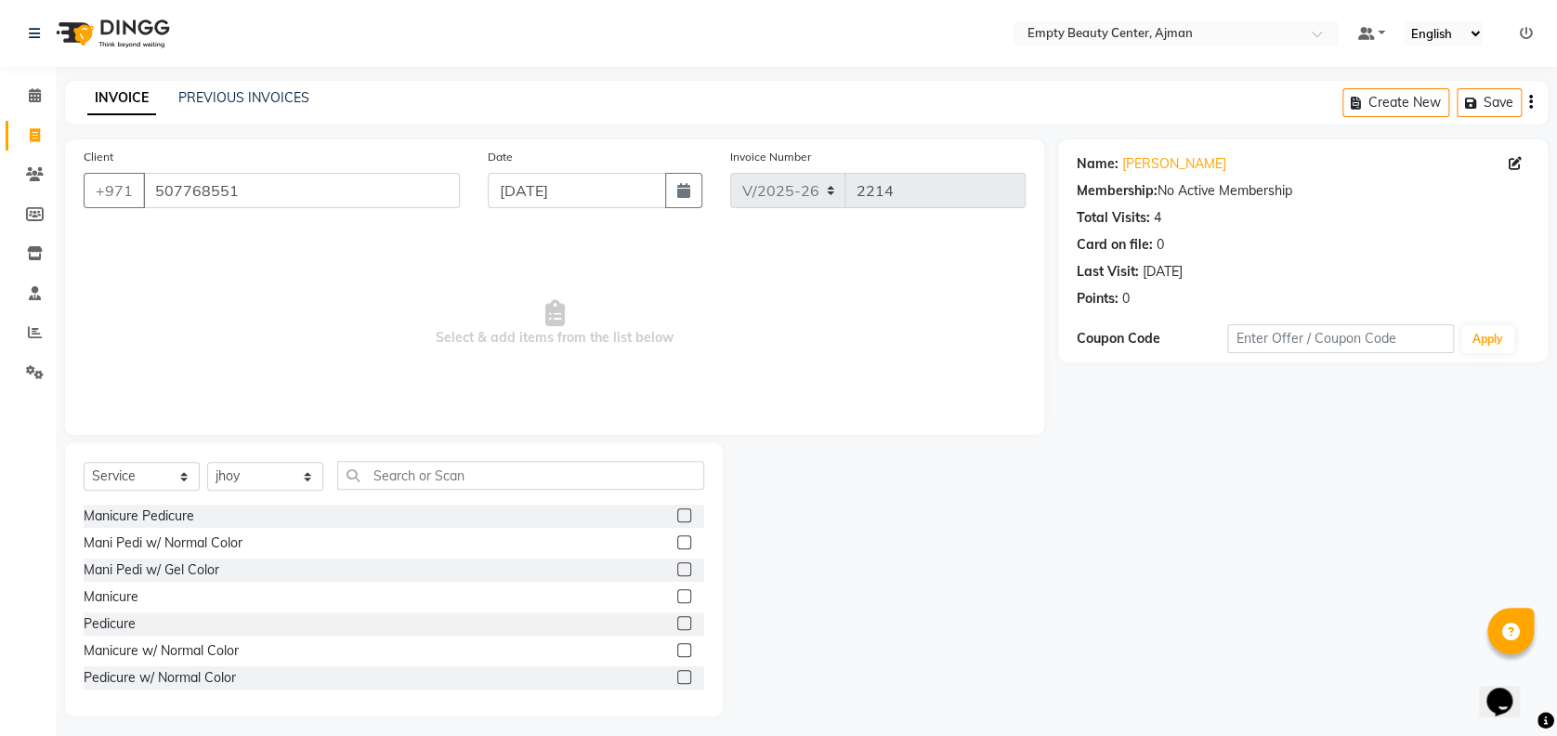
click at [410, 458] on div "Select Service Product Membership Package Voucher Prepaid Gift Card Select Styl…" at bounding box center [394, 579] width 658 height 274
click at [424, 465] on input "text" at bounding box center [520, 475] width 367 height 29
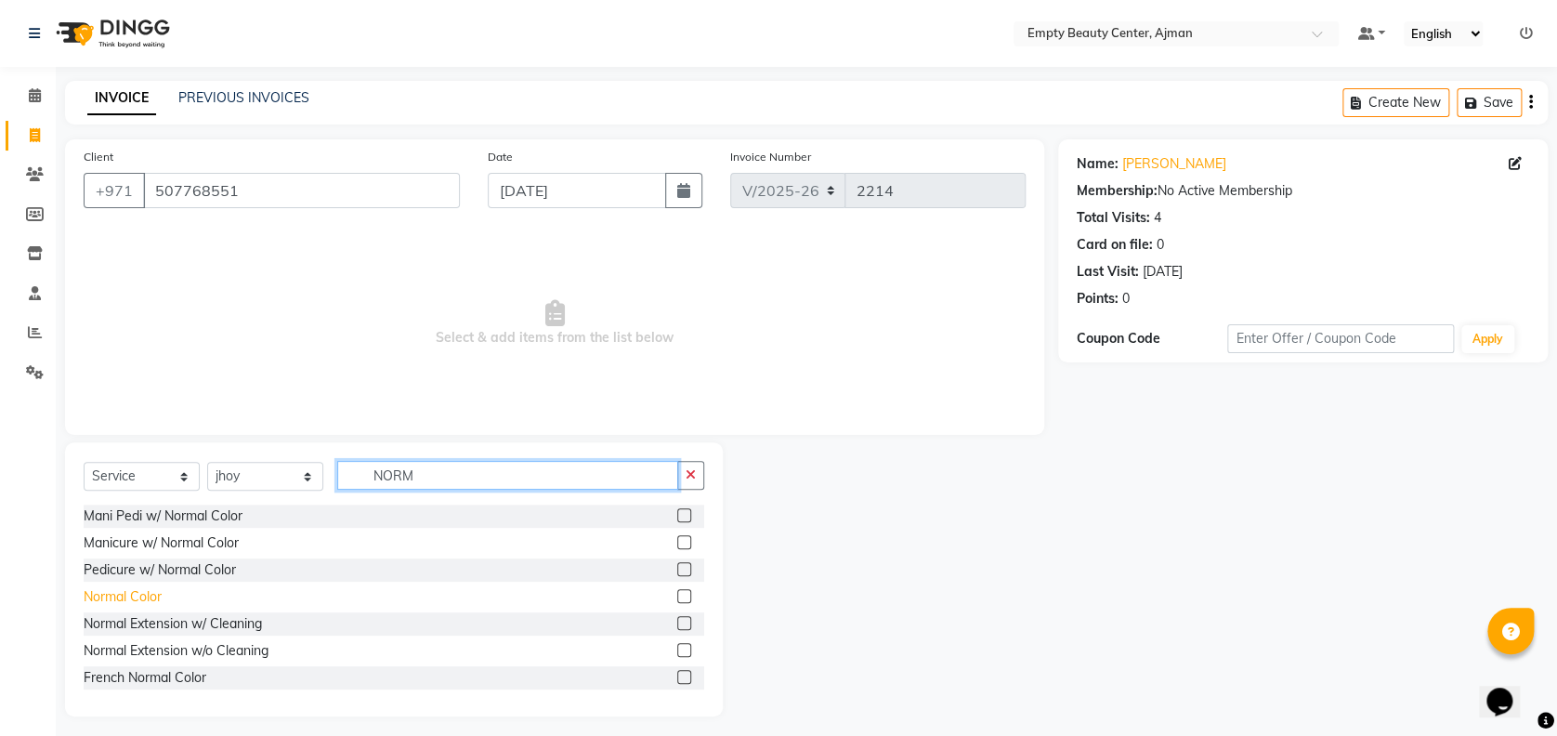
type input "NORM"
click at [98, 598] on div "Normal Color" at bounding box center [123, 597] width 78 height 20
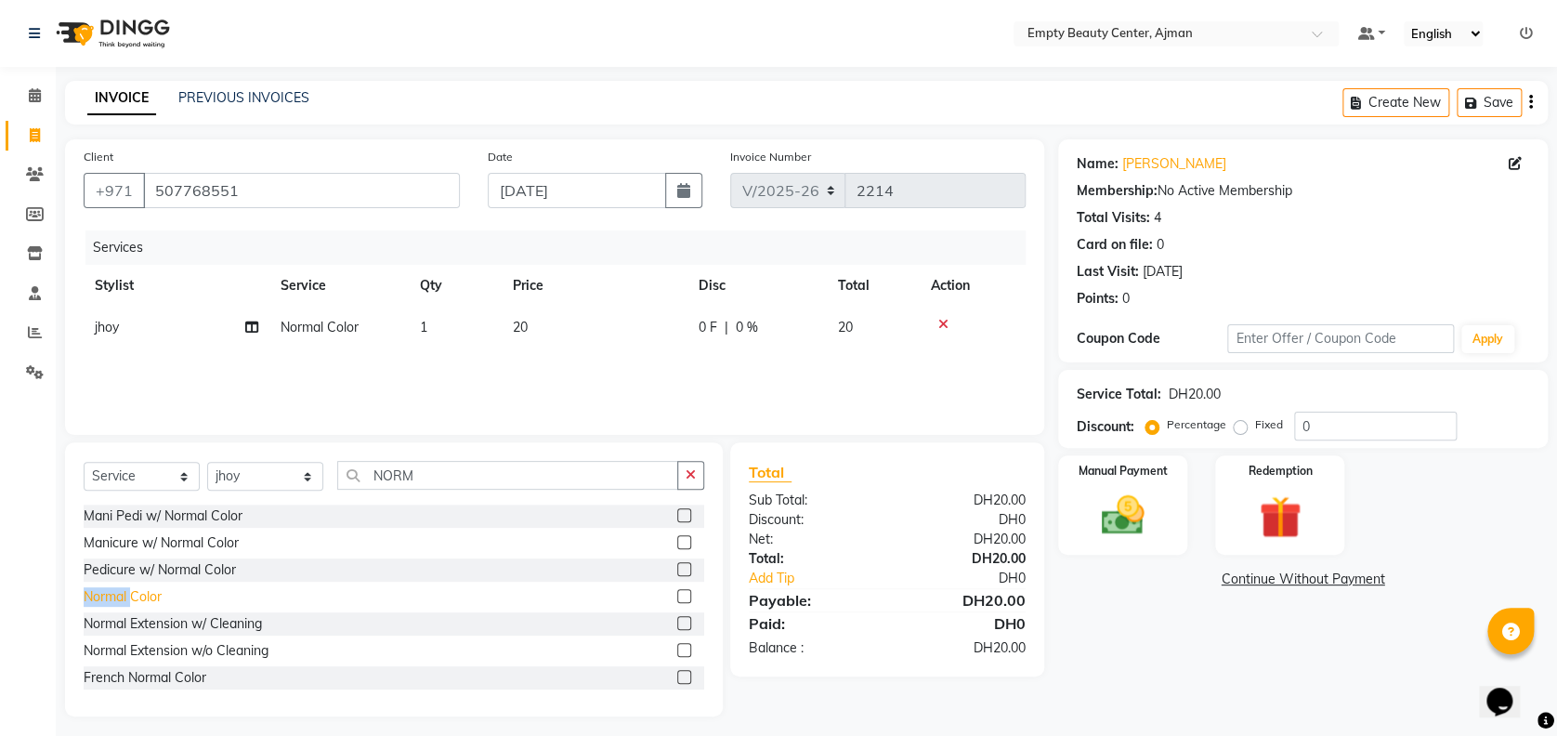
click at [98, 598] on div "Normal Color" at bounding box center [123, 597] width 78 height 20
checkbox input "false"
click at [1478, 102] on icon "button" at bounding box center [1474, 103] width 19 height 13
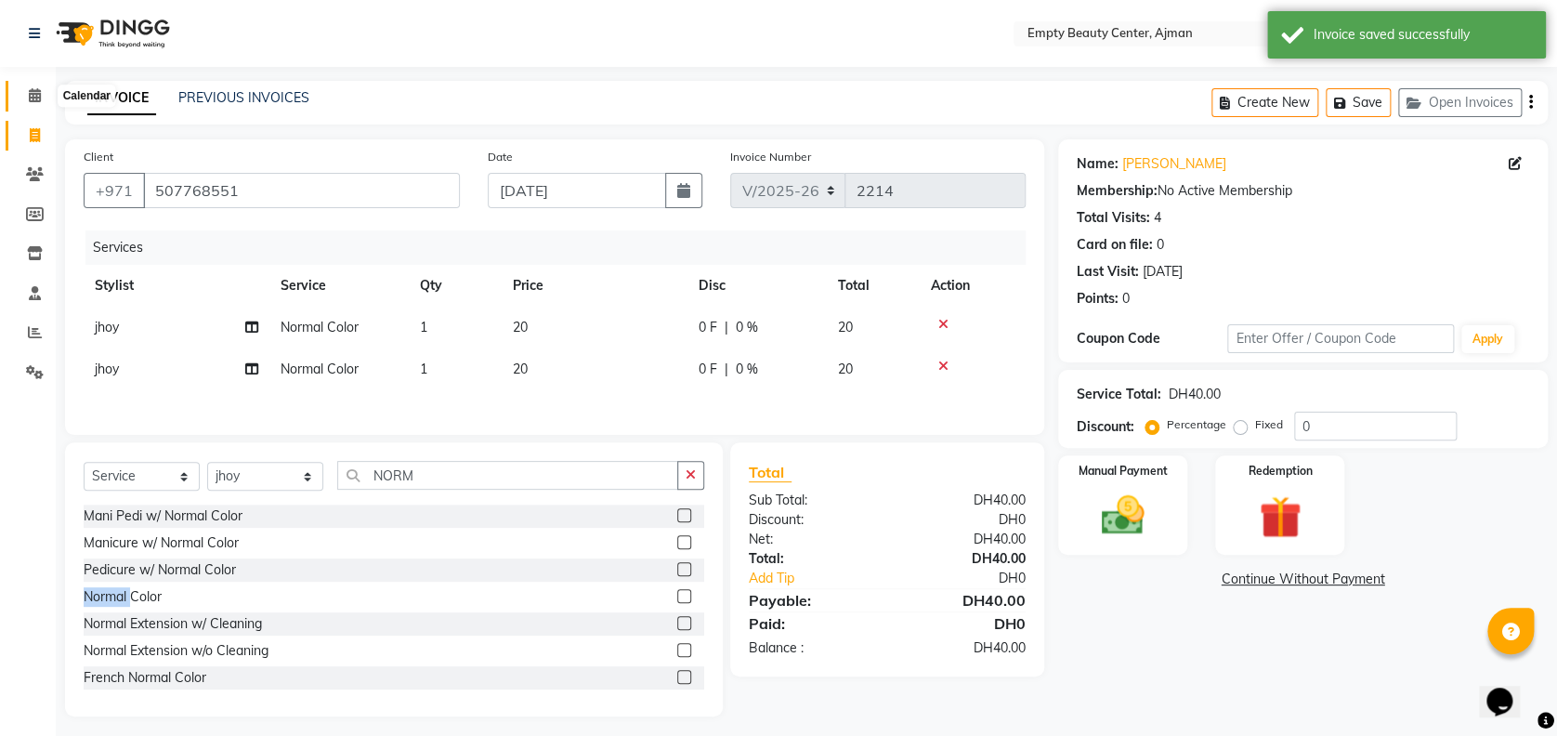
click at [33, 89] on icon at bounding box center [35, 95] width 12 height 14
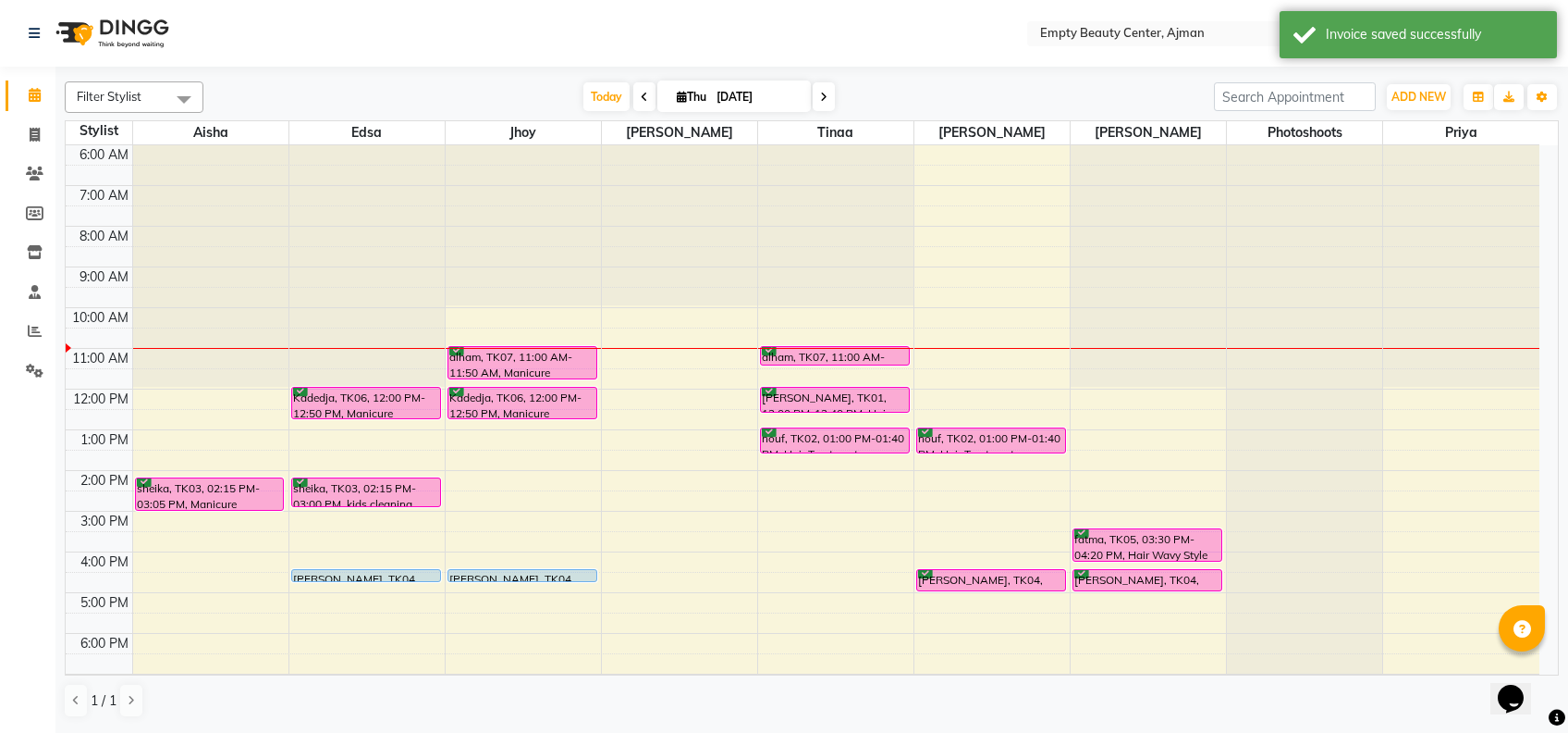
scroll to position [347, 0]
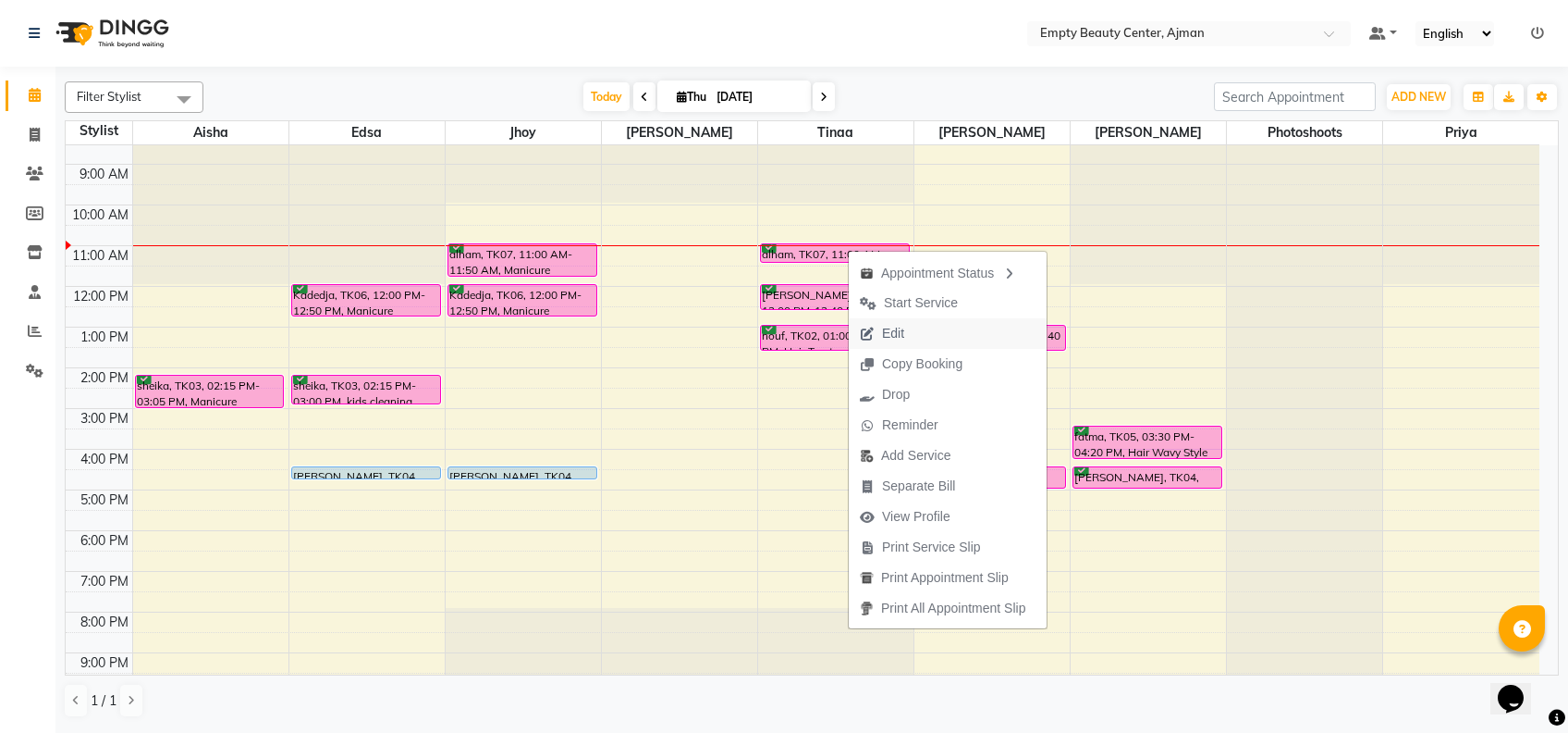
click at [930, 333] on button "Edit" at bounding box center [948, 334] width 198 height 31
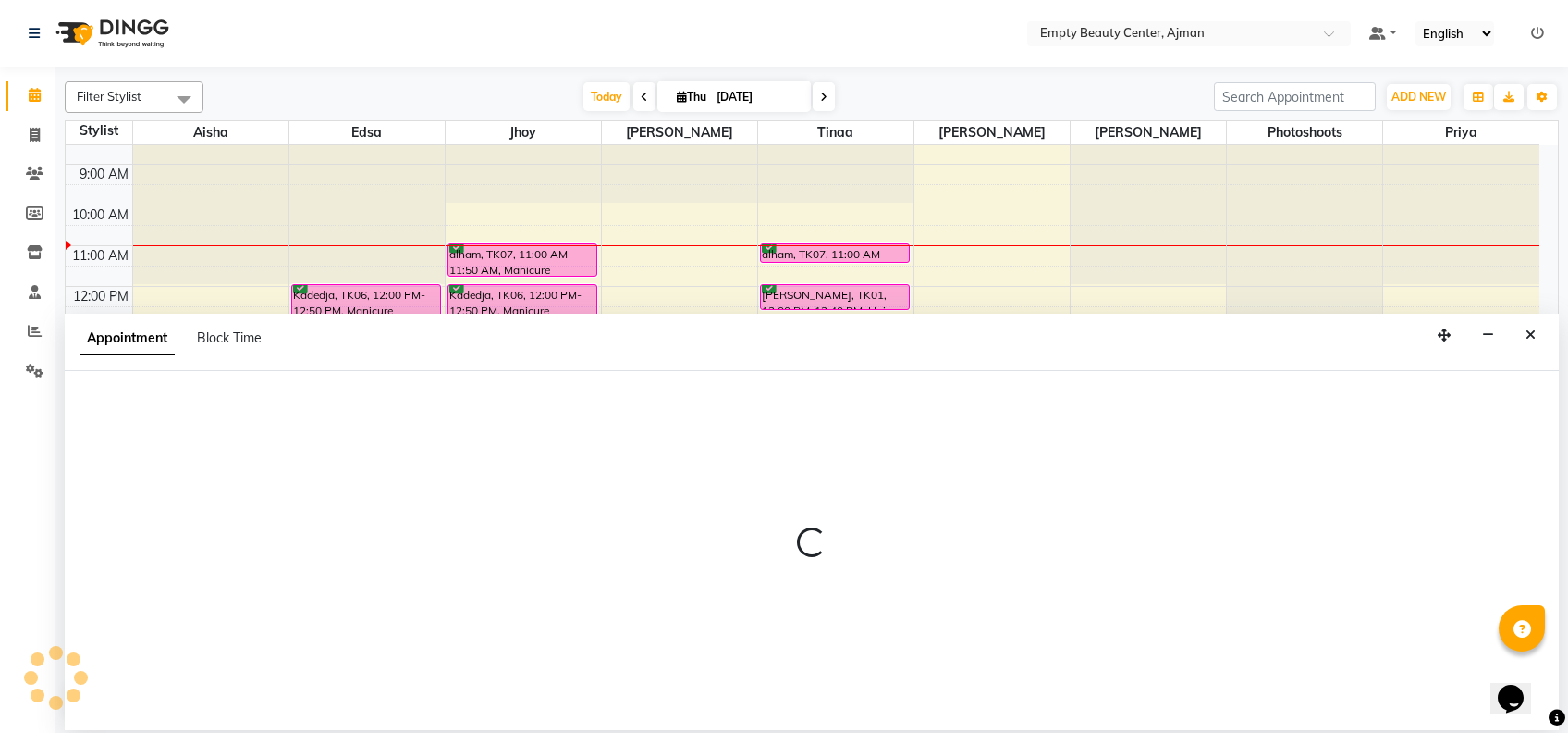
select select "tentative"
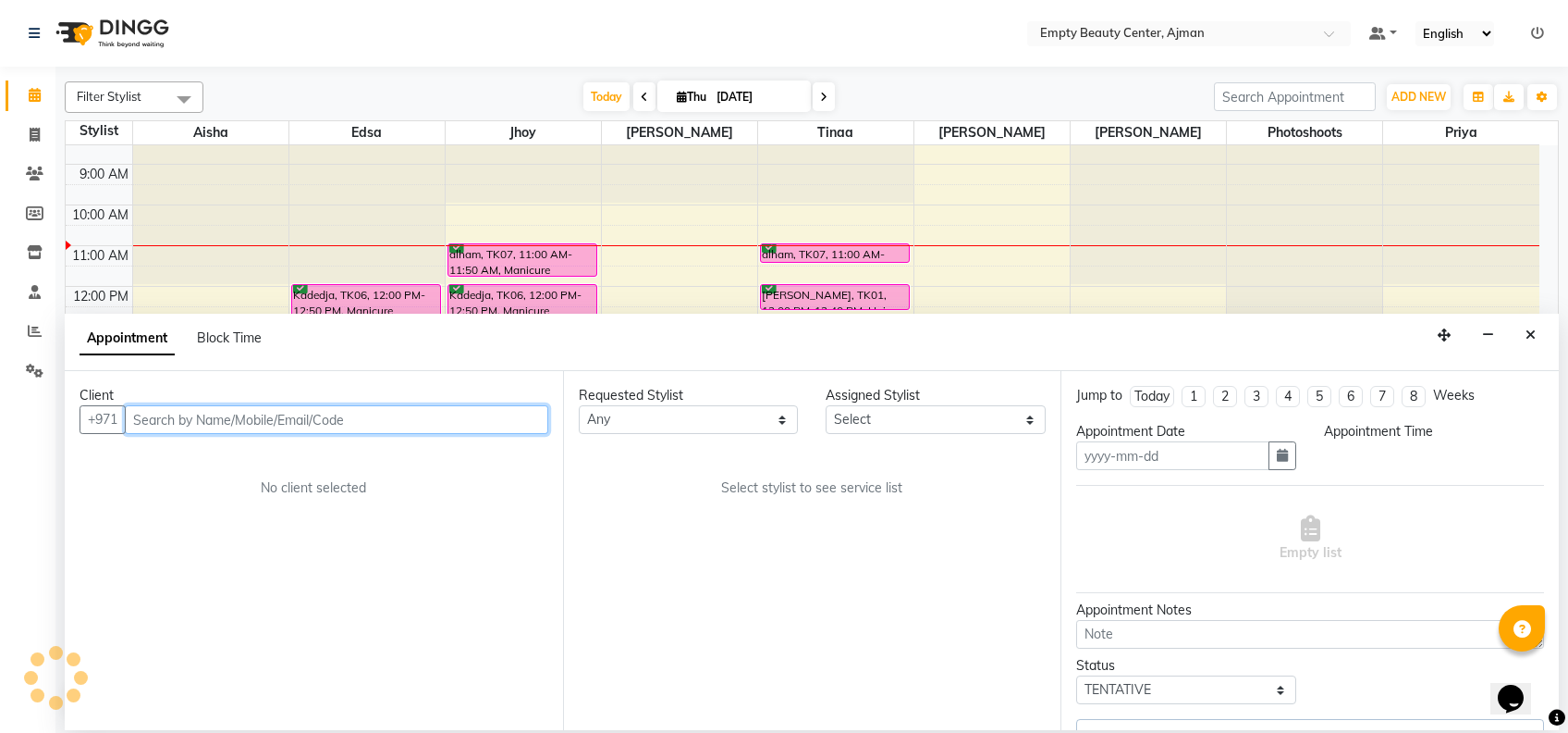
type input "[DATE]"
select select "confirm booking"
select select "660"
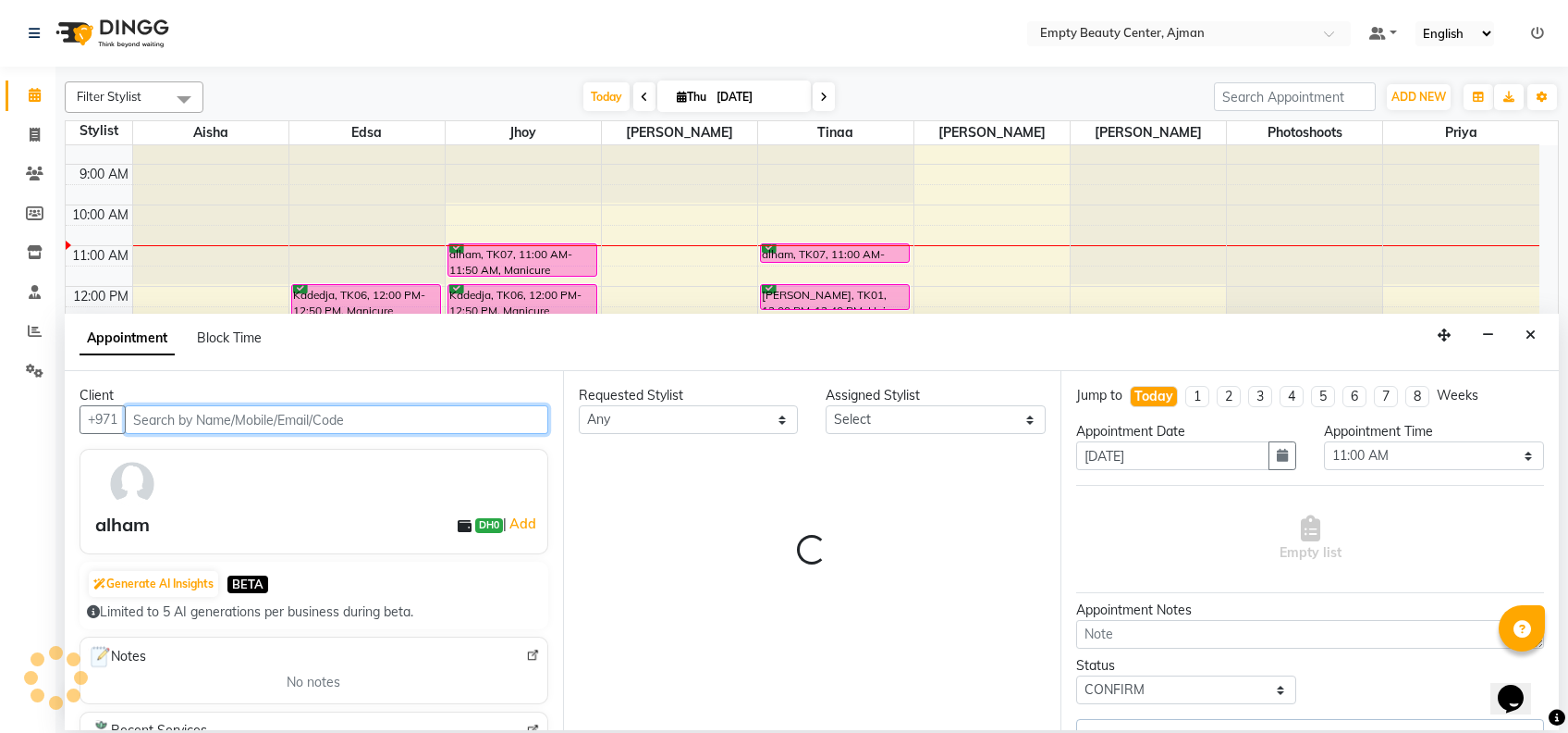
select select "43428"
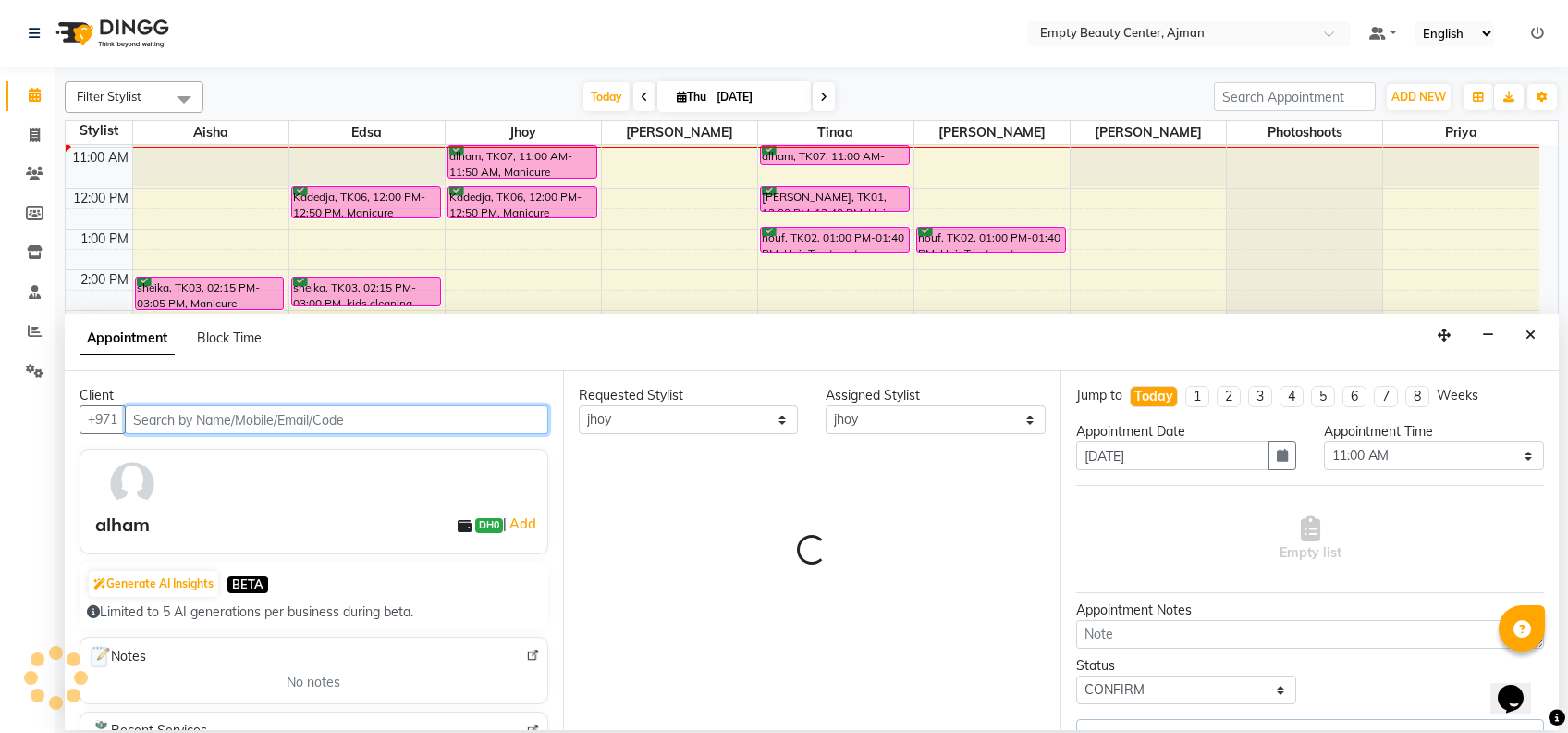
select select "1181"
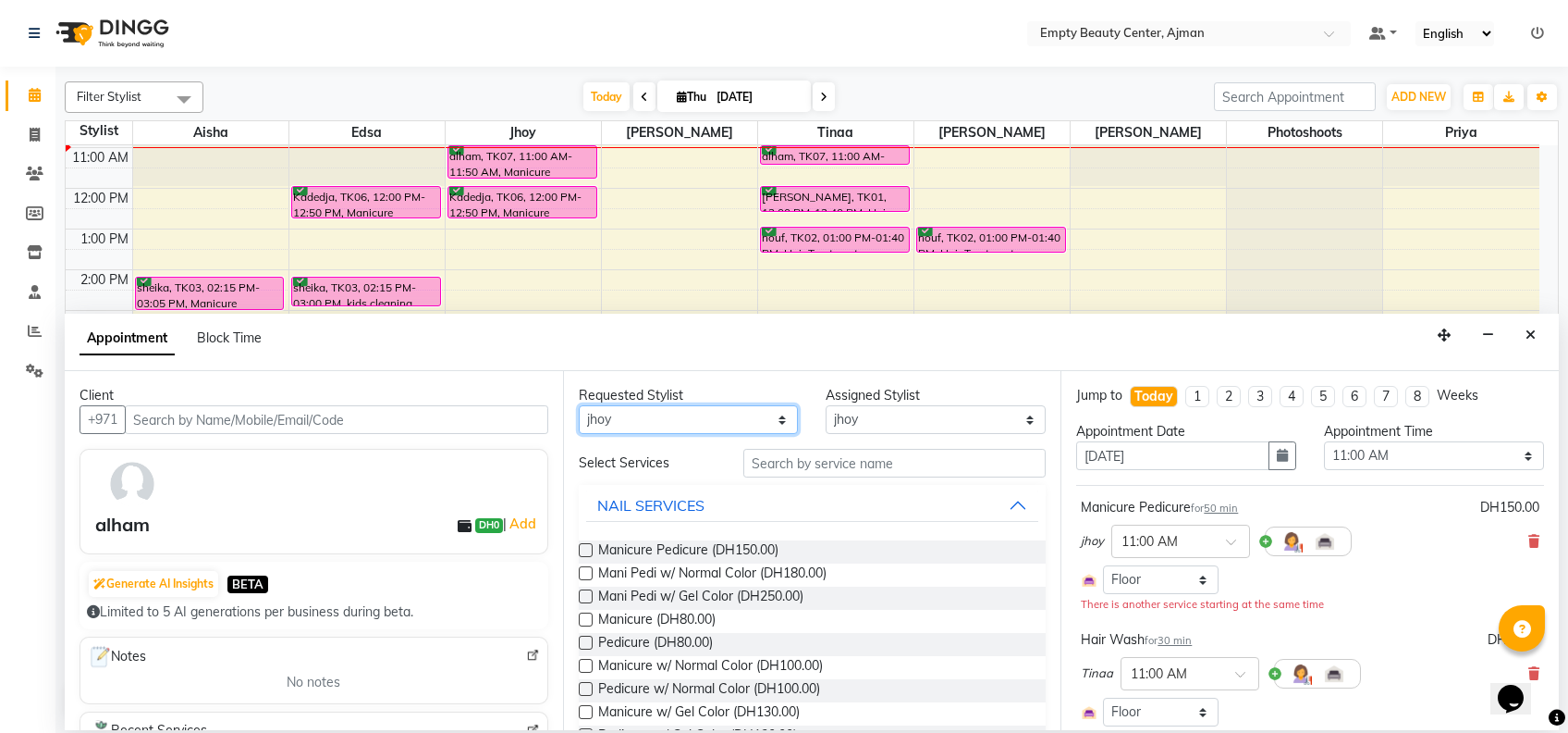
click at [737, 406] on select "Any [PERSON_NAME] Edsa jhoy [PERSON_NAME] Photoshoots Priya [PERSON_NAME] [PERS…" at bounding box center [688, 419] width 220 height 29
select select "18086"
click at [578, 405] on select "Any [PERSON_NAME] Edsa jhoy [PERSON_NAME] Photoshoots Priya [PERSON_NAME] [PERS…" at bounding box center [688, 419] width 220 height 29
select select "18086"
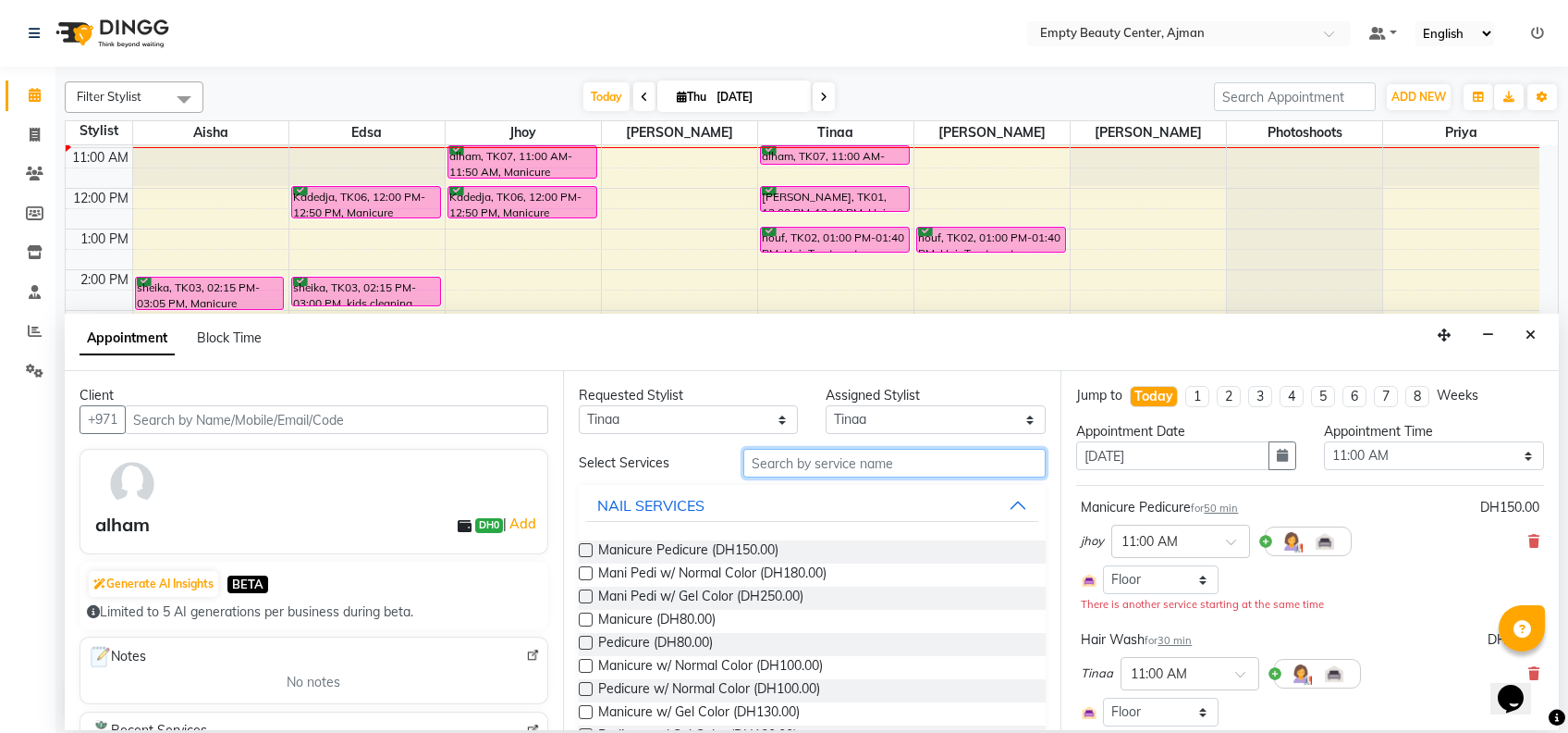
click at [930, 464] on input "text" at bounding box center [895, 462] width 303 height 29
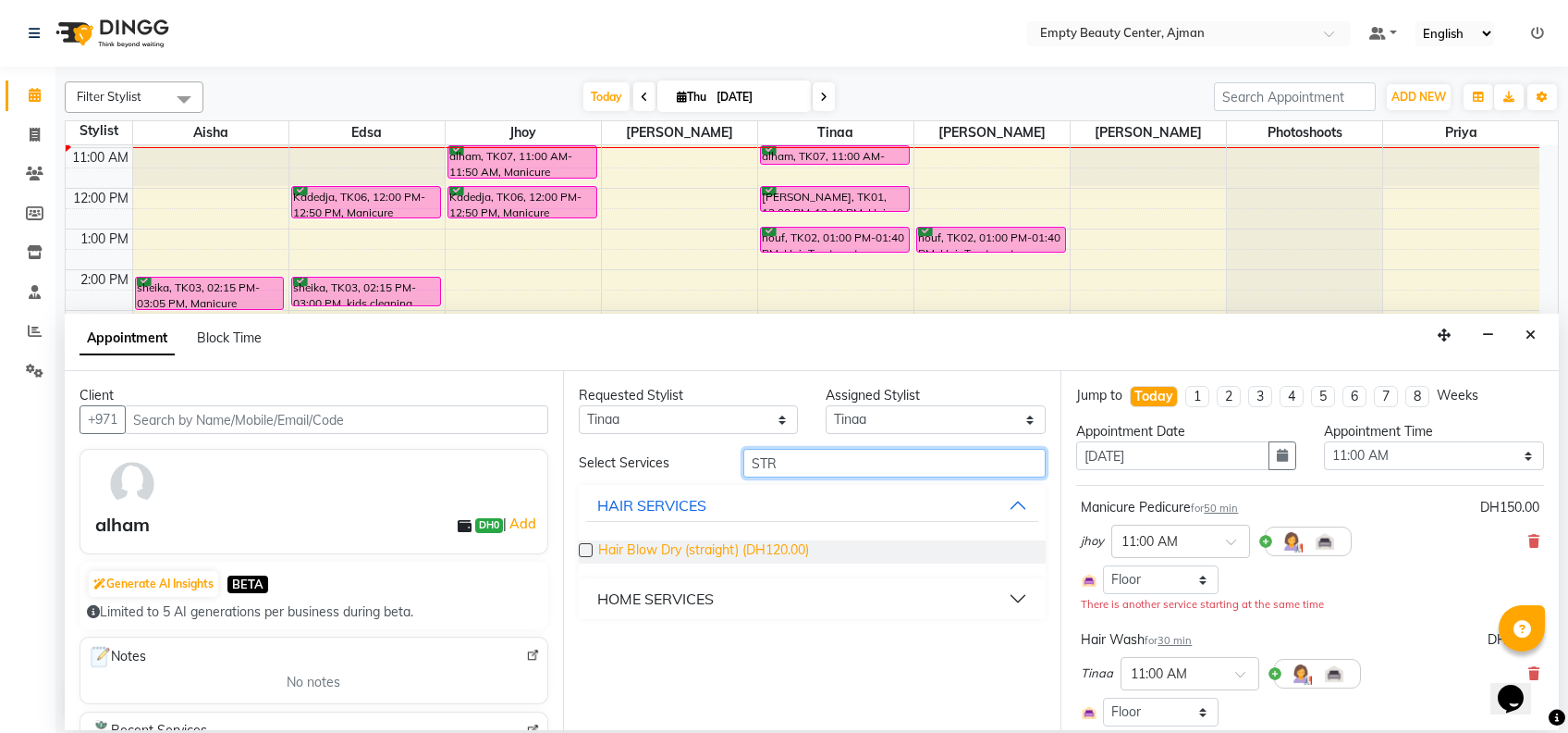
type input "STR"
click at [793, 545] on span "Hair Blow Dry (straight) (DH120.00)" at bounding box center [704, 551] width 211 height 23
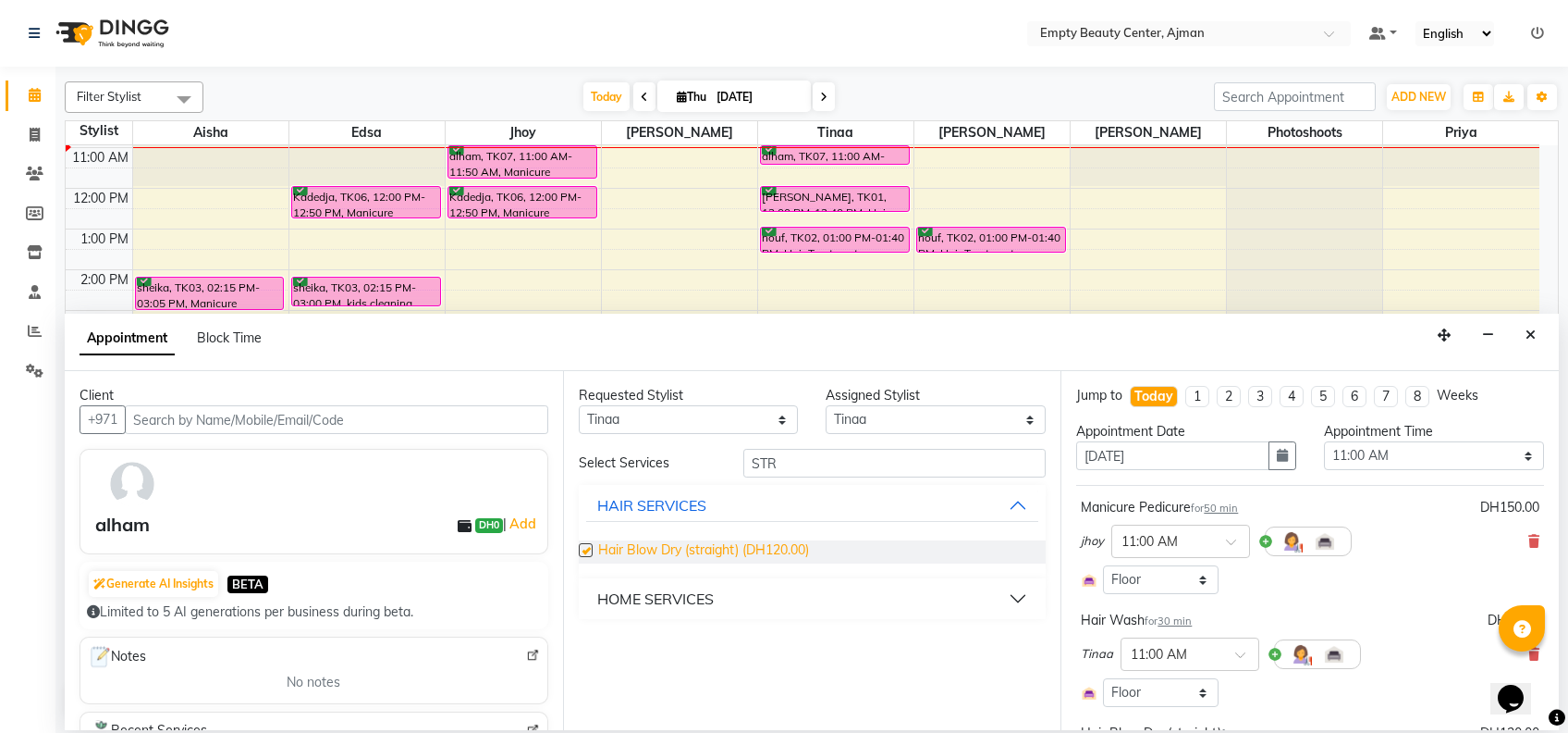
checkbox input "false"
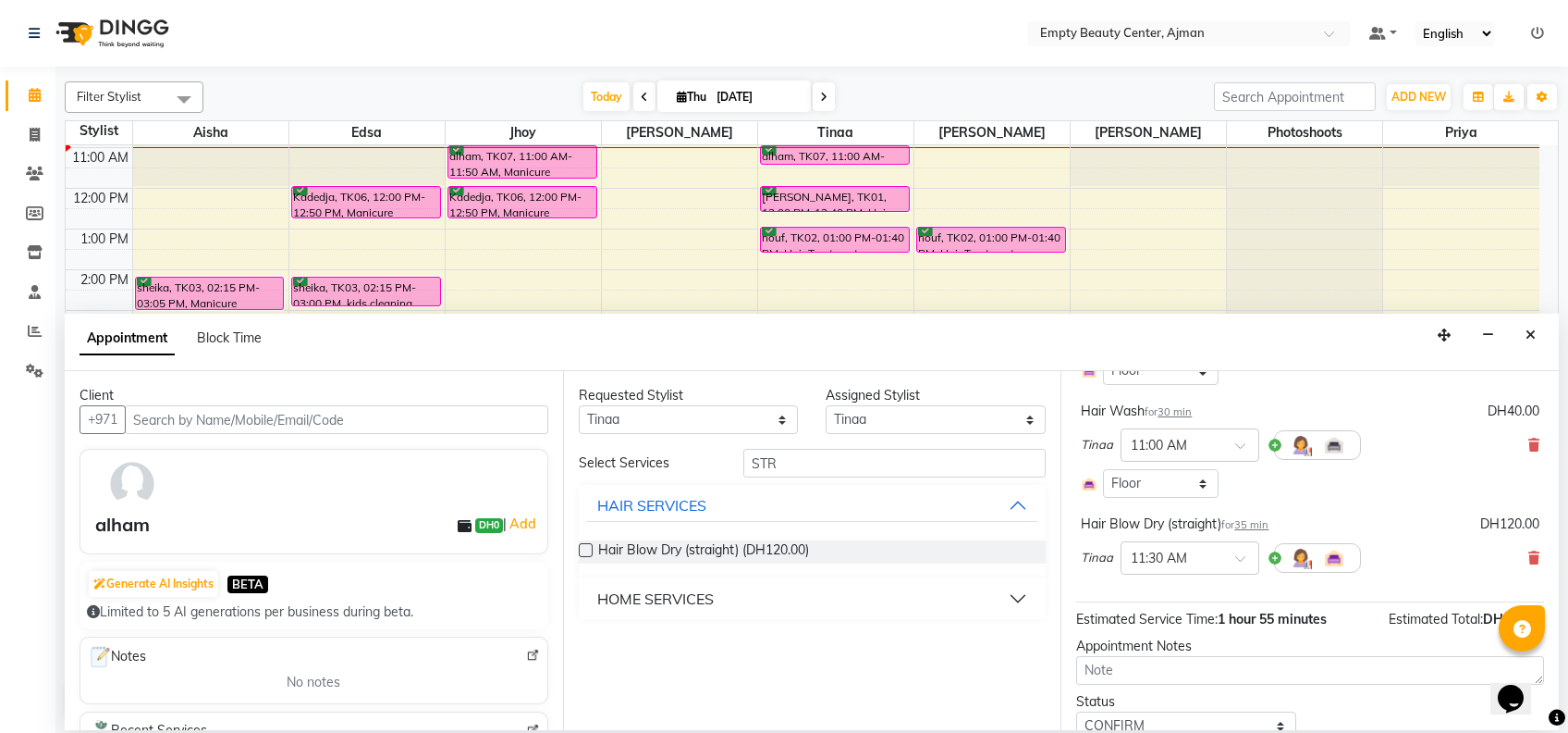
scroll to position [281, 0]
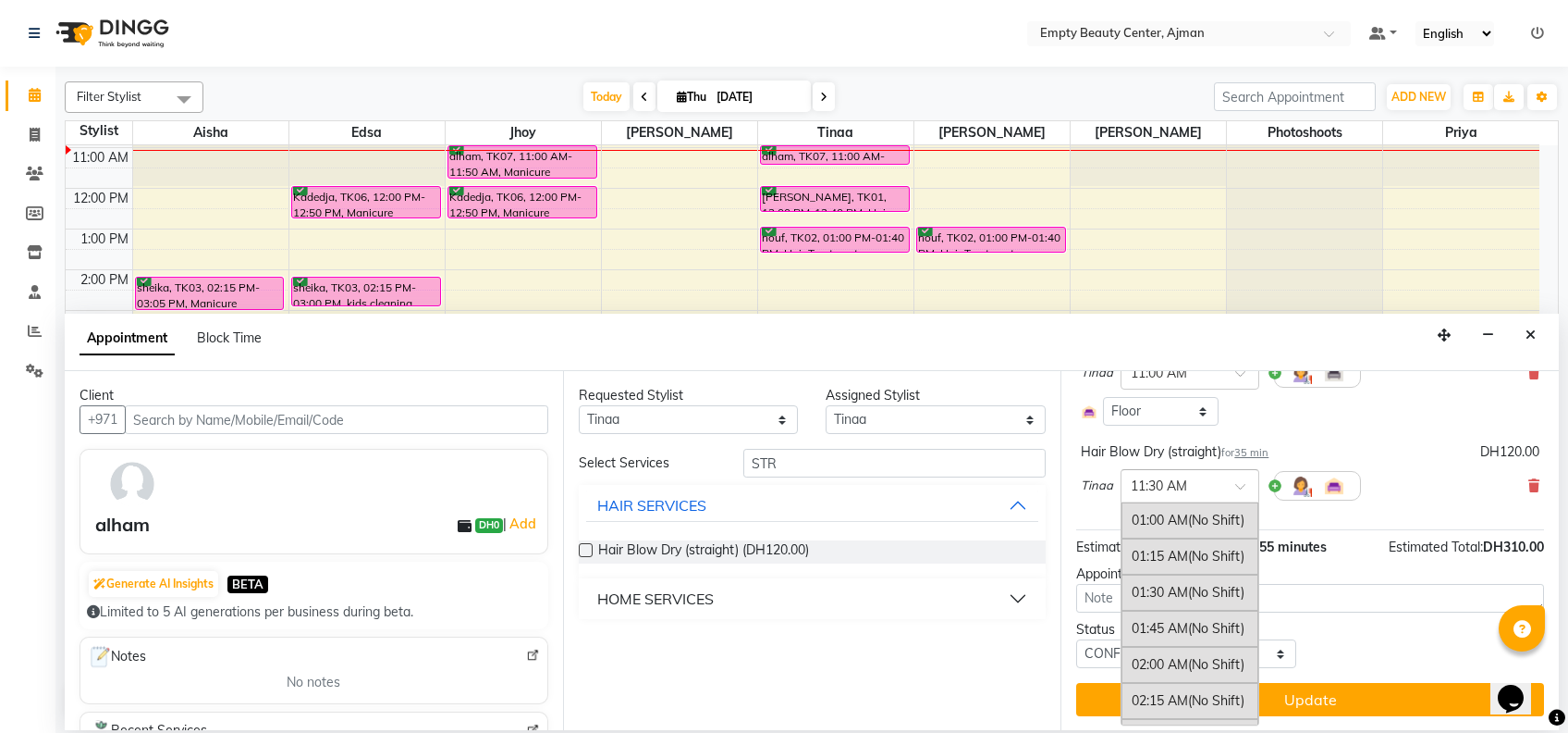
click at [1229, 495] on div "× 11:30 AM" at bounding box center [1190, 485] width 138 height 33
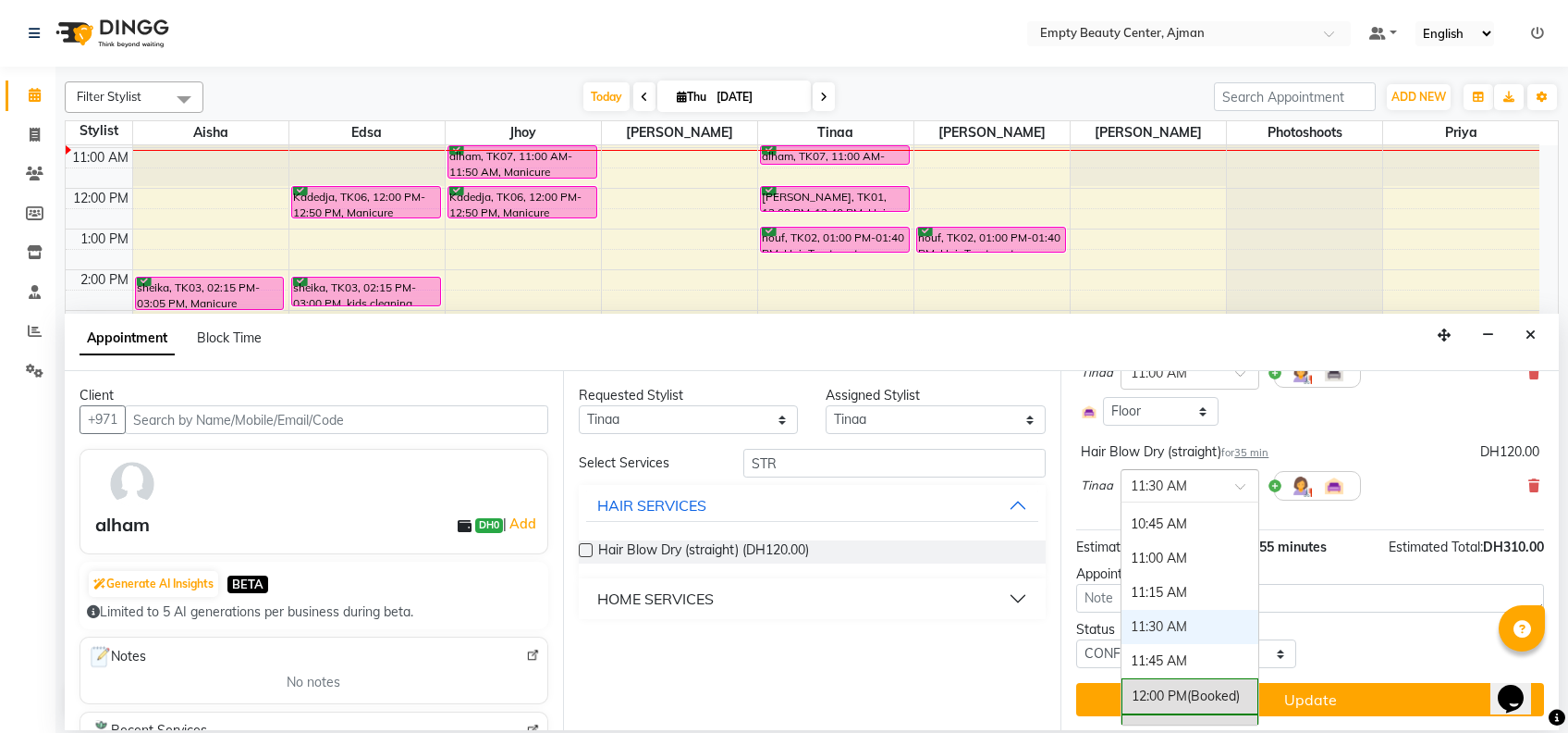
scroll to position [1397, 0]
click at [1199, 540] on div "11:00 AM" at bounding box center [1190, 557] width 136 height 34
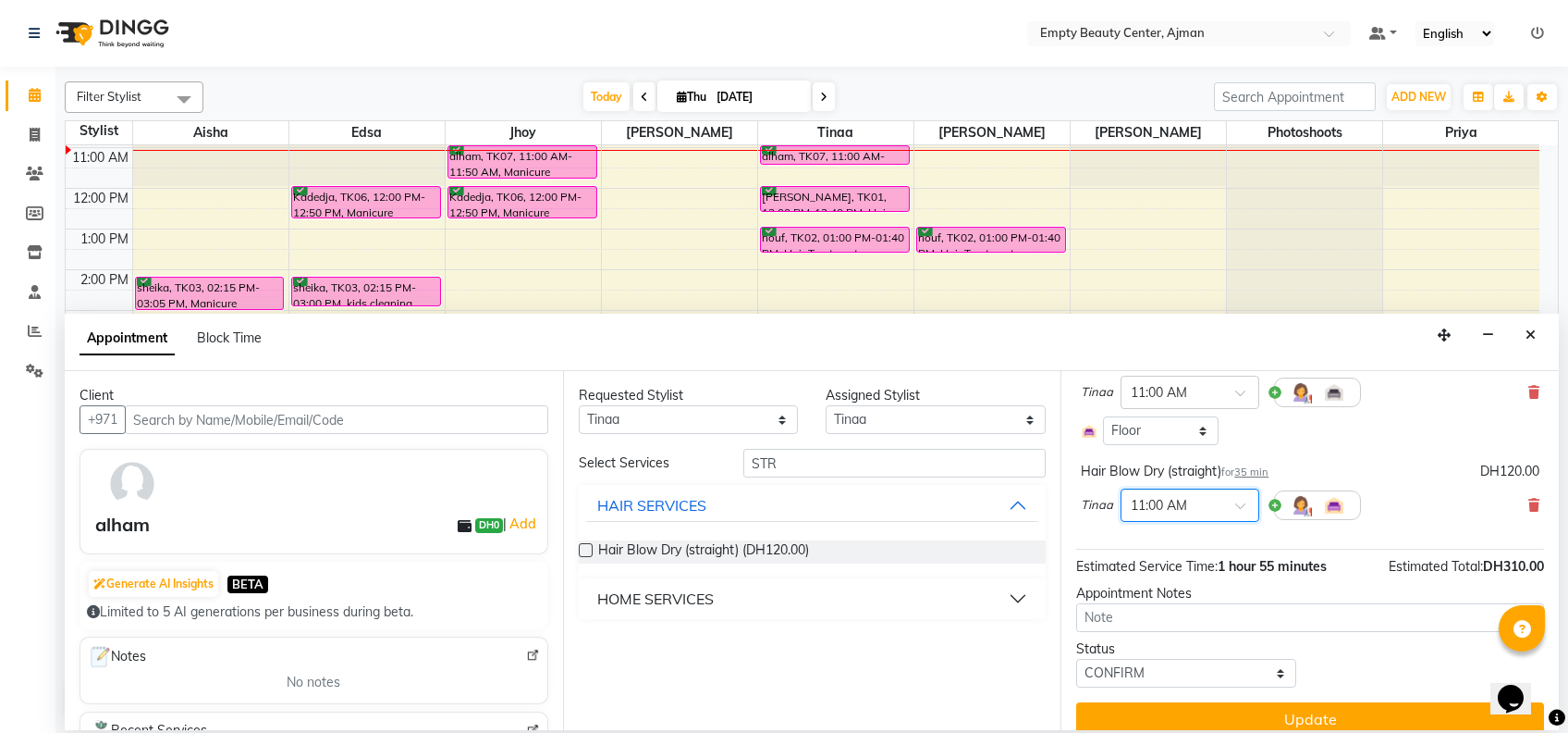
scroll to position [301, 0]
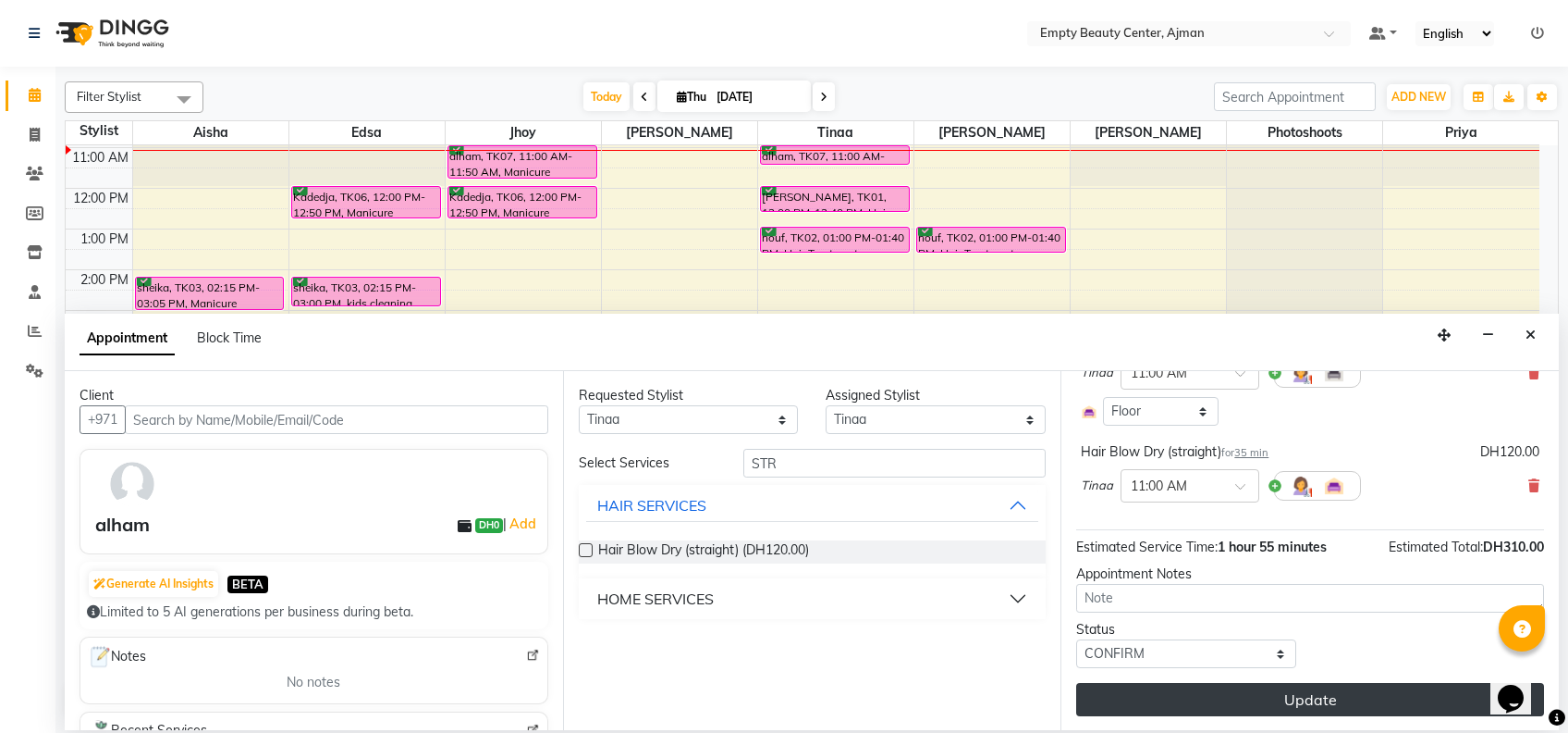
click at [1268, 708] on button "Update" at bounding box center [1310, 698] width 468 height 33
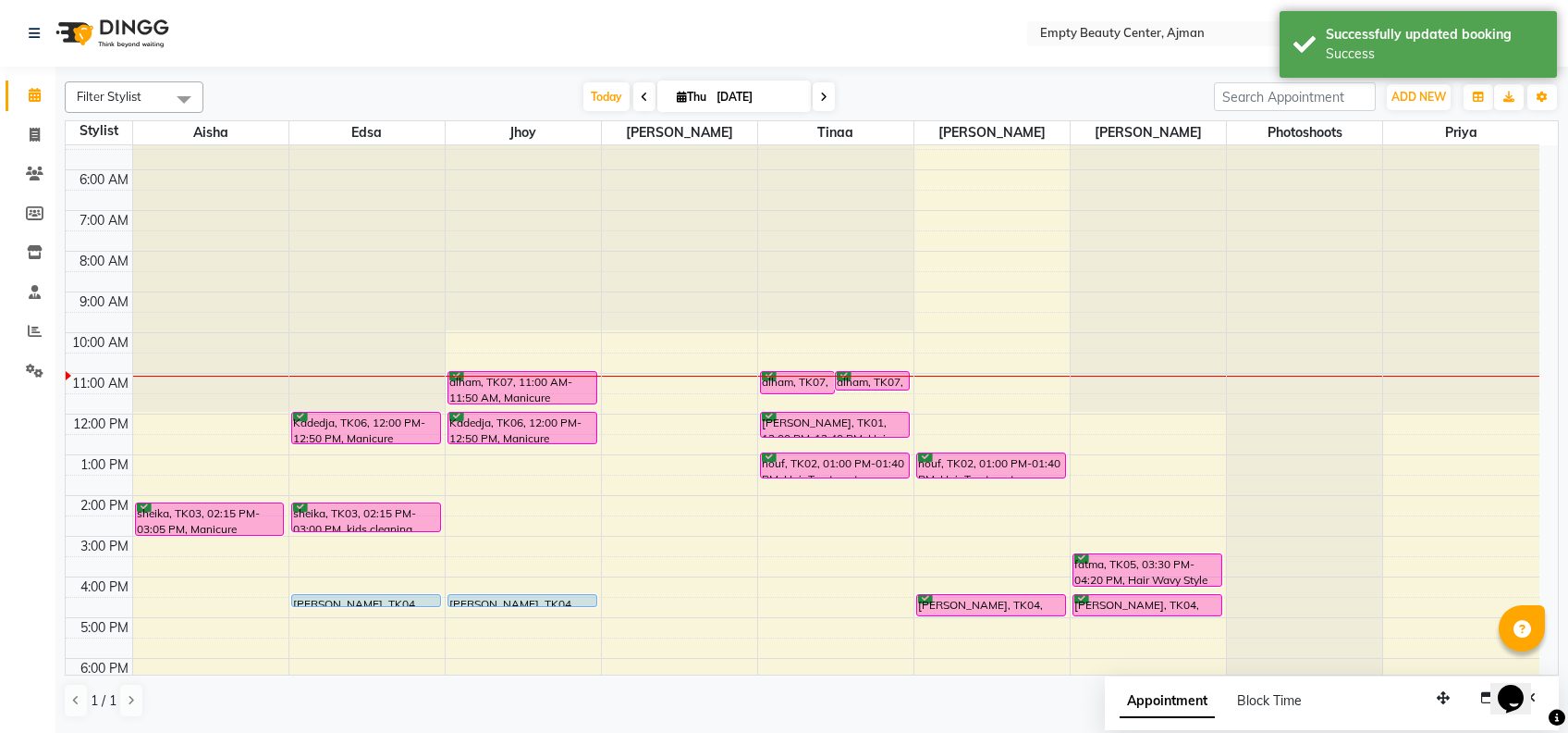
scroll to position [218, 0]
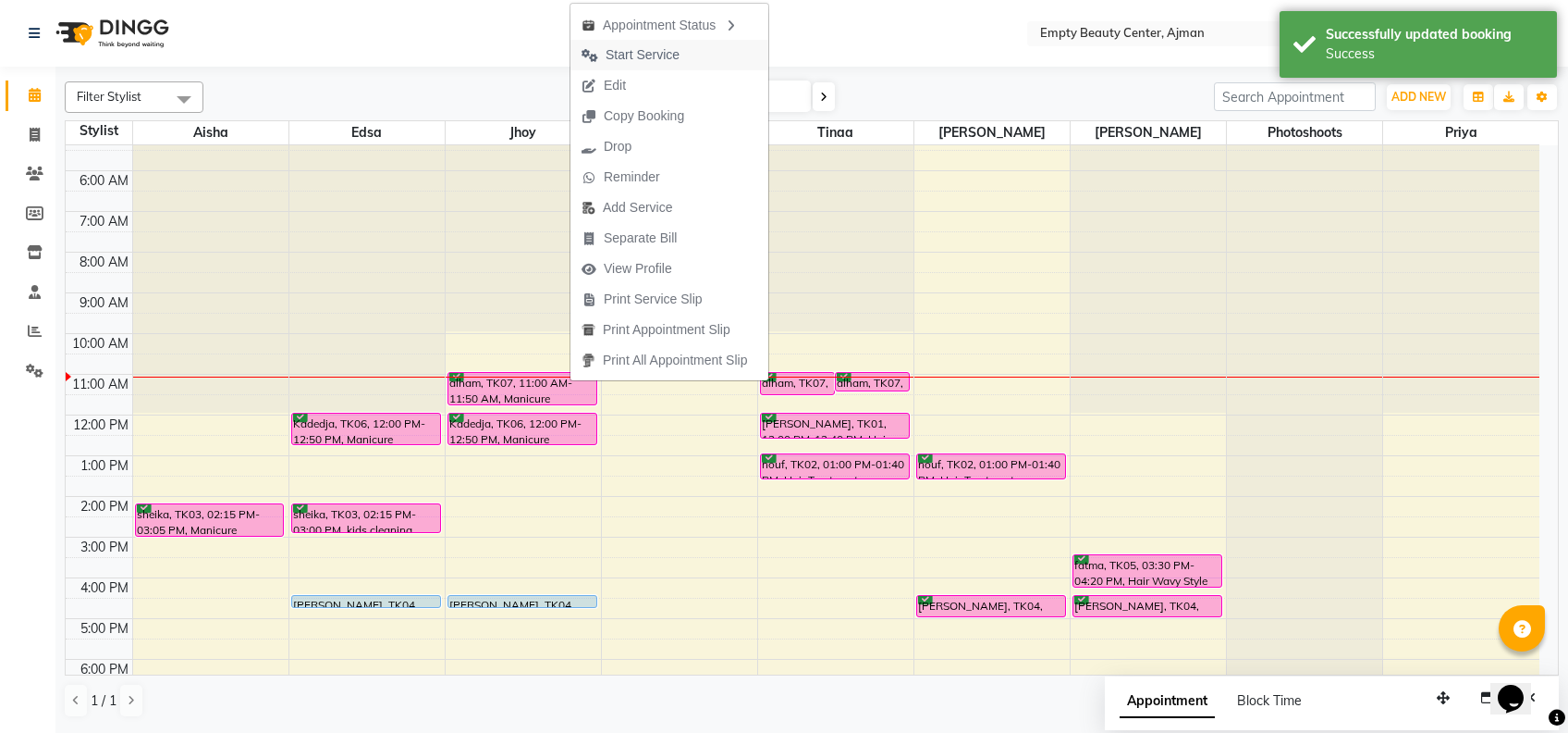
click at [720, 56] on button "Start Service" at bounding box center [669, 55] width 198 height 31
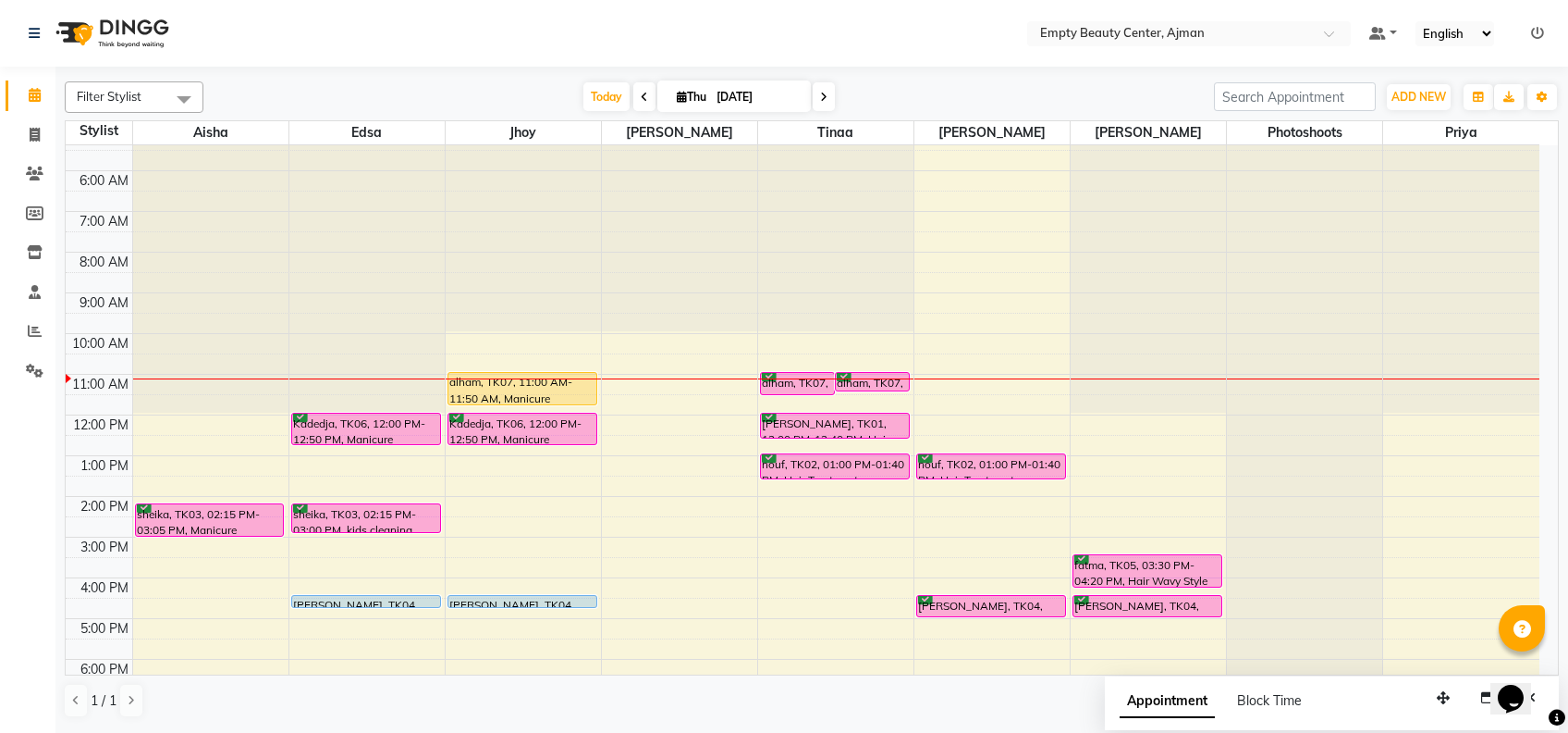
click at [720, 56] on nav "Select Location × Empty Beauty Center, Ajman Default Panel My Panel English ENG…" at bounding box center [784, 33] width 1568 height 67
click at [1424, 85] on button "ADD NEW Toggle Dropdown" at bounding box center [1419, 98] width 64 height 26
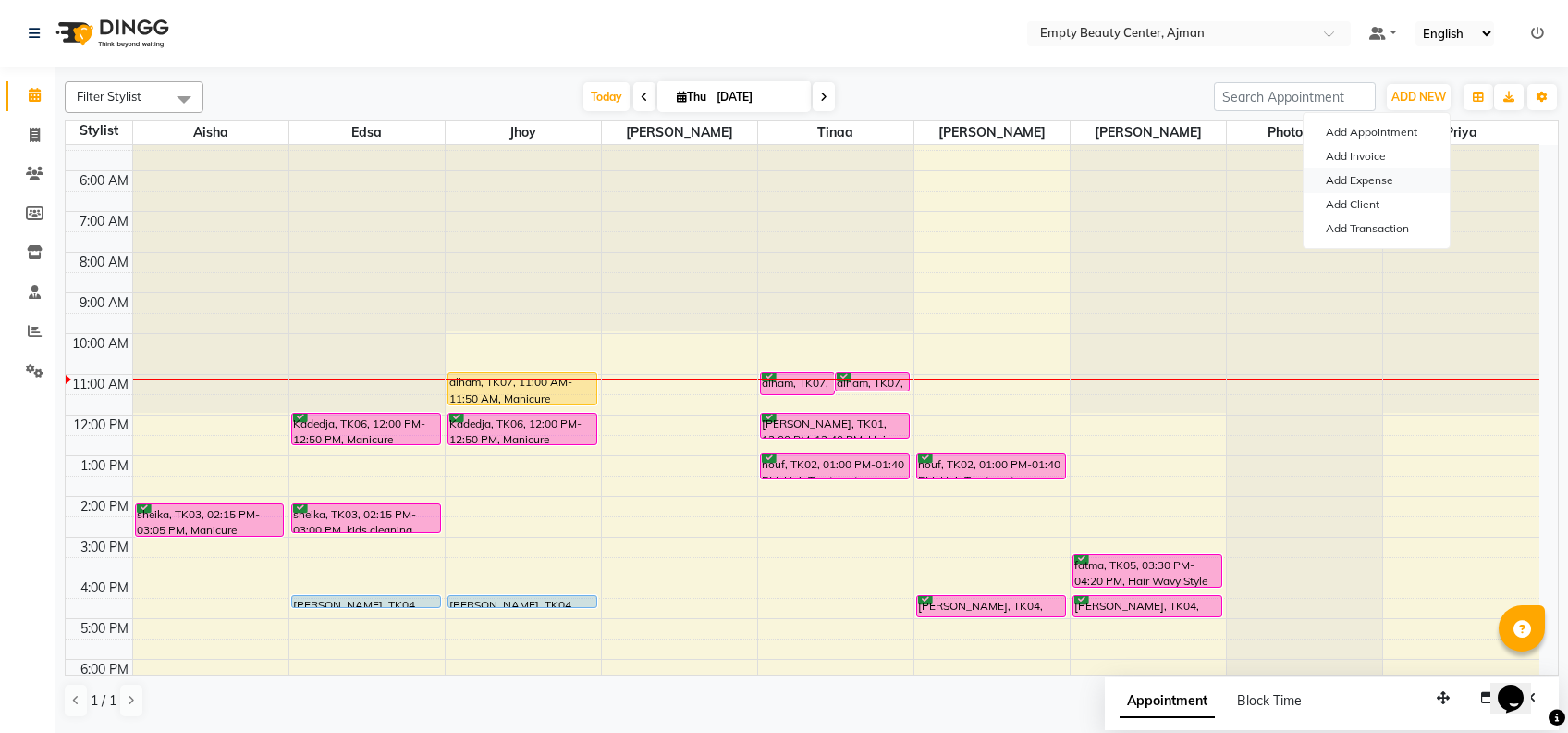
click at [1391, 180] on link "Add Expense" at bounding box center [1377, 180] width 146 height 24
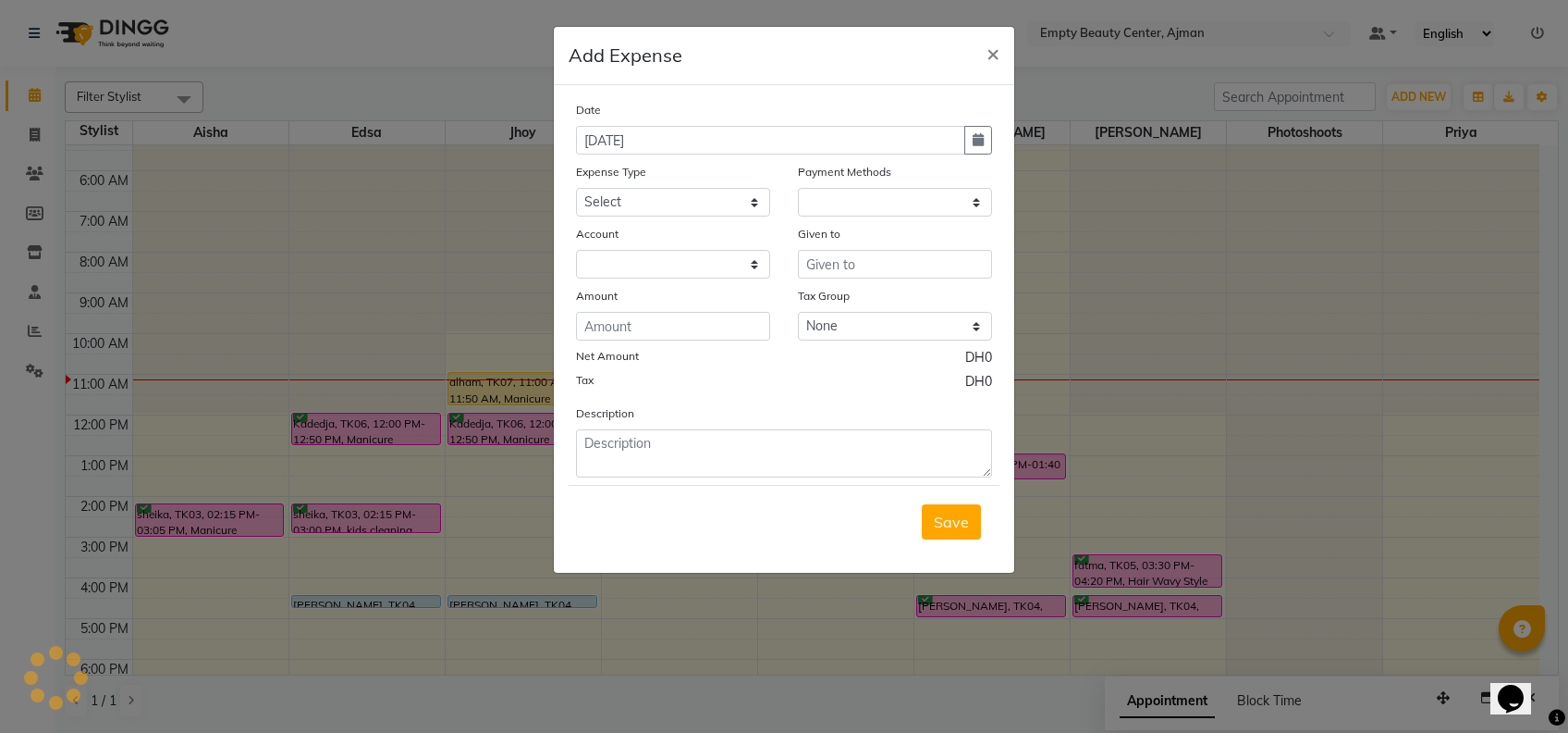
select select
select select "1"
select select "2050"
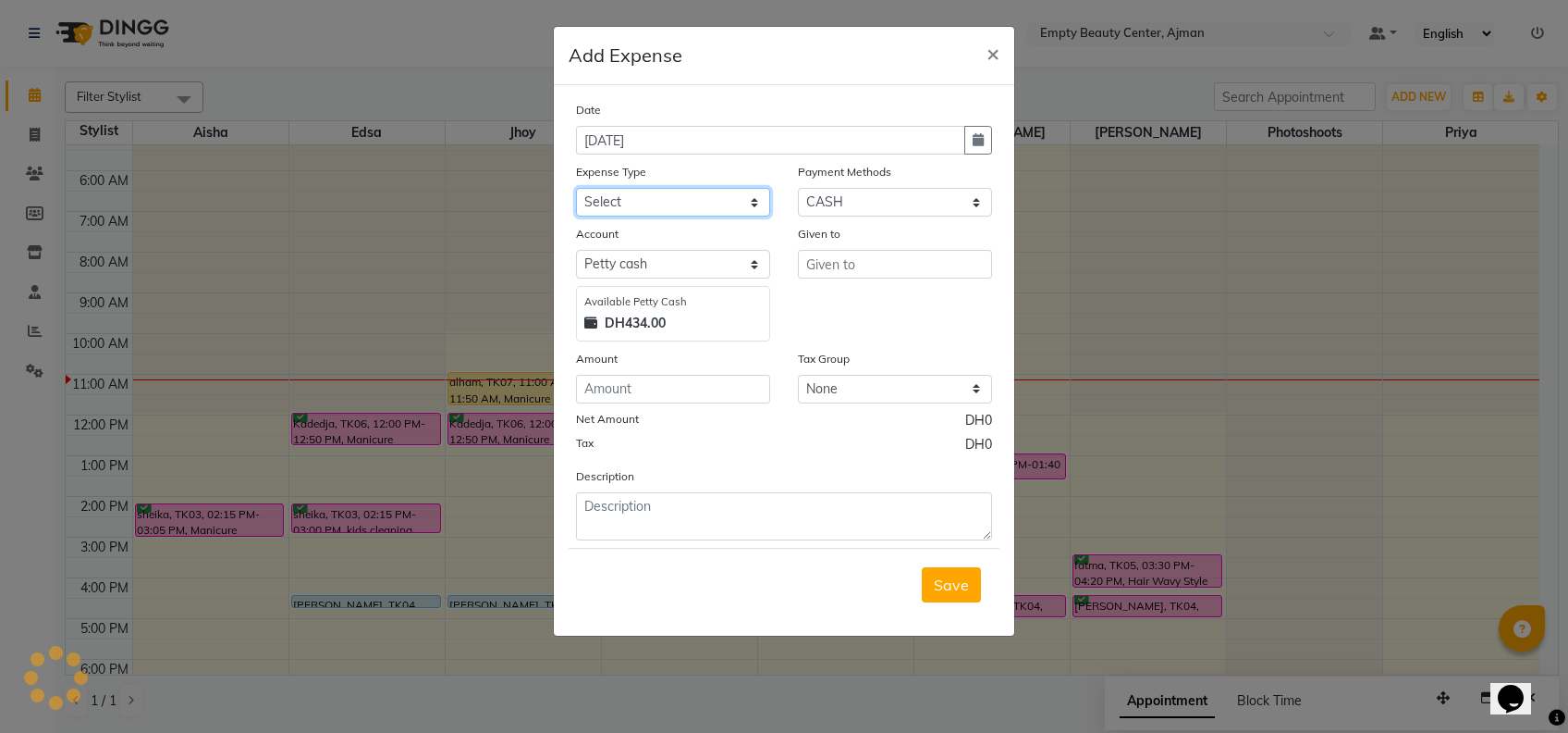
click at [717, 198] on select "Select Advance Salary Bank charges Car maintenance Cash transfer to bank Cash t…" at bounding box center [673, 202] width 194 height 29
select select "1735"
click at [576, 188] on select "Select Advance Salary Bank charges Car maintenance Cash transfer to bank Cash t…" at bounding box center [673, 202] width 194 height 29
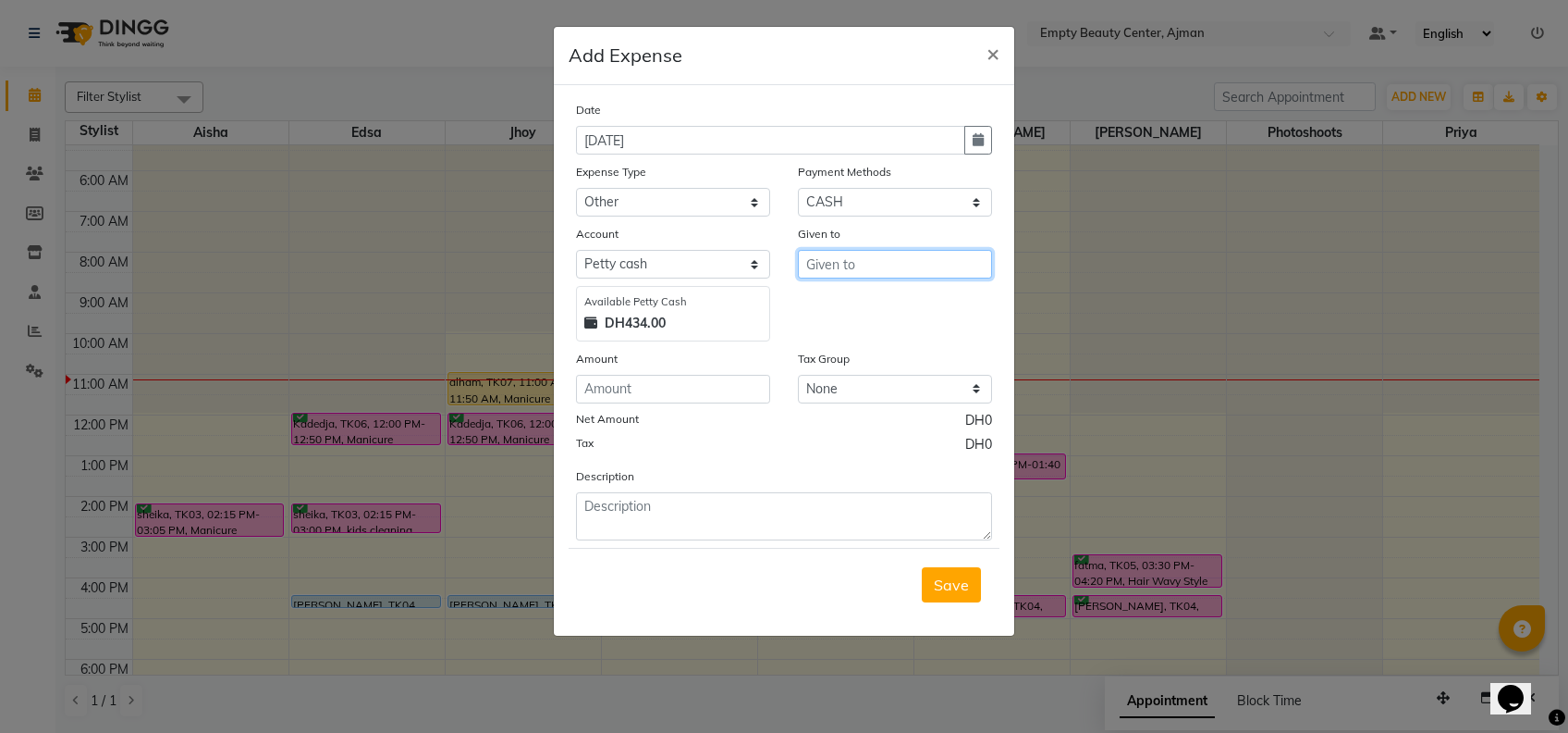
click at [838, 253] on input "text" at bounding box center [895, 264] width 194 height 29
type input "AJMAN speaciality hospital"
click at [653, 396] on input "number" at bounding box center [673, 388] width 194 height 29
type input "250"
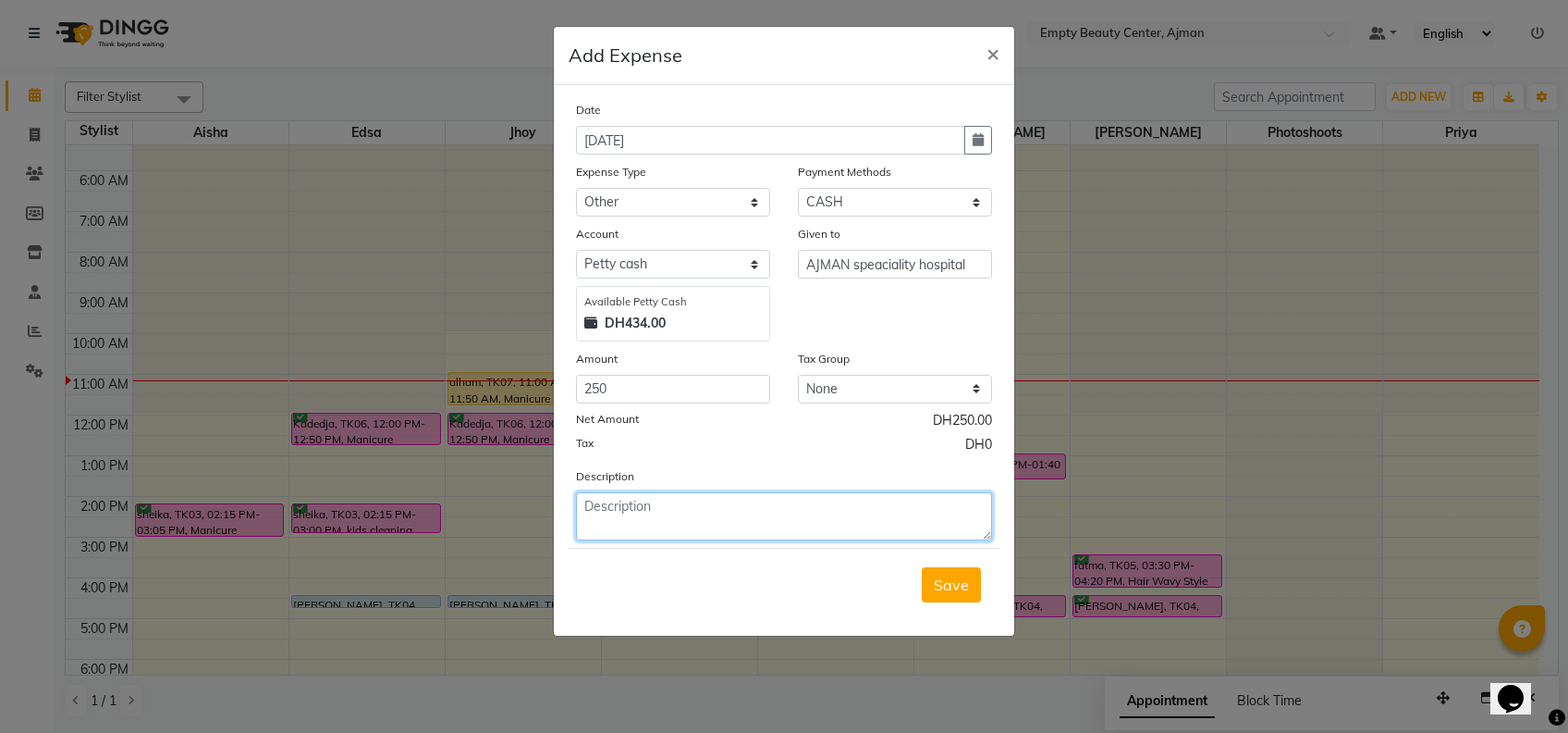
click at [700, 500] on textarea at bounding box center [784, 516] width 416 height 48
type textarea "v"
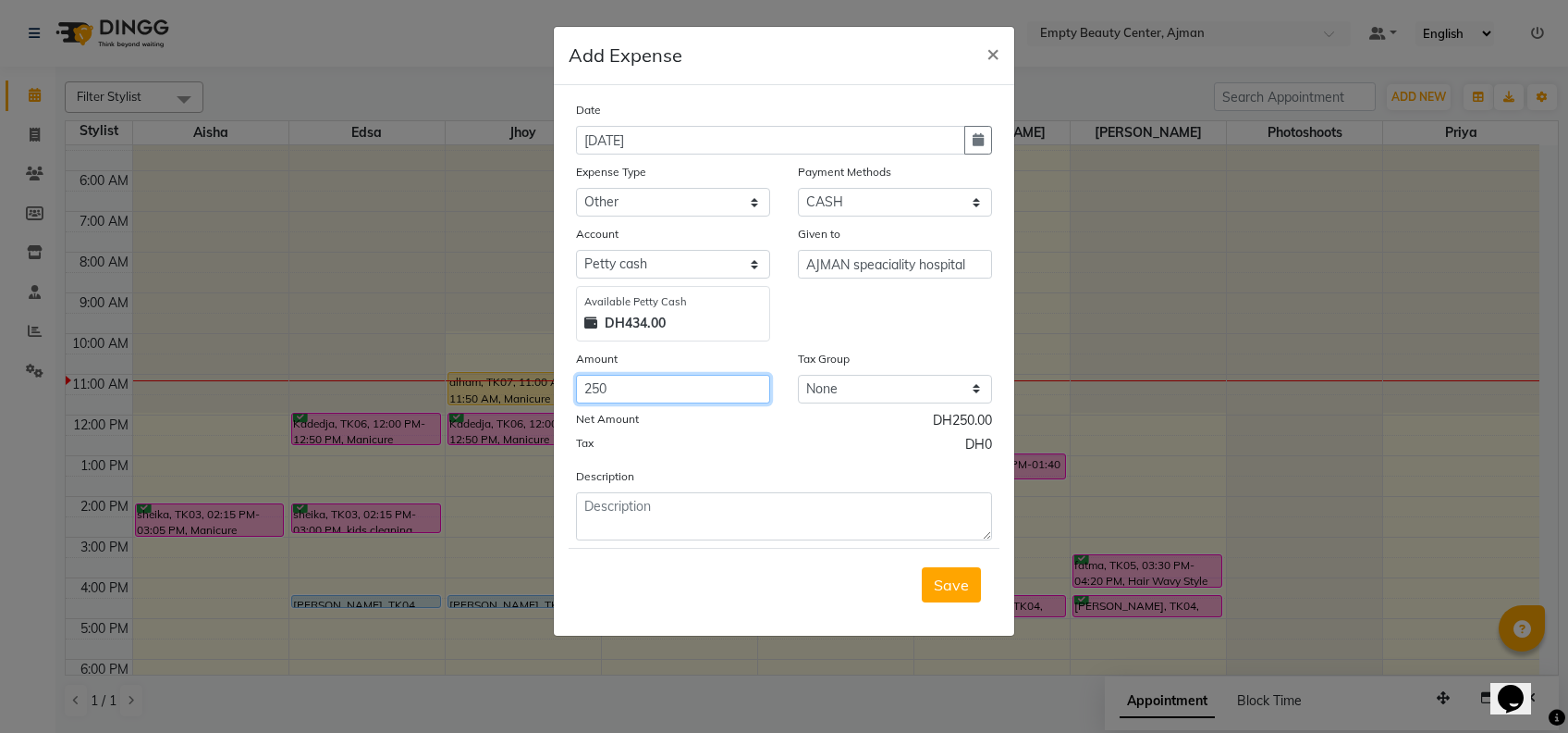
click at [691, 392] on input "250" at bounding box center [673, 388] width 194 height 29
type input "2"
type input "300"
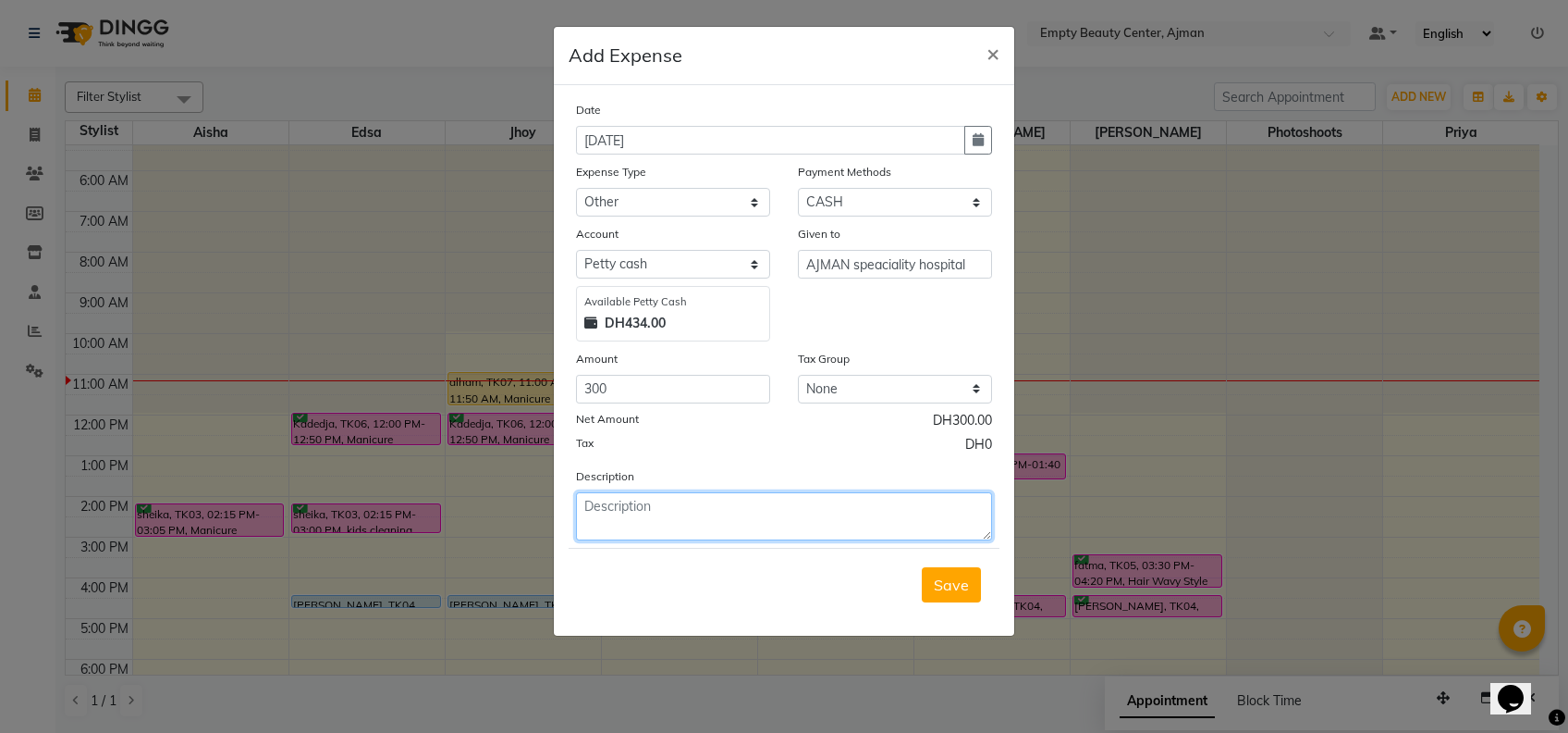
click at [767, 507] on textarea at bounding box center [784, 516] width 416 height 48
type textarea "s"
type textarea "vaccine for staffs"
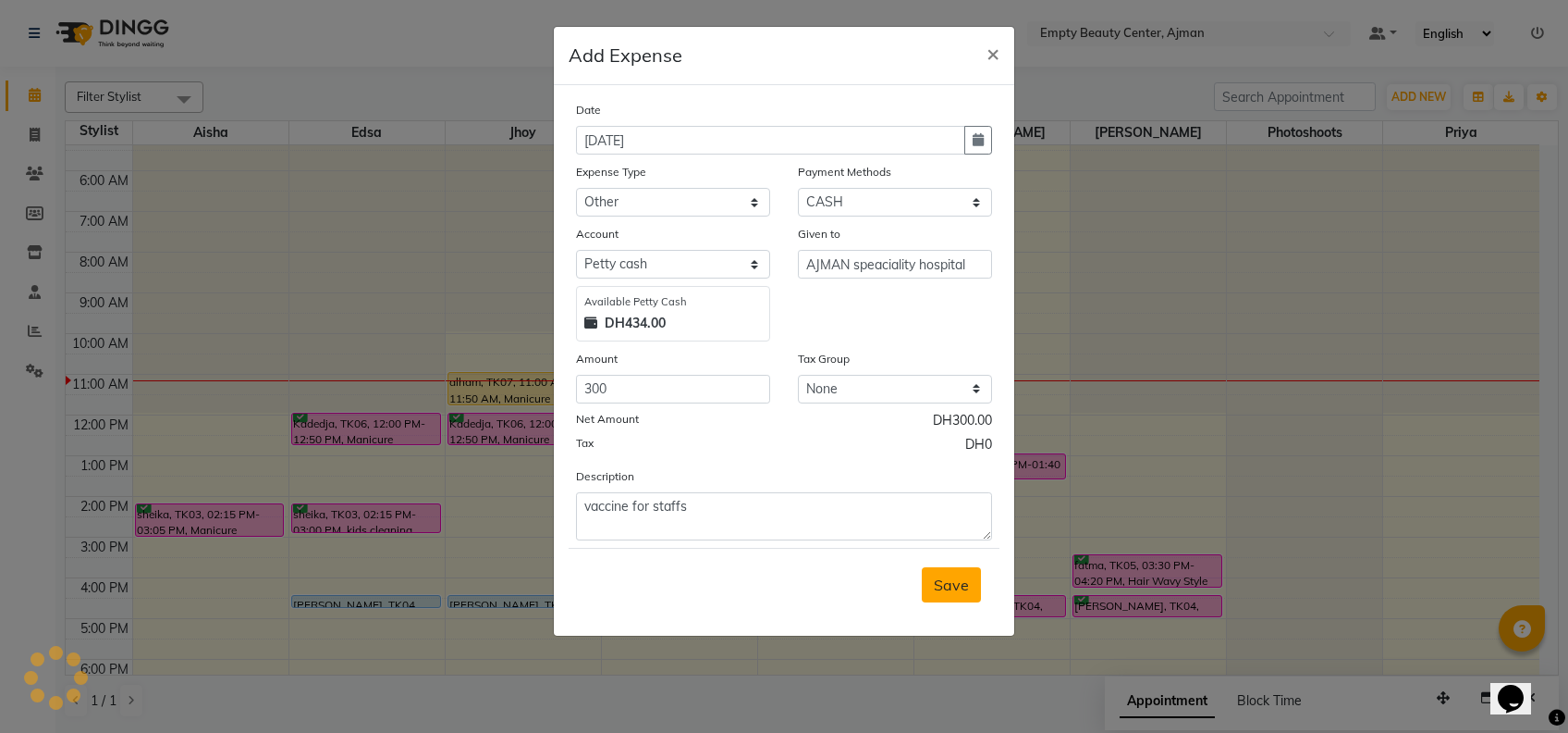
click at [952, 577] on span "Save" at bounding box center [951, 585] width 35 height 19
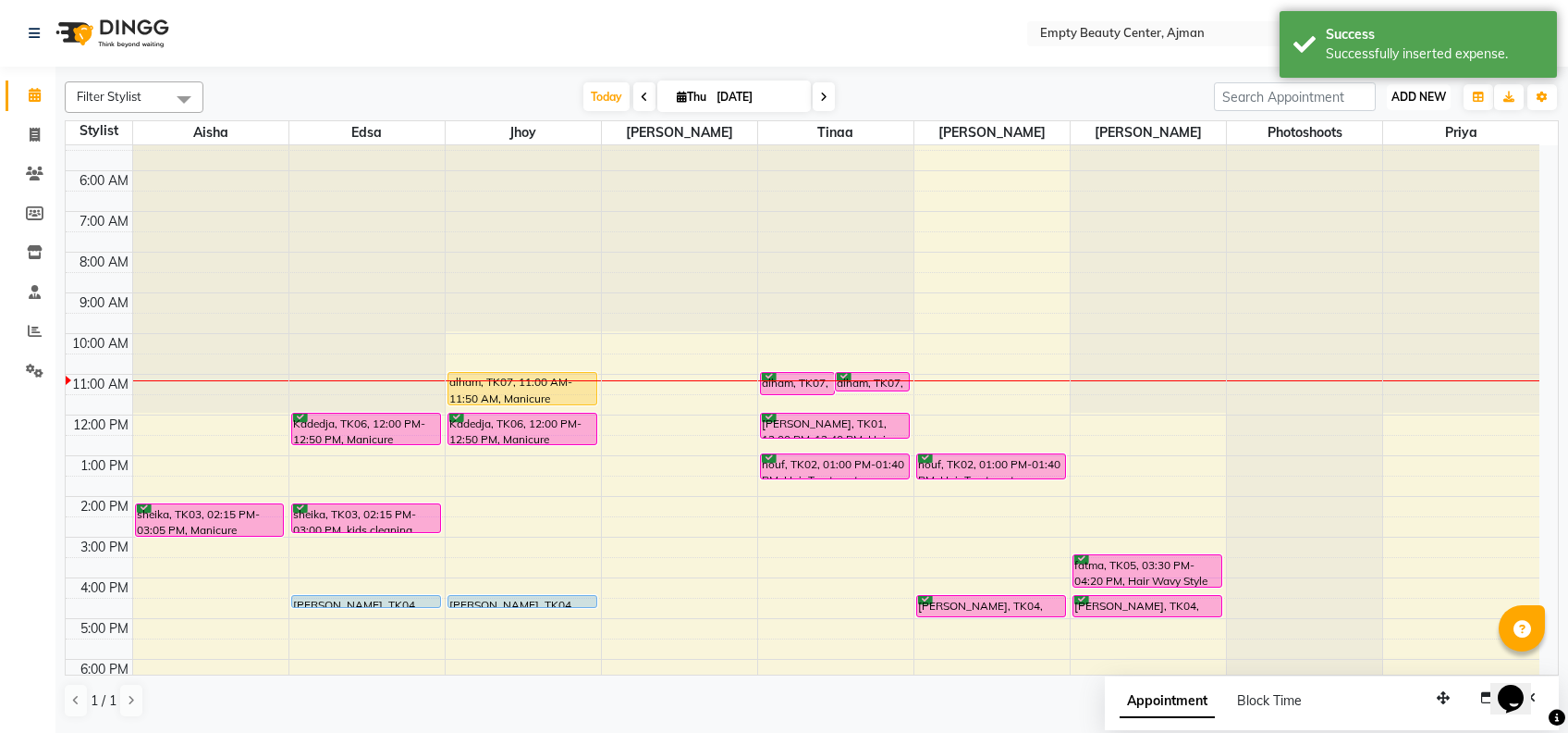
click at [1449, 98] on button "ADD NEW Toggle Dropdown" at bounding box center [1419, 98] width 64 height 26
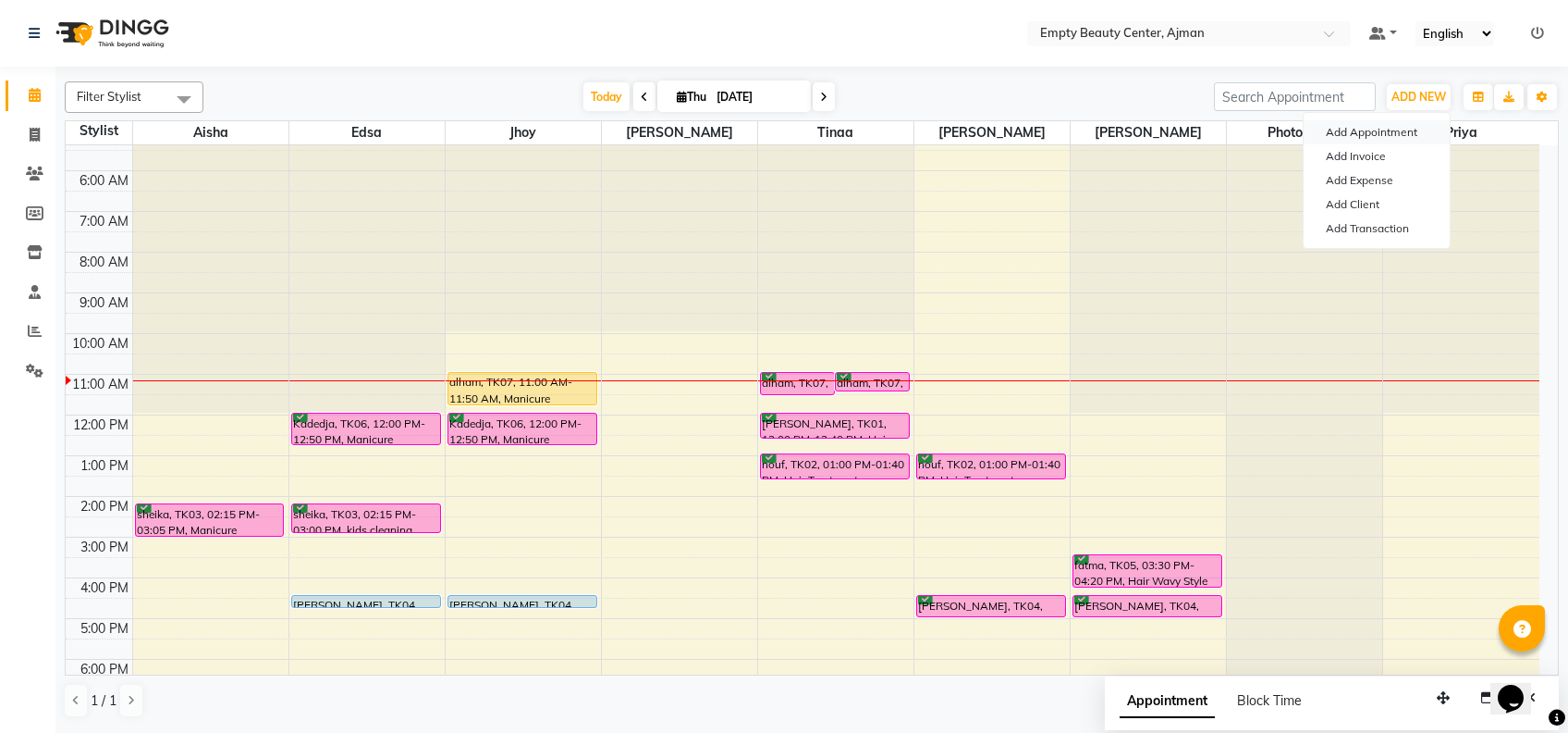
click at [1401, 128] on button "Add Appointment" at bounding box center [1377, 132] width 146 height 24
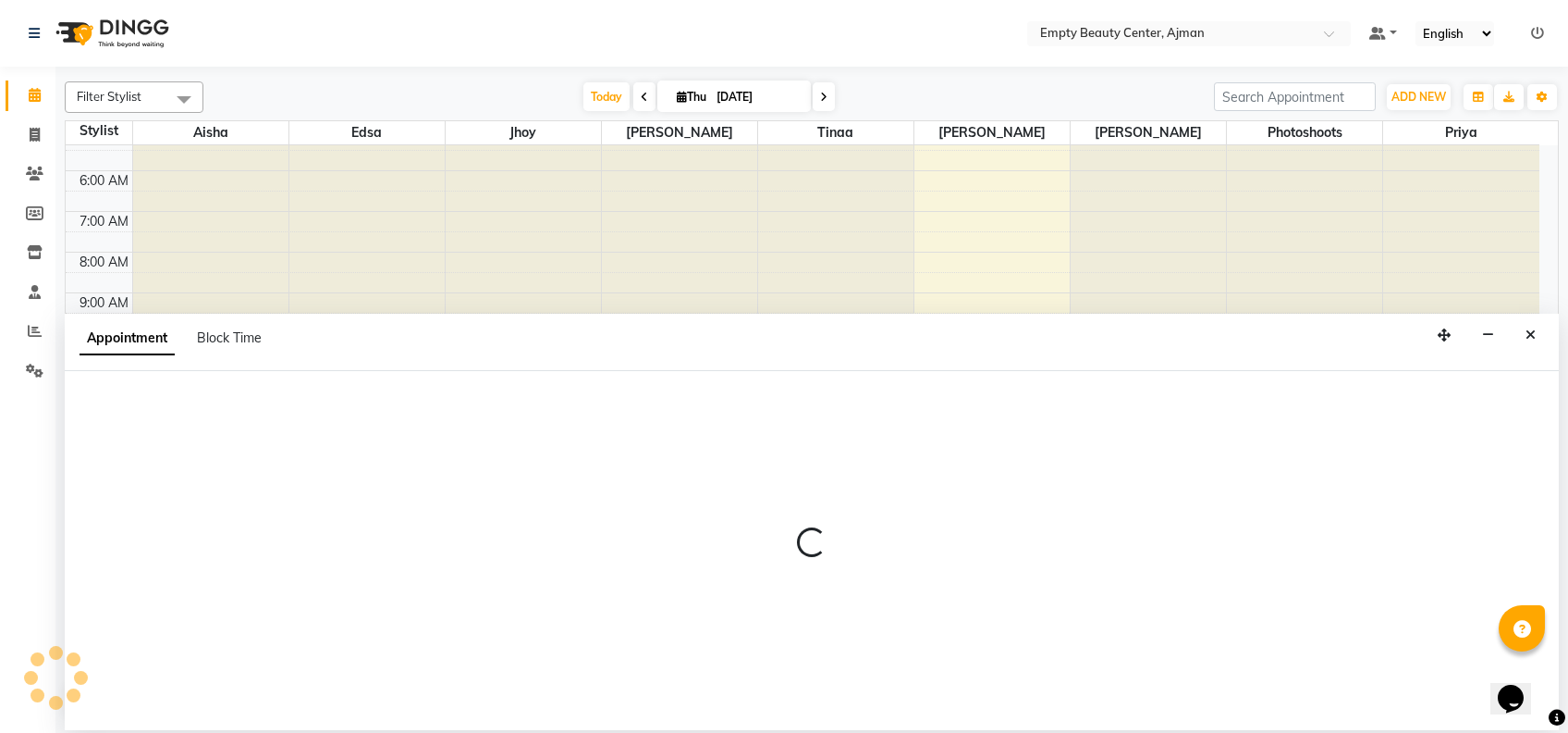
select select "60"
select select "tentative"
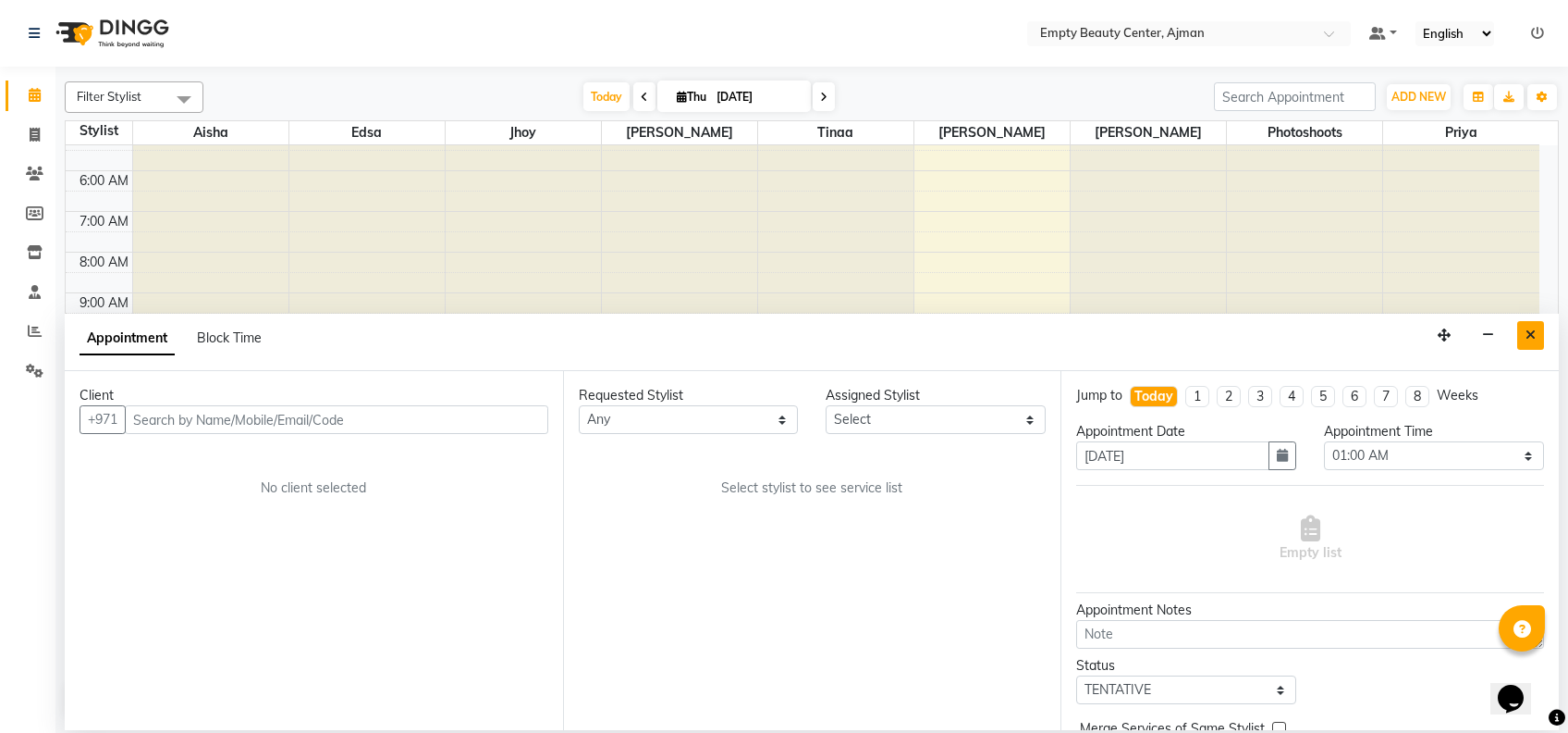
click at [1533, 337] on icon "Close" at bounding box center [1531, 335] width 10 height 13
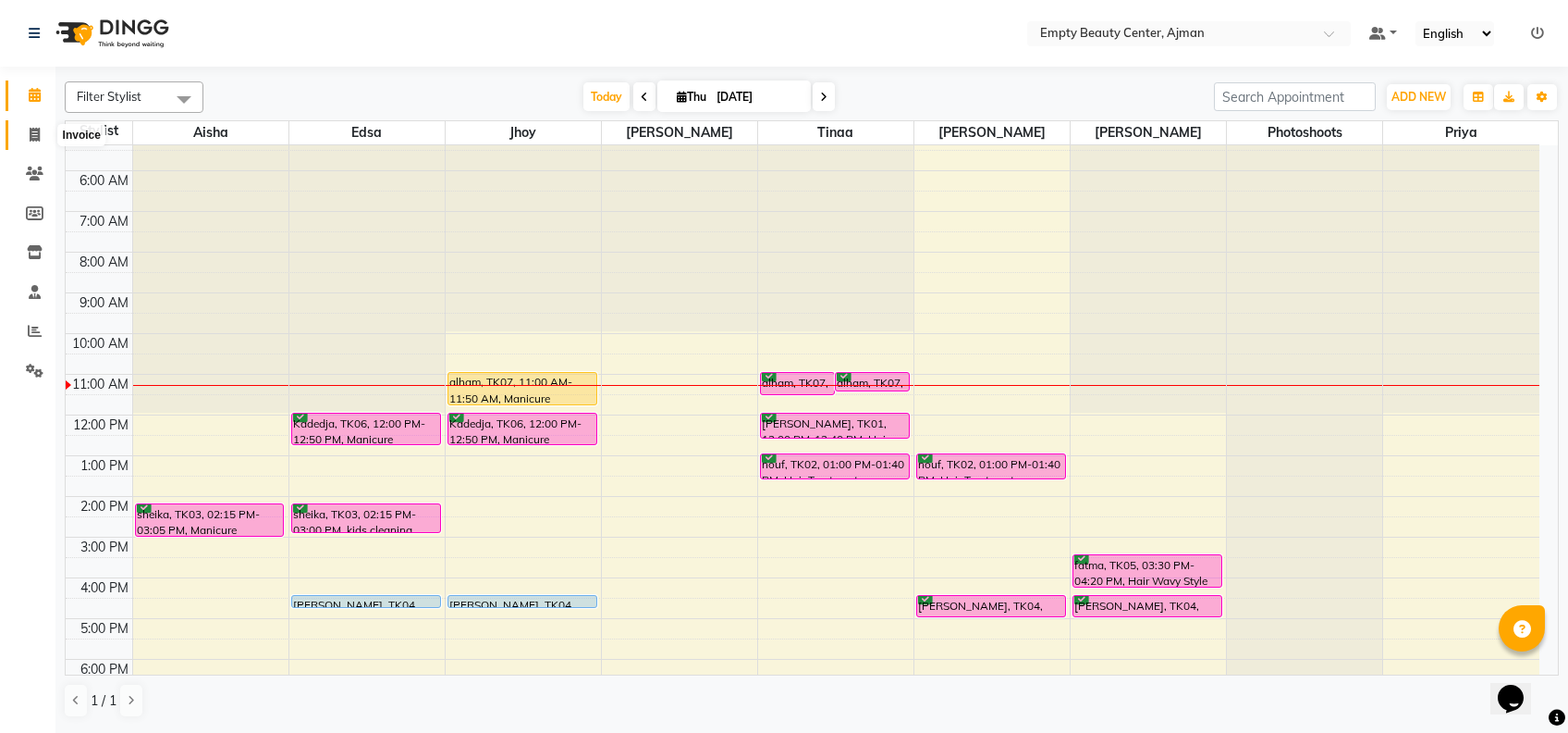
click at [23, 126] on span at bounding box center [35, 134] width 33 height 21
select select "service"
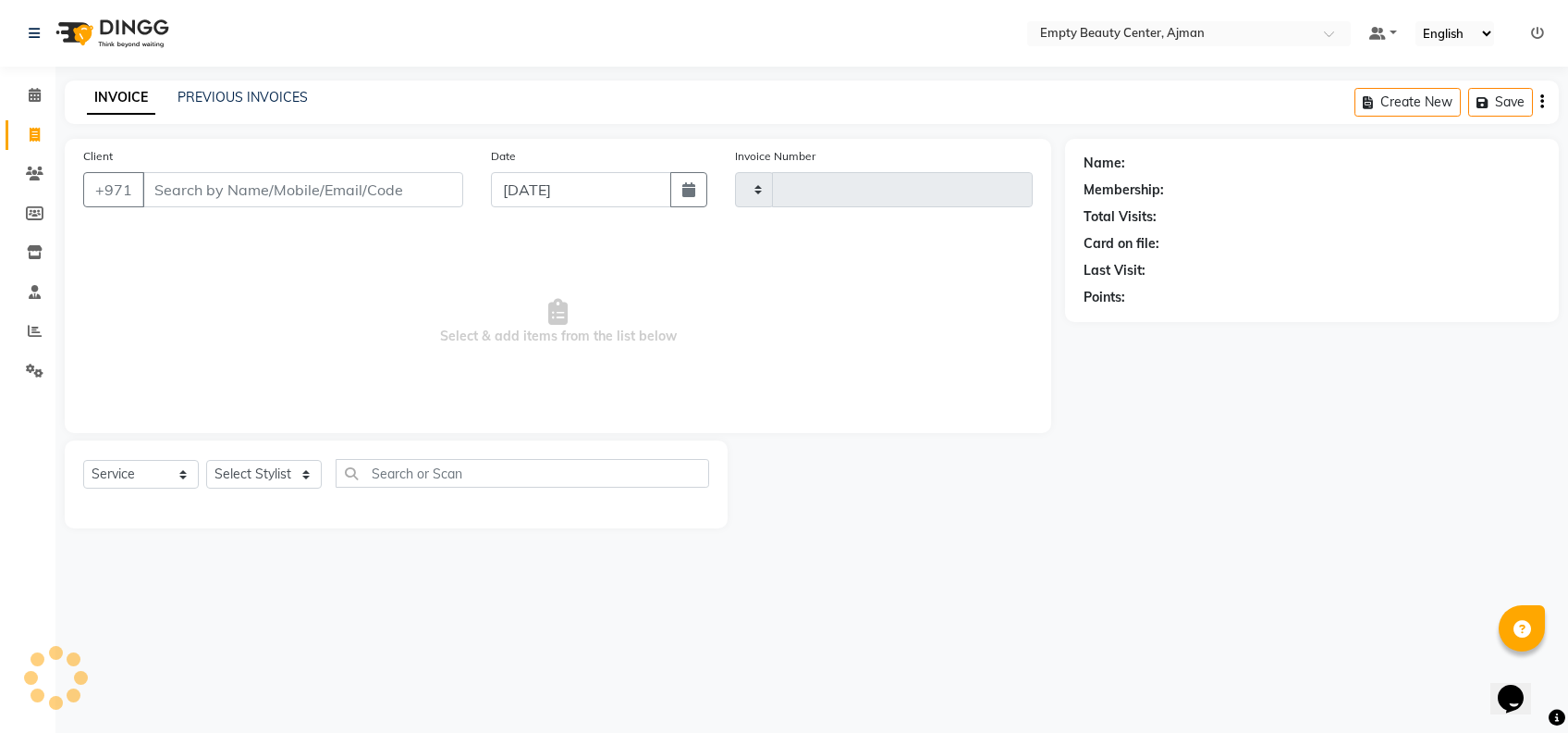
type input "2214"
select select "769"
click at [12, 105] on link "Calendar" at bounding box center [28, 96] width 45 height 31
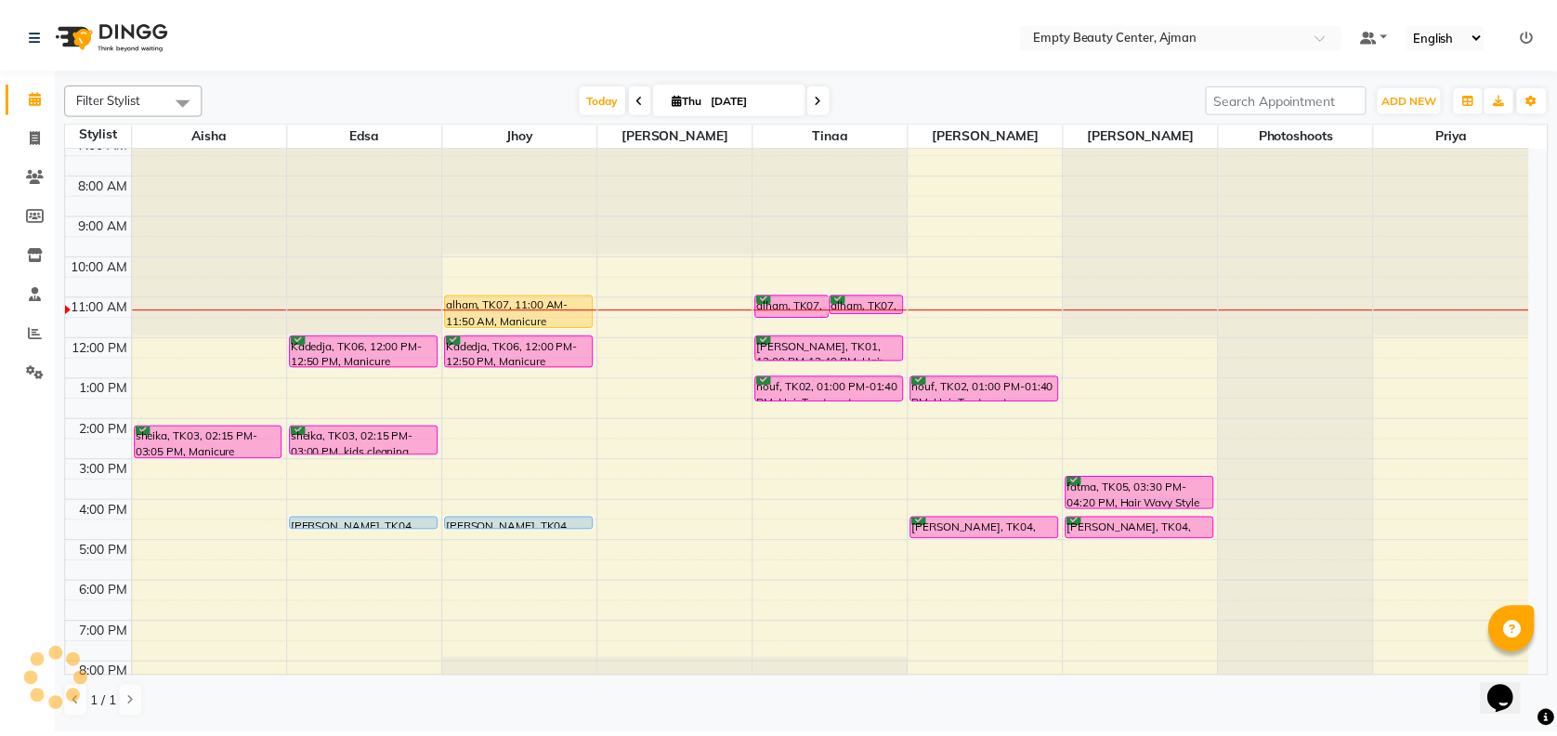
scroll to position [301, 0]
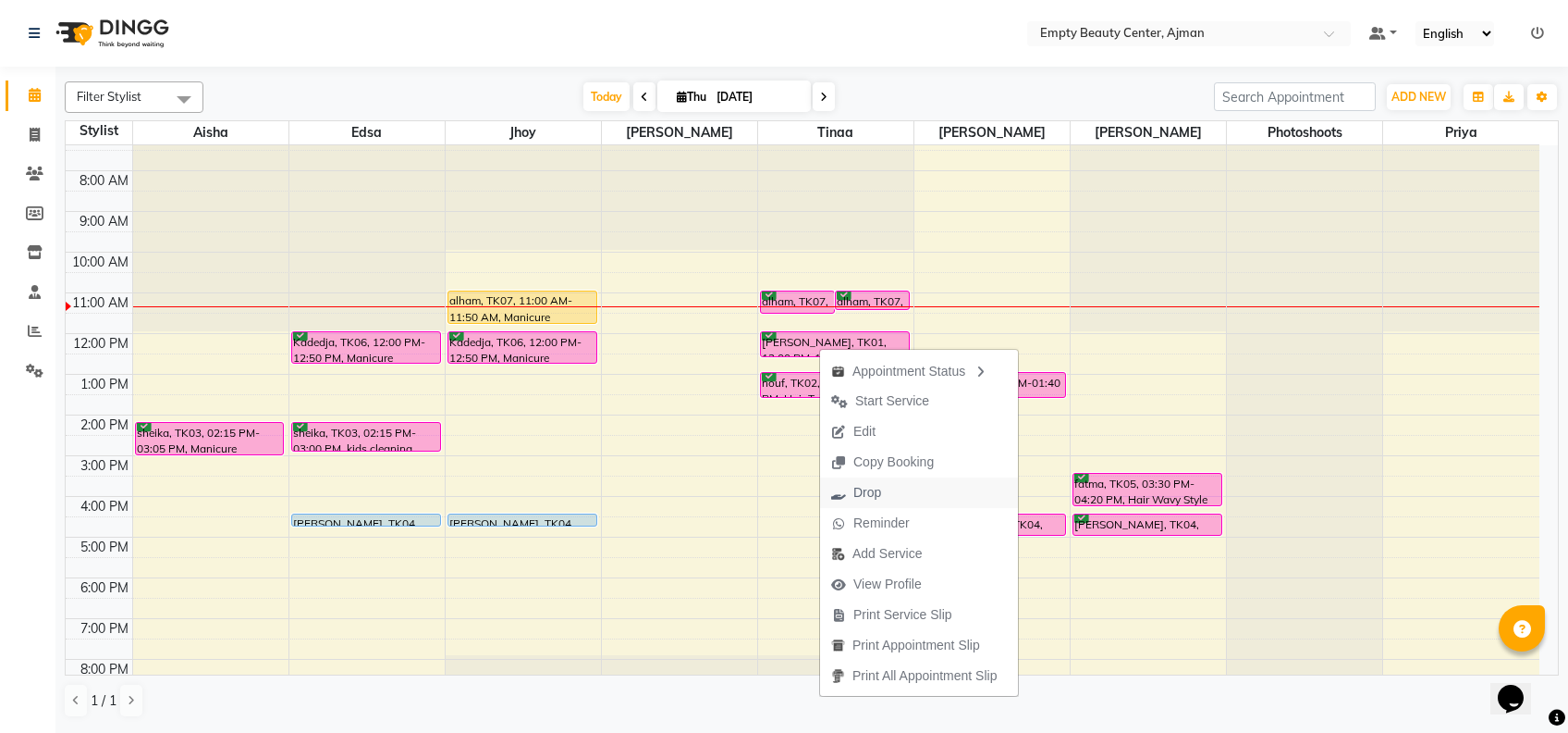
click at [880, 495] on span "Drop" at bounding box center [867, 493] width 28 height 20
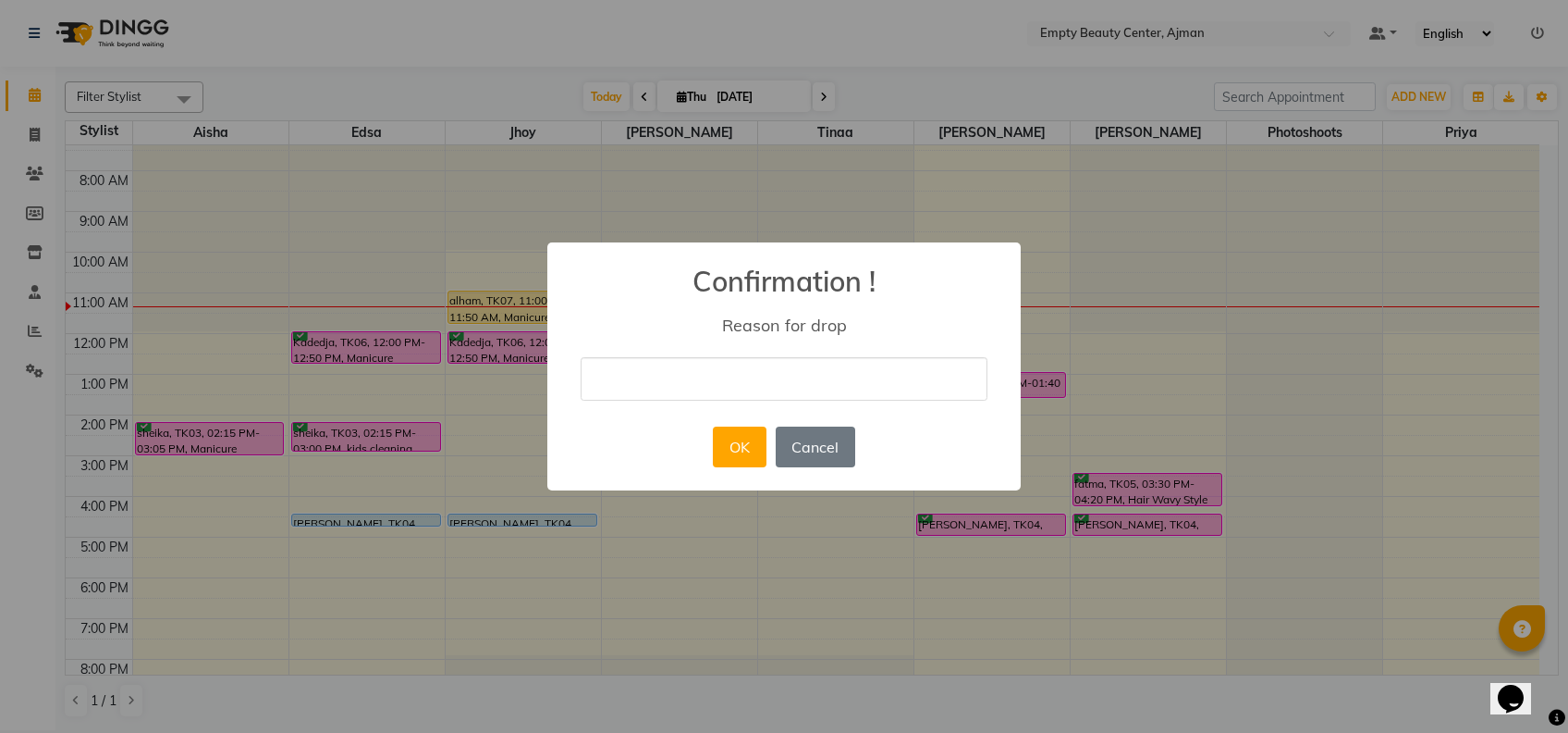
click at [837, 384] on input "text" at bounding box center [784, 379] width 407 height 44
type input "SHE CANCELLED HER APPOINTMENT"
click at [735, 453] on button "OK" at bounding box center [739, 446] width 53 height 41
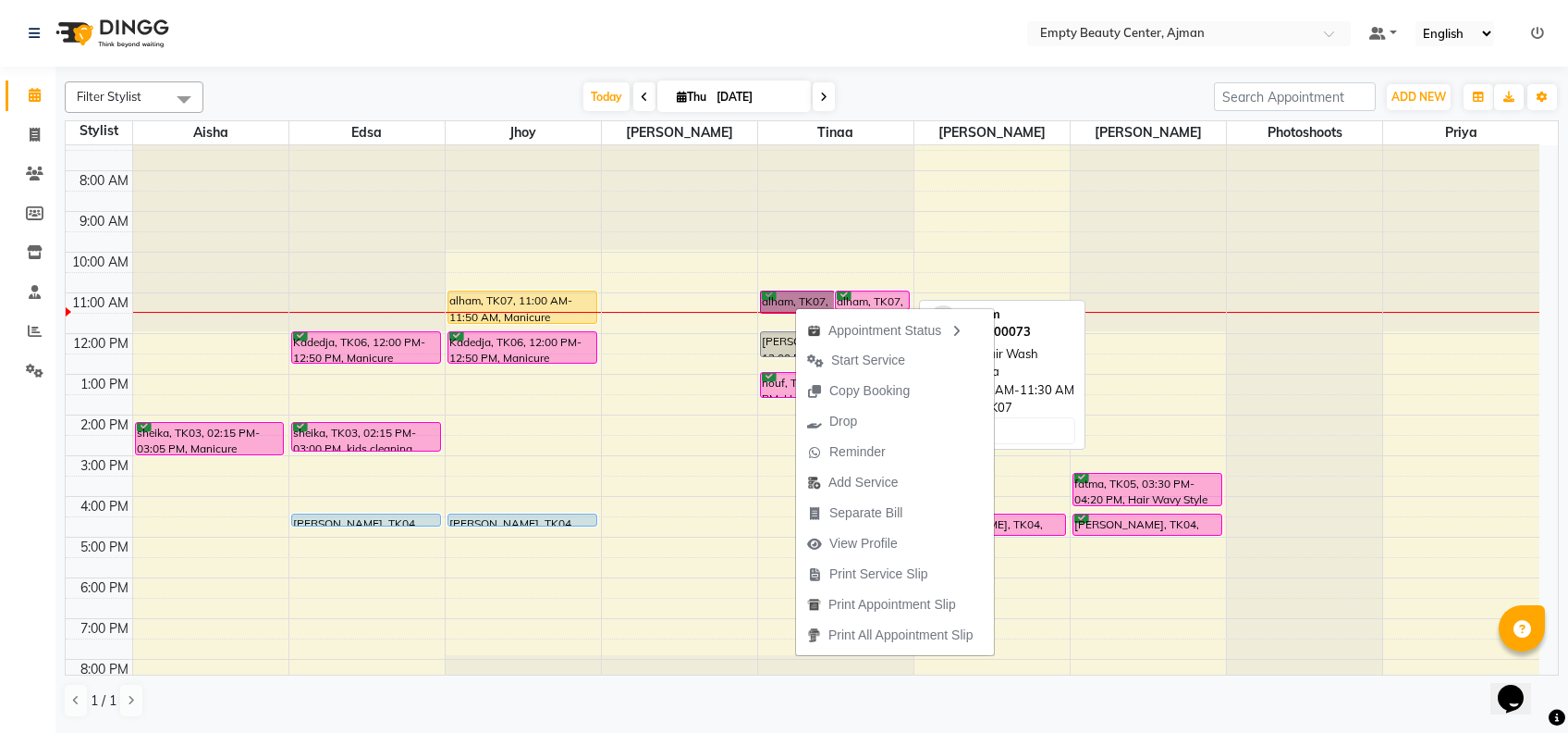
click at [855, 303] on div "alham, TK07, 11:00 AM-11:30 AM, Hair Wash" at bounding box center [872, 301] width 73 height 18
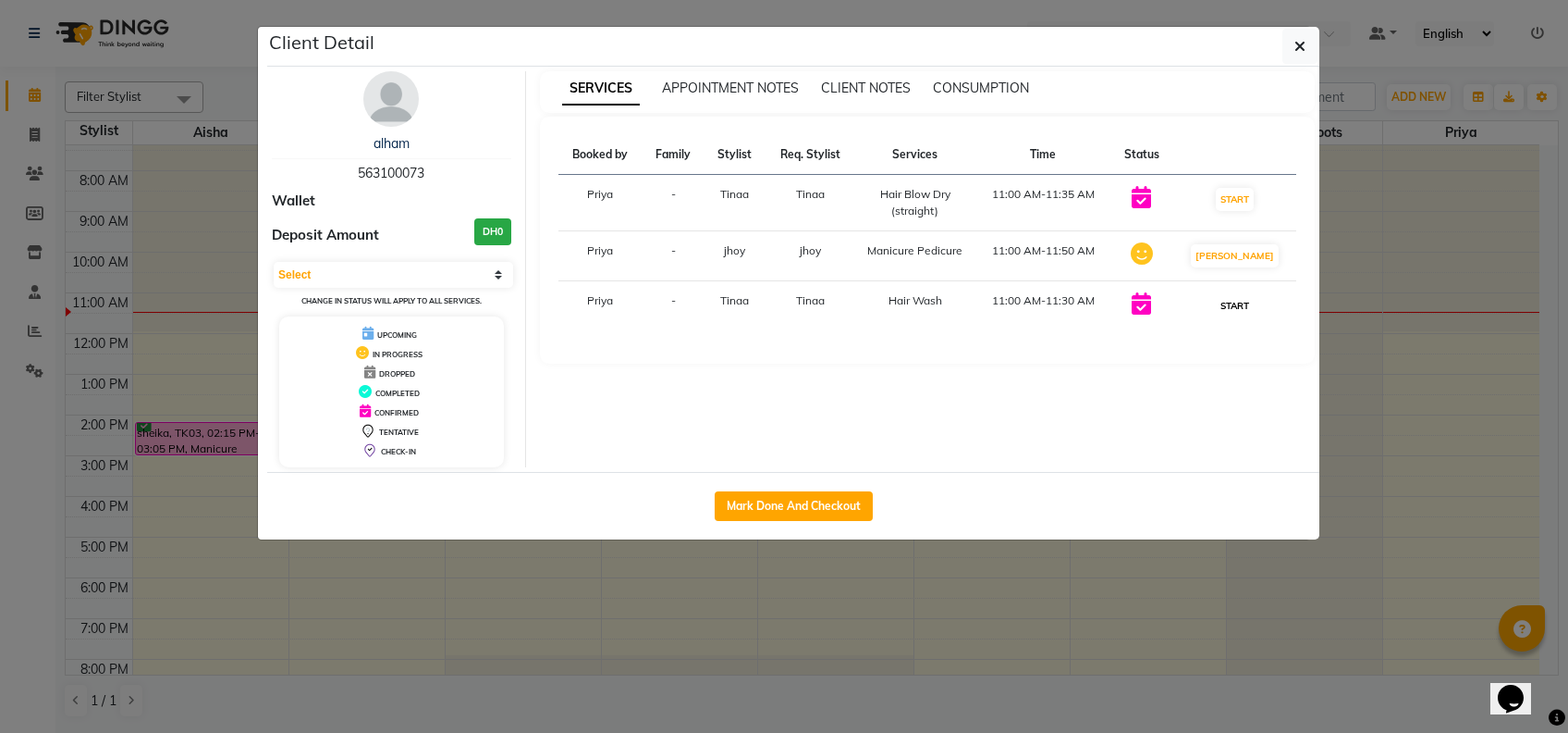
click at [1250, 310] on button "START" at bounding box center [1234, 305] width 38 height 23
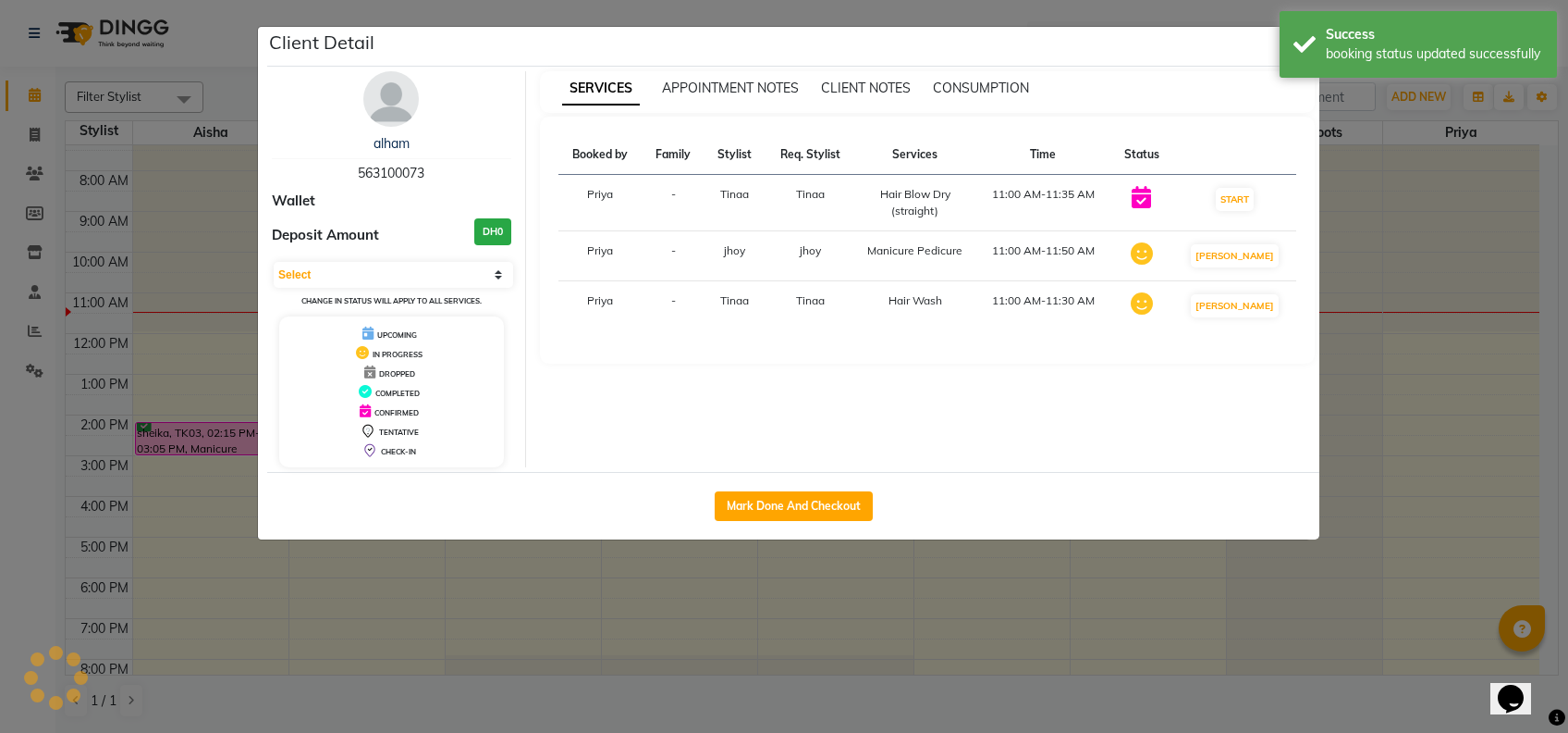
click at [1349, 231] on ngb-modal-window "Client Detail alham 563100073 Wallet Deposit Amount DH0 Select IN SERVICE CONFI…" at bounding box center [784, 366] width 1568 height 733
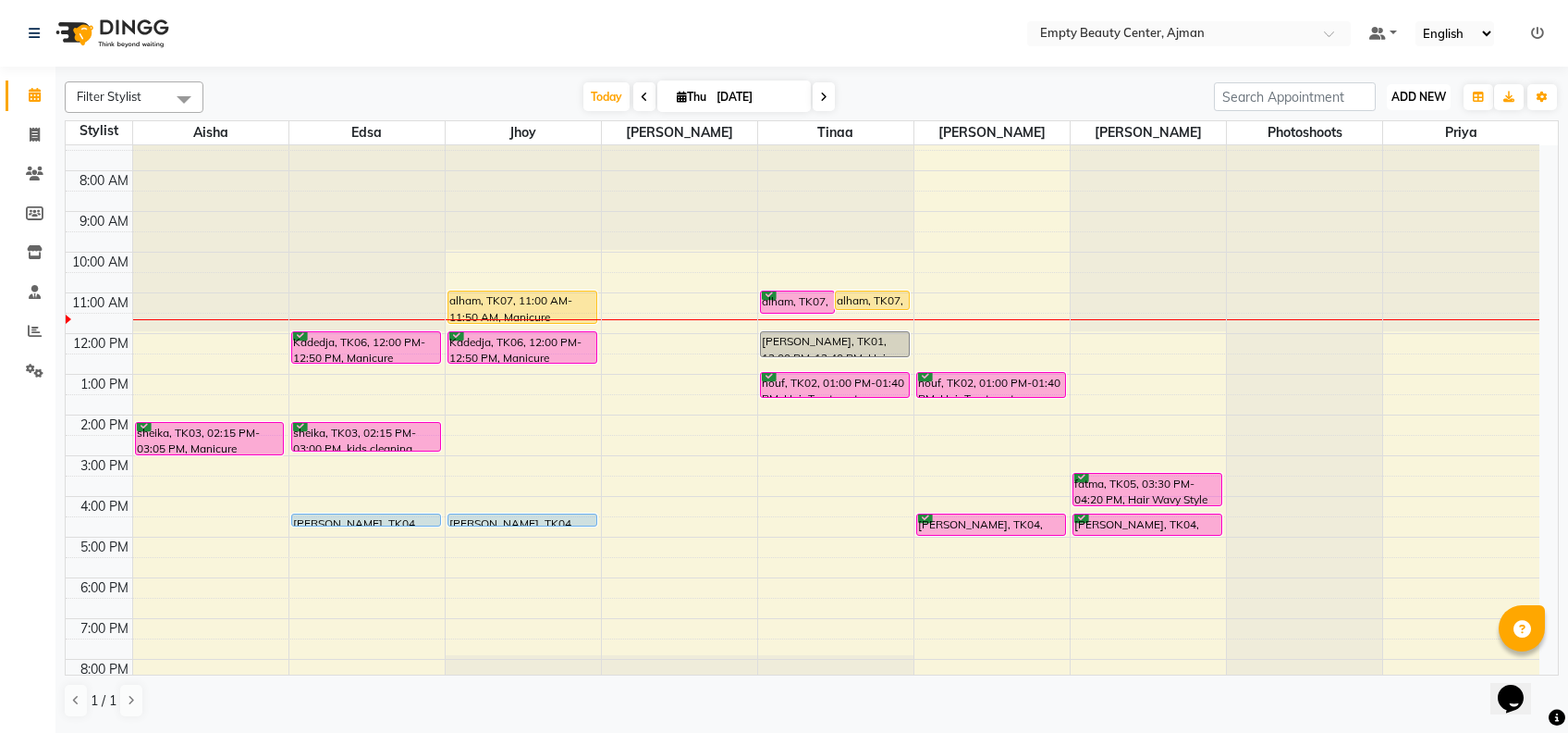
click at [1432, 94] on span "ADD NEW" at bounding box center [1419, 97] width 55 height 14
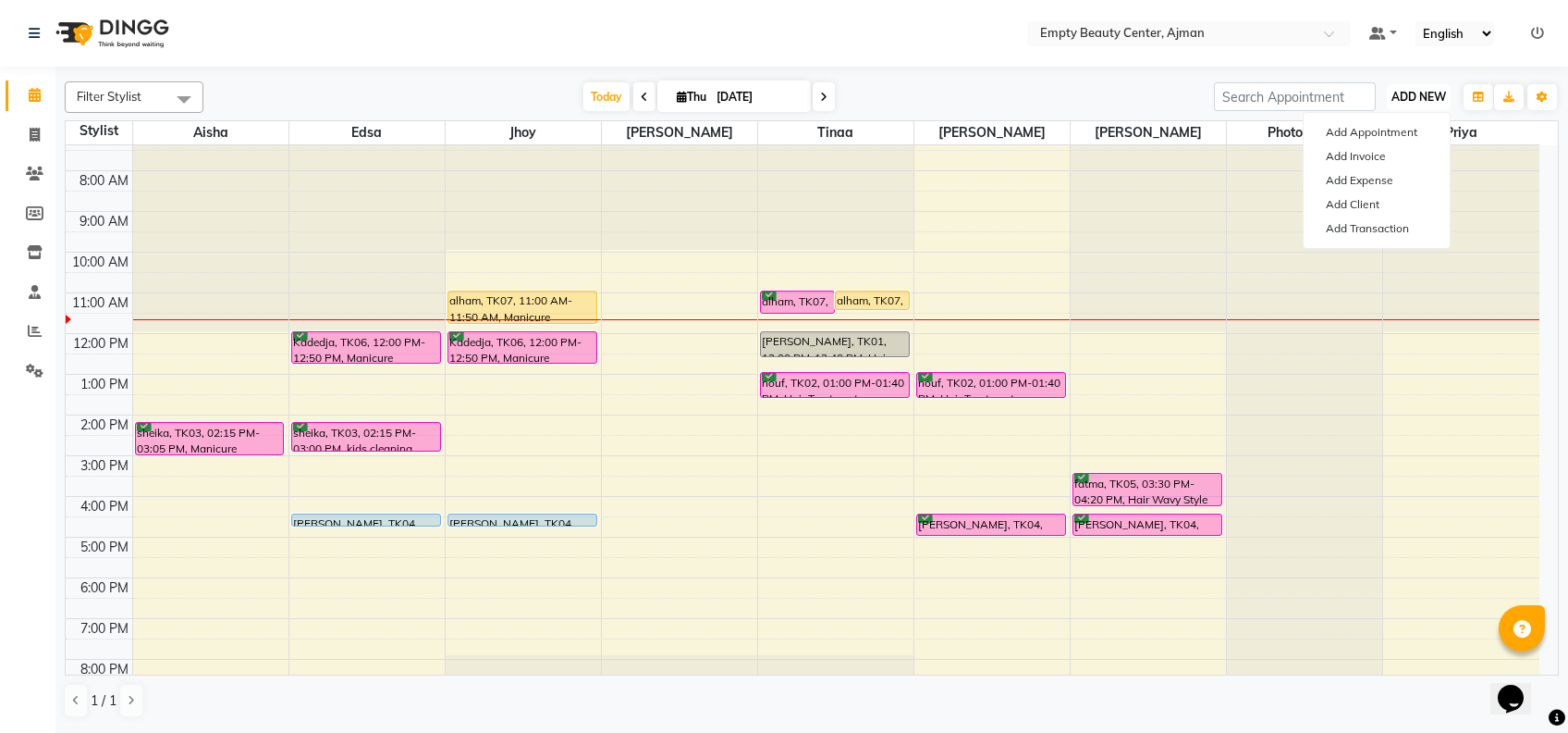
click at [1408, 93] on span "ADD NEW" at bounding box center [1419, 97] width 55 height 14
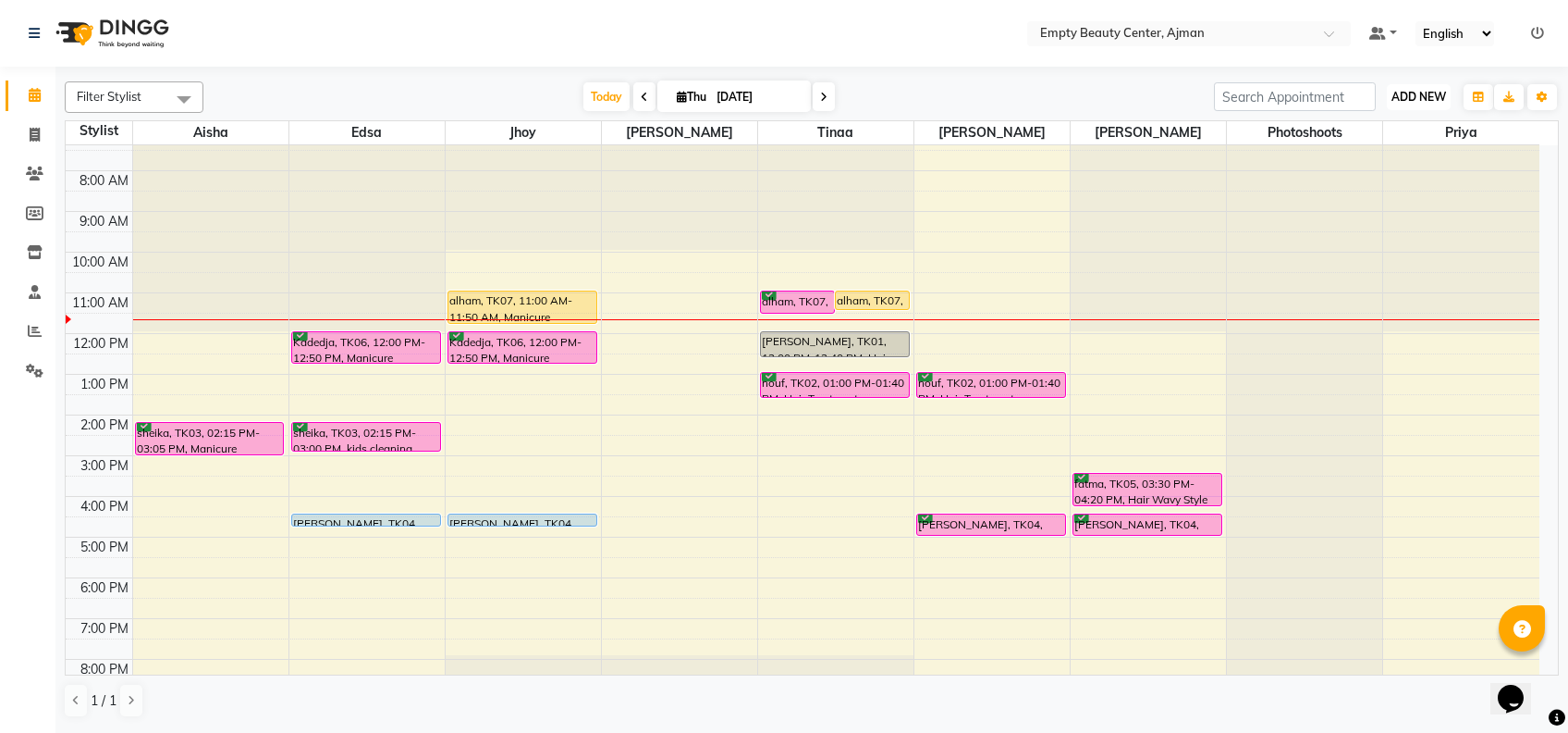
click at [1408, 93] on span "ADD NEW" at bounding box center [1419, 97] width 55 height 14
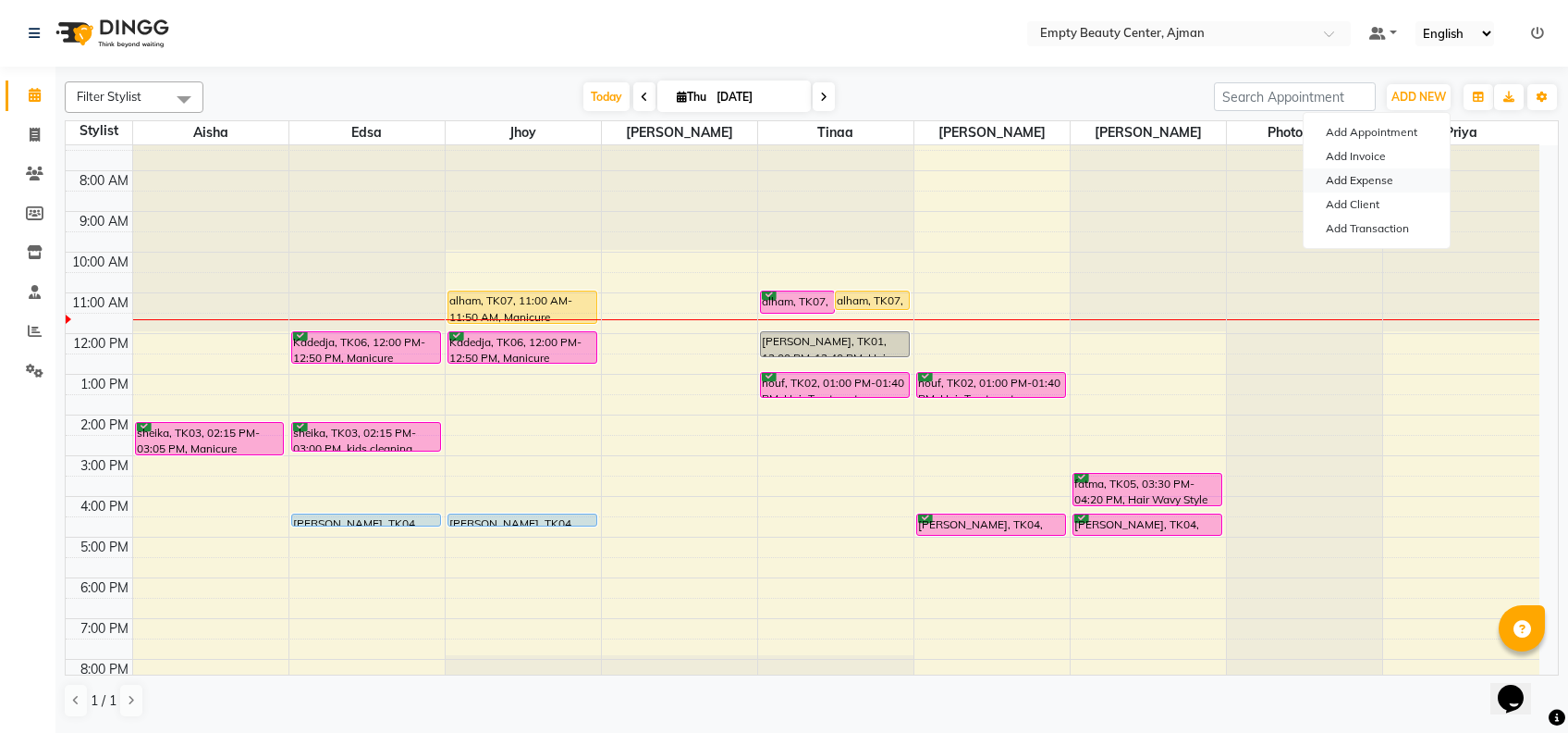
click at [1374, 188] on link "Add Expense" at bounding box center [1377, 180] width 146 height 24
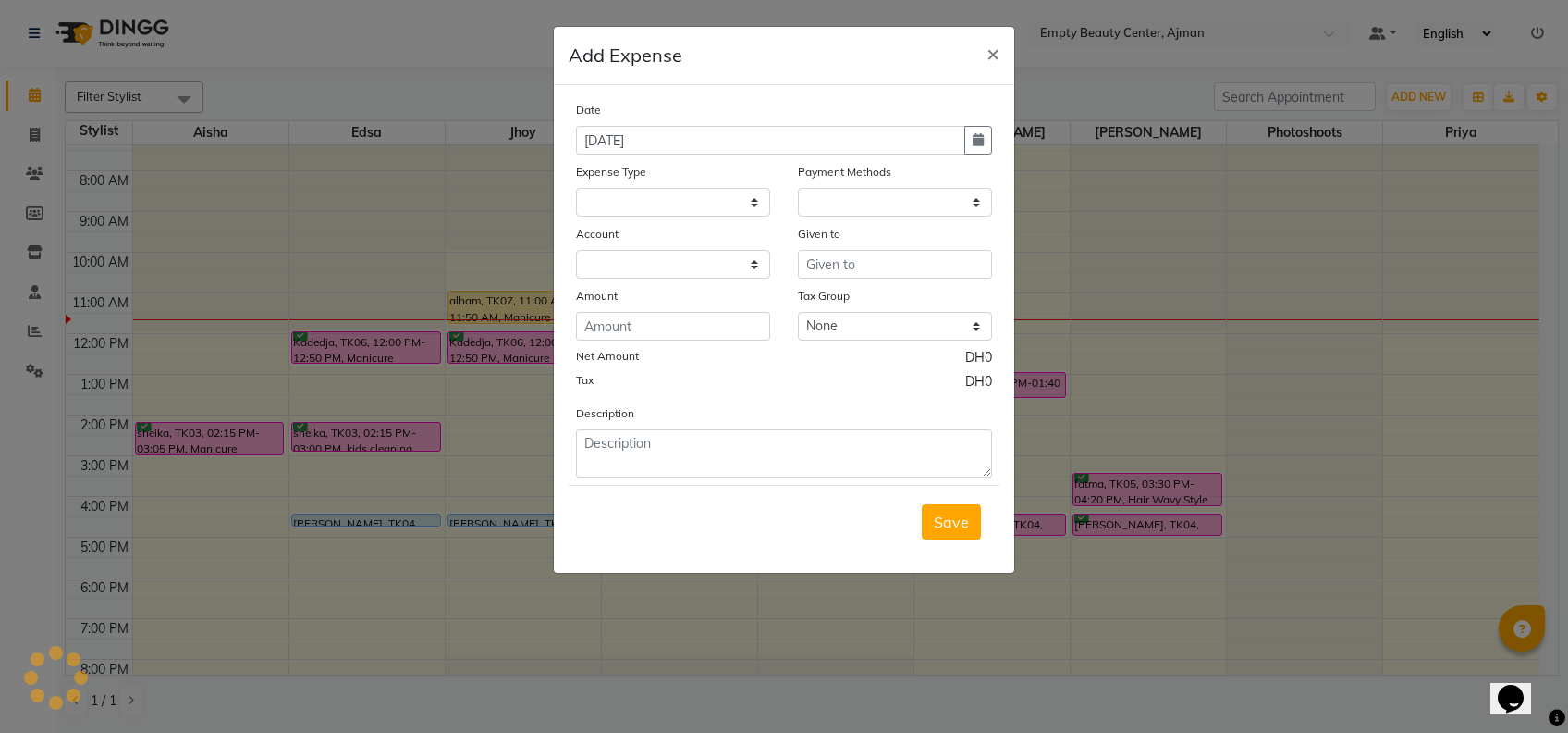
select select "1"
select select "2050"
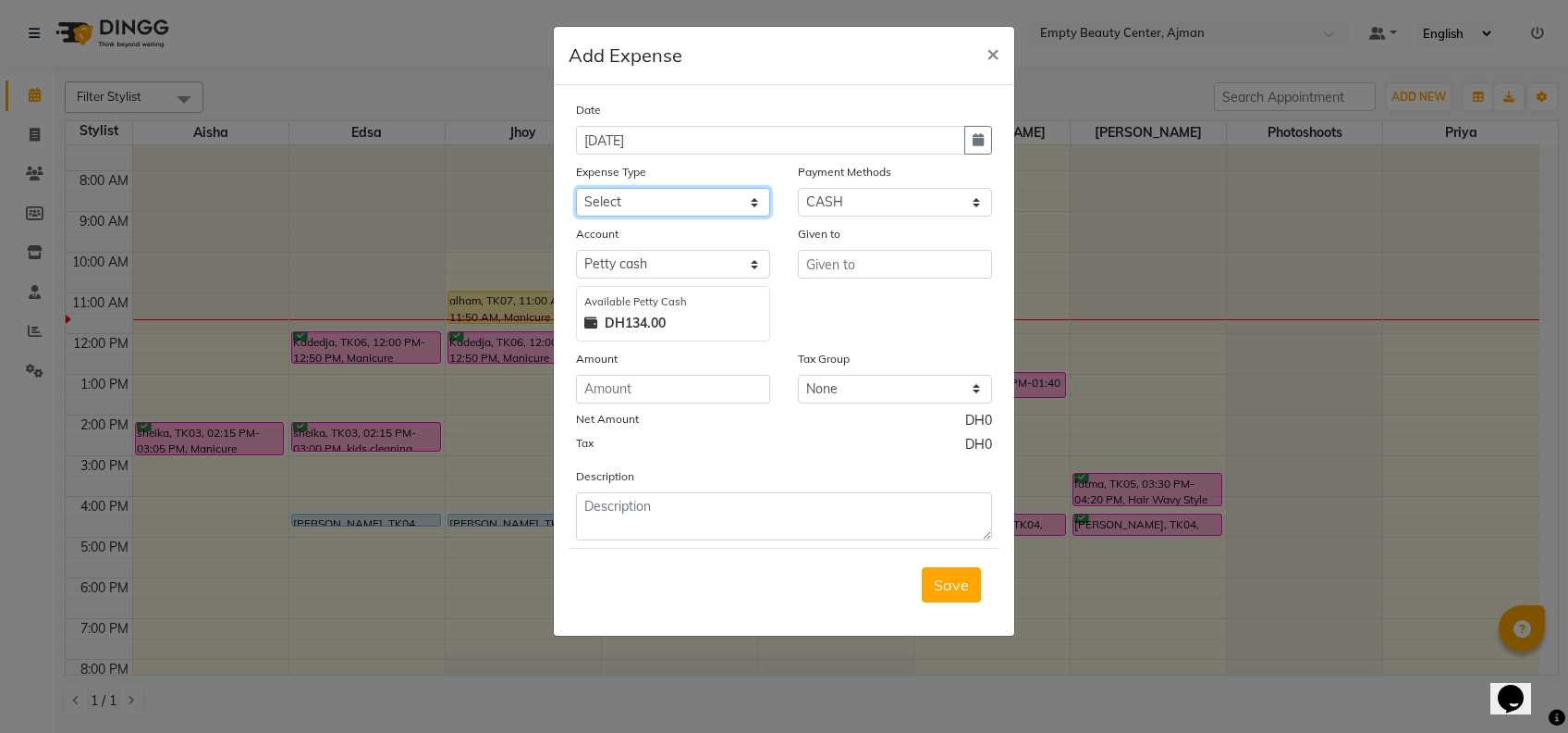
click at [674, 205] on select "Select Advance Salary Bank charges Car maintenance Cash transfer to bank Cash t…" at bounding box center [673, 202] width 194 height 29
click at [714, 193] on select "Select Advance Salary Bank charges Car maintenance Cash transfer to bank Cash t…" at bounding box center [673, 202] width 194 height 29
select select "1735"
click at [576, 188] on select "Select Advance Salary Bank charges Car maintenance Cash transfer to bank Cash t…" at bounding box center [673, 202] width 194 height 29
click at [890, 246] on div "Given to" at bounding box center [895, 237] width 194 height 26
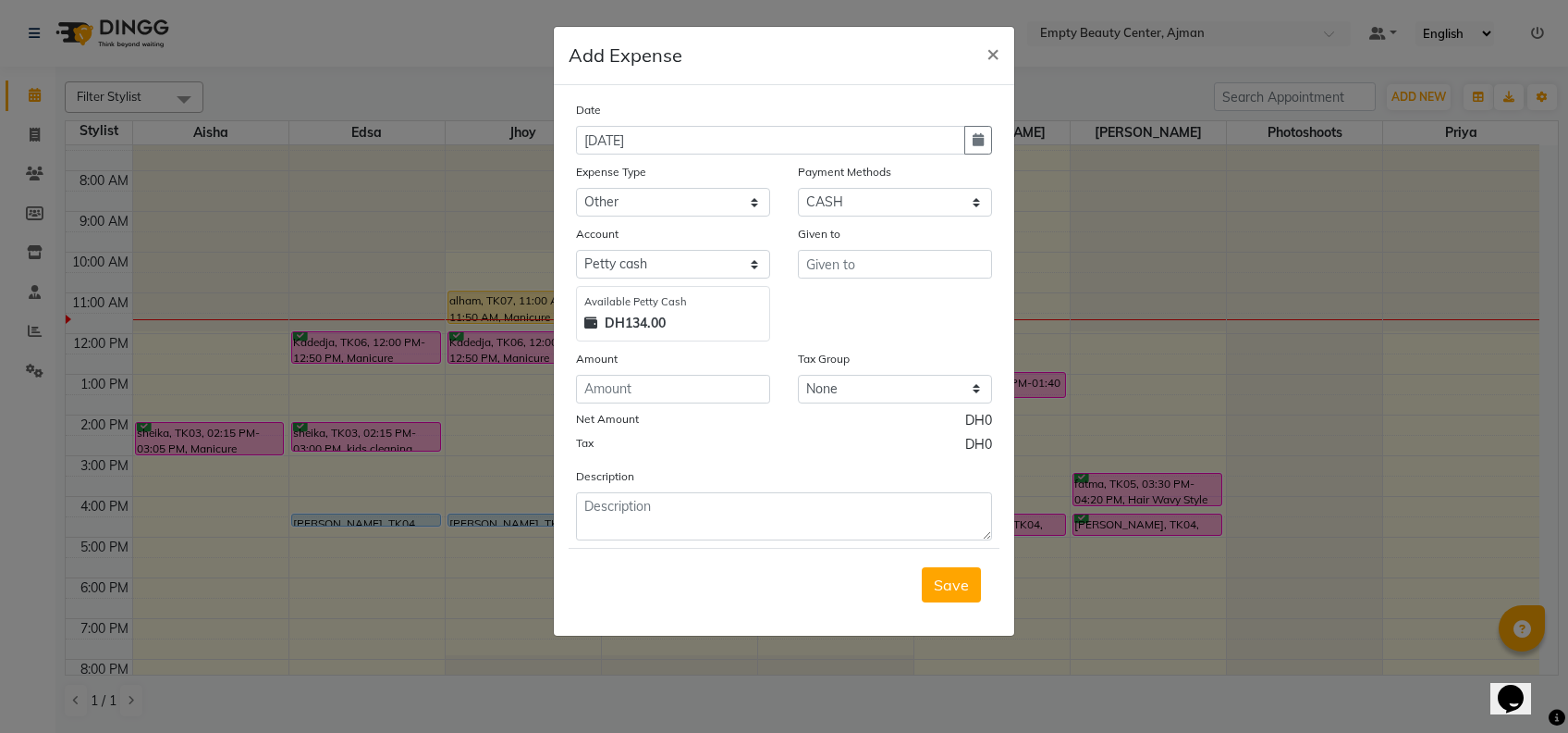
drag, startPoint x: 890, startPoint y: 246, endPoint x: 909, endPoint y: 279, distance: 38.1
click at [909, 279] on div "Given to" at bounding box center [895, 283] width 222 height 118
click at [897, 269] on input "text" at bounding box center [895, 264] width 194 height 29
type input "ajman ta"
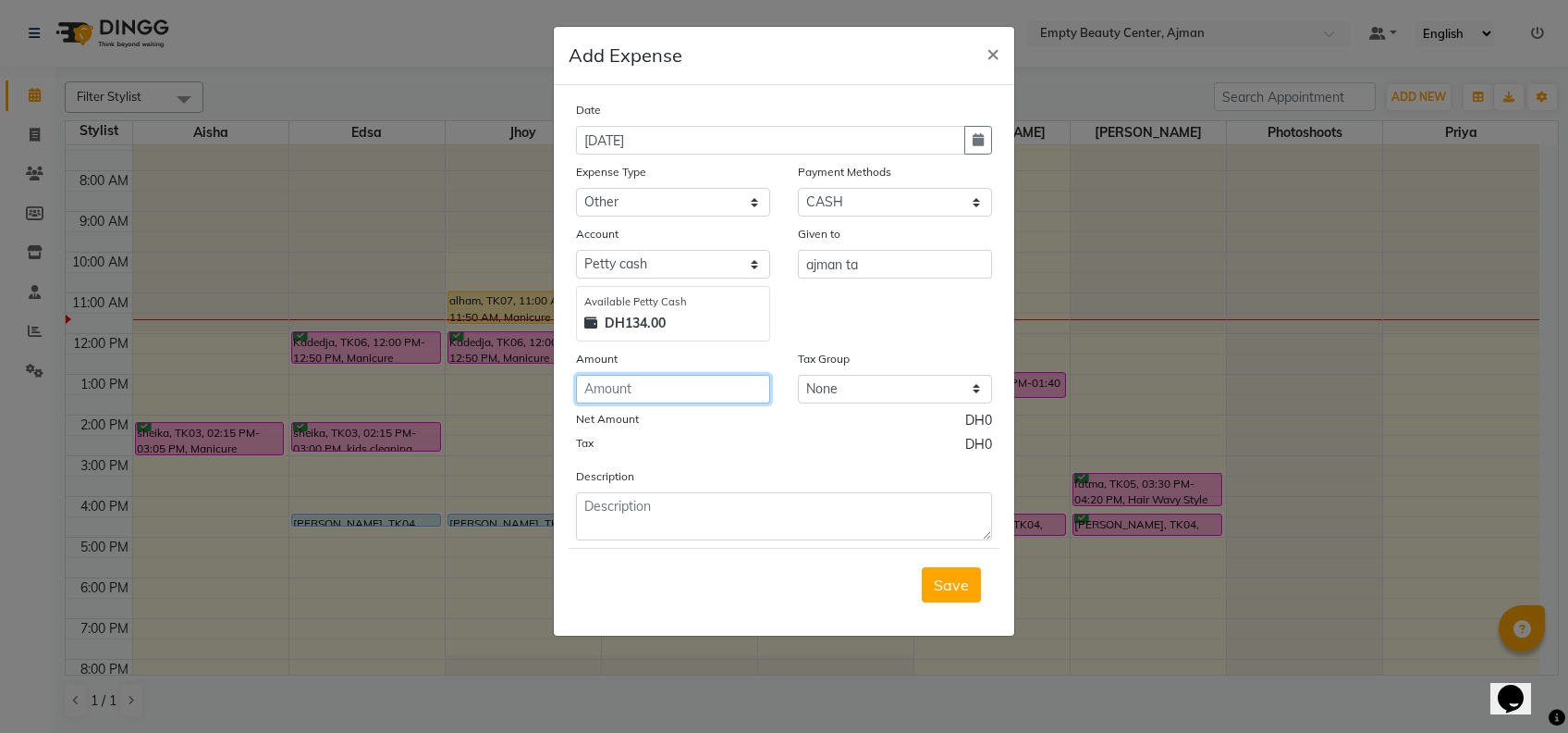
click at [705, 398] on input "number" at bounding box center [673, 388] width 194 height 29
type input "42"
click at [748, 540] on form "Date 04-09-2025 Expense Type Select Advance Salary Bank charges Car maintenance…" at bounding box center [784, 360] width 431 height 521
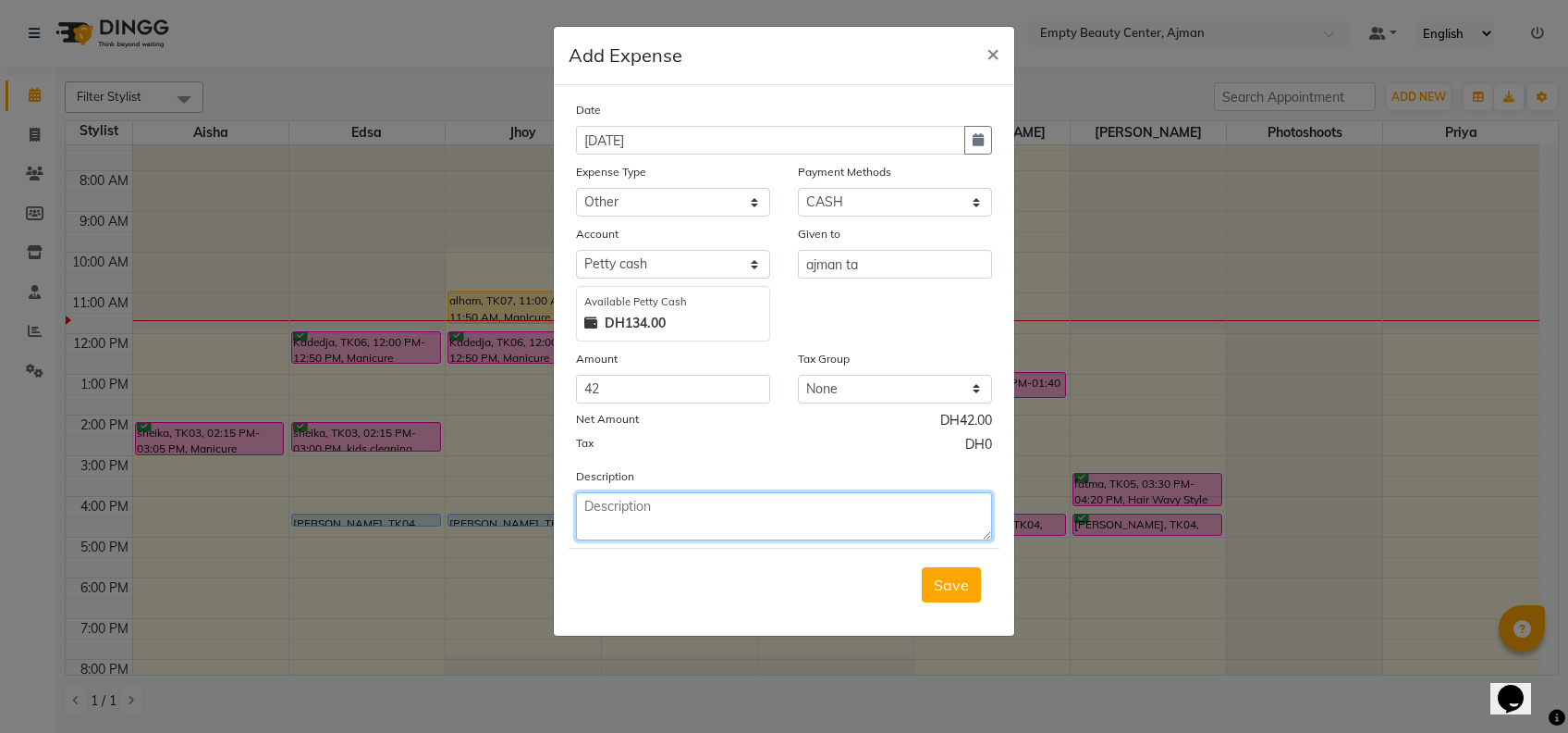
click at [720, 520] on textarea at bounding box center [784, 516] width 416 height 48
type textarea "taxi ajman vaccine day back and fort"
click at [993, 568] on div "Save" at bounding box center [784, 584] width 431 height 73
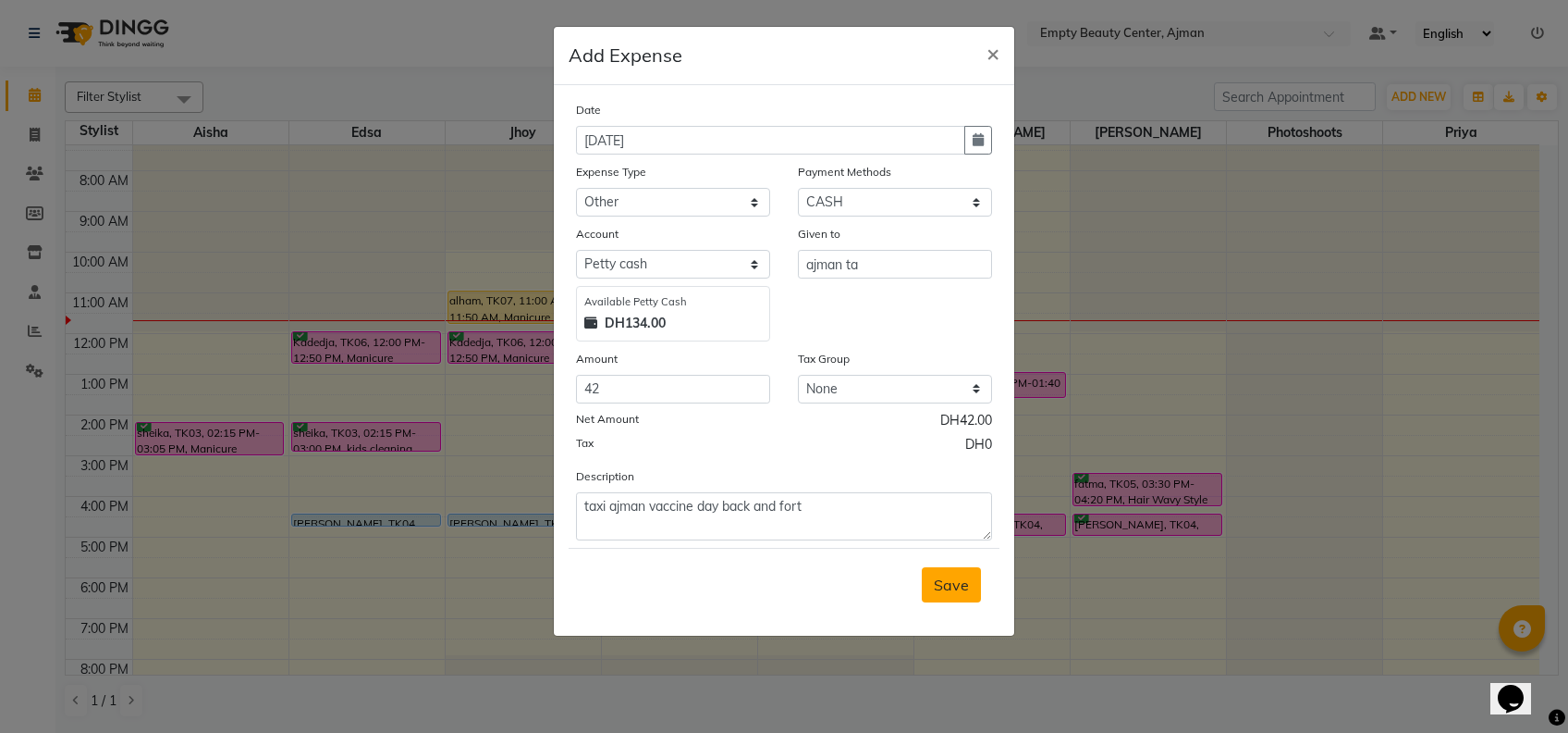
click at [973, 572] on button "Save" at bounding box center [951, 584] width 59 height 35
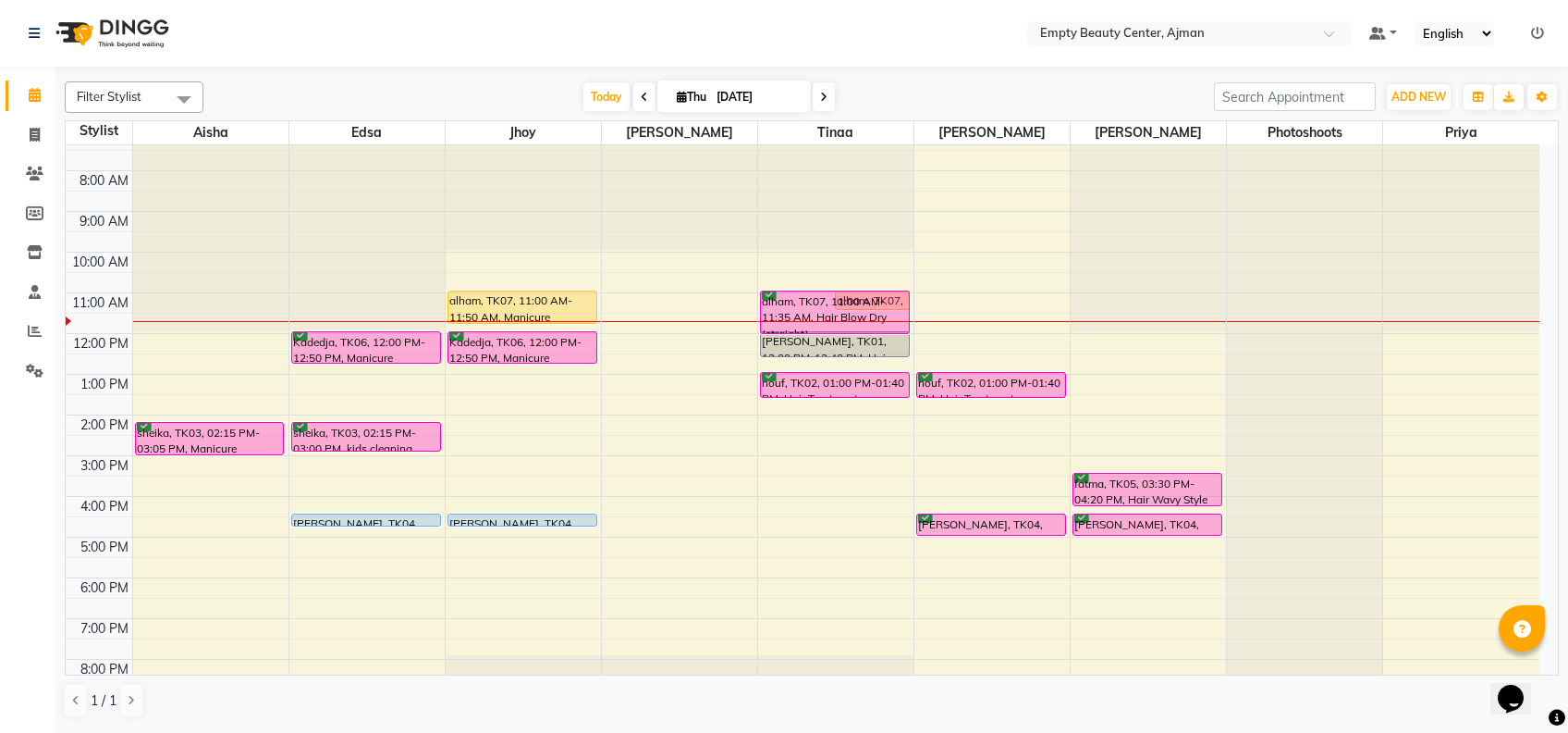
drag, startPoint x: 796, startPoint y: 310, endPoint x: 806, endPoint y: 335, distance: 26.9
click at [806, 335] on div "alham, TK07, 11:00 AM-11:35 AM, Hair Blow Dry (straight) alham, TK07, 11:00 AM-…" at bounding box center [836, 334] width 155 height 976
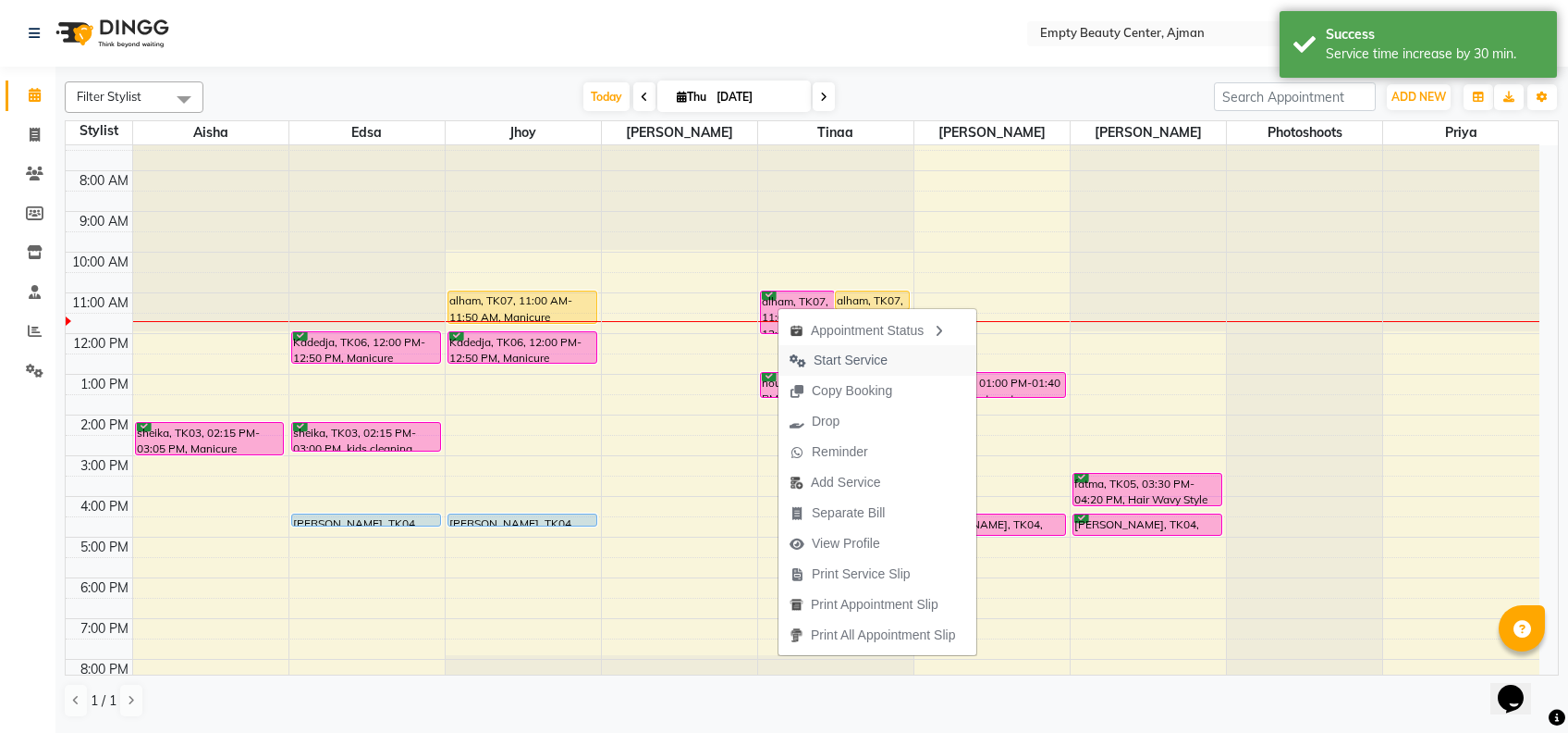
click at [850, 359] on span "Start Service" at bounding box center [850, 361] width 74 height 20
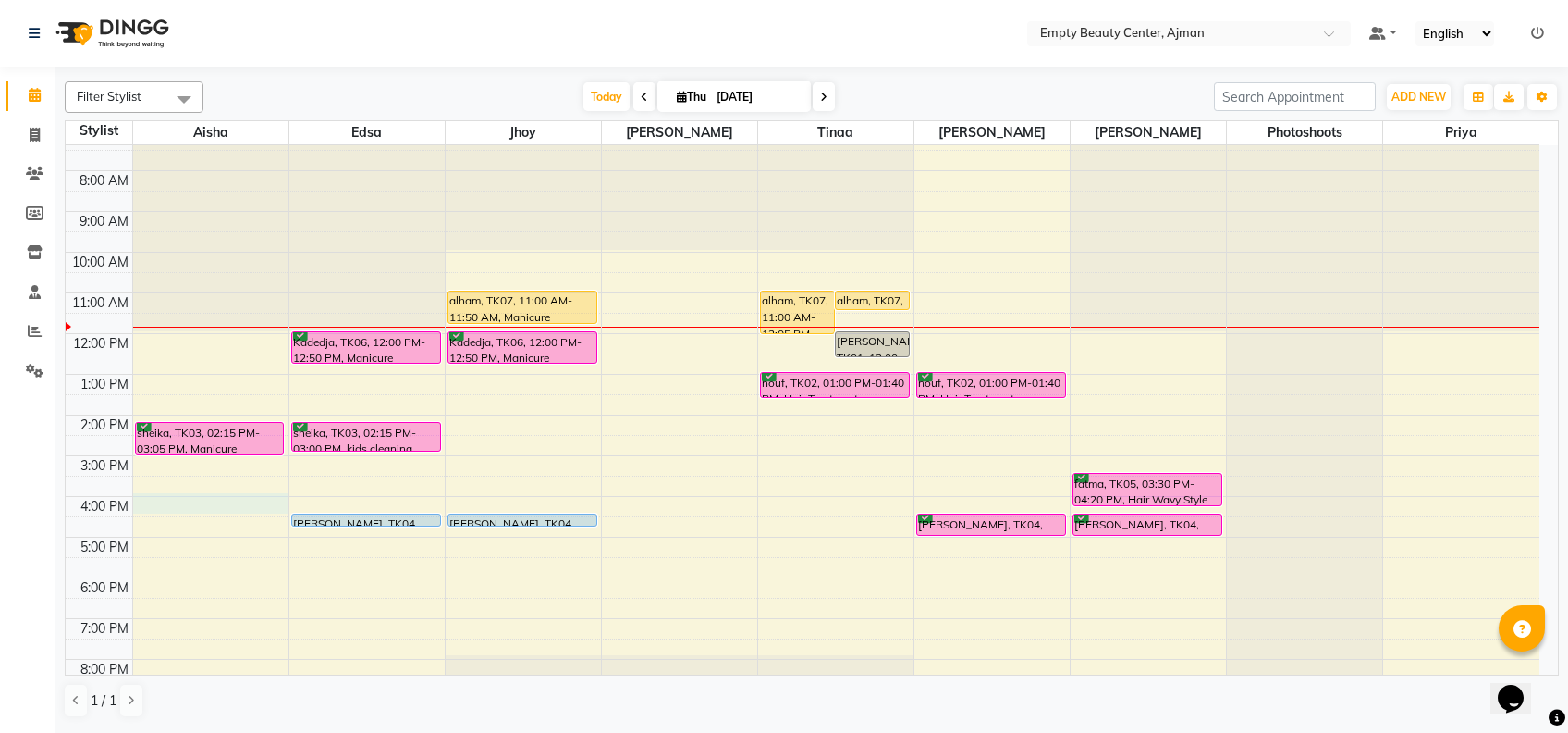
click at [168, 508] on div "12:00 AM 1:00 AM 2:00 AM 3:00 AM 4:00 AM 5:00 AM 6:00 AM 7:00 AM 8:00 AM 9:00 A…" at bounding box center [802, 334] width 1474 height 976
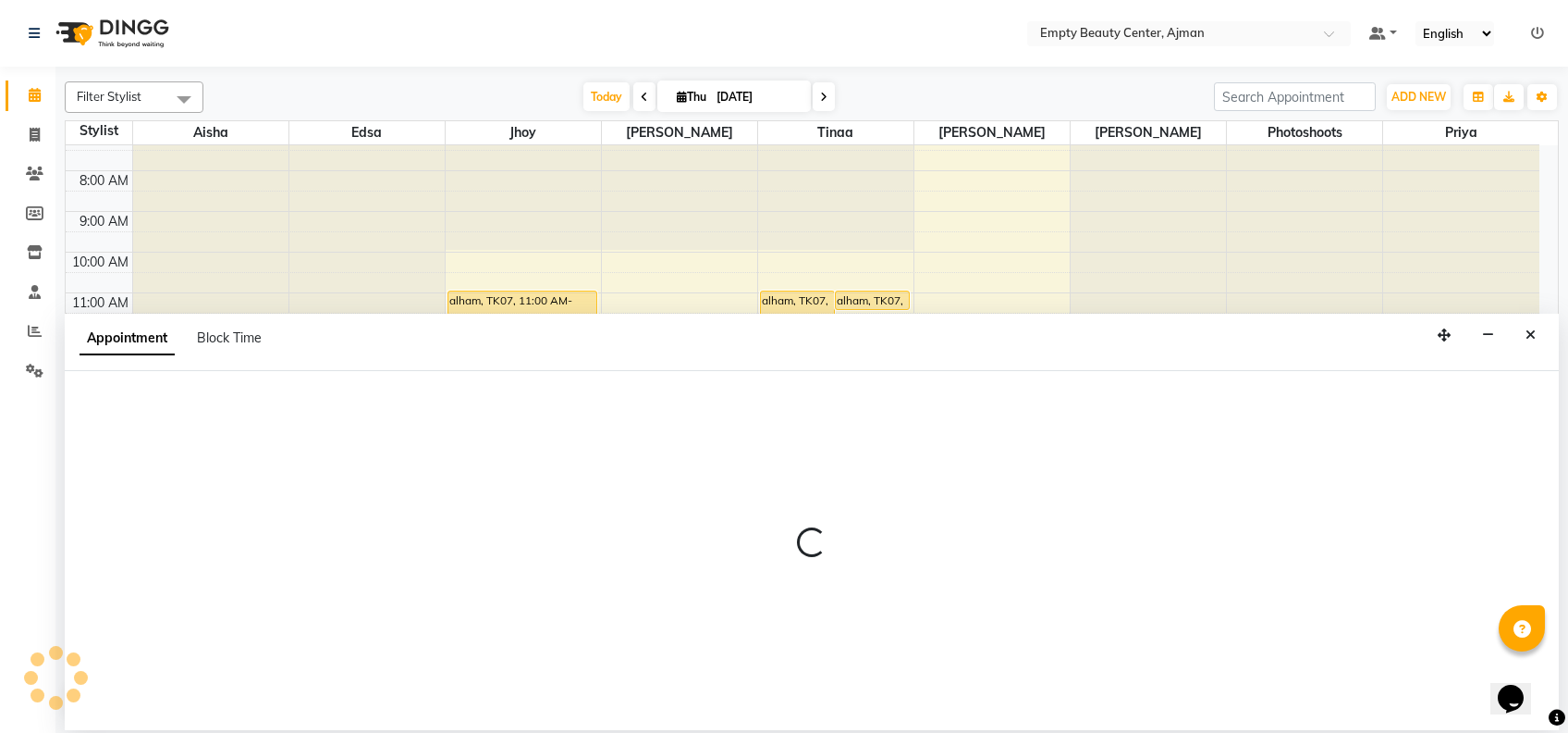
select select "41790"
select select "960"
select select "tentative"
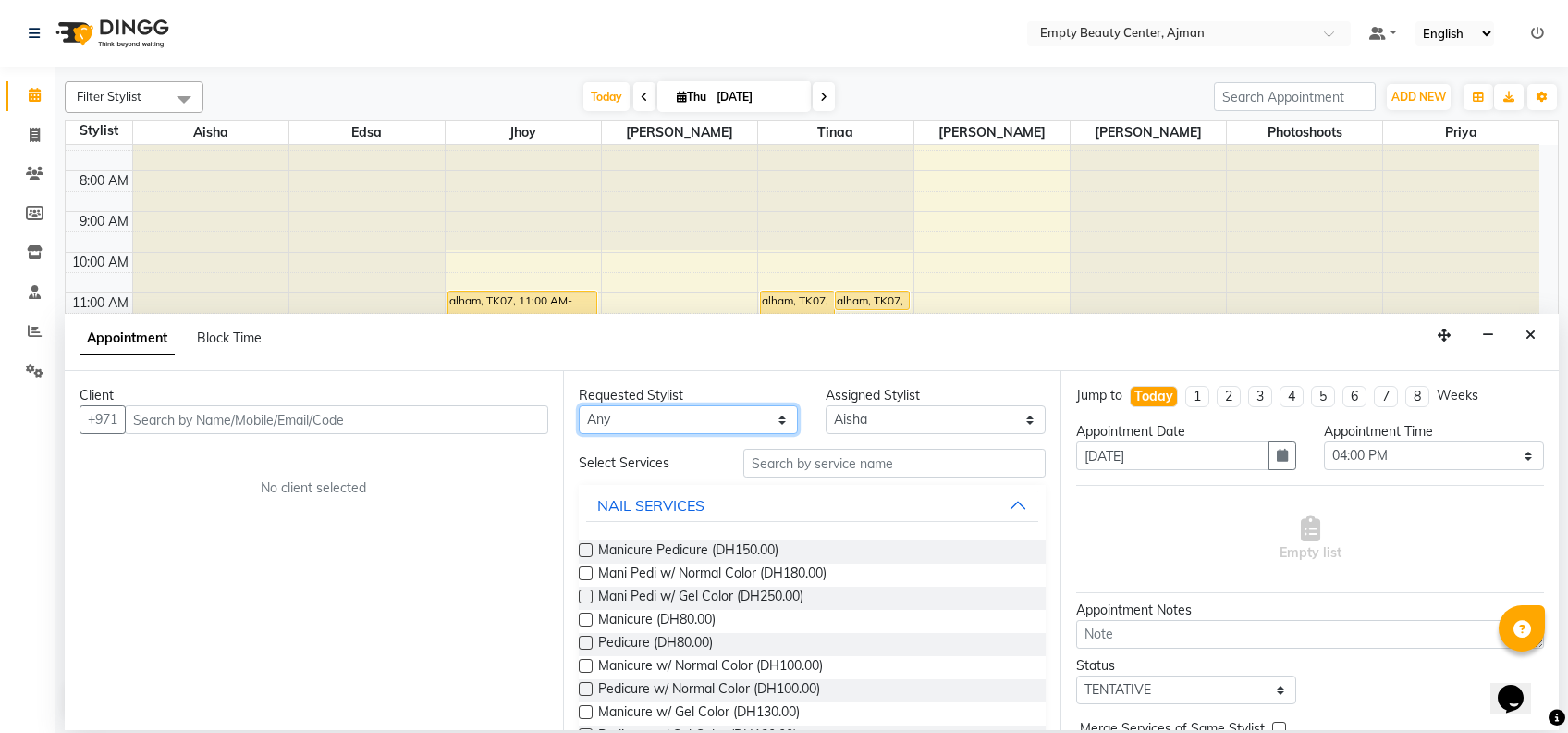
click at [680, 417] on select "Any [PERSON_NAME] Edsa jhoy [PERSON_NAME] Photoshoots Priya [PERSON_NAME] [PERS…" at bounding box center [688, 419] width 220 height 29
select select "41790"
click at [578, 405] on select "Any [PERSON_NAME] Edsa jhoy [PERSON_NAME] Photoshoots Priya [PERSON_NAME] [PERS…" at bounding box center [688, 419] width 220 height 29
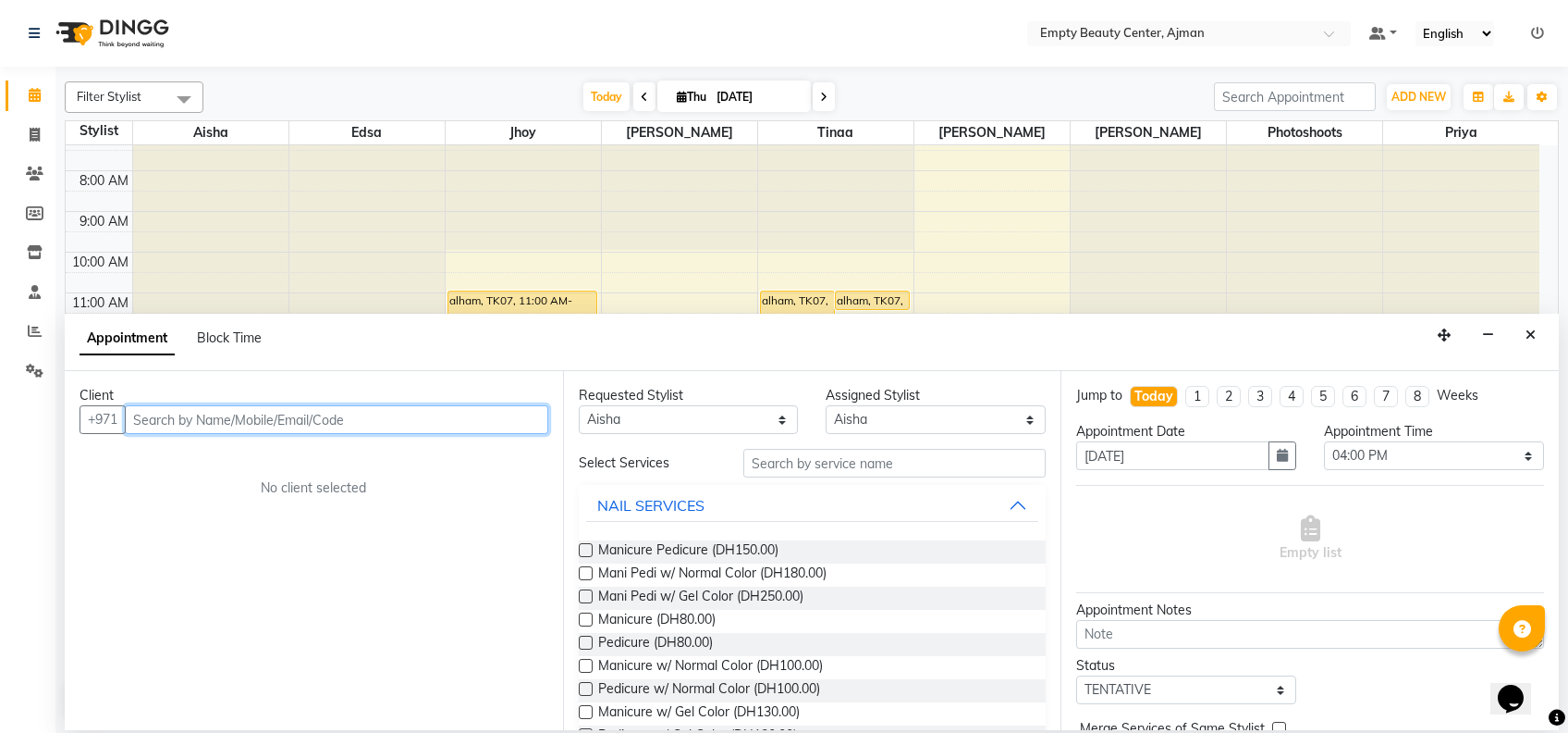
click at [366, 420] on input "text" at bounding box center [336, 419] width 423 height 29
click at [1534, 345] on button "Close" at bounding box center [1530, 335] width 27 height 29
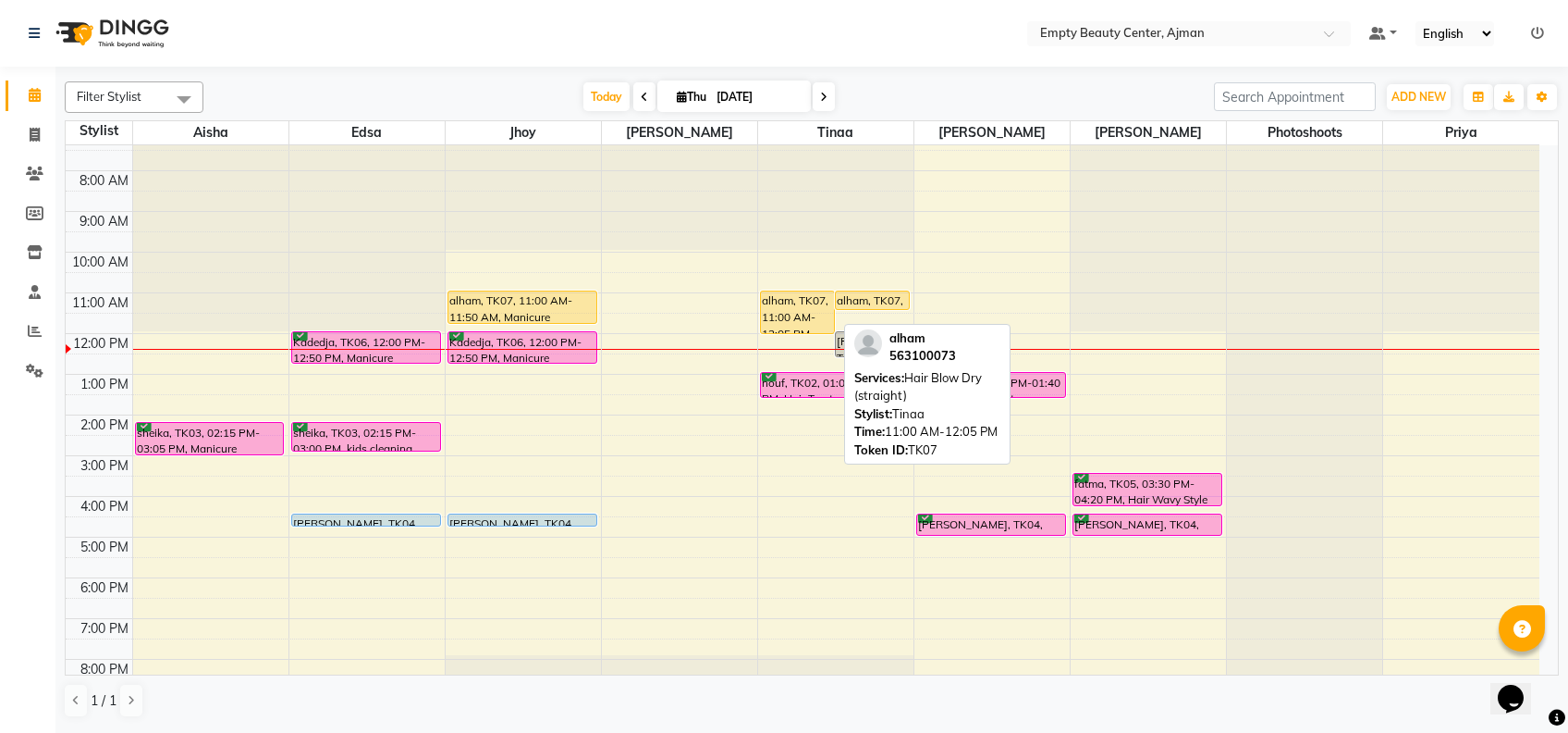
click at [779, 307] on div "alham, TK07, 11:00 AM-12:05 PM, Hair Blow Dry (straight)" at bounding box center [796, 313] width 73 height 42
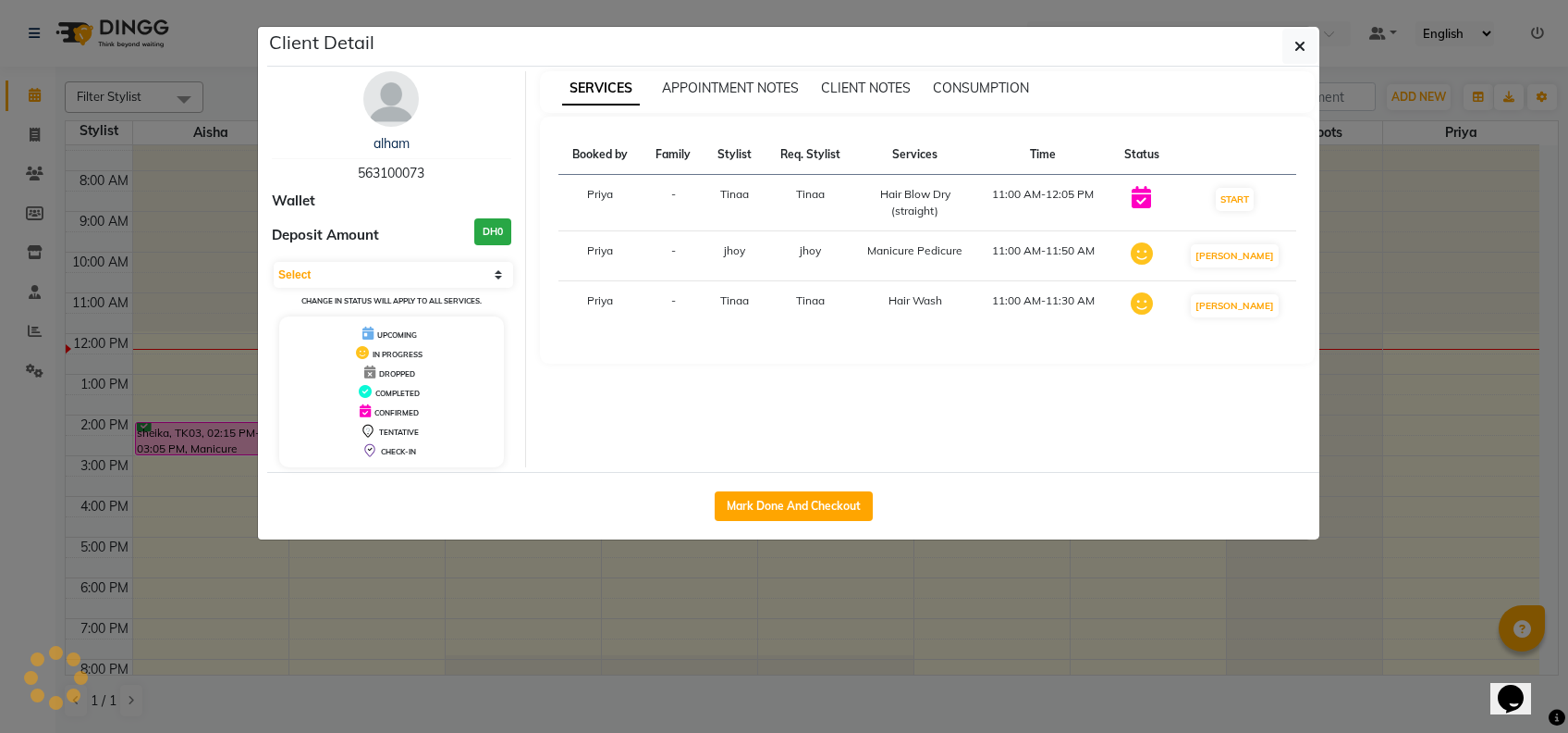
select select "1"
click at [798, 501] on button "Mark Done And Checkout" at bounding box center [793, 506] width 158 height 30
select select "service"
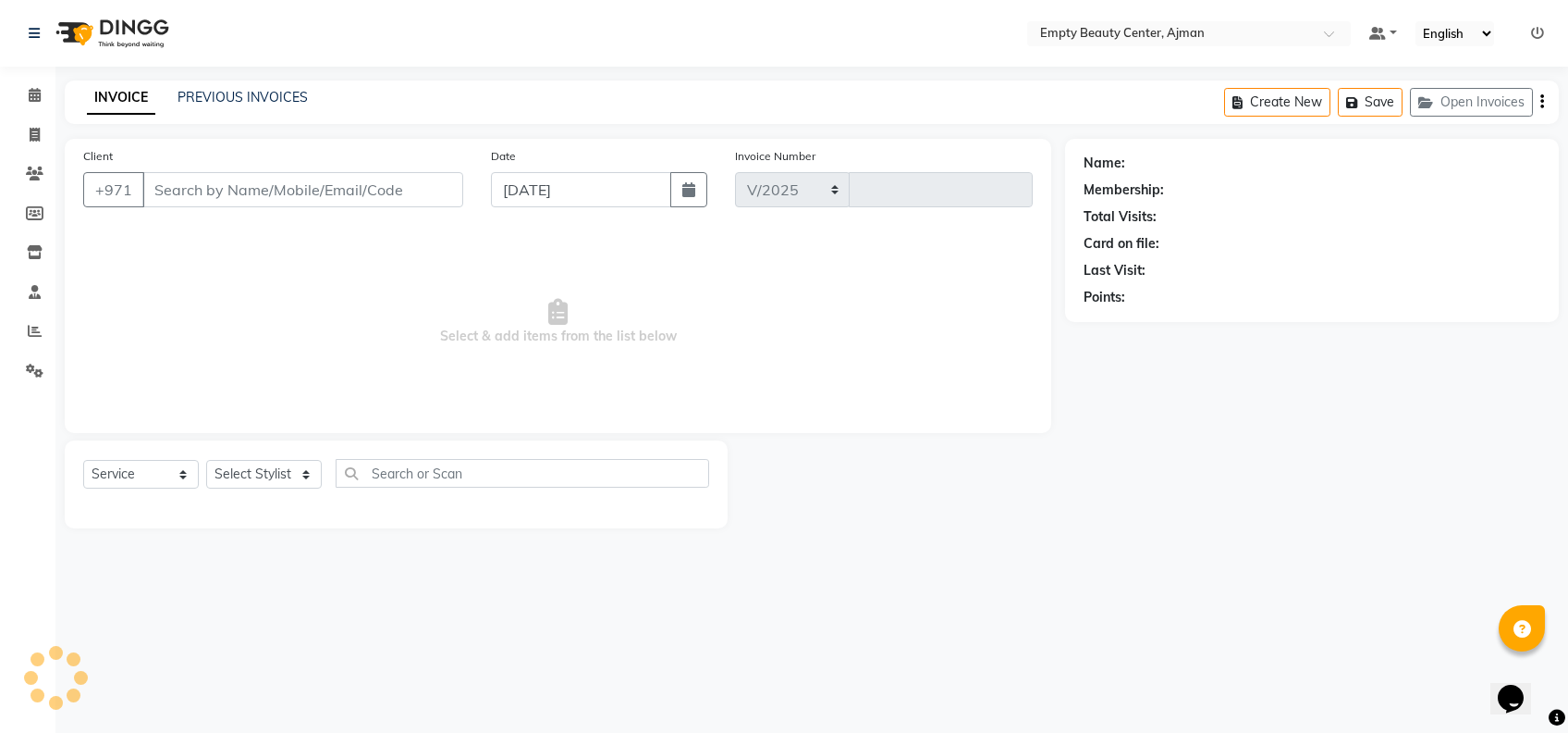
select select "769"
type input "2214"
type input "563100073"
select select "18086"
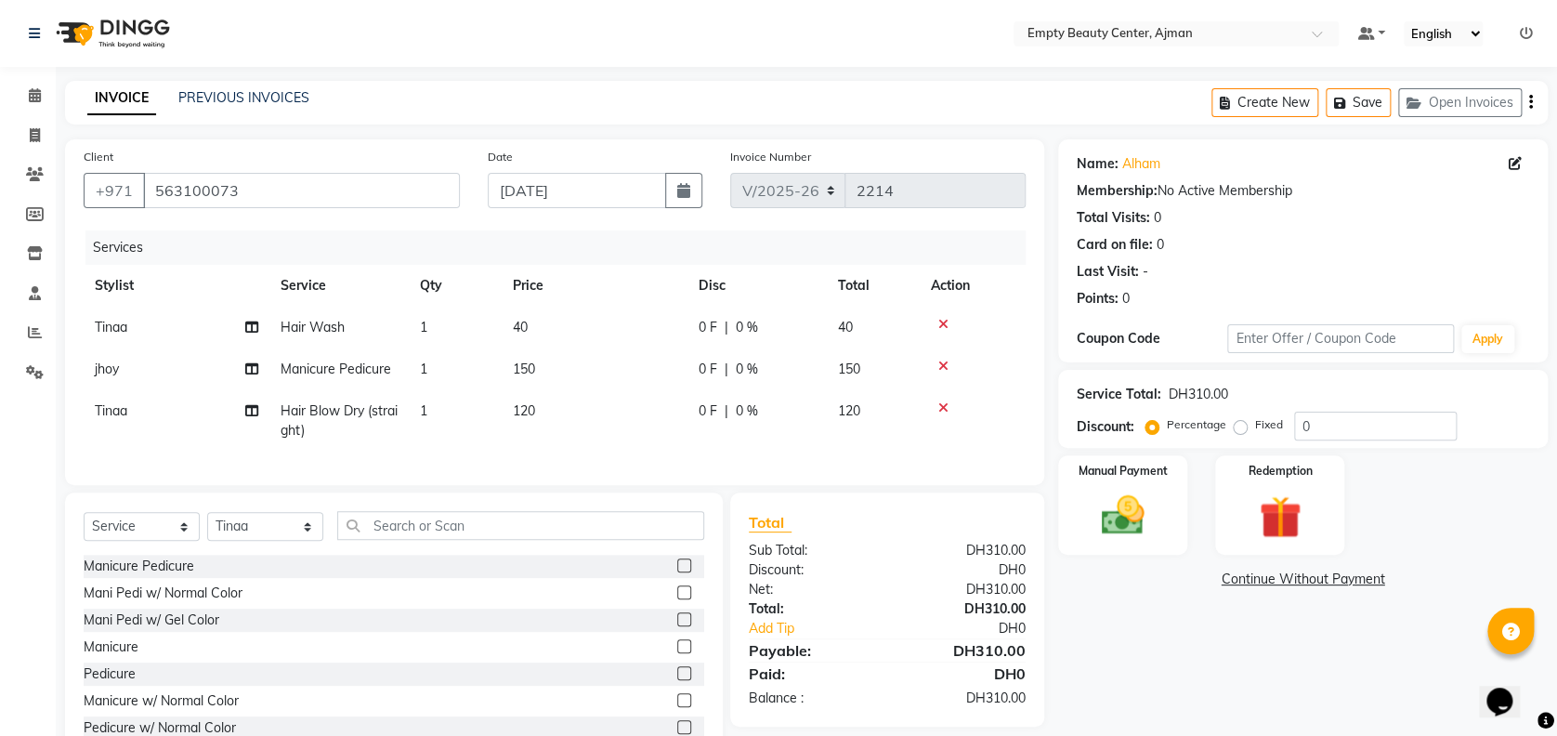
scroll to position [76, 0]
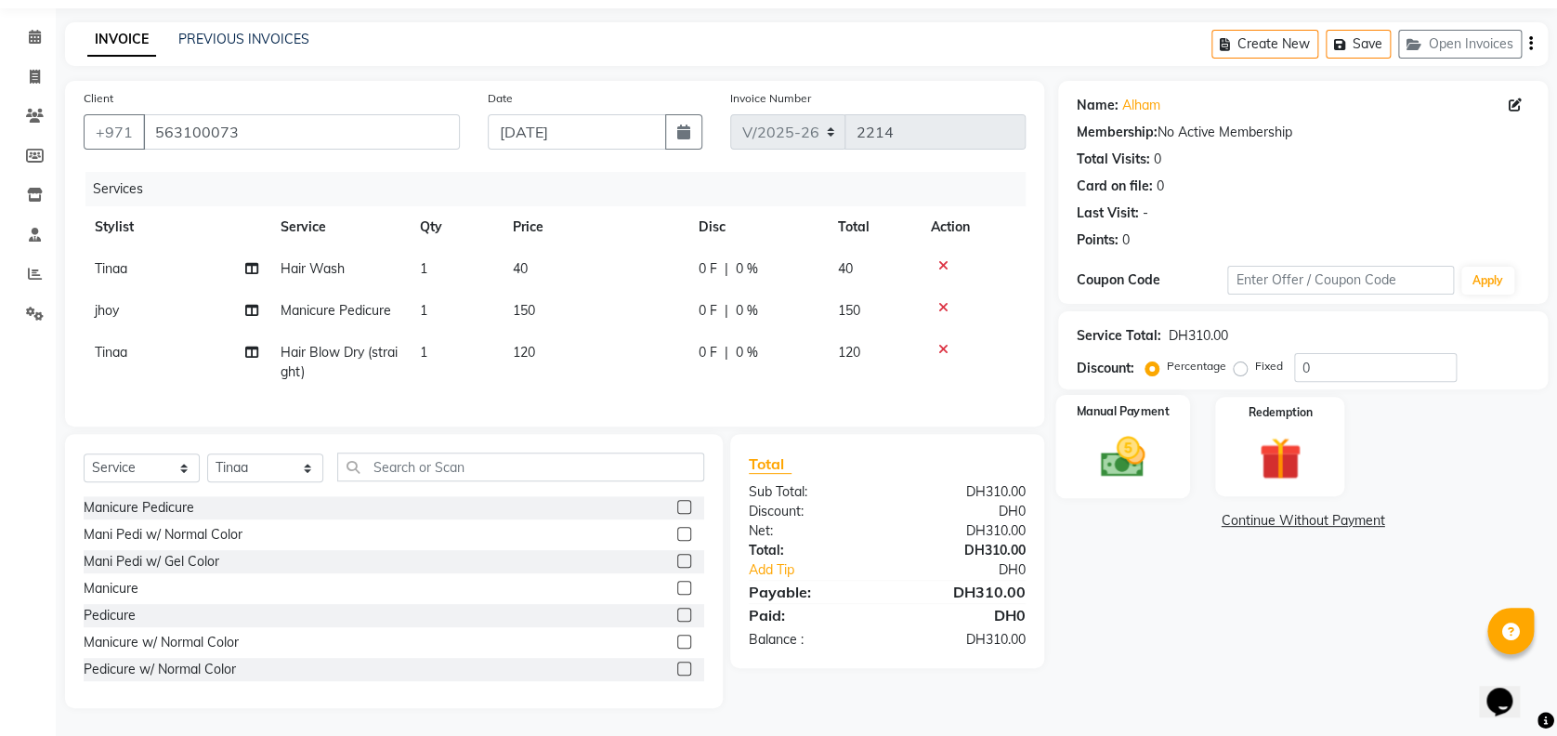
click at [1166, 443] on div "Manual Payment" at bounding box center [1122, 446] width 135 height 103
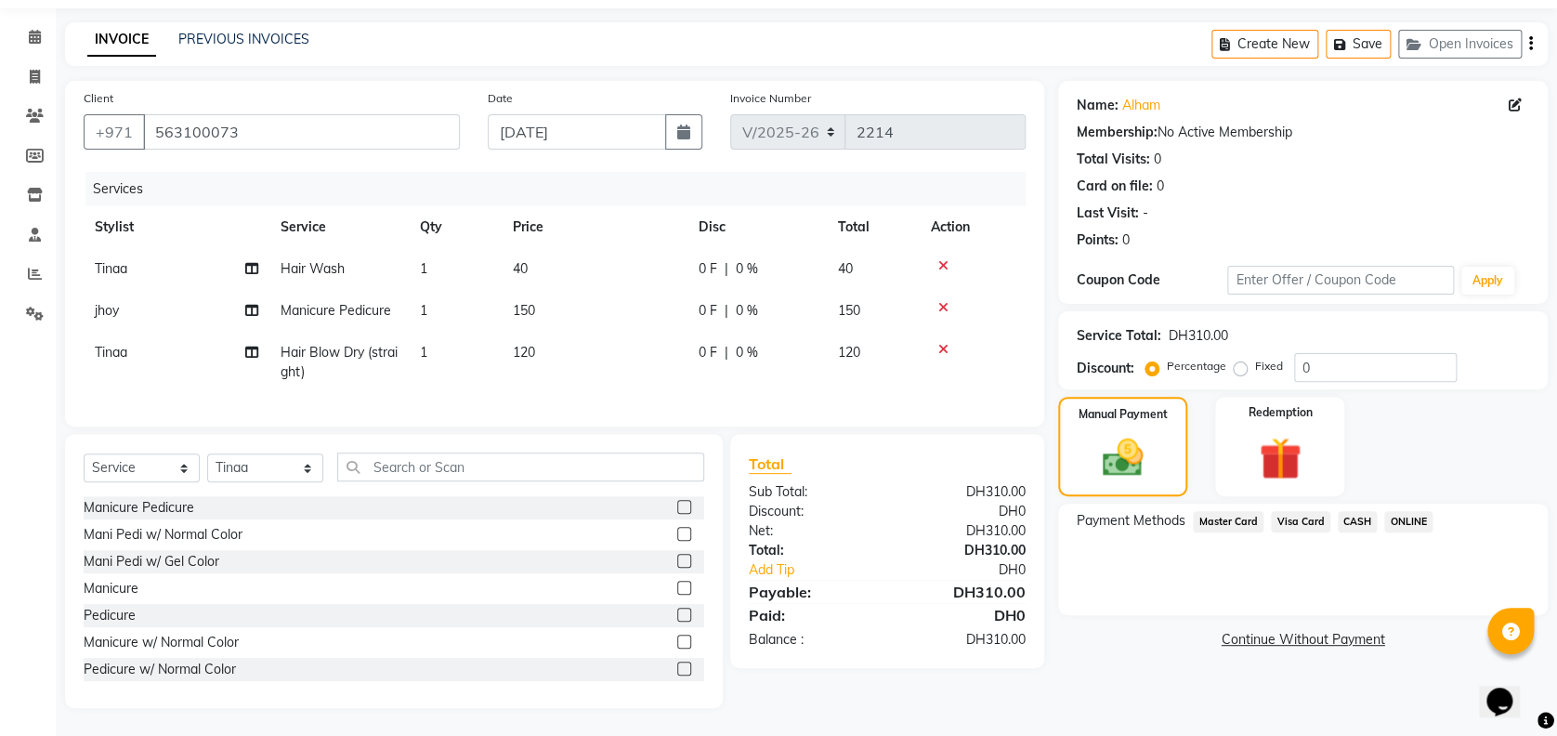
click at [1221, 511] on span "Master Card" at bounding box center [1228, 521] width 71 height 21
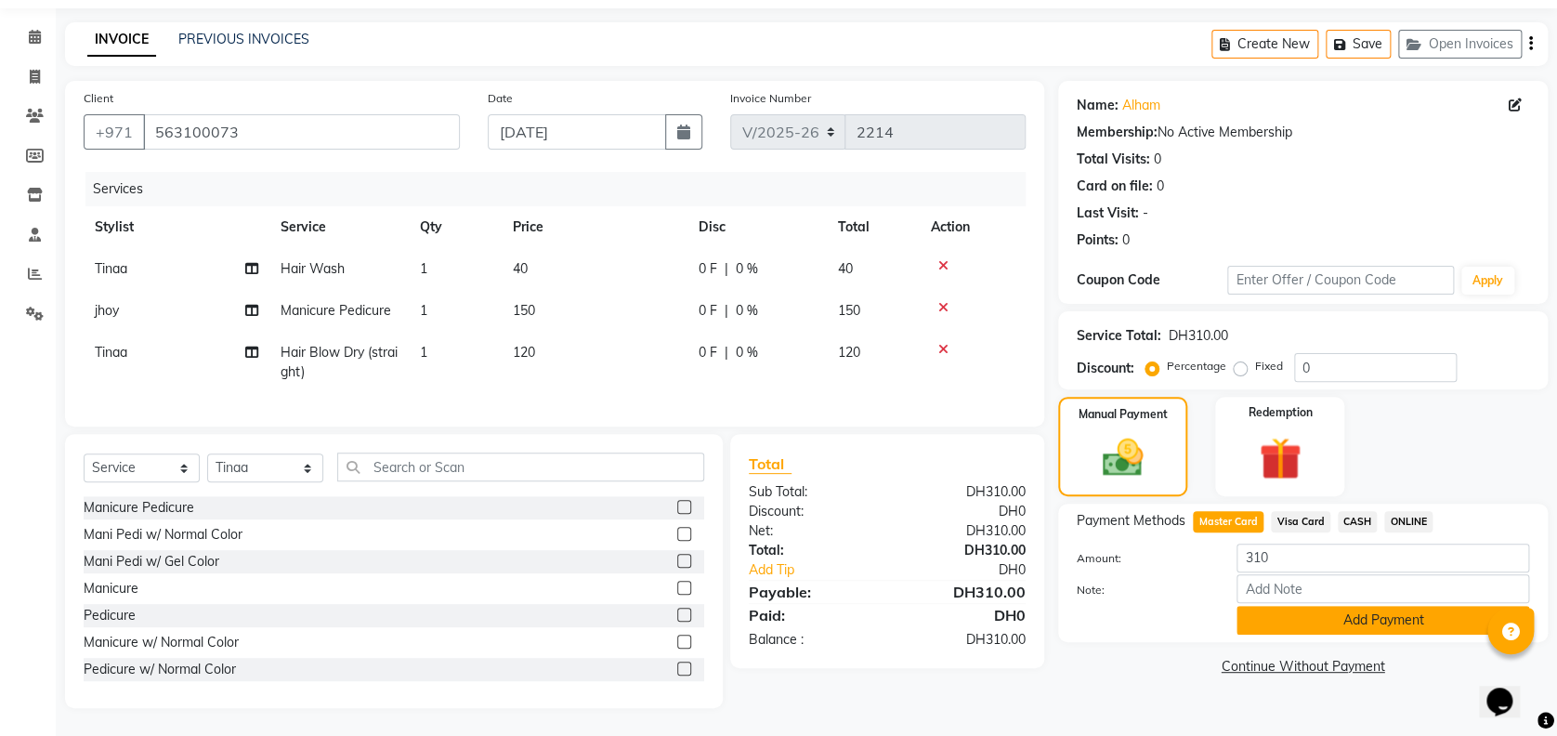
click at [1351, 606] on button "Add Payment" at bounding box center [1382, 620] width 293 height 29
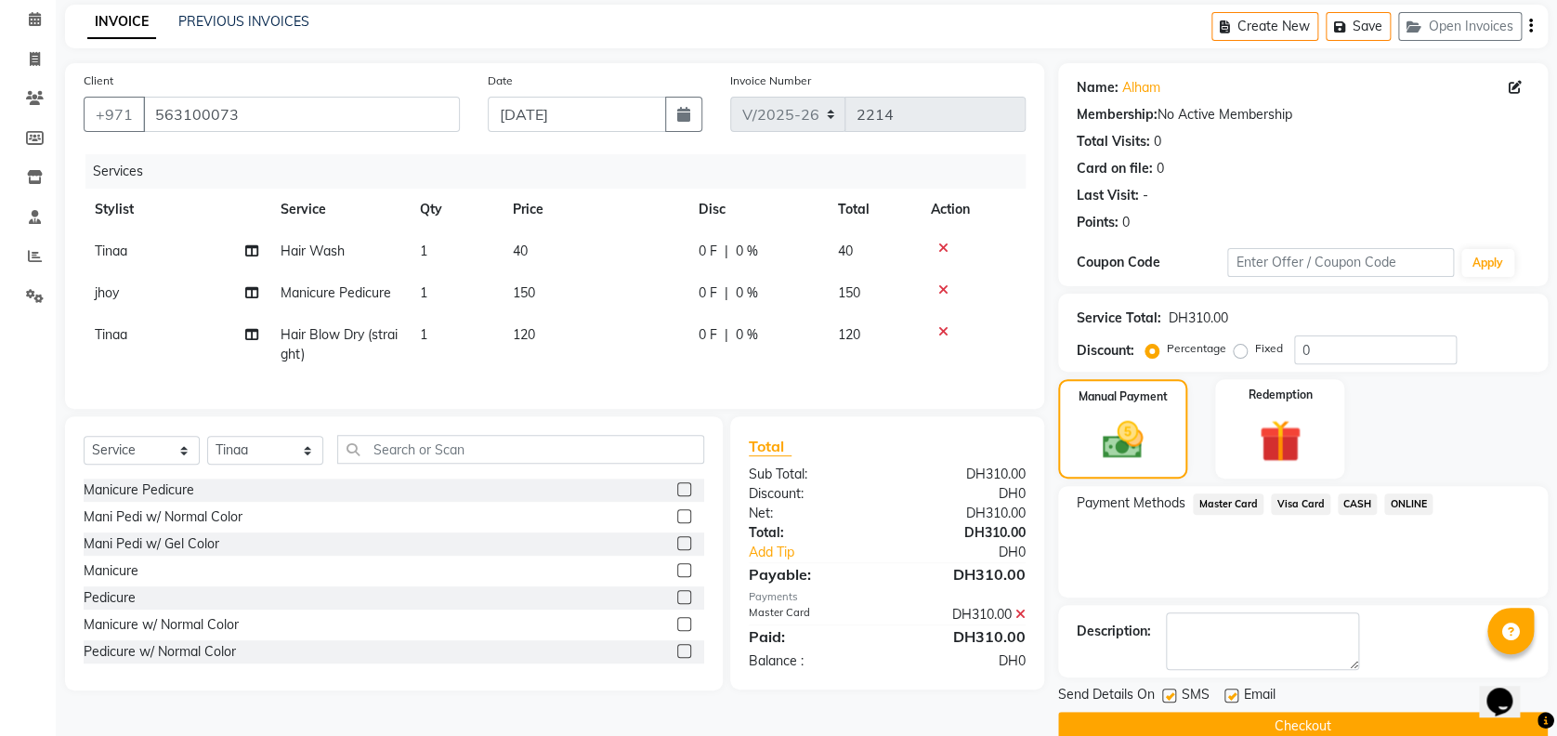
scroll to position [108, 0]
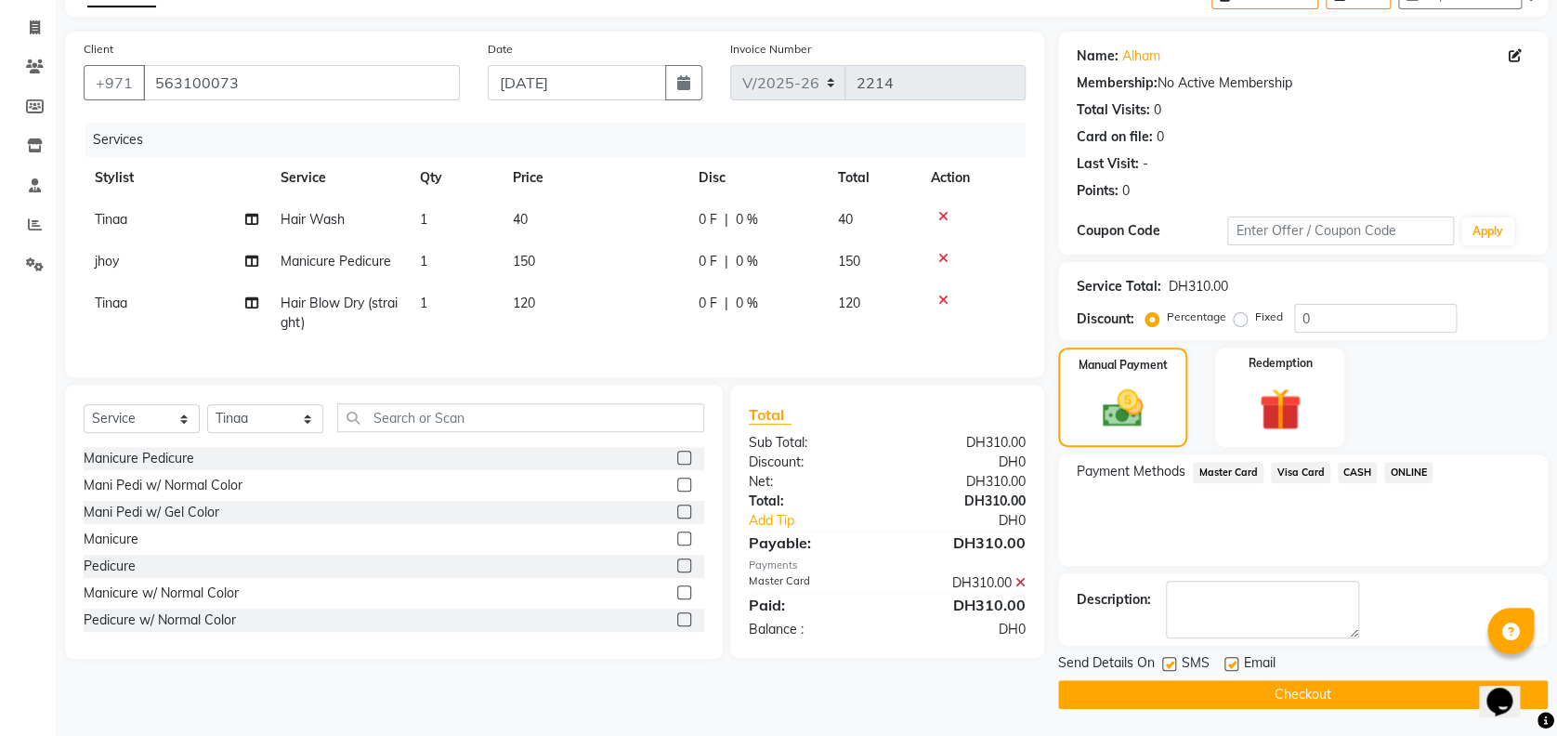
click at [1293, 689] on button "Checkout" at bounding box center [1303, 694] width 490 height 29
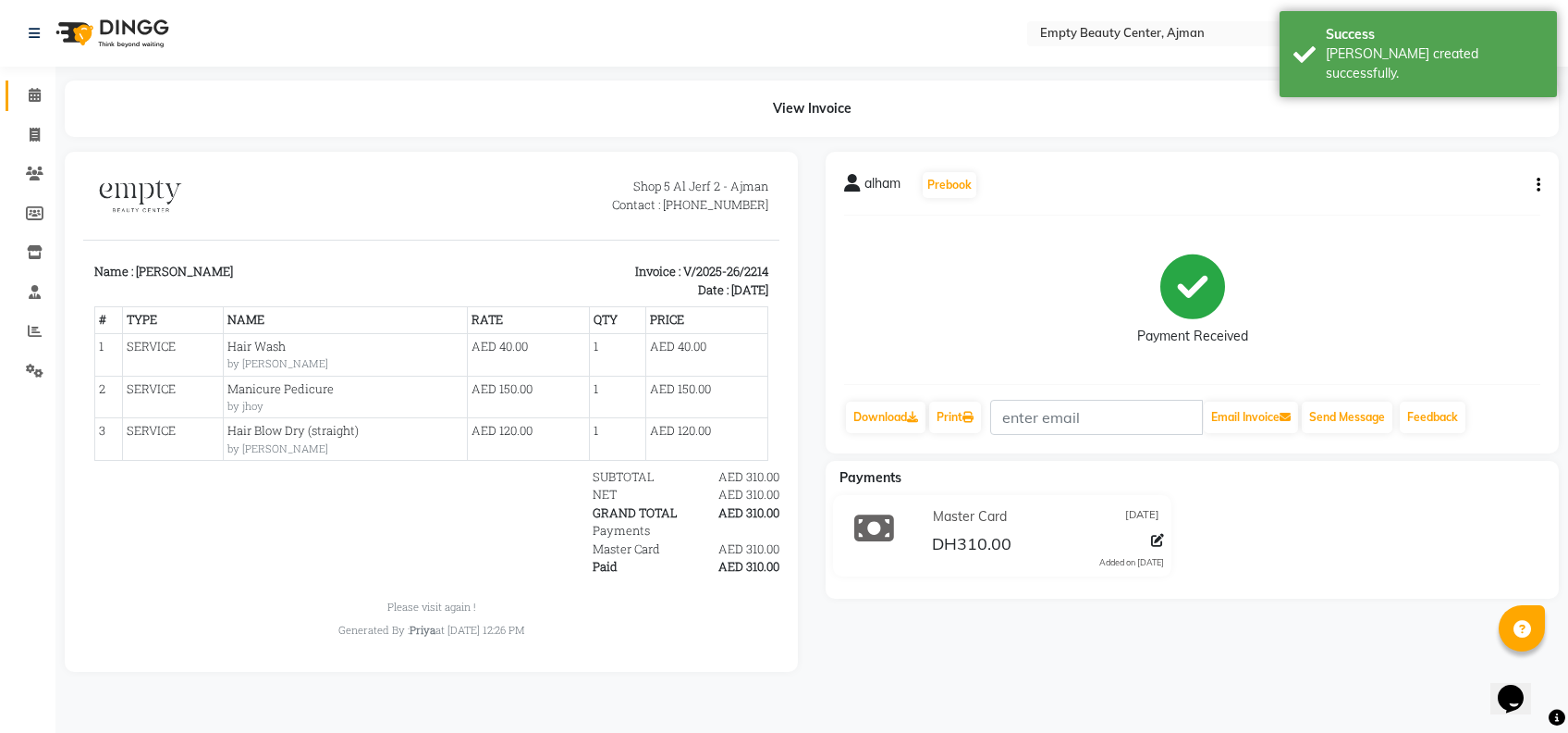
click at [15, 88] on link "Calendar" at bounding box center [28, 96] width 45 height 31
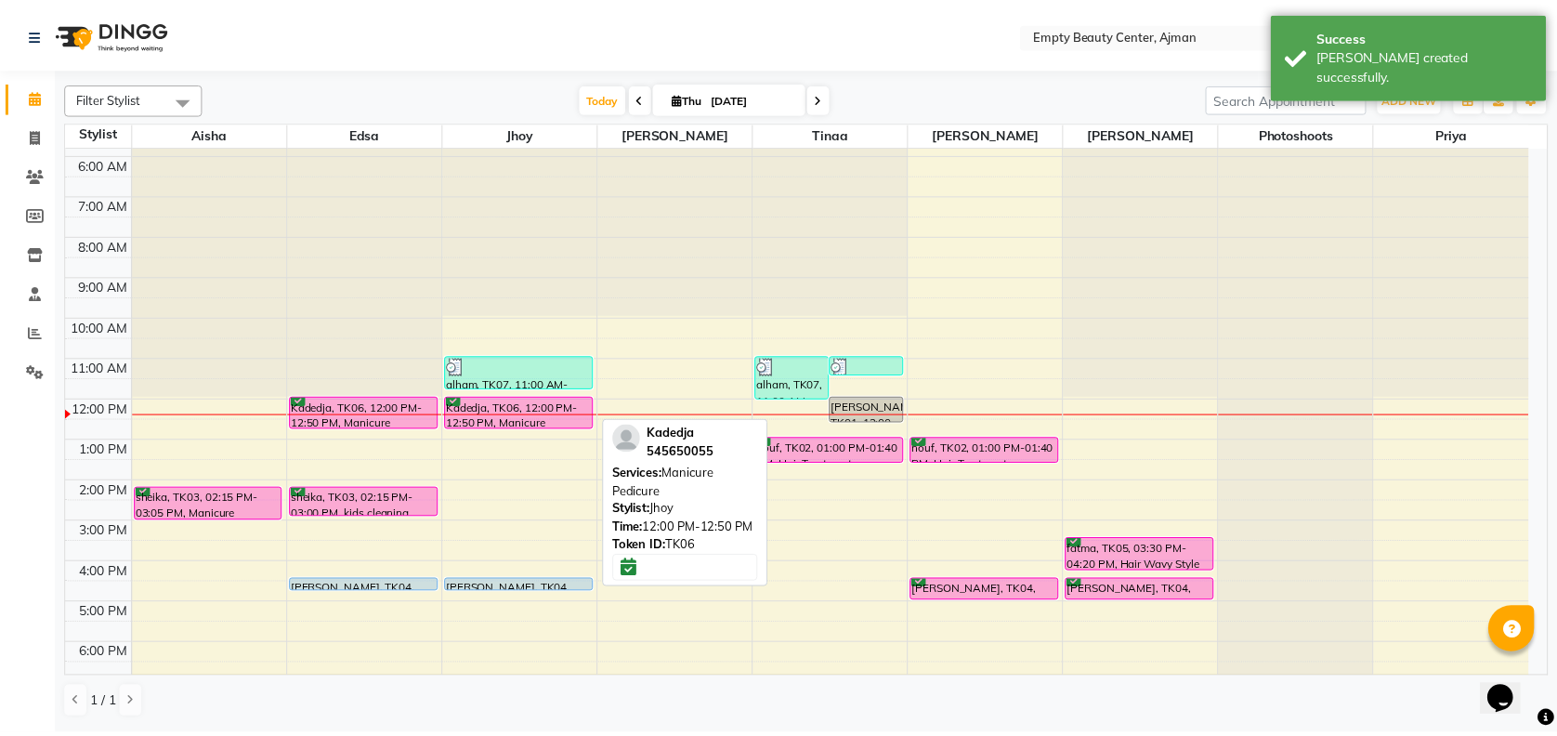
scroll to position [238, 0]
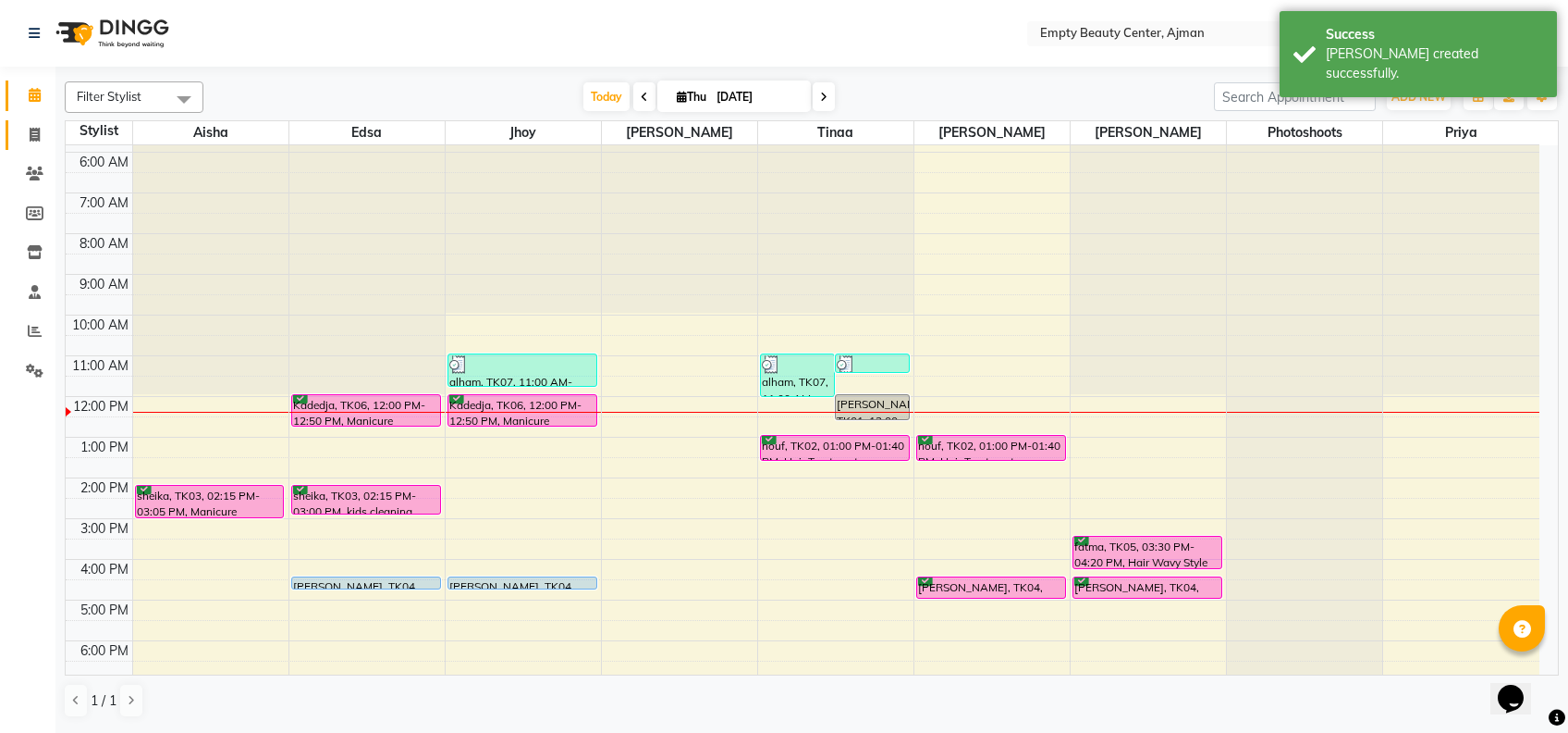
click at [32, 119] on li "Invoice" at bounding box center [28, 135] width 56 height 40
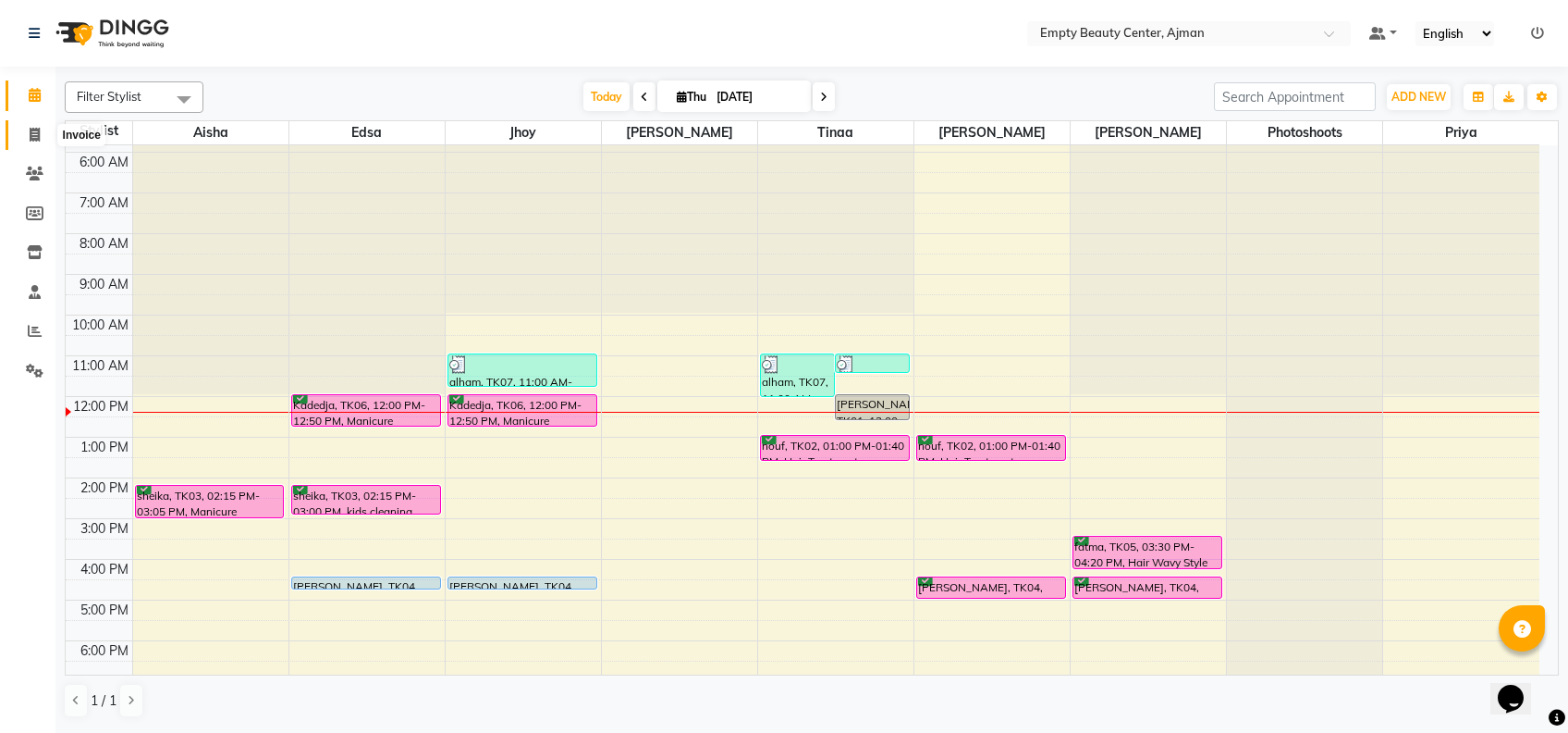
click at [28, 140] on span at bounding box center [35, 134] width 33 height 21
select select "service"
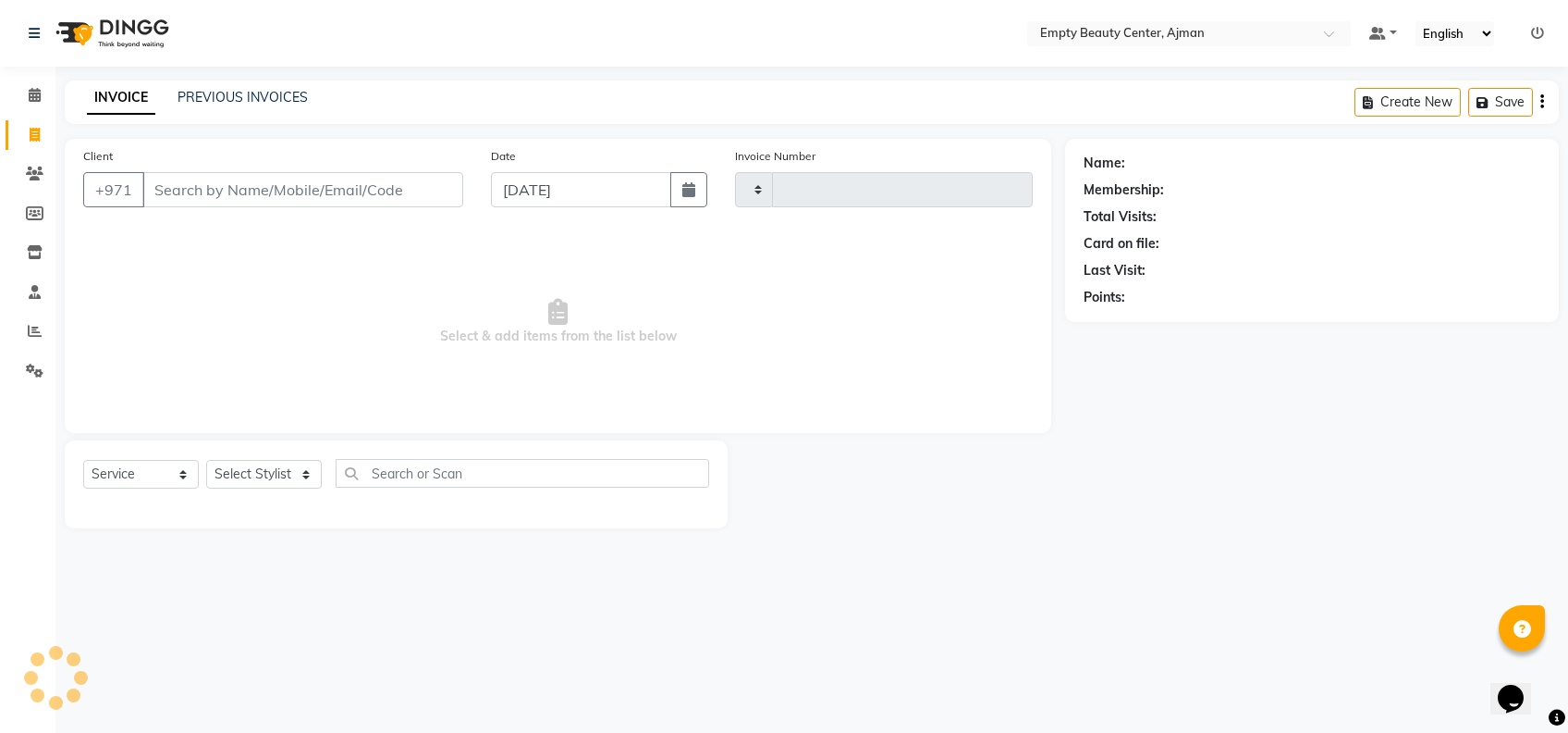
type input "2215"
select select "769"
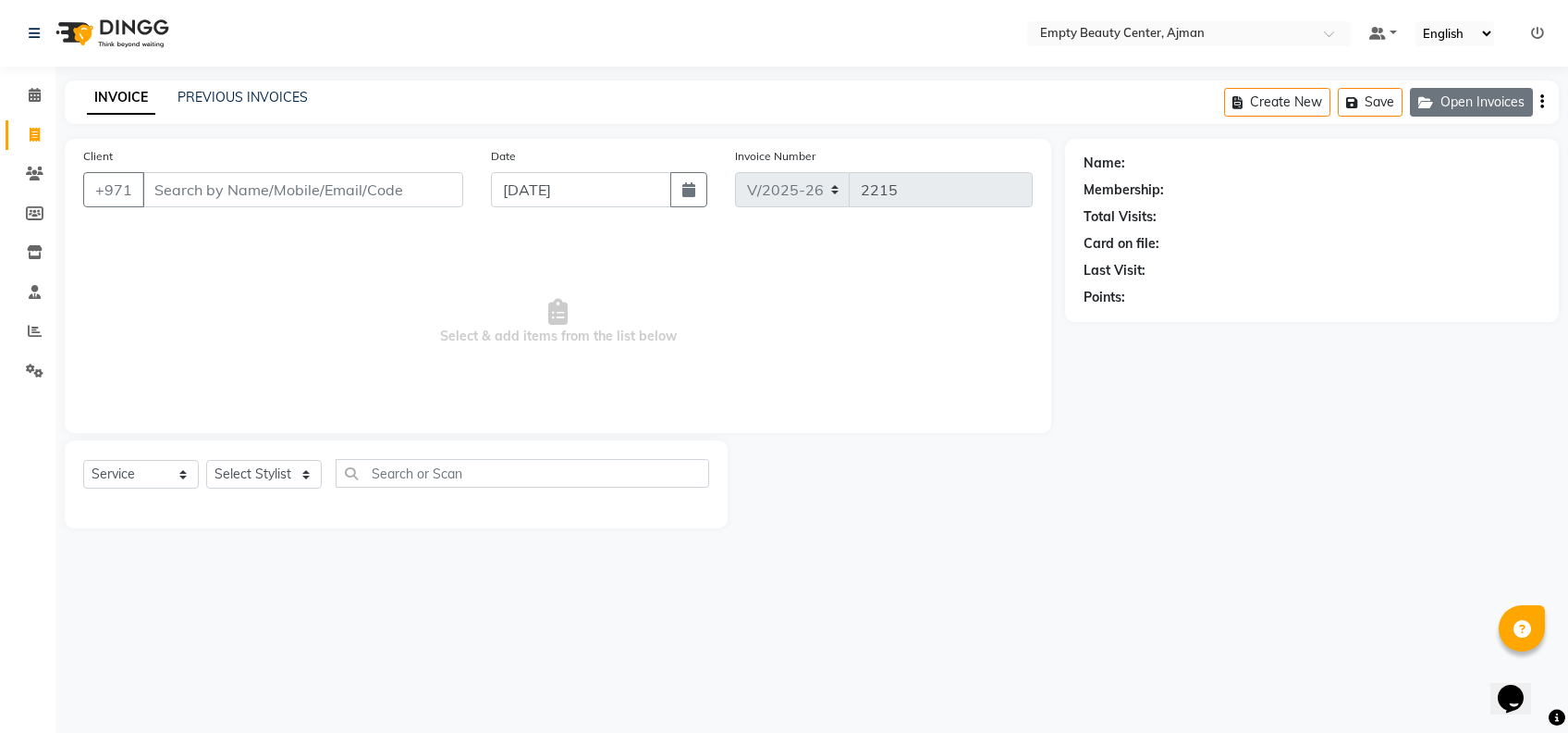
click at [1470, 112] on button "Open Invoices" at bounding box center [1472, 102] width 123 height 29
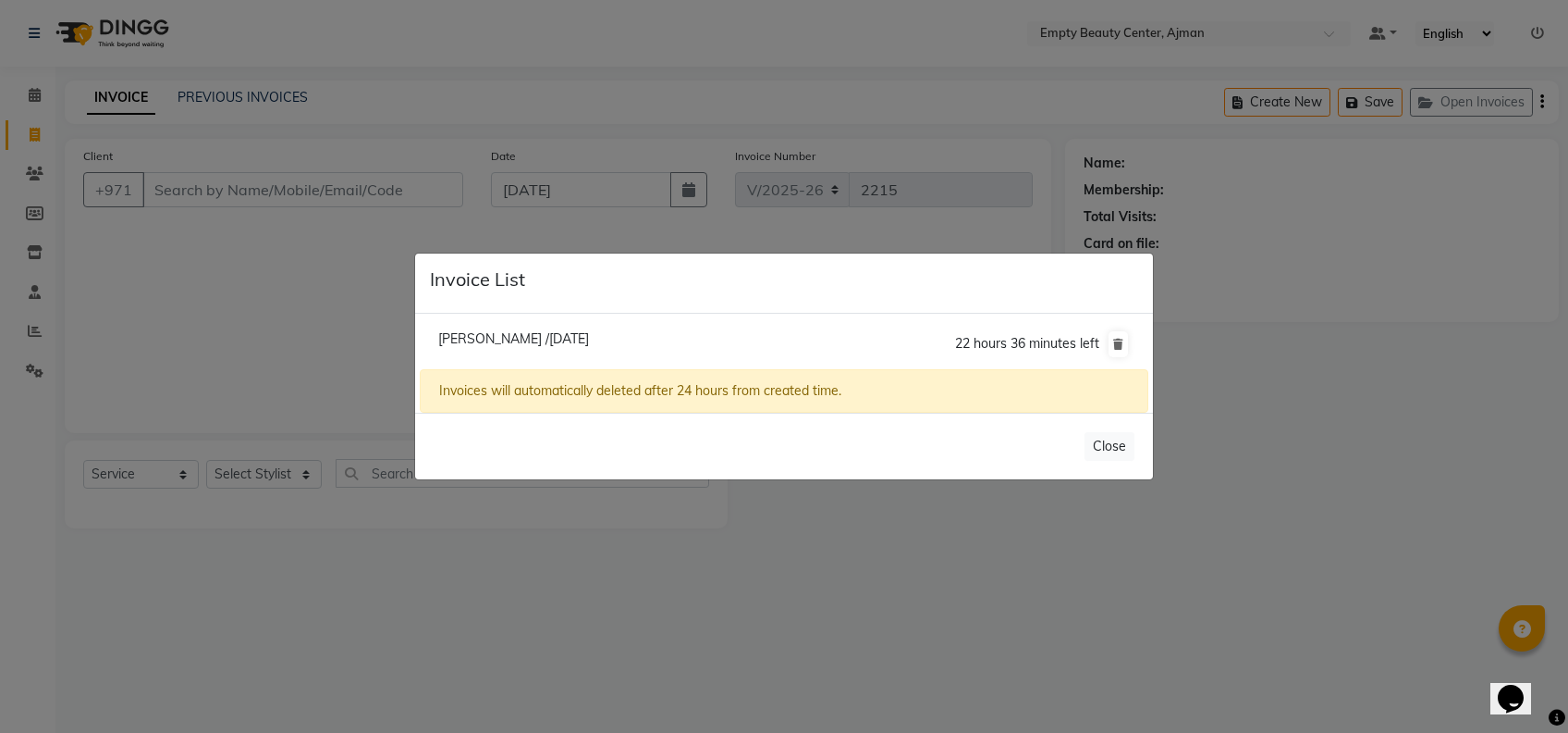
click at [565, 340] on span "Mariam /04 September 2025" at bounding box center [513, 339] width 150 height 17
type input "507768551"
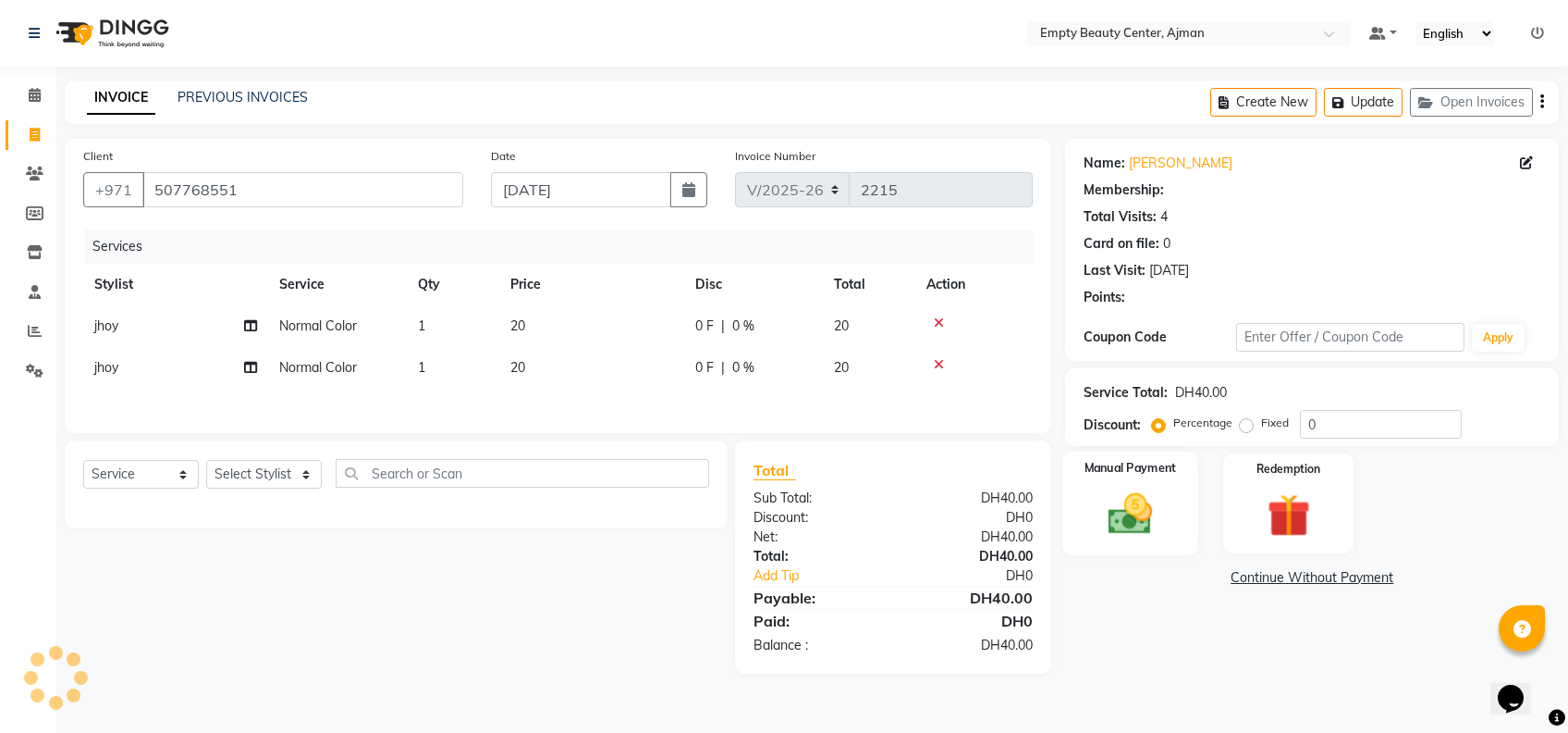
click at [1165, 479] on div "Manual Payment" at bounding box center [1131, 503] width 136 height 104
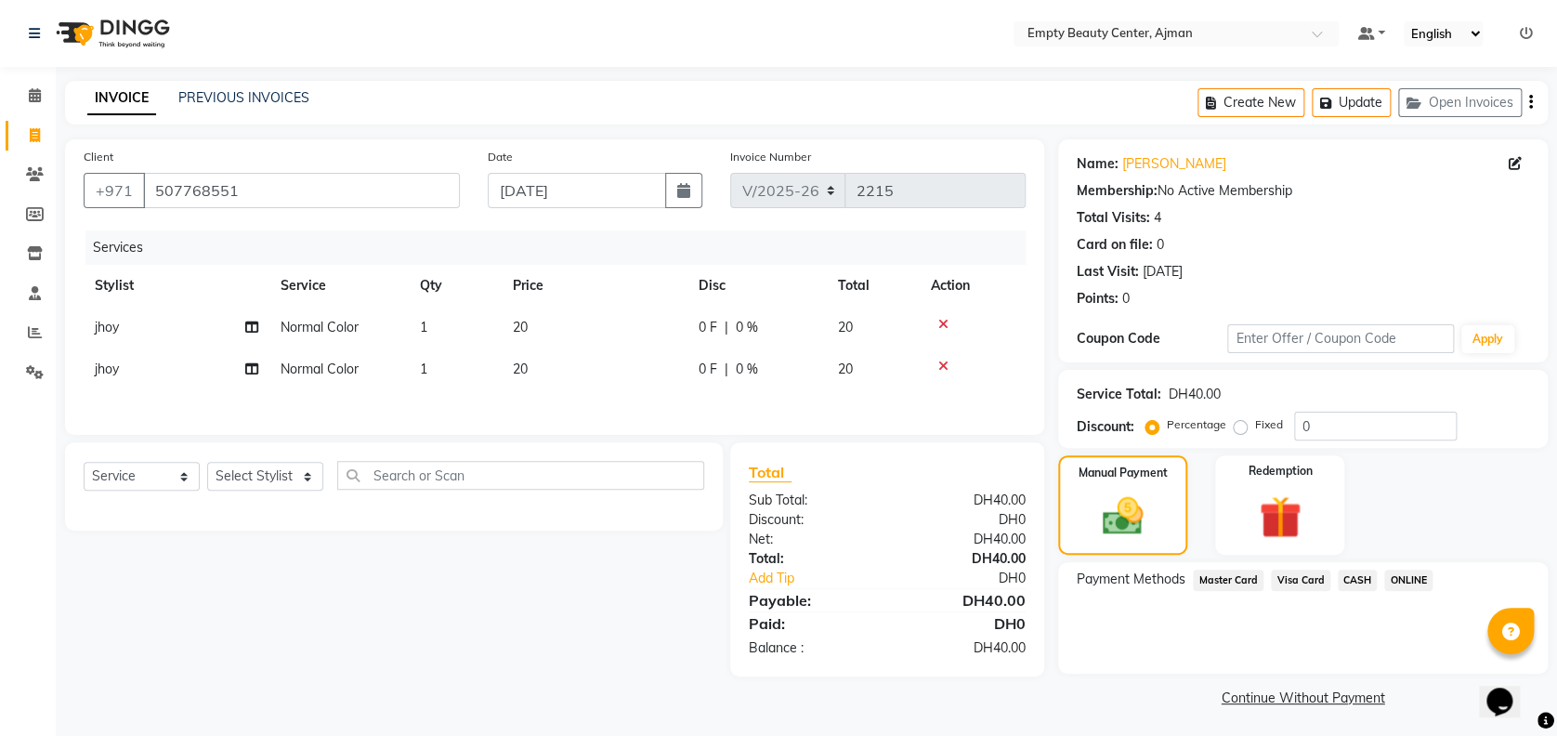
click at [1340, 579] on span "CASH" at bounding box center [1358, 579] width 40 height 21
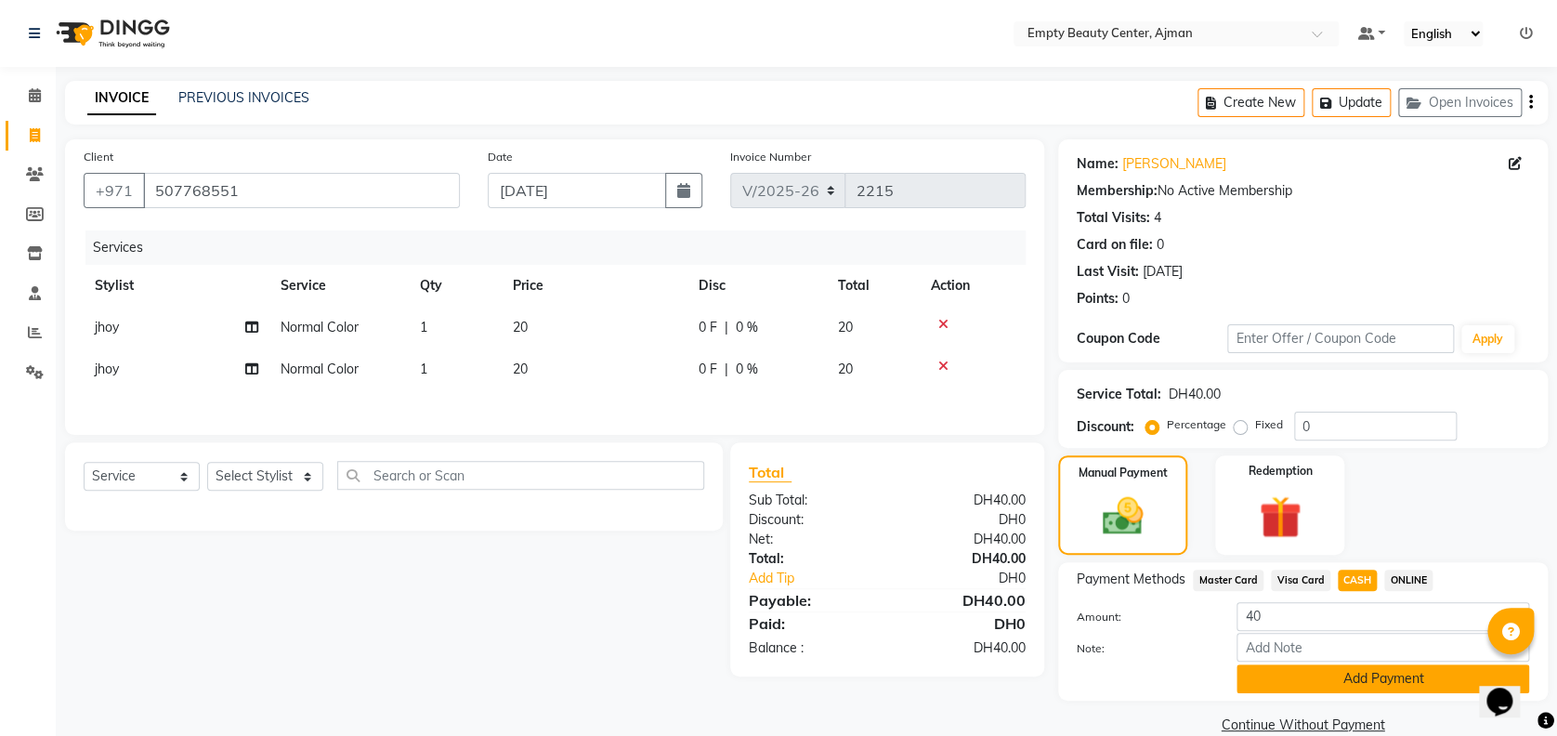
click at [1352, 664] on button "Add Payment" at bounding box center [1382, 678] width 293 height 29
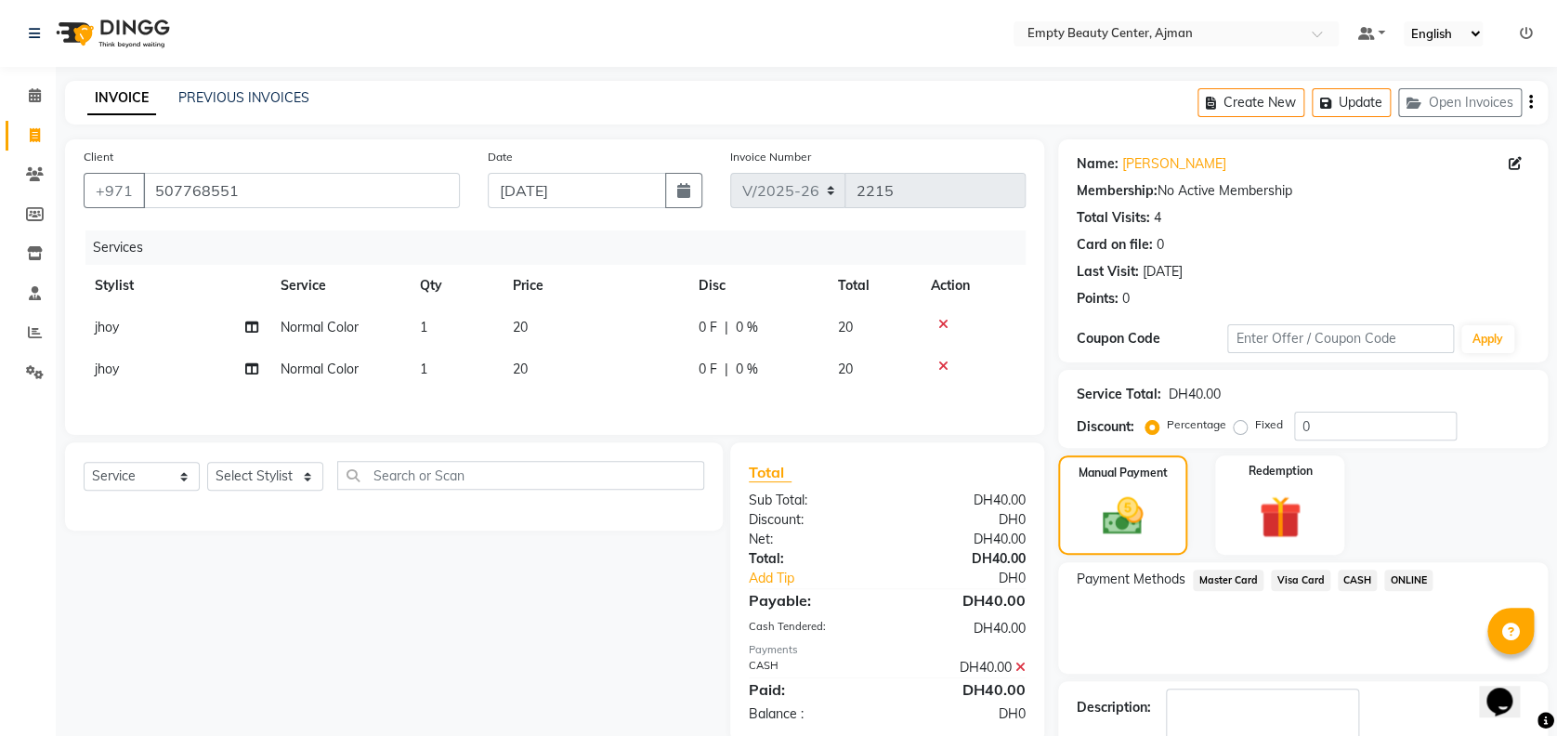
click at [1352, 664] on div "Payment Methods Master Card Visa Card CASH ONLINE" at bounding box center [1303, 617] width 490 height 111
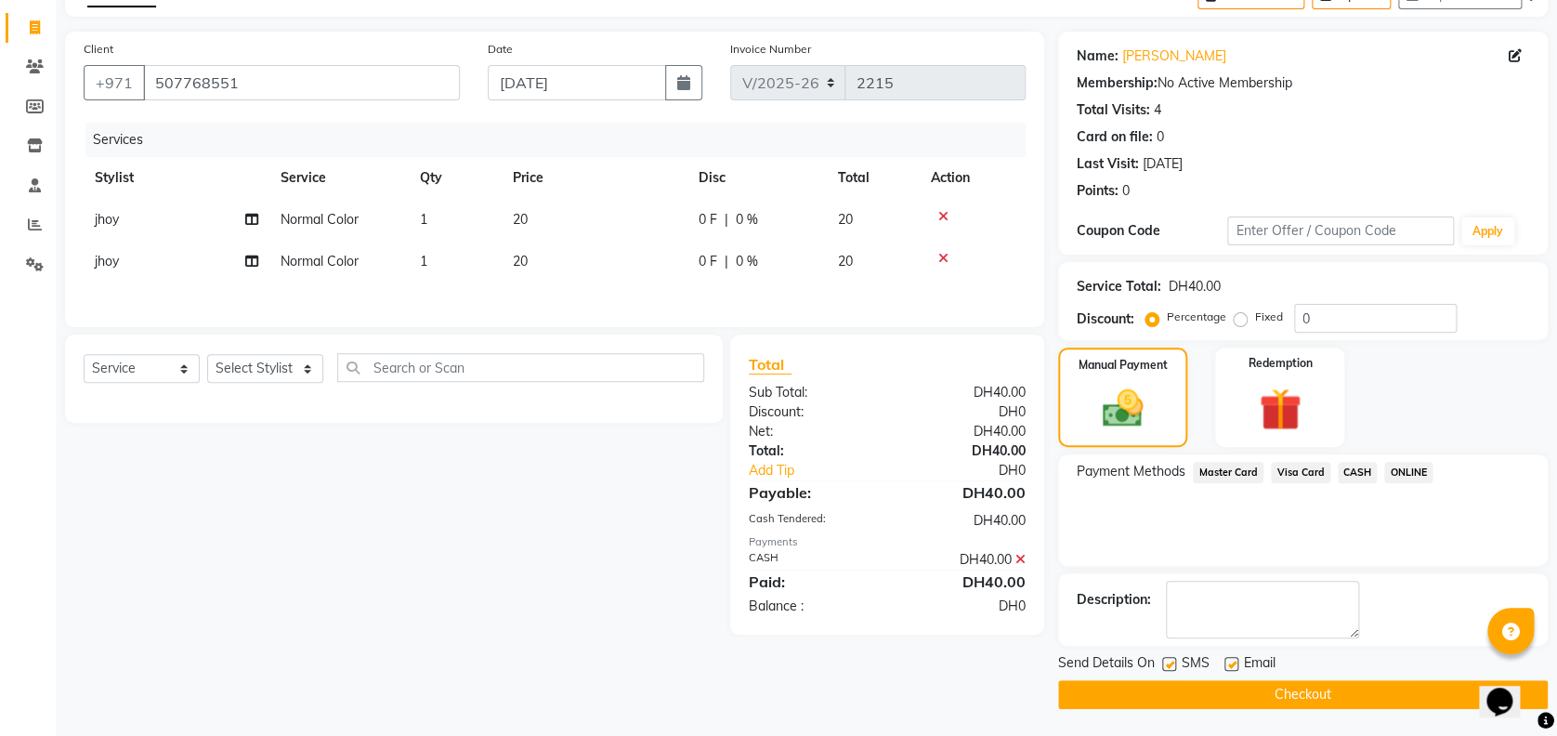
click at [1210, 694] on button "Checkout" at bounding box center [1303, 694] width 490 height 29
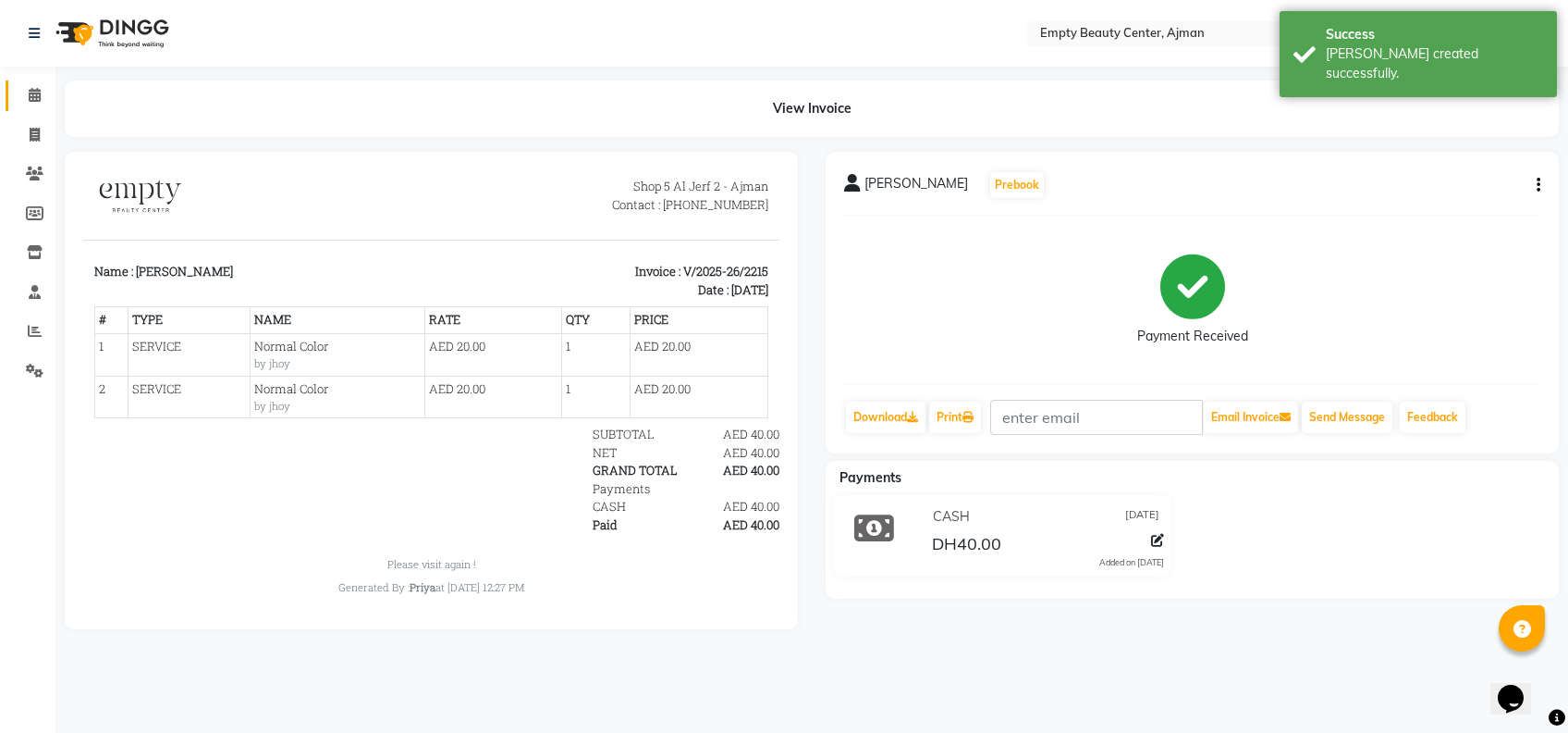
drag, startPoint x: 21, startPoint y: 71, endPoint x: 45, endPoint y: 107, distance: 43.3
click at [45, 107] on div "Calendar Invoice Clients Members Inventory Staff Reports Settings Completed InP…" at bounding box center [124, 378] width 250 height 652
click at [45, 107] on link "Calendar" at bounding box center [28, 96] width 45 height 31
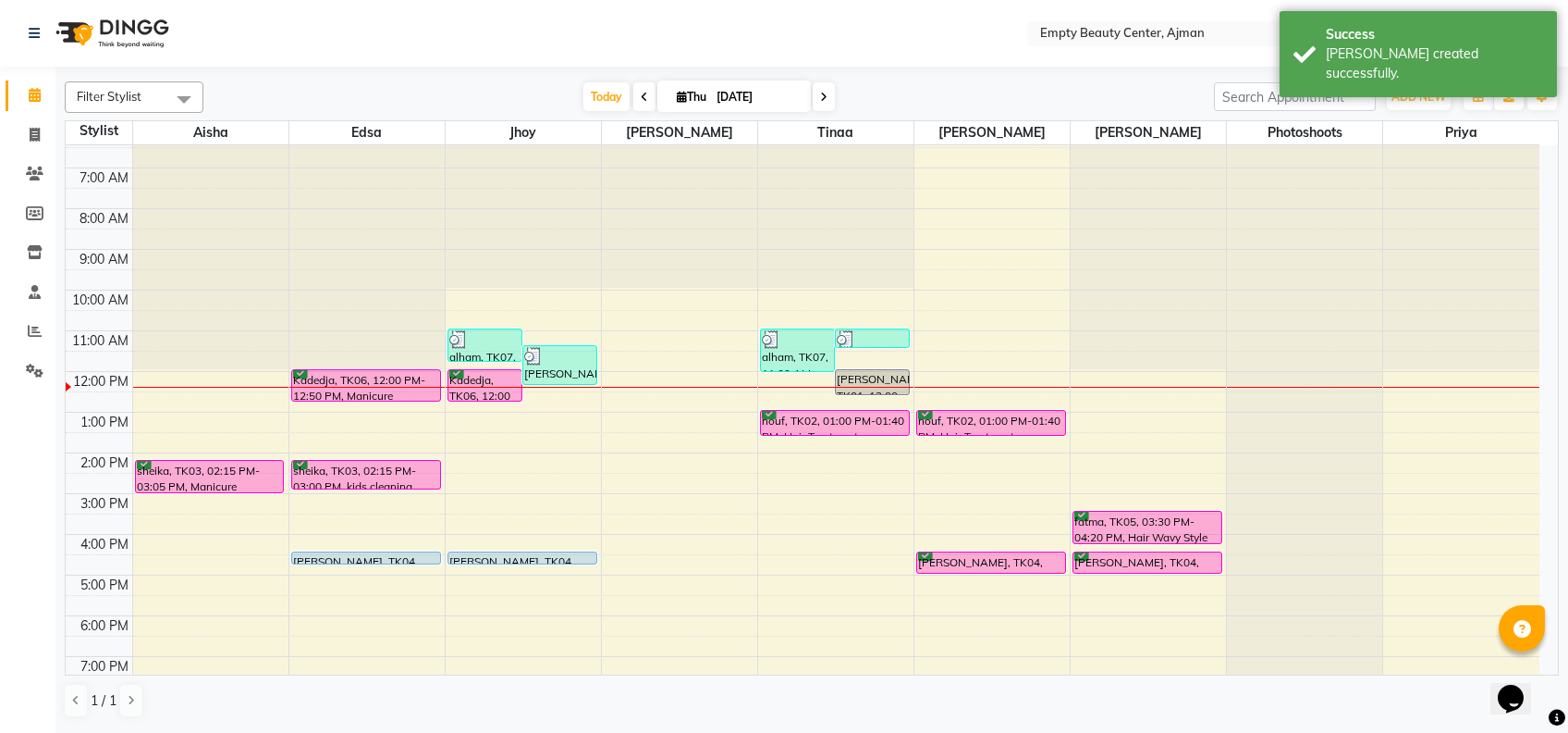
scroll to position [258, 0]
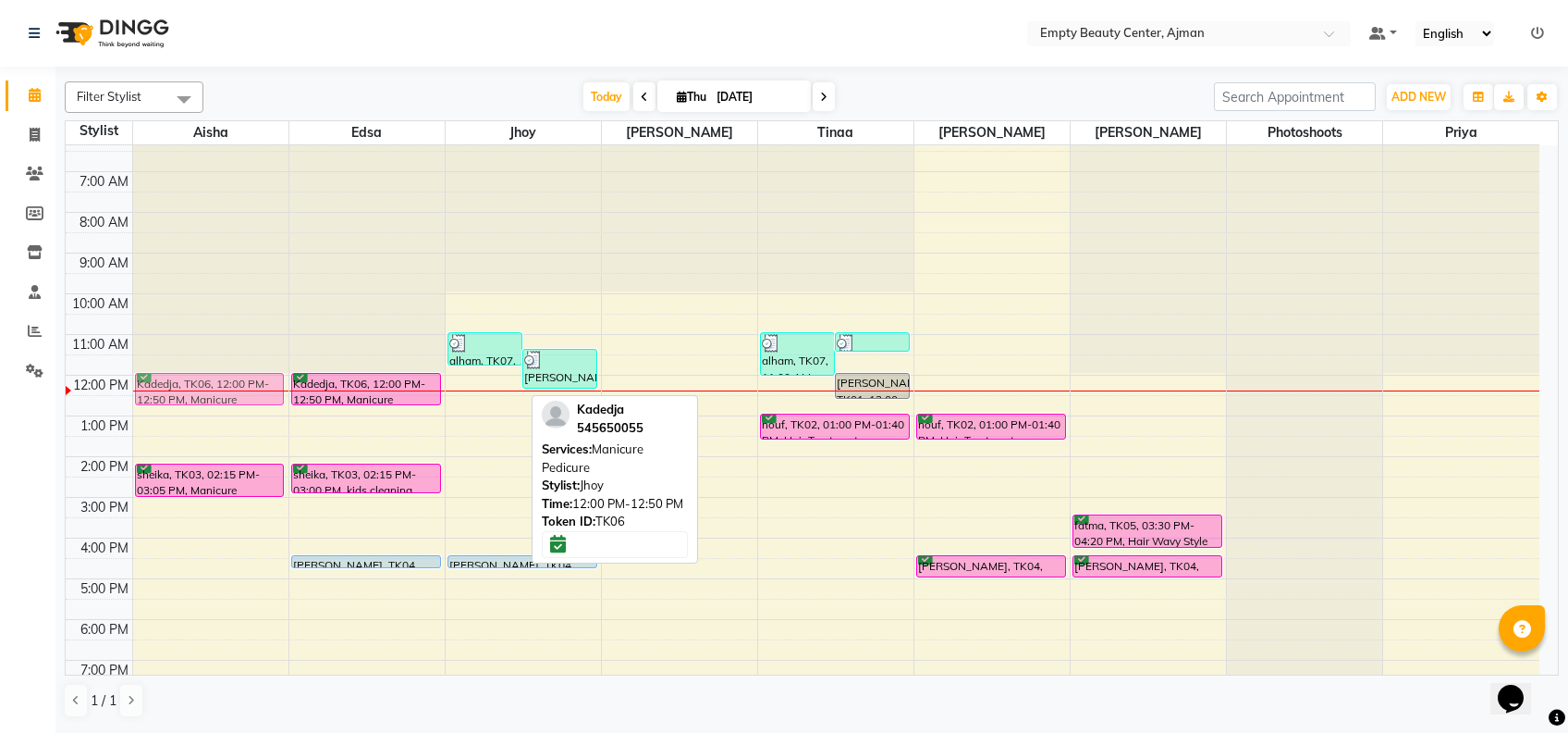
drag, startPoint x: 488, startPoint y: 394, endPoint x: 265, endPoint y: 409, distance: 223.5
click at [265, 409] on tr "sheika, TK03, 02:15 PM-03:05 PM, Manicure Pedicure Kadedja, TK06, 12:00 PM-12:5…" at bounding box center [802, 375] width 1474 height 976
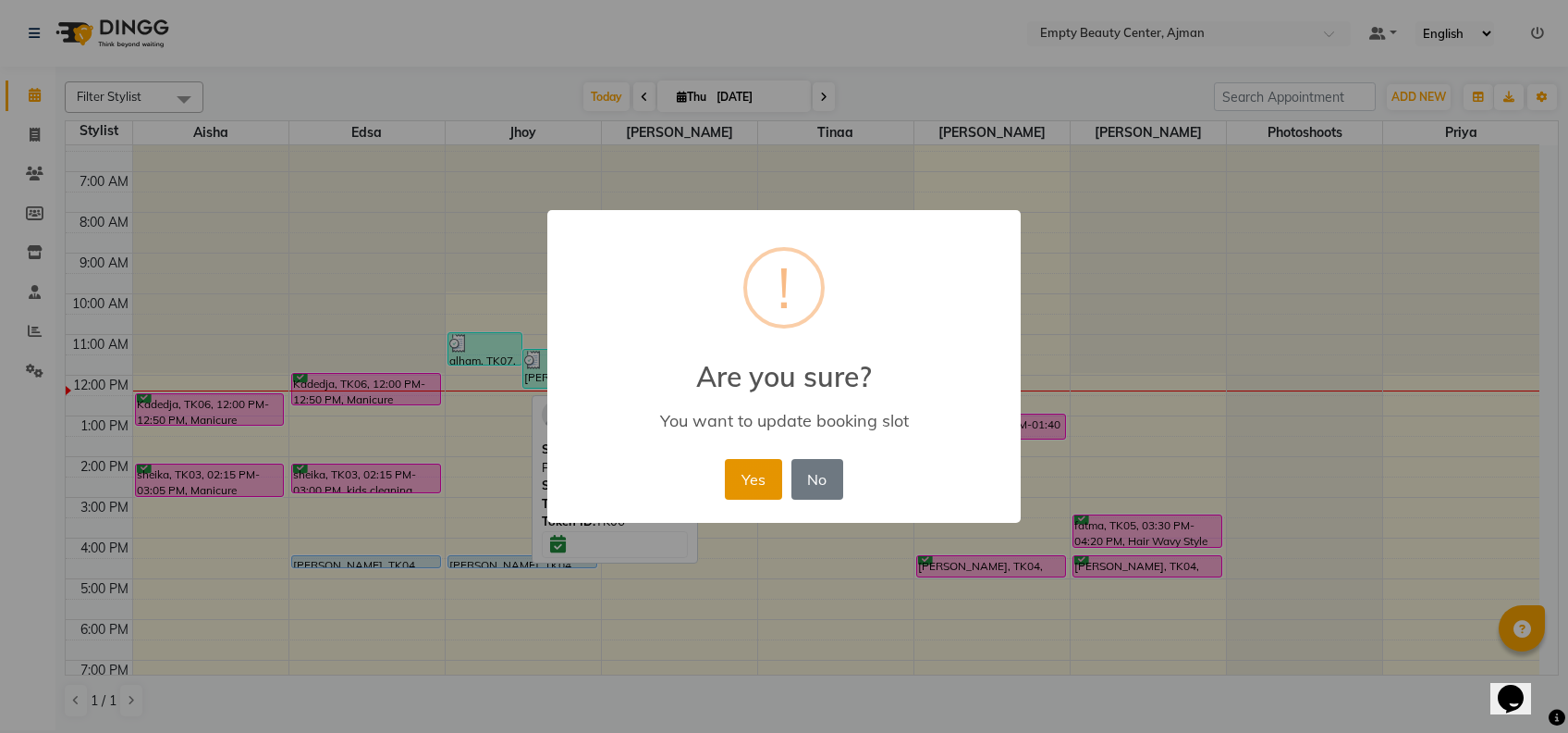
click at [767, 480] on button "Yes" at bounding box center [753, 479] width 57 height 41
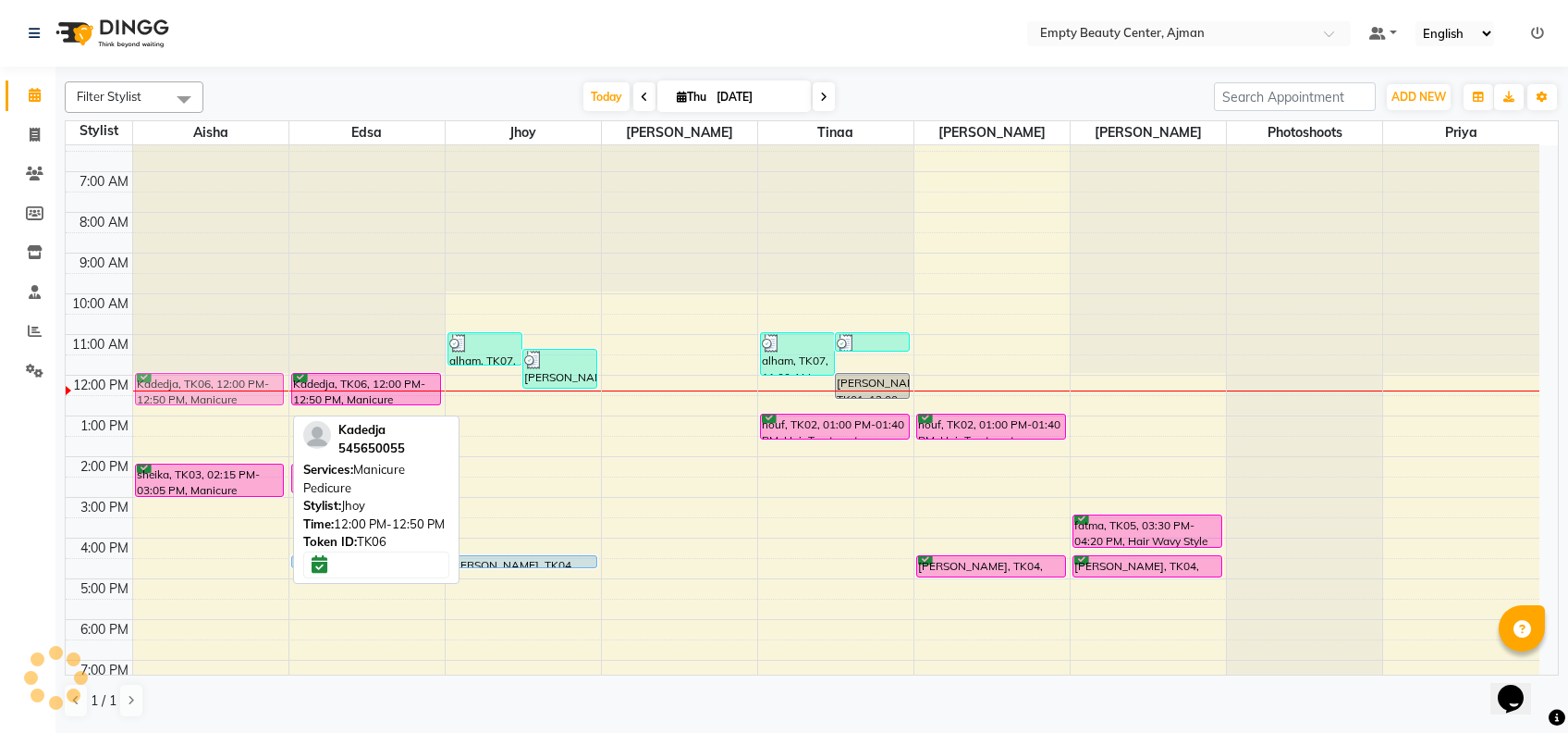
drag, startPoint x: 255, startPoint y: 401, endPoint x: 239, endPoint y: 384, distance: 23.3
click at [239, 384] on div "Kadedja, TK06, 12:00 PM-12:50 PM, Manicure Pedicure sheika, TK03, 02:15 PM-03:0…" at bounding box center [211, 375] width 155 height 976
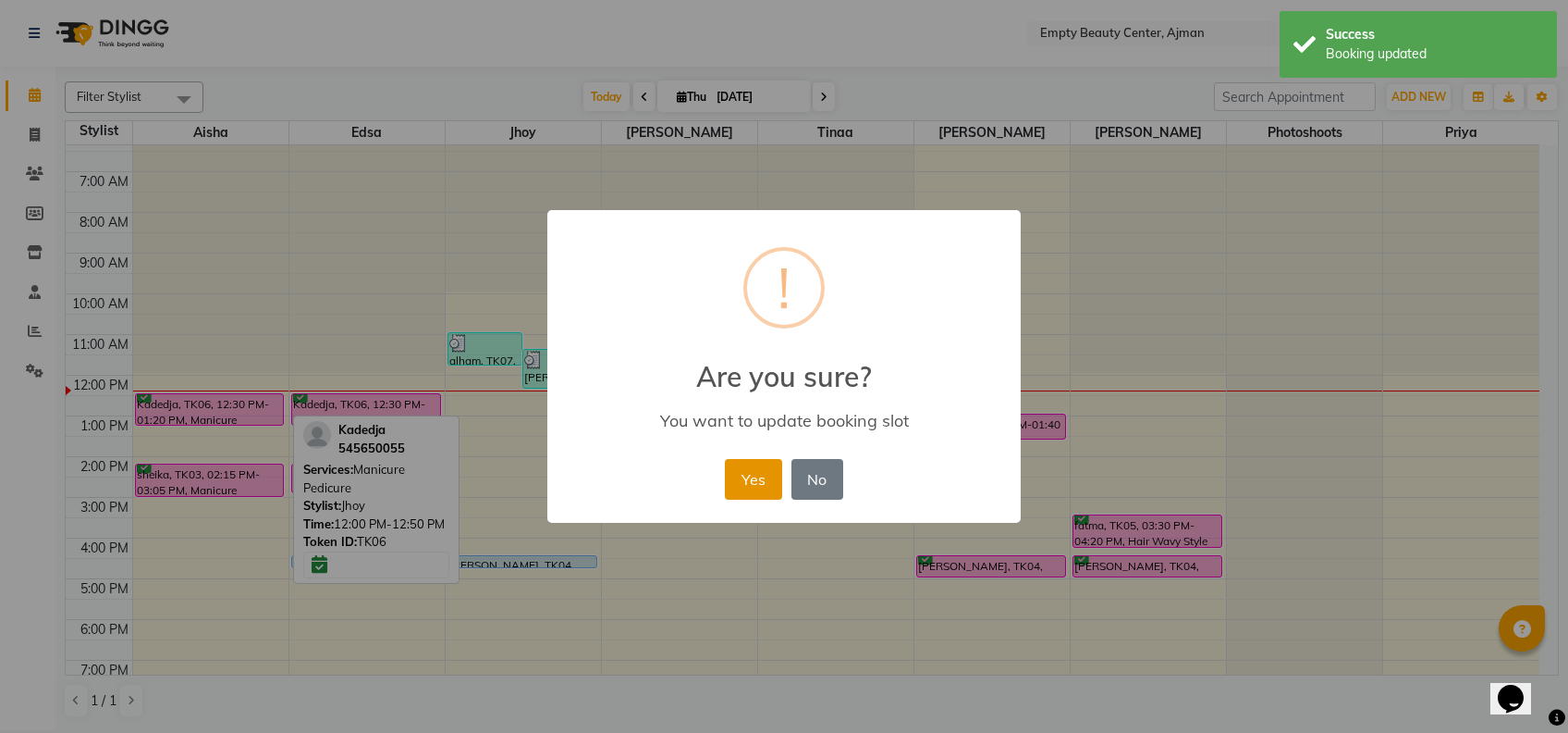
click at [740, 469] on button "Yes" at bounding box center [753, 479] width 57 height 41
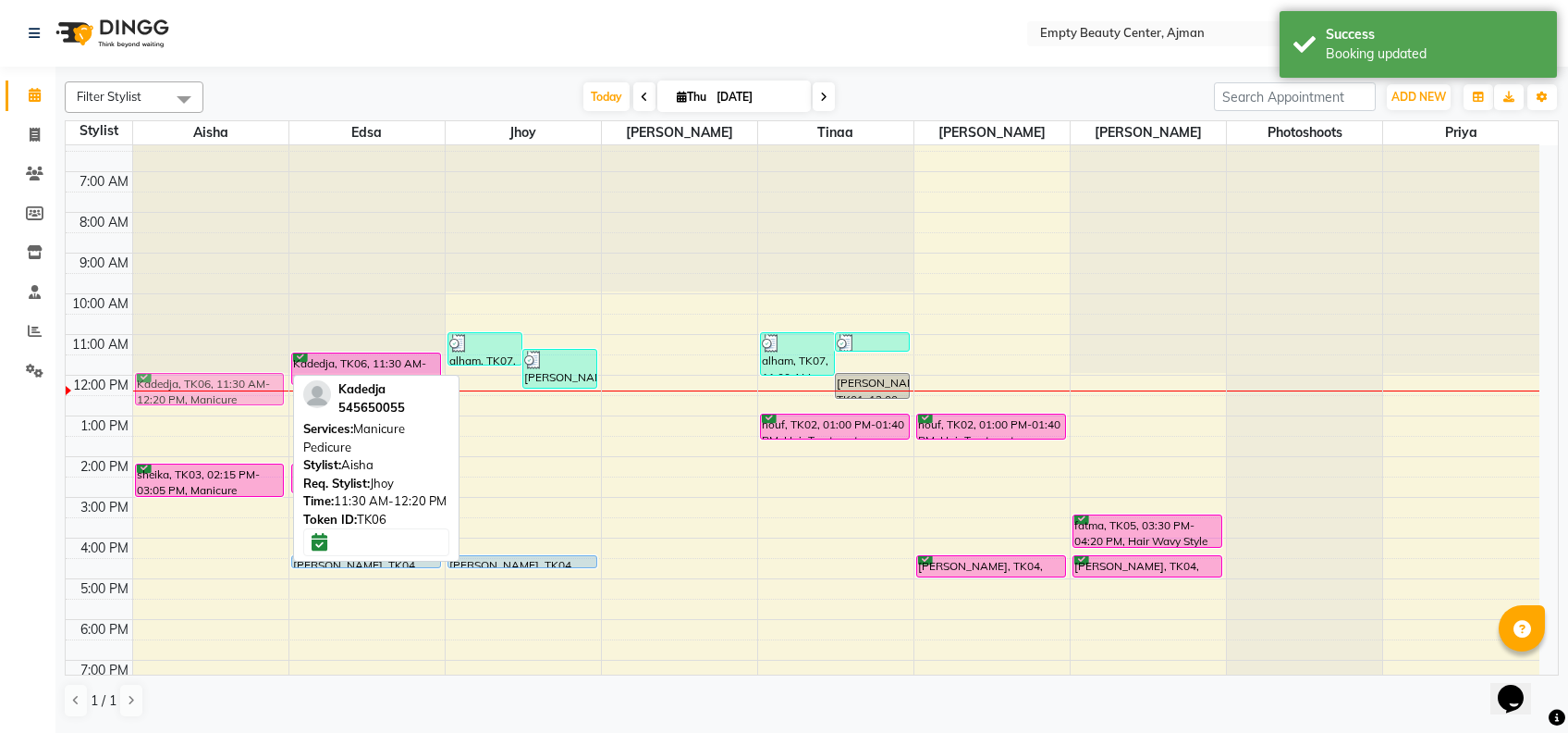
drag, startPoint x: 227, startPoint y: 370, endPoint x: 230, endPoint y: 384, distance: 14.3
click at [230, 384] on div "Kadedja, TK06, 11:30 AM-12:20 PM, Manicure Pedicure sheika, TK03, 02:15 PM-03:0…" at bounding box center [211, 375] width 155 height 976
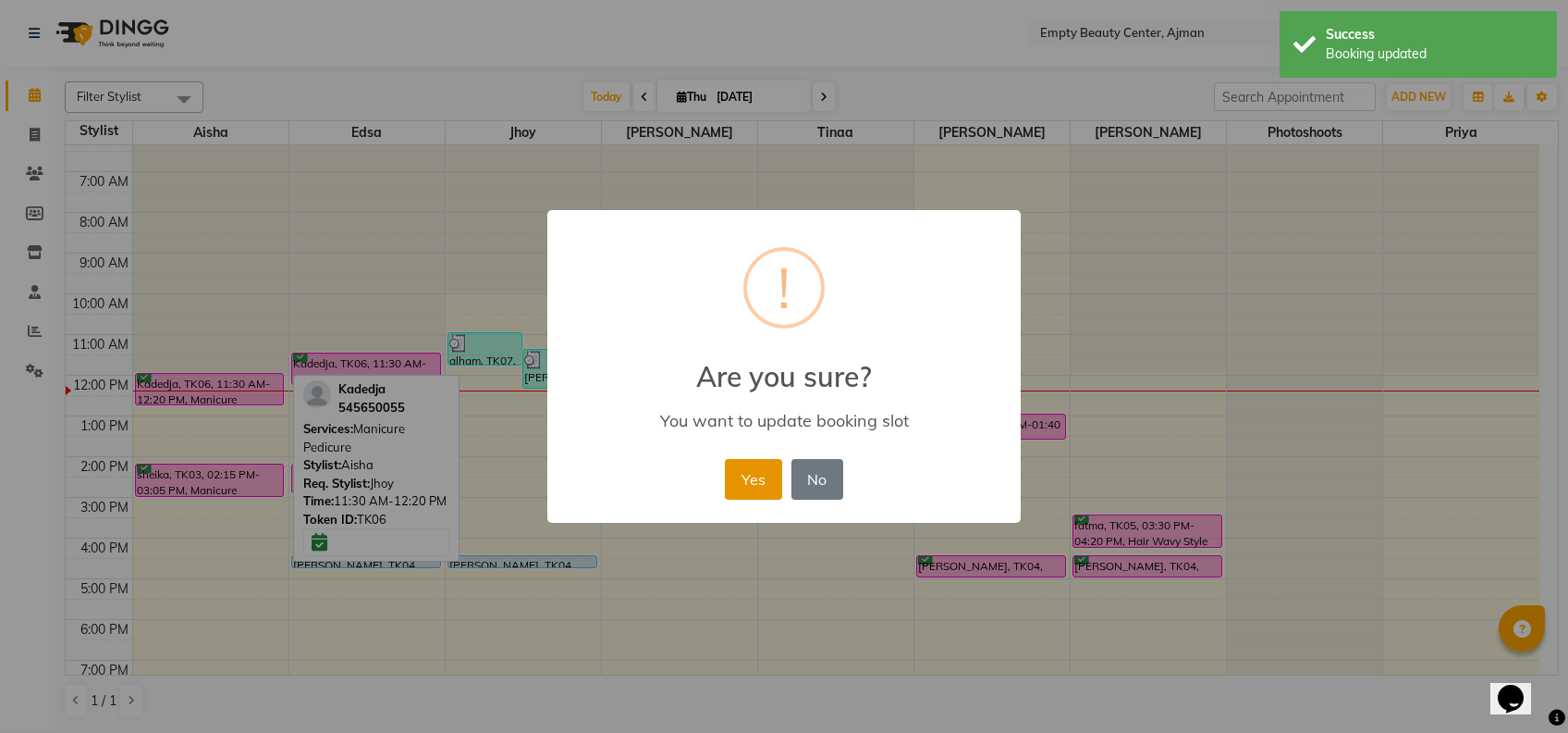
click at [748, 479] on button "Yes" at bounding box center [753, 479] width 57 height 41
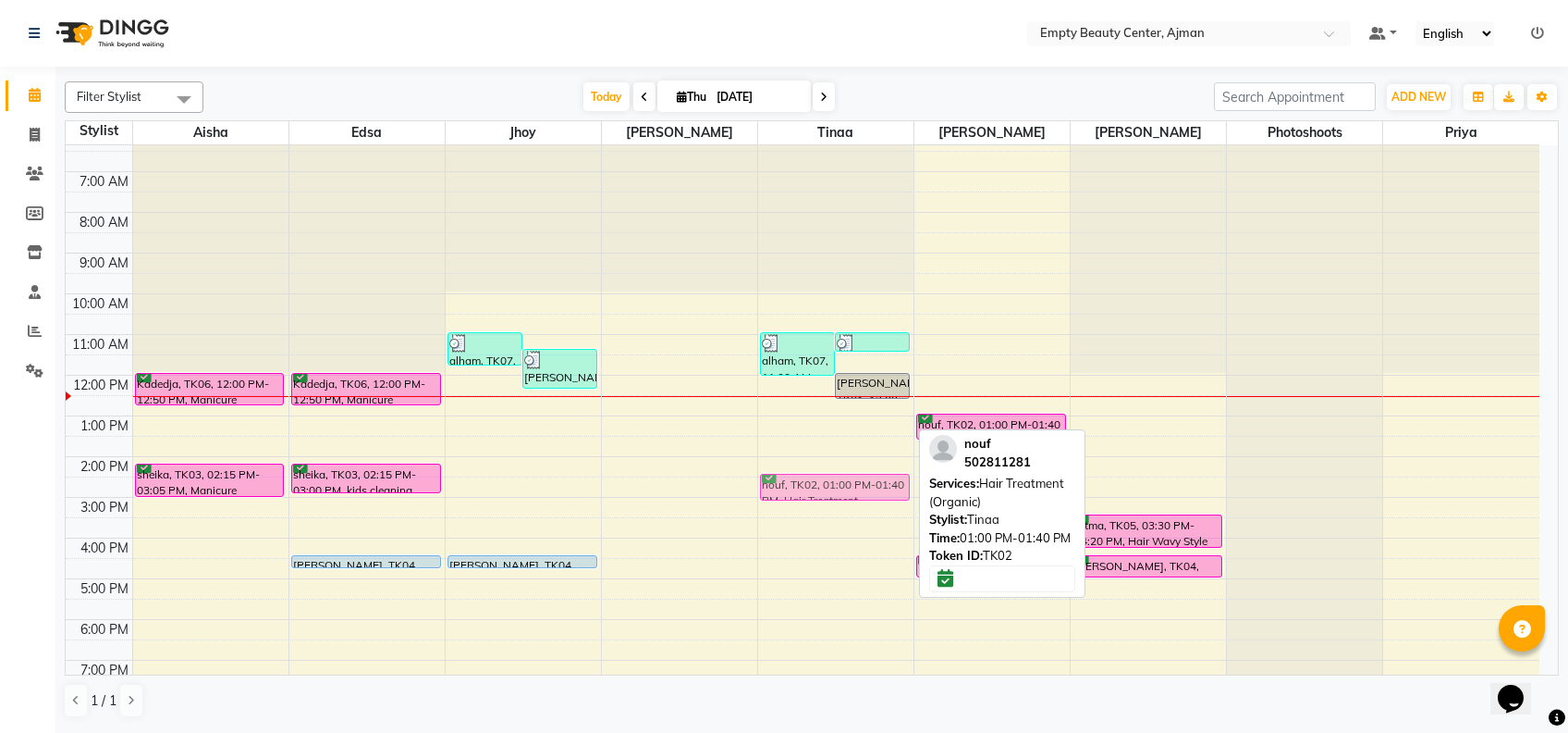
drag, startPoint x: 836, startPoint y: 422, endPoint x: 829, endPoint y: 487, distance: 65.4
click at [829, 487] on div "alham, TK07, 11:00 AM-12:05 PM, Hair Blow Dry (straight) alham, TK07, 11:00 AM-…" at bounding box center [836, 375] width 155 height 976
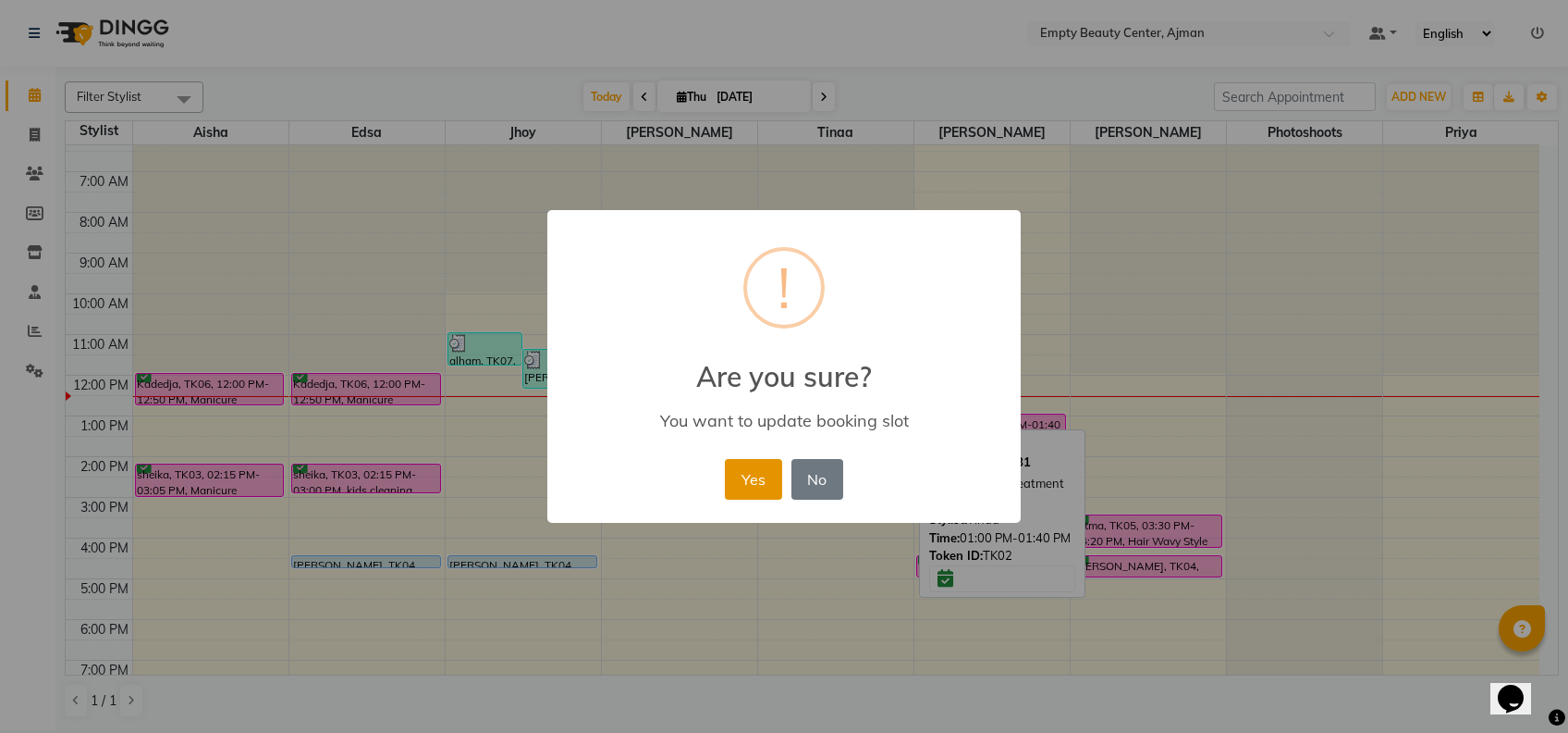
click at [748, 485] on button "Yes" at bounding box center [753, 479] width 57 height 41
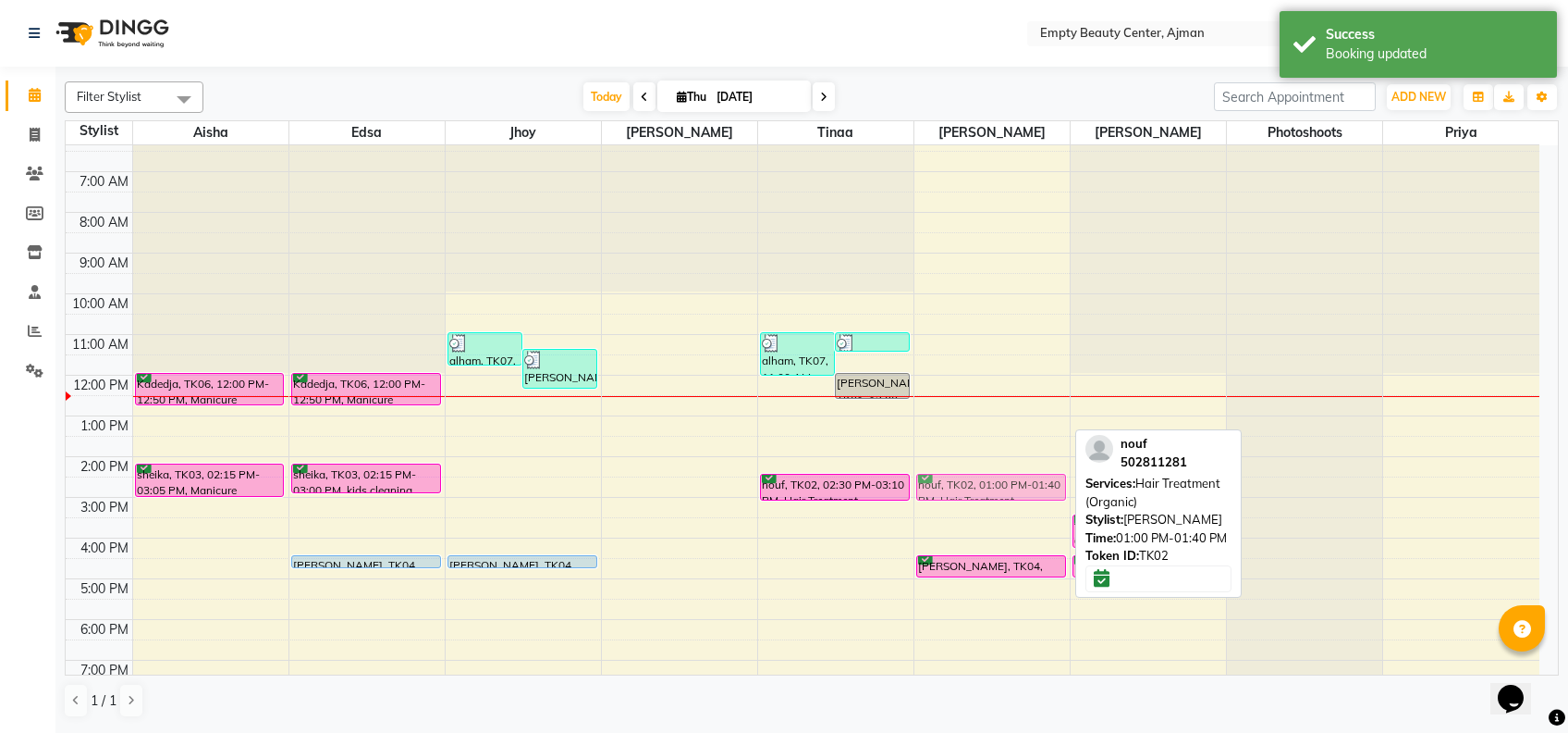
drag, startPoint x: 964, startPoint y: 421, endPoint x: 975, endPoint y: 477, distance: 57.1
click at [975, 477] on div "nouf, TK02, 01:00 PM-01:40 PM, Hair Treatment (Organic) Sara, TK04, 04:30 PM-05…" at bounding box center [993, 375] width 155 height 976
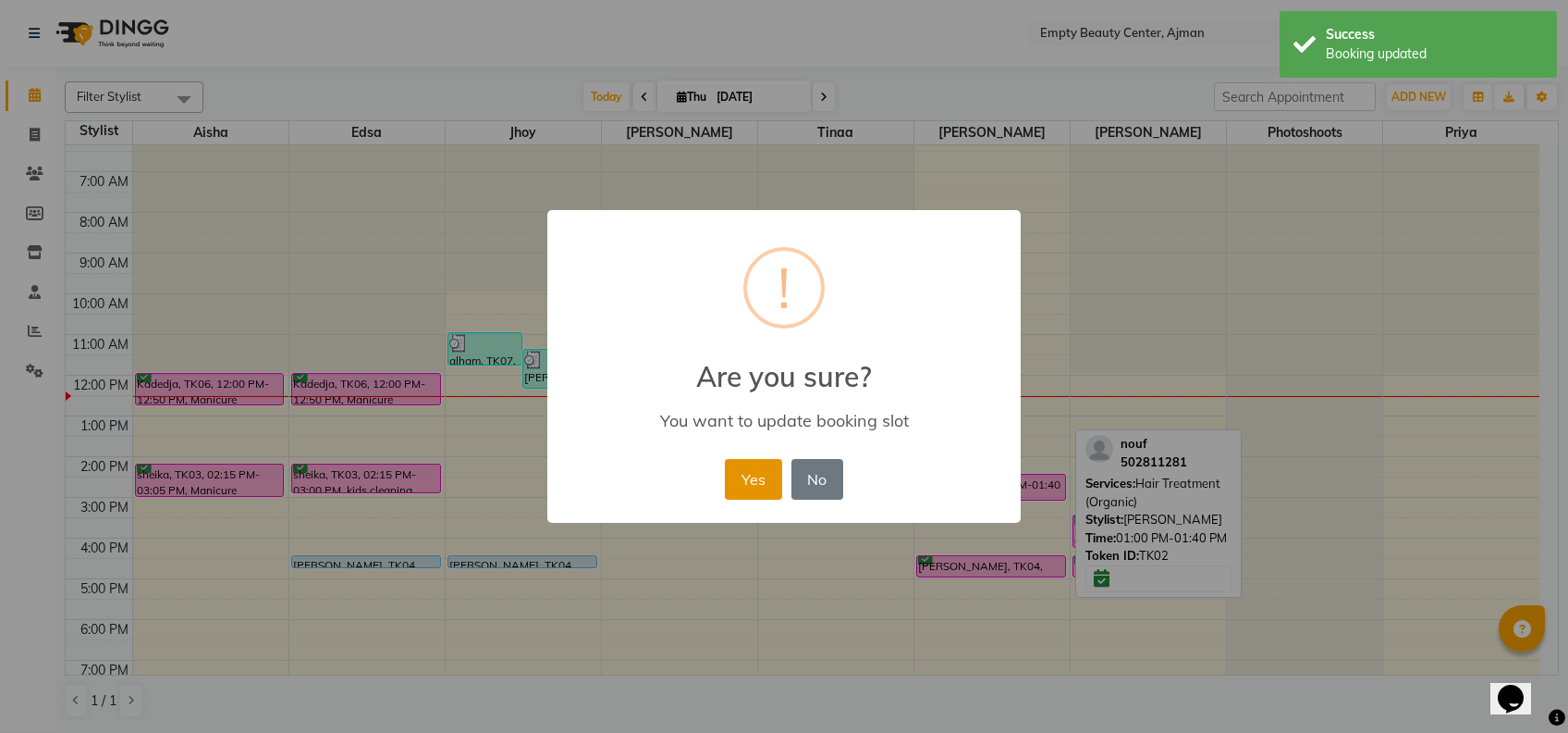
click at [741, 485] on button "Yes" at bounding box center [753, 479] width 57 height 41
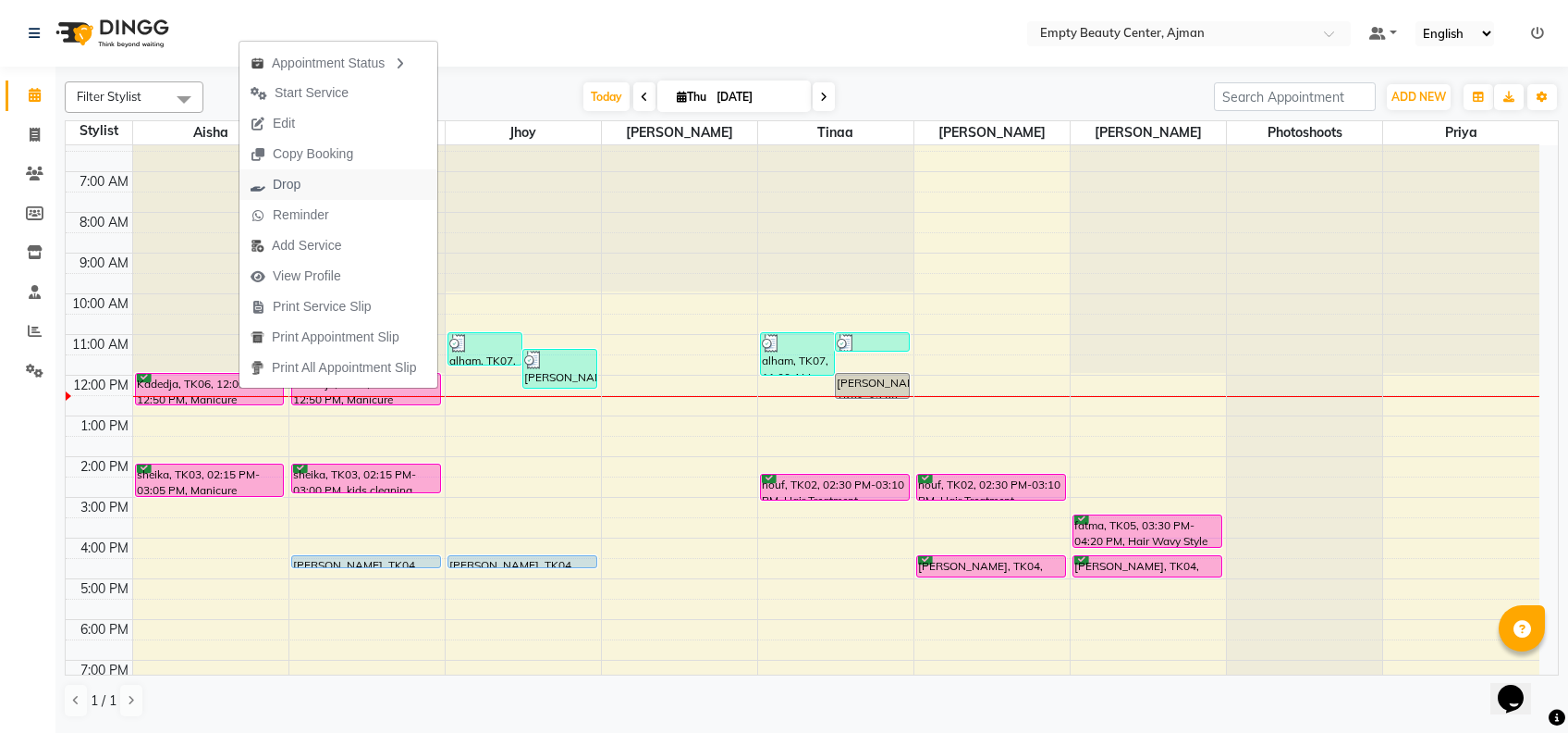
click at [321, 176] on button "Drop" at bounding box center [338, 184] width 198 height 31
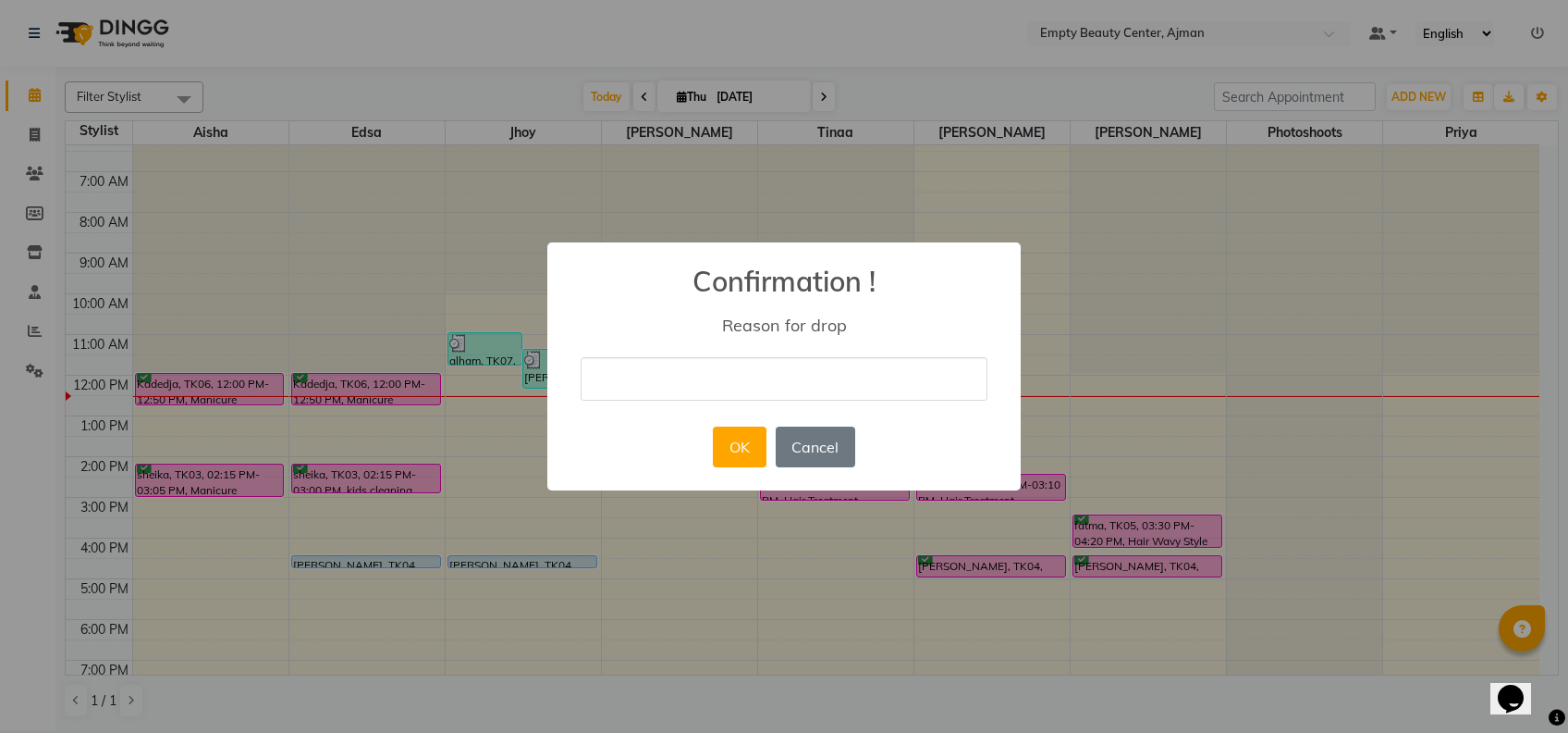
click at [769, 374] on input "text" at bounding box center [784, 379] width 407 height 44
type input "SHE CANCELLED HER APPOINTMENT"
click at [737, 444] on button "OK" at bounding box center [739, 446] width 53 height 41
